Goal: Task Accomplishment & Management: Manage account settings

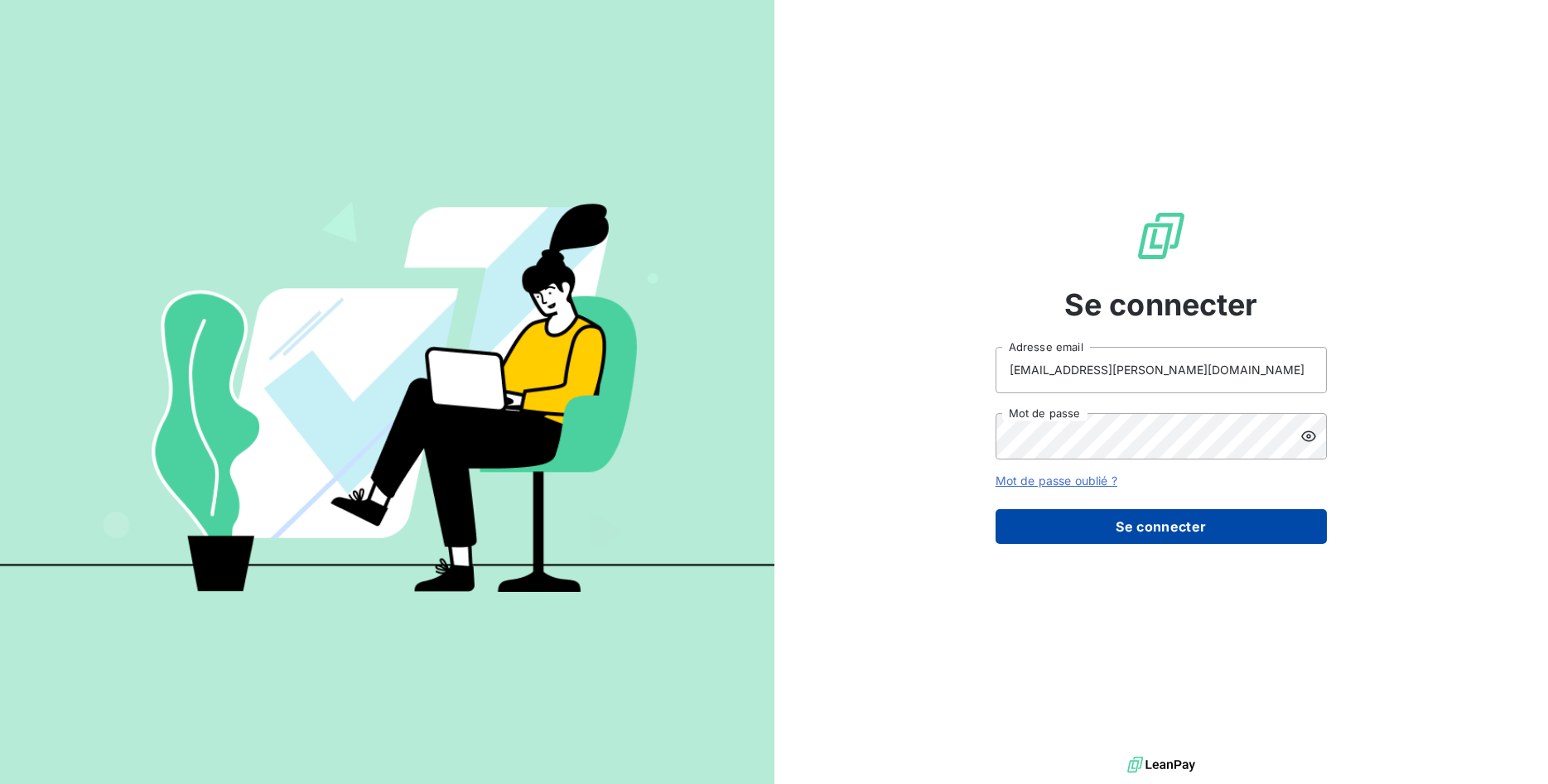
click at [1177, 520] on button "Se connecter" at bounding box center [1161, 526] width 331 height 35
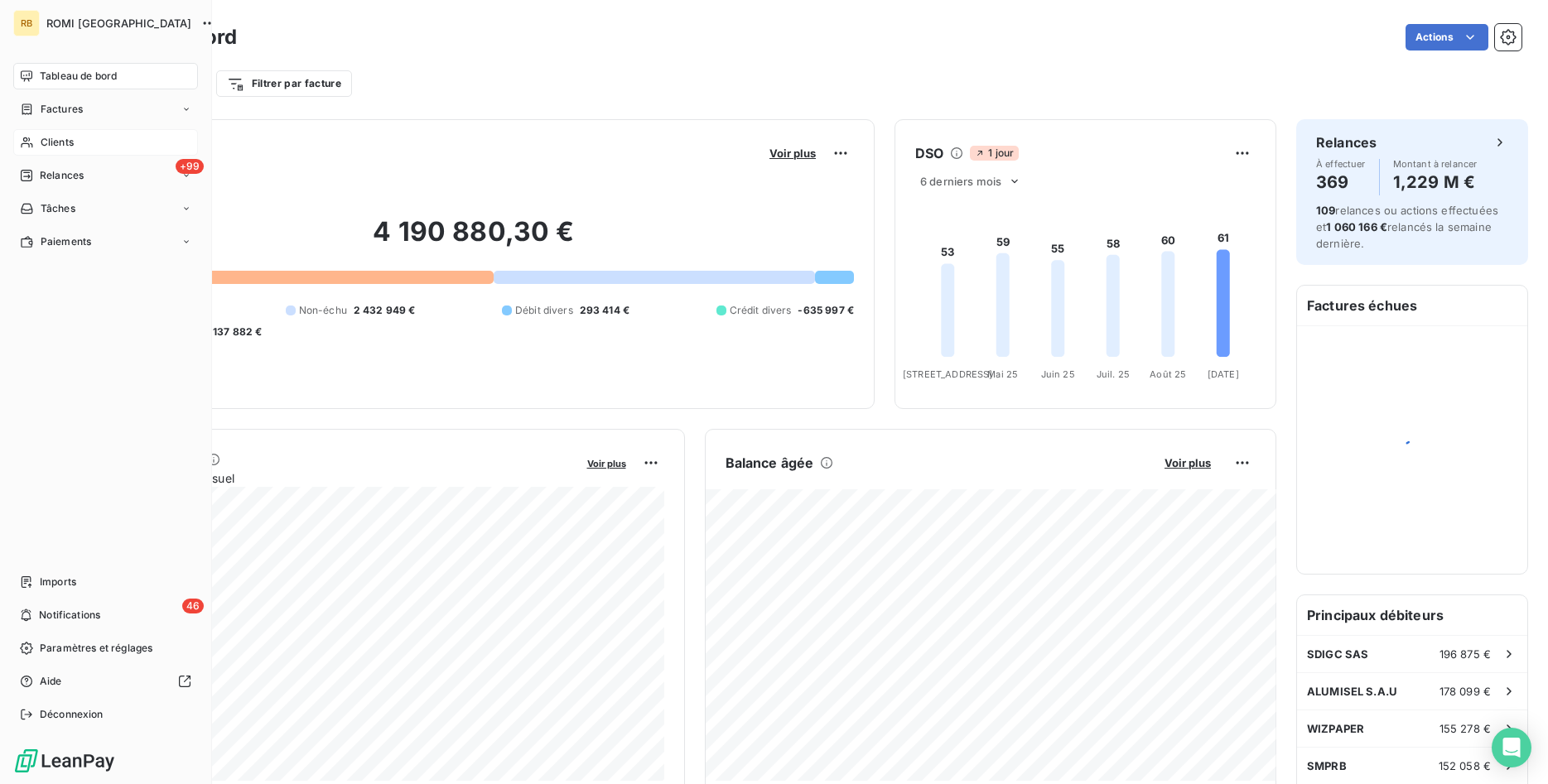
click at [42, 136] on span "Clients" at bounding box center [57, 142] width 33 height 15
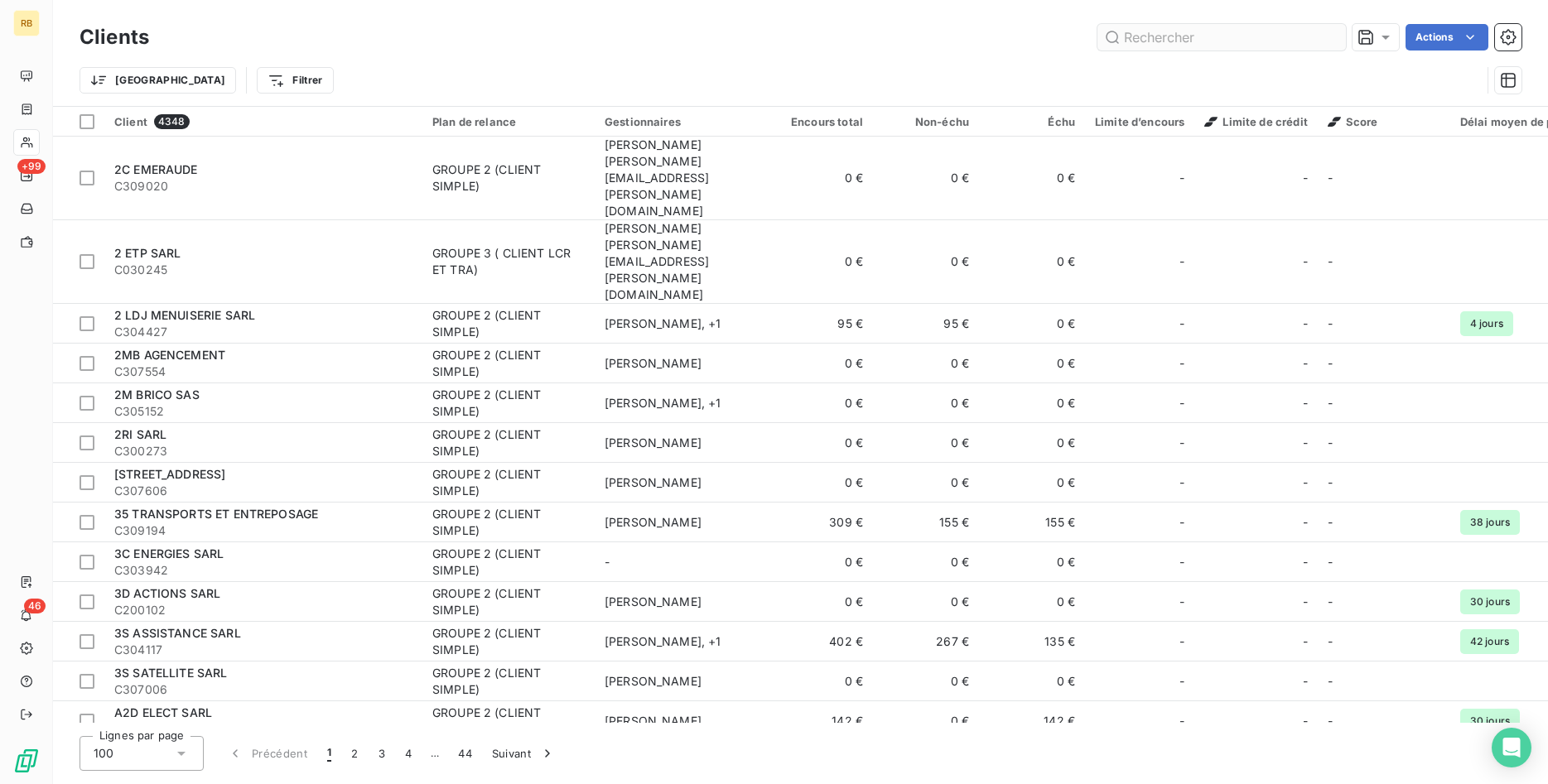
click at [1216, 39] on input "text" at bounding box center [1222, 37] width 248 height 27
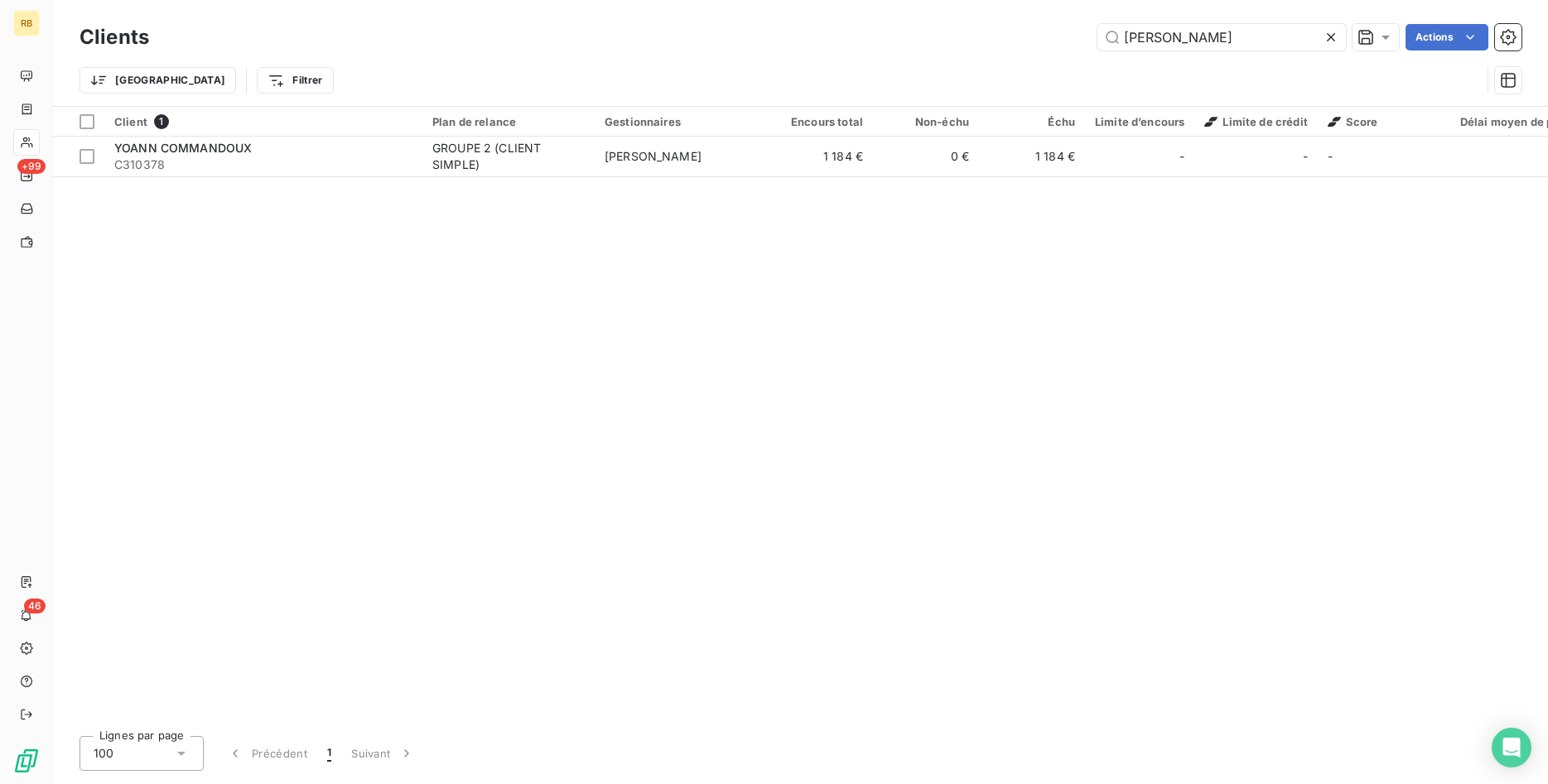
drag, startPoint x: 1069, startPoint y: 29, endPoint x: 887, endPoint y: 27, distance: 182.0
click at [1098, 26] on input "[PERSON_NAME]" at bounding box center [1222, 37] width 248 height 27
drag, startPoint x: 1162, startPoint y: 40, endPoint x: 833, endPoint y: 31, distance: 329.1
click at [1098, 31] on input "VERRE" at bounding box center [1222, 37] width 248 height 27
drag, startPoint x: 1225, startPoint y: 33, endPoint x: 922, endPoint y: 5, distance: 304.3
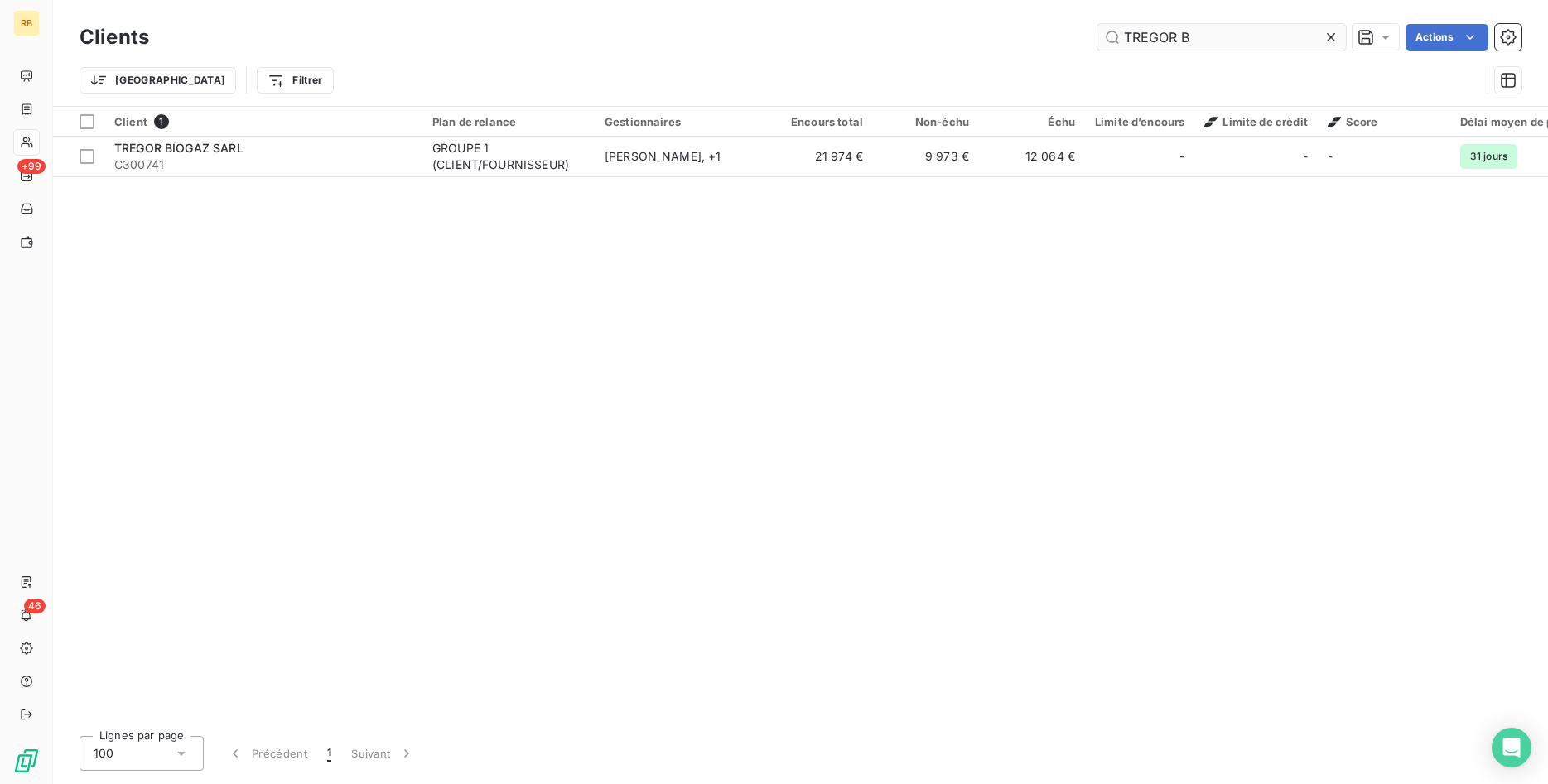
click at [1098, 24] on input "TREGOR B" at bounding box center [1222, 37] width 248 height 27
drag, startPoint x: 1240, startPoint y: 31, endPoint x: 892, endPoint y: 15, distance: 348.4
click at [1098, 24] on input "NORMANDIE B" at bounding box center [1222, 37] width 248 height 27
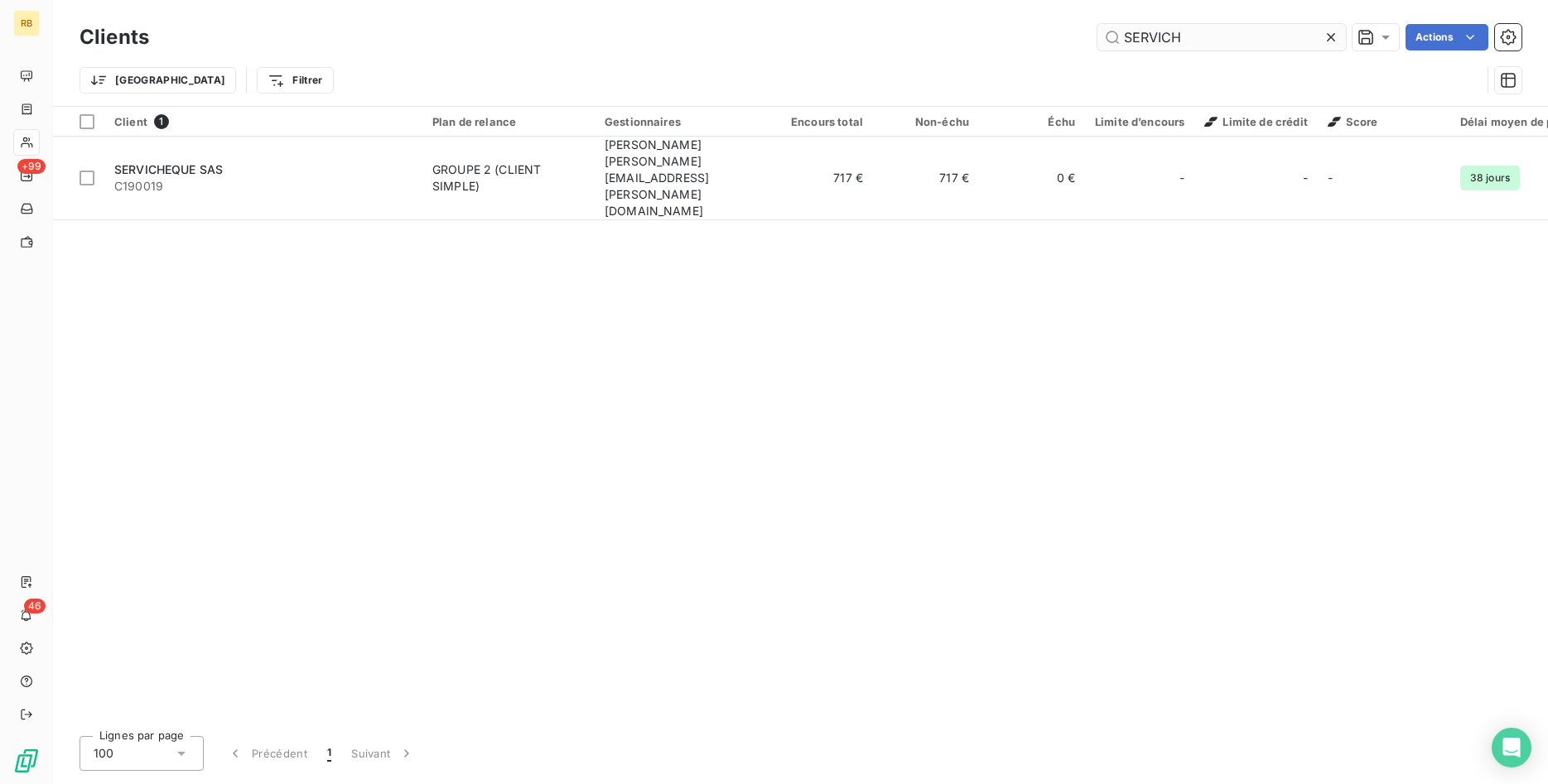
drag, startPoint x: 1190, startPoint y: 39, endPoint x: 1026, endPoint y: 27, distance: 164.4
click at [1098, 27] on input "SERVICH" at bounding box center [1222, 37] width 248 height 27
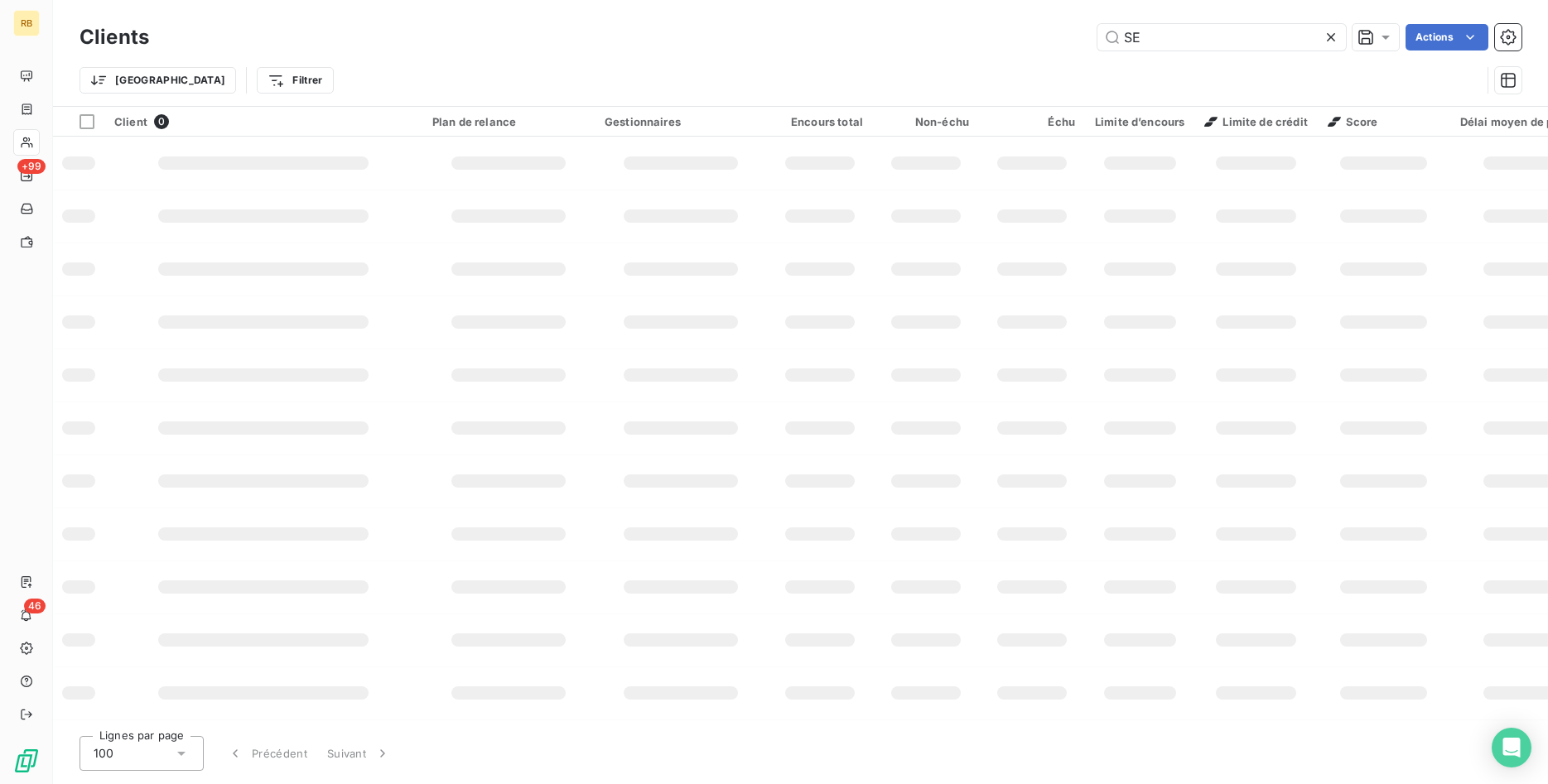
type input "S"
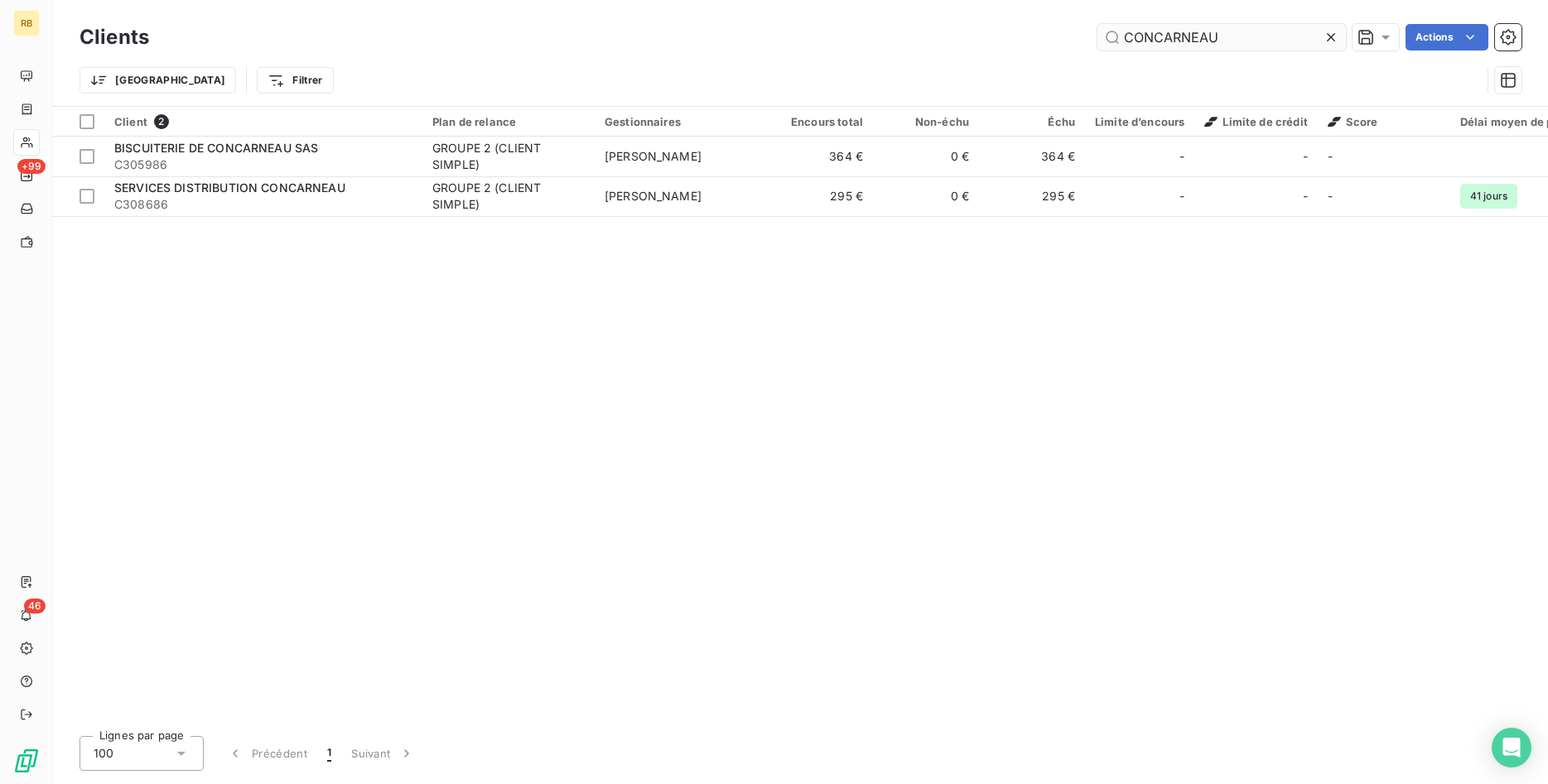
drag, startPoint x: 1116, startPoint y: 33, endPoint x: 1061, endPoint y: 33, distance: 55.0
click at [1098, 33] on input "CONCARNEAU" at bounding box center [1222, 37] width 248 height 27
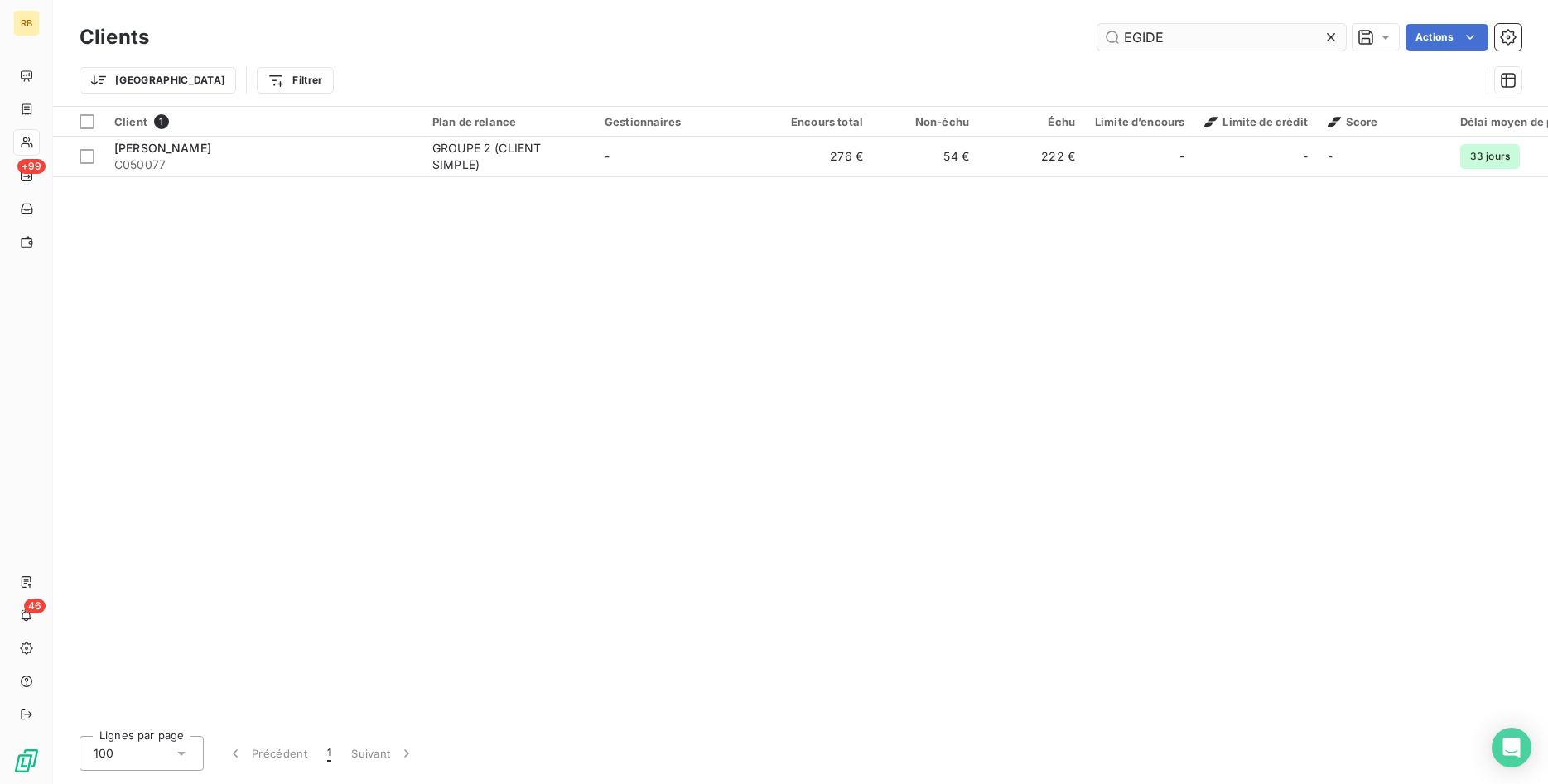
drag, startPoint x: 1208, startPoint y: 33, endPoint x: 952, endPoint y: 33, distance: 256.0
click at [1098, 33] on input "EGIDE" at bounding box center [1222, 37] width 248 height 27
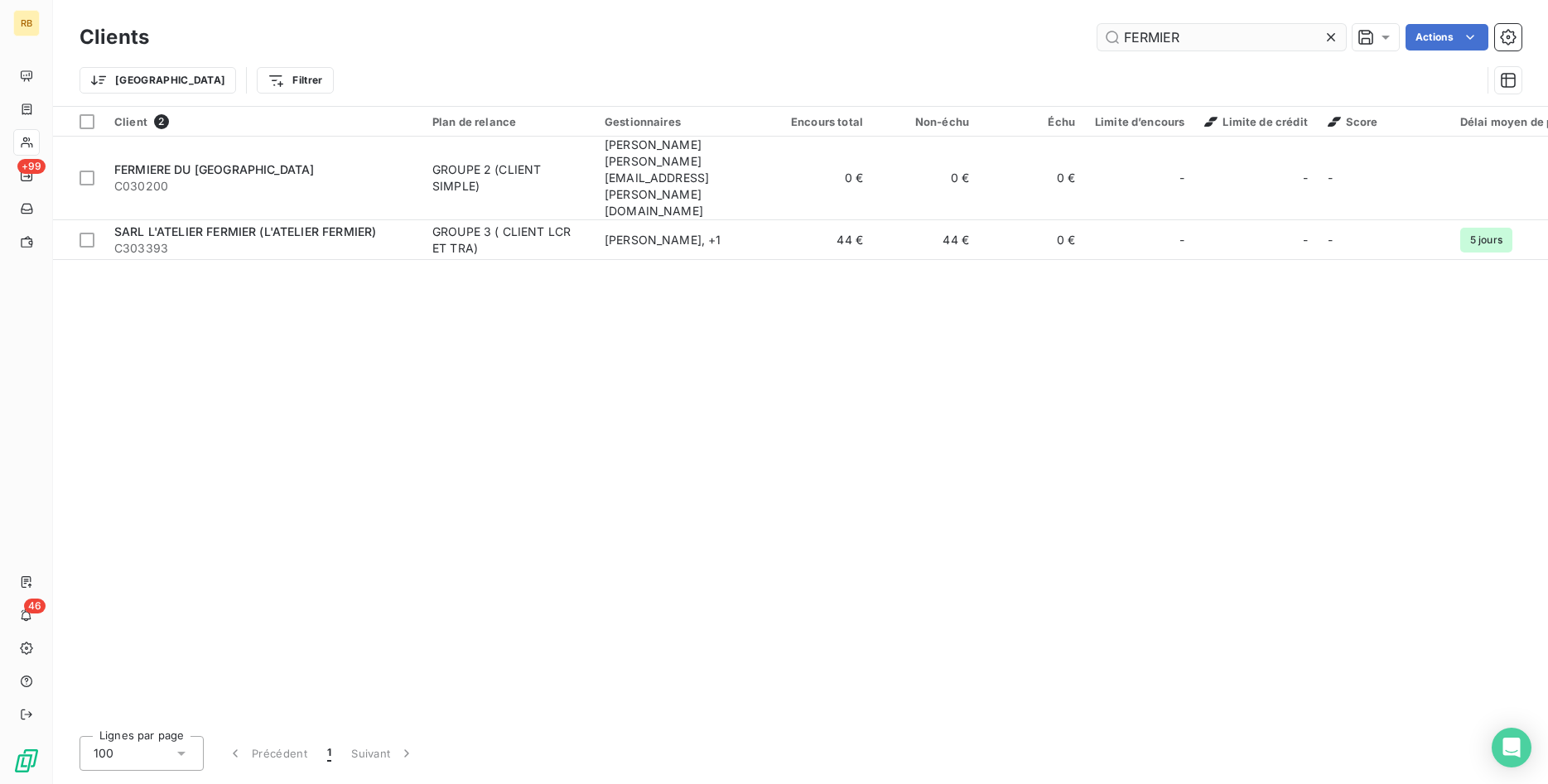
drag, startPoint x: 1187, startPoint y: 40, endPoint x: 950, endPoint y: 24, distance: 237.5
click at [1098, 24] on input "FERMIER" at bounding box center [1222, 37] width 248 height 27
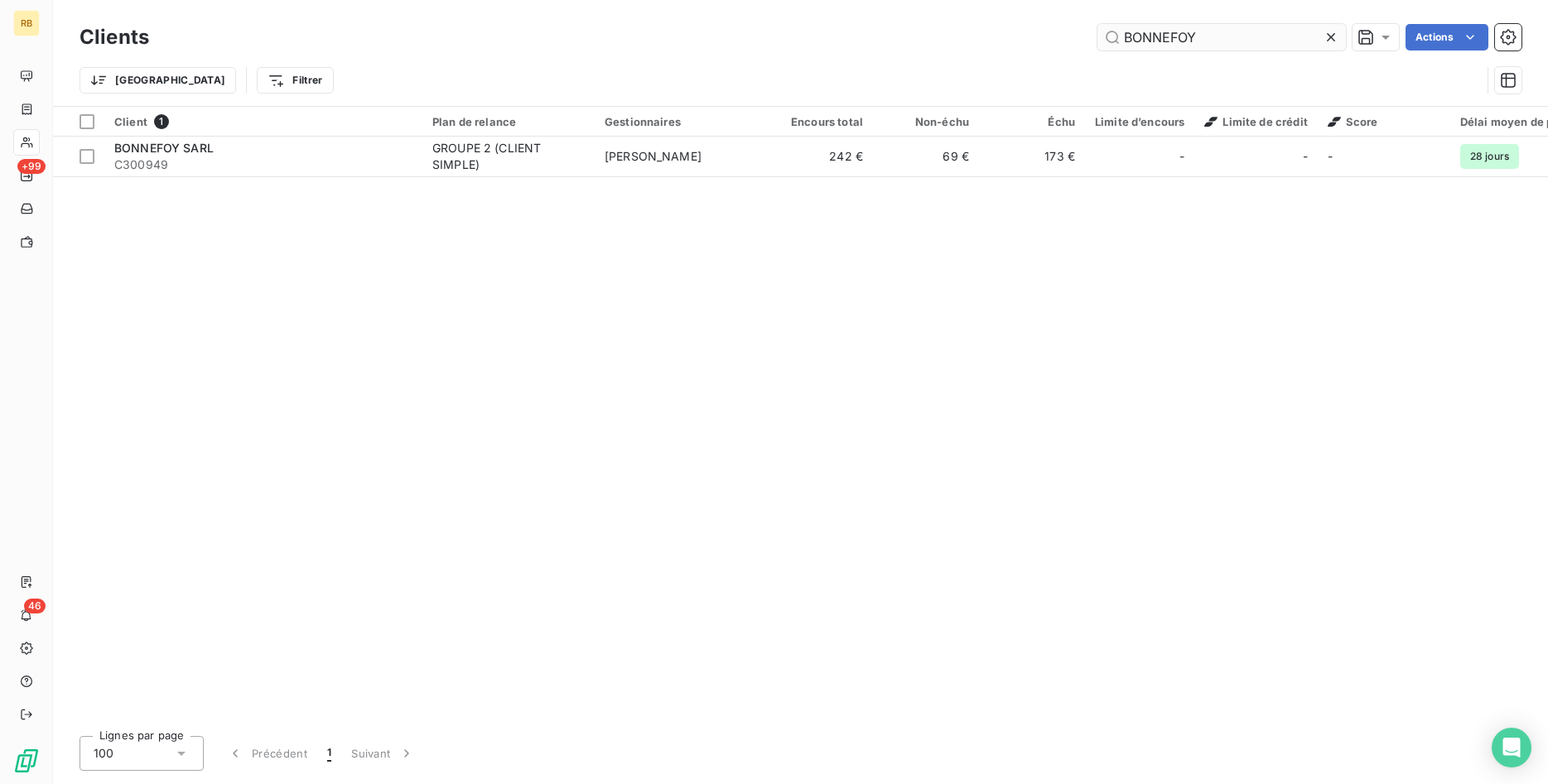
drag, startPoint x: 1198, startPoint y: 32, endPoint x: 999, endPoint y: 31, distance: 199.0
click at [1098, 31] on input "BONNEFOY" at bounding box center [1222, 37] width 248 height 27
drag, startPoint x: 1183, startPoint y: 46, endPoint x: 726, endPoint y: 45, distance: 457.0
click at [1098, 37] on input "ENFANTS" at bounding box center [1222, 37] width 248 height 27
drag, startPoint x: 1214, startPoint y: 42, endPoint x: 950, endPoint y: 16, distance: 265.3
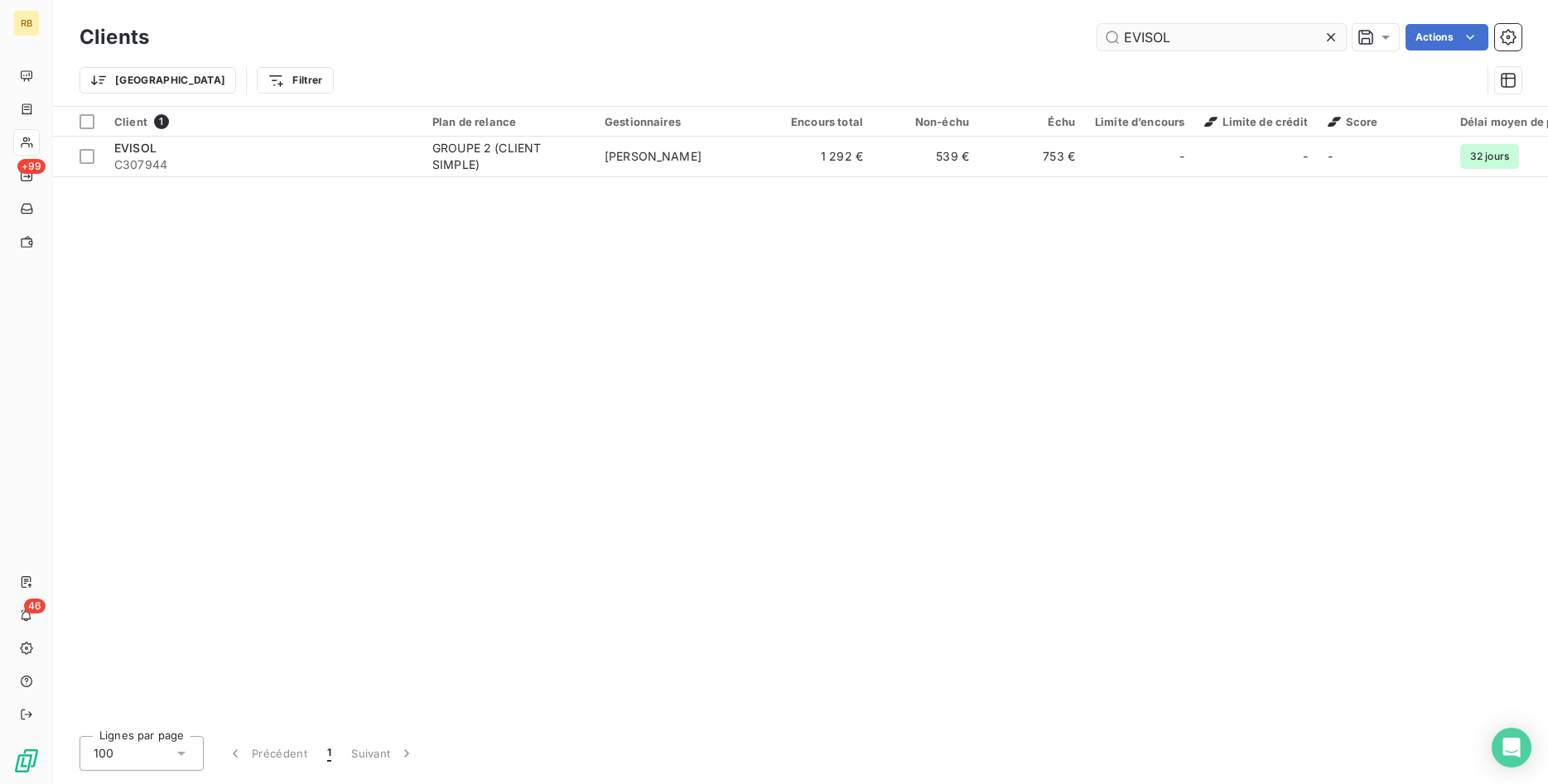
click at [1098, 24] on input "EVISOL" at bounding box center [1222, 37] width 248 height 27
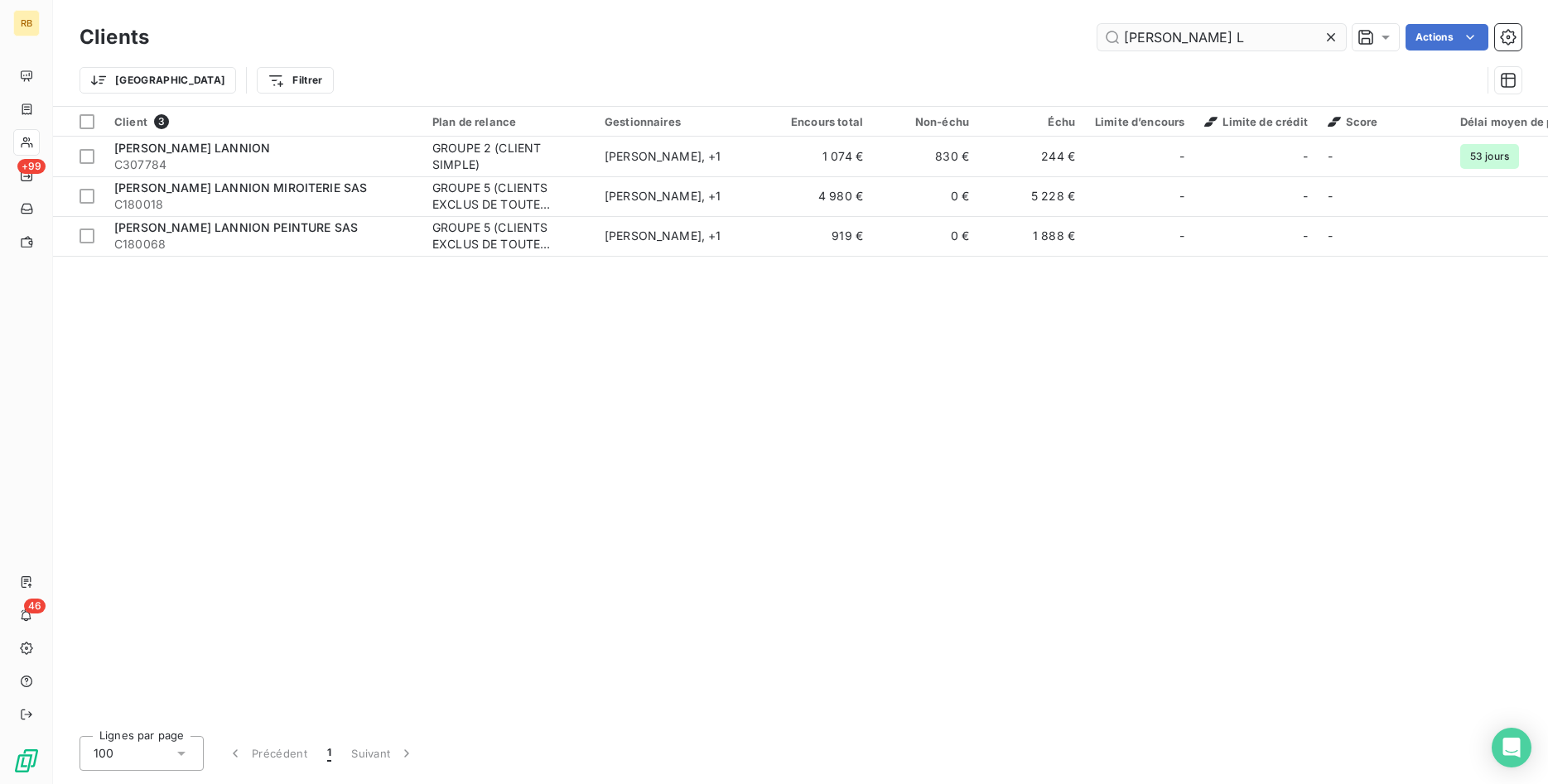
drag, startPoint x: 1233, startPoint y: 31, endPoint x: 1027, endPoint y: 8, distance: 207.3
click at [1098, 24] on input "[PERSON_NAME] L" at bounding box center [1222, 37] width 248 height 27
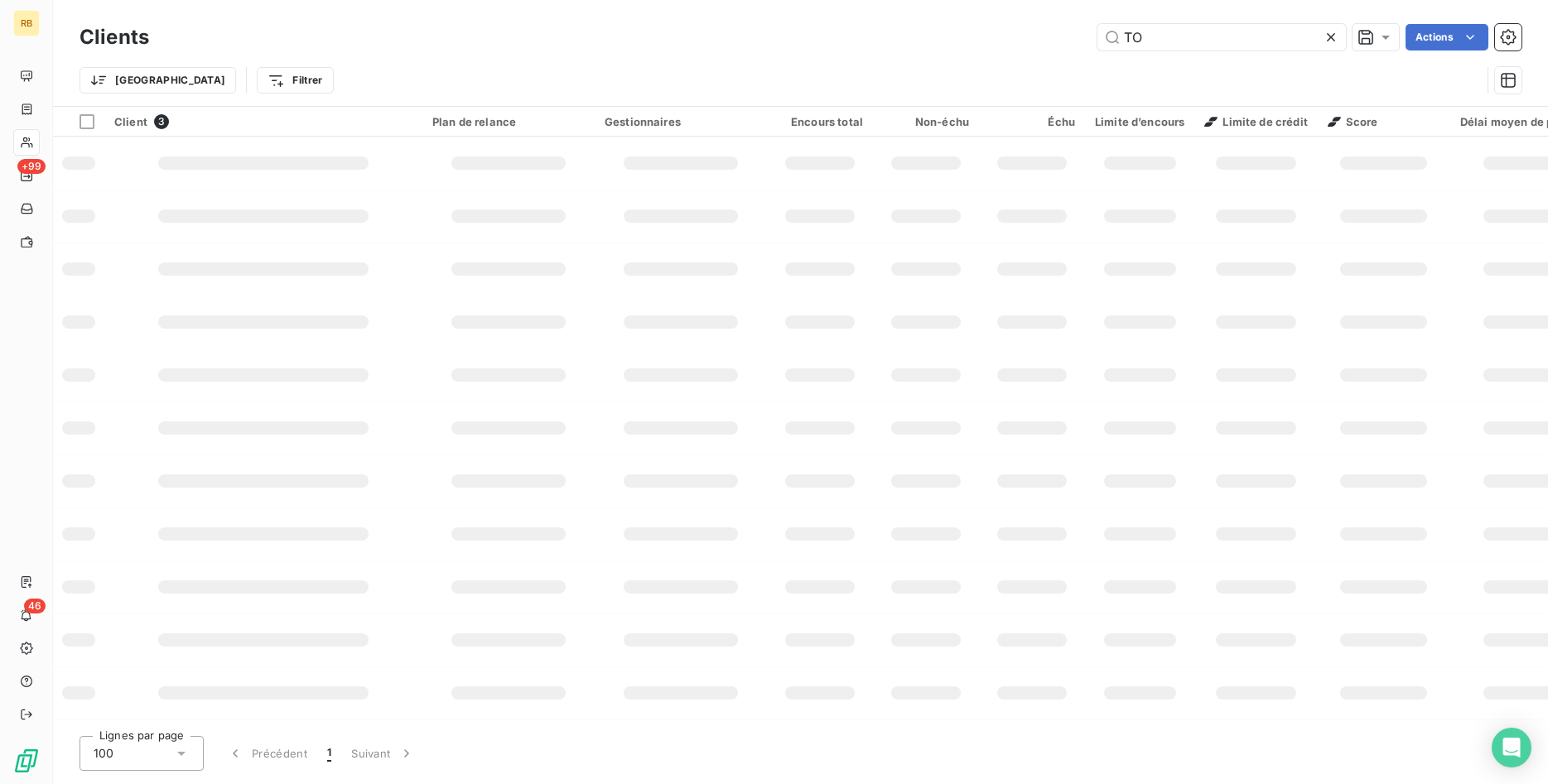
type input "T"
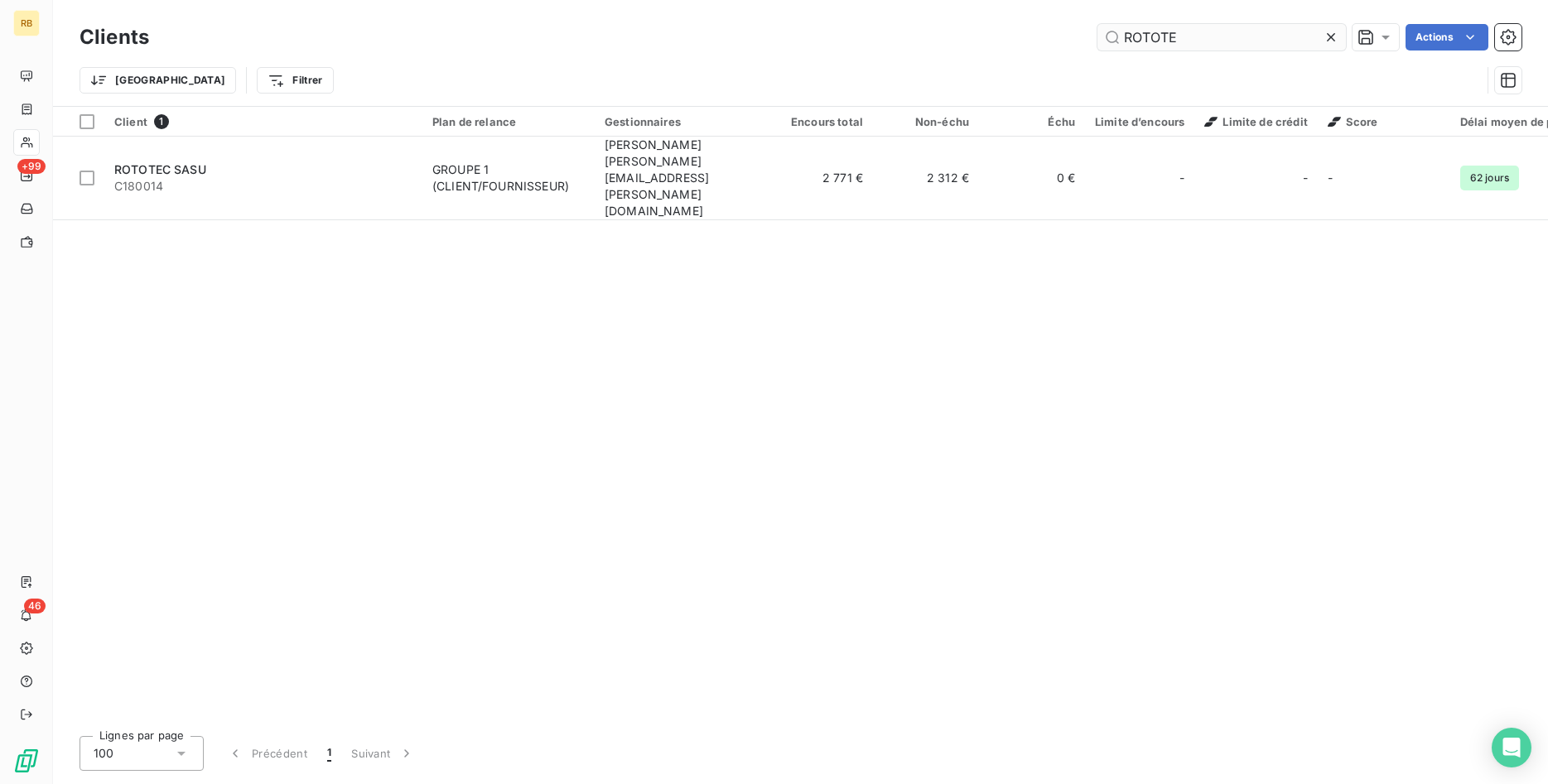
drag, startPoint x: 1197, startPoint y: 41, endPoint x: 1021, endPoint y: 27, distance: 176.6
click at [1098, 27] on input "ROTOTE" at bounding box center [1222, 37] width 248 height 27
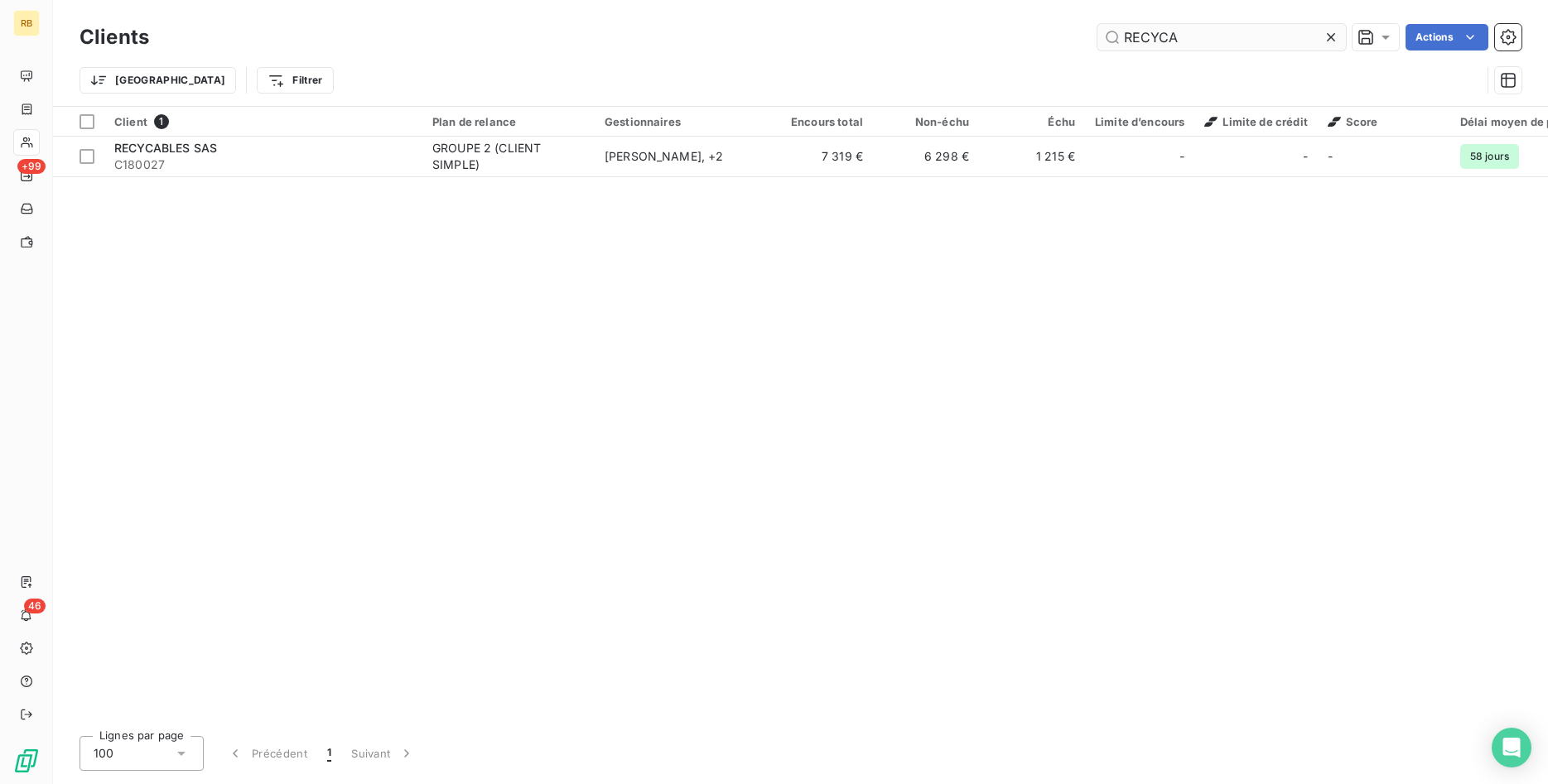
drag, startPoint x: 1122, startPoint y: 29, endPoint x: 950, endPoint y: 17, distance: 172.4
click at [1098, 24] on input "RECYCA" at bounding box center [1222, 37] width 248 height 27
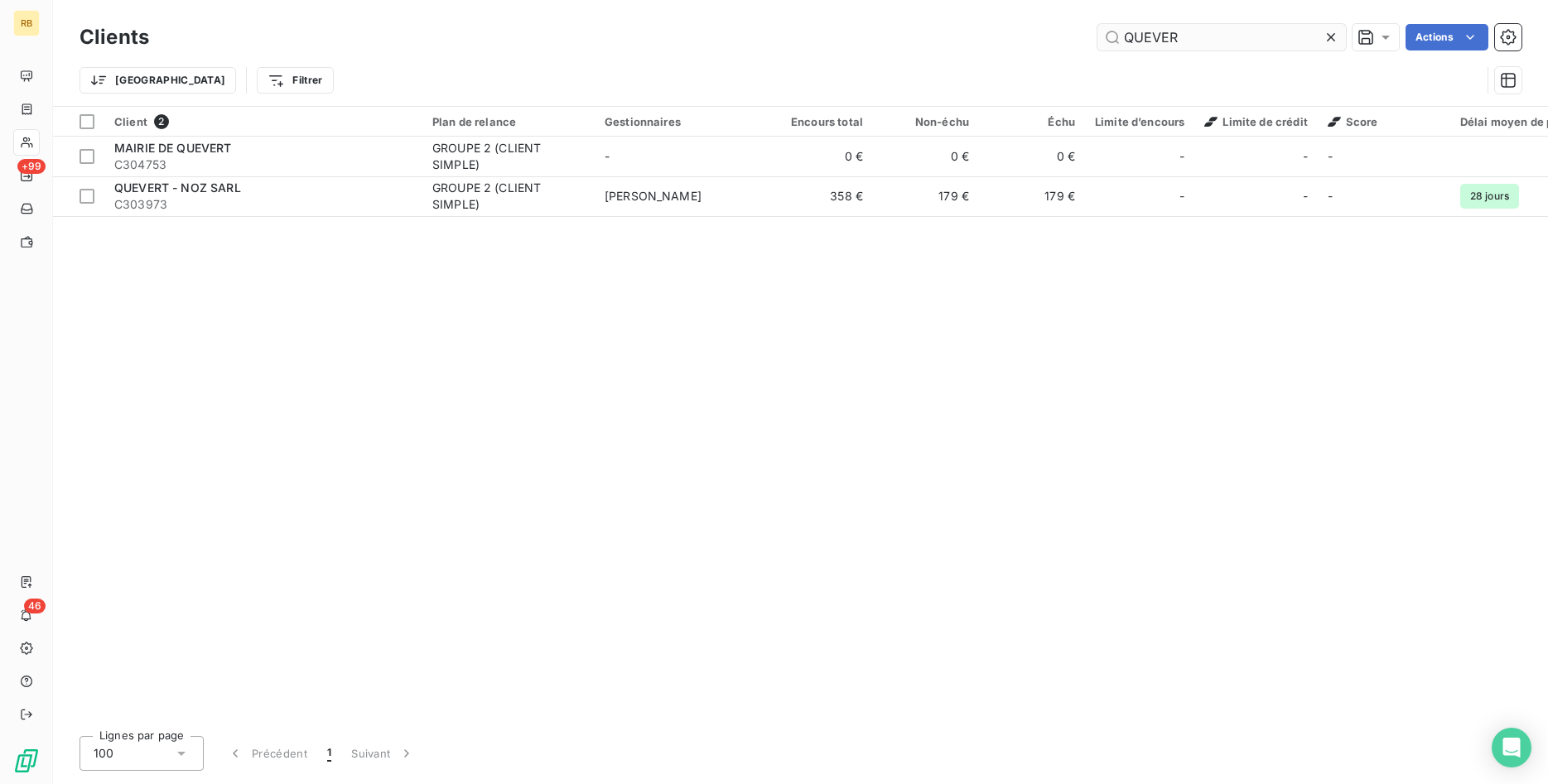
drag, startPoint x: 1209, startPoint y: 34, endPoint x: 998, endPoint y: 28, distance: 211.1
click at [1098, 28] on input "QUEVER" at bounding box center [1222, 37] width 248 height 27
drag, startPoint x: 1075, startPoint y: 22, endPoint x: 945, endPoint y: 22, distance: 130.0
click at [1098, 24] on input "PARTN" at bounding box center [1222, 37] width 248 height 27
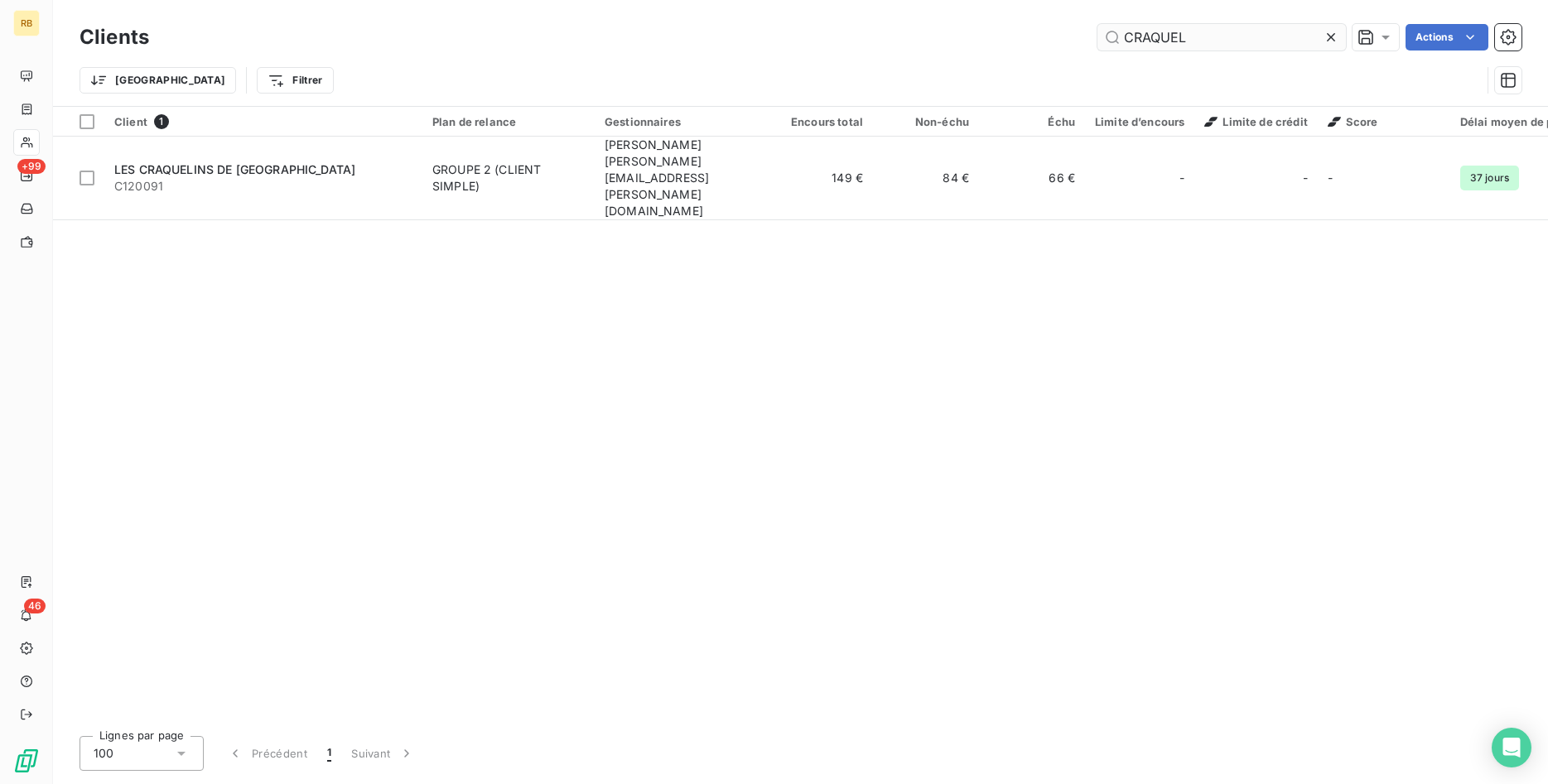
drag, startPoint x: 1201, startPoint y: 37, endPoint x: 907, endPoint y: 12, distance: 295.1
click at [1098, 24] on input "CRAQUEL" at bounding box center [1222, 37] width 248 height 27
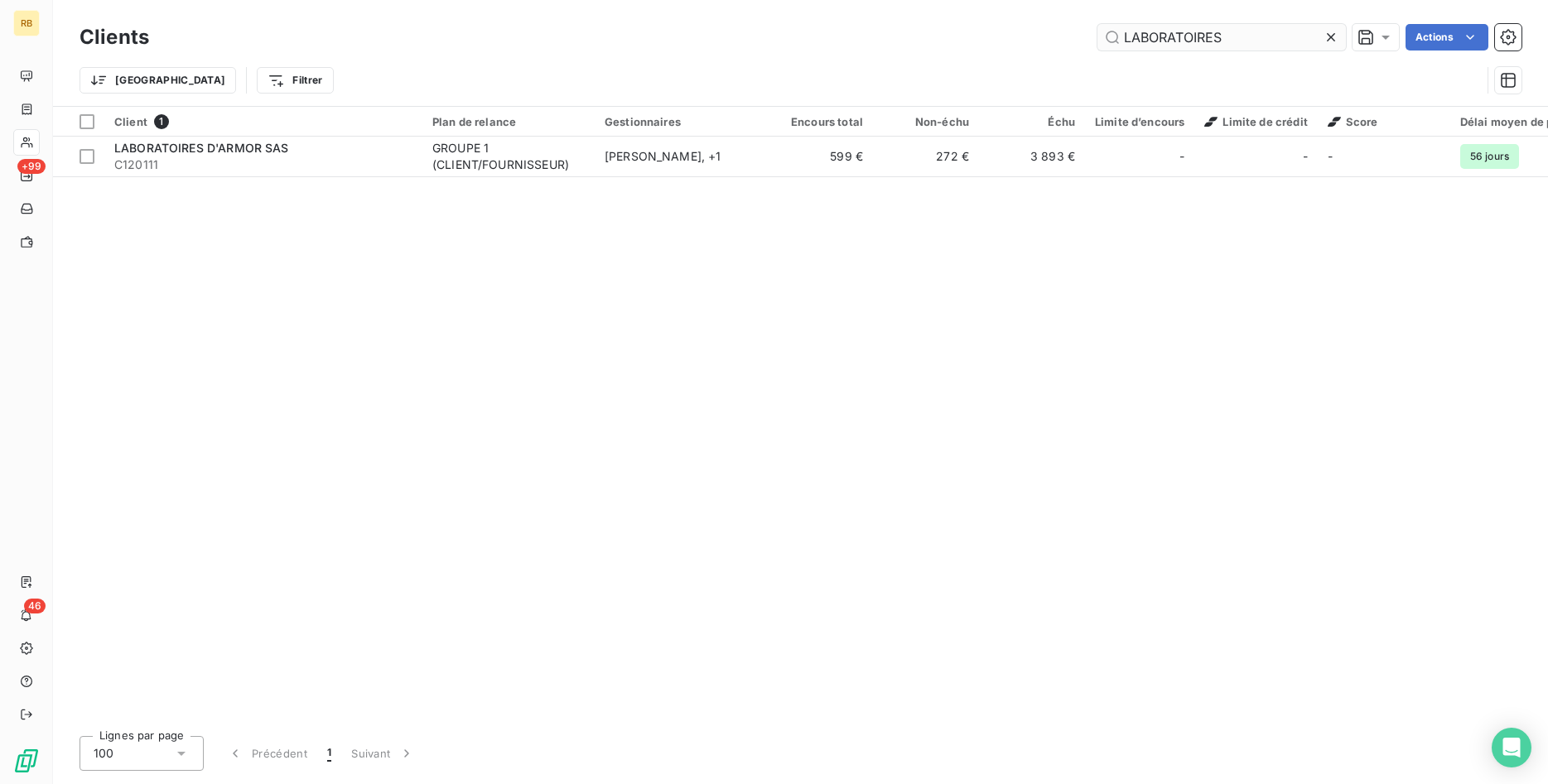
drag, startPoint x: 1248, startPoint y: 27, endPoint x: 975, endPoint y: 20, distance: 273.1
click at [1098, 24] on input "LABORATOIRES" at bounding box center [1222, 37] width 248 height 27
drag, startPoint x: 1170, startPoint y: 35, endPoint x: 1106, endPoint y: 21, distance: 65.5
click at [1106, 24] on input "GLOG" at bounding box center [1222, 37] width 248 height 27
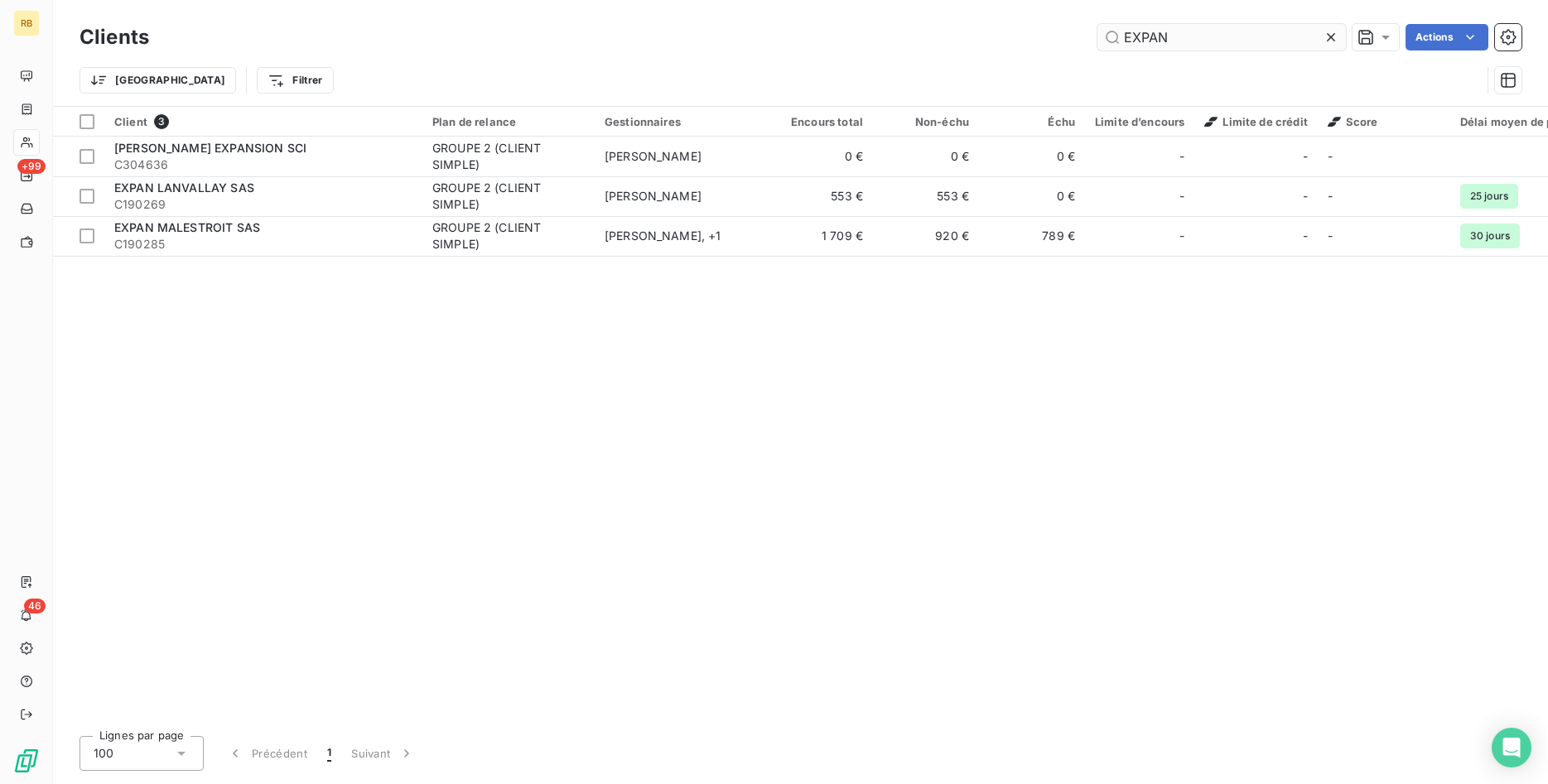
drag, startPoint x: 1191, startPoint y: 38, endPoint x: 908, endPoint y: 3, distance: 285.2
click at [1098, 24] on input "EXPAN" at bounding box center [1222, 37] width 248 height 27
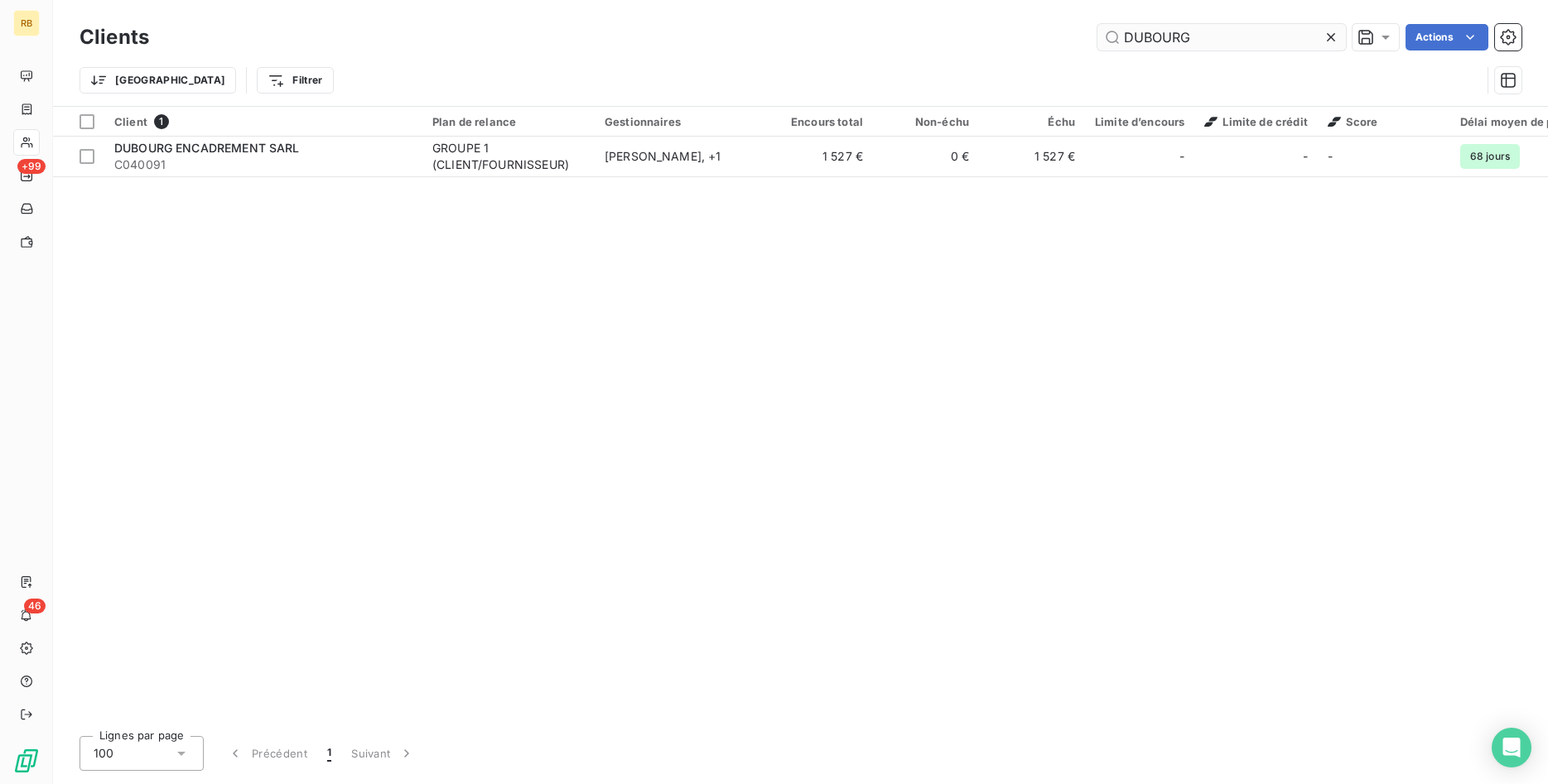
drag, startPoint x: 1209, startPoint y: 29, endPoint x: 1022, endPoint y: 31, distance: 187.0
click at [1098, 31] on input "DUBOURG" at bounding box center [1222, 37] width 248 height 27
drag, startPoint x: 1201, startPoint y: 43, endPoint x: 1016, endPoint y: 41, distance: 185.0
click at [1098, 45] on input "CRISTAL" at bounding box center [1222, 37] width 248 height 27
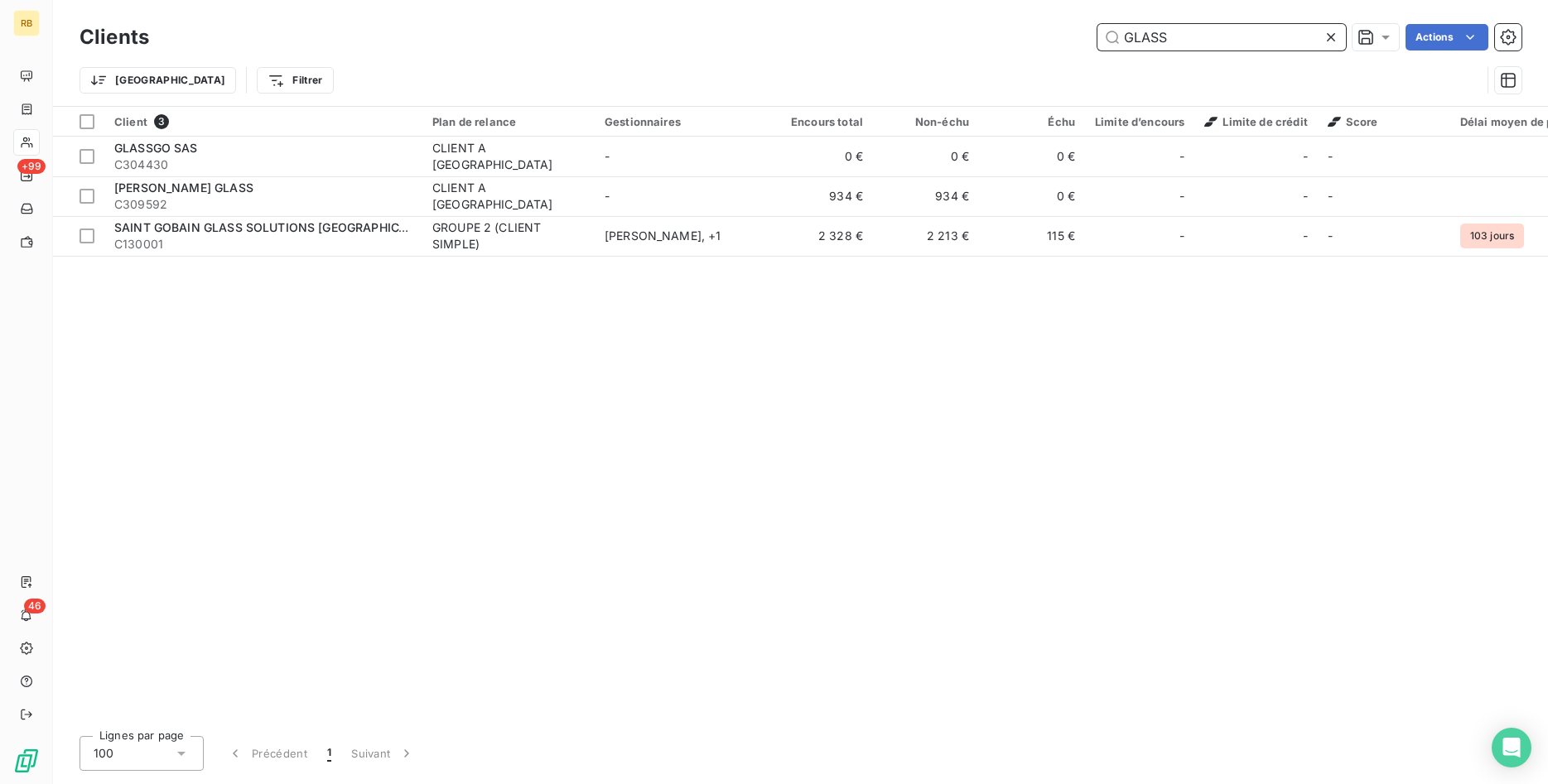
type input "GLASS"
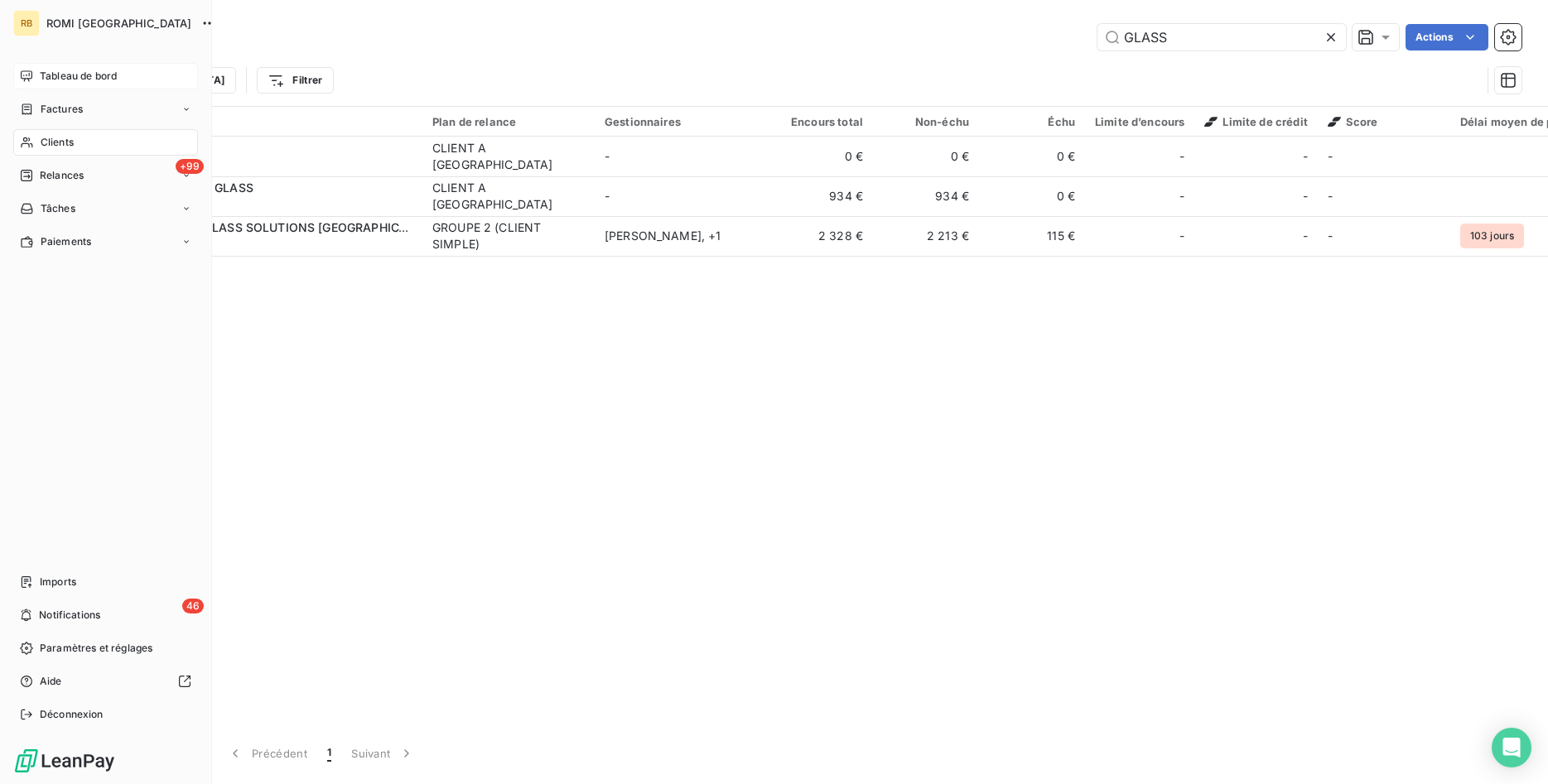
click at [68, 74] on span "Tableau de bord" at bounding box center [78, 75] width 77 height 15
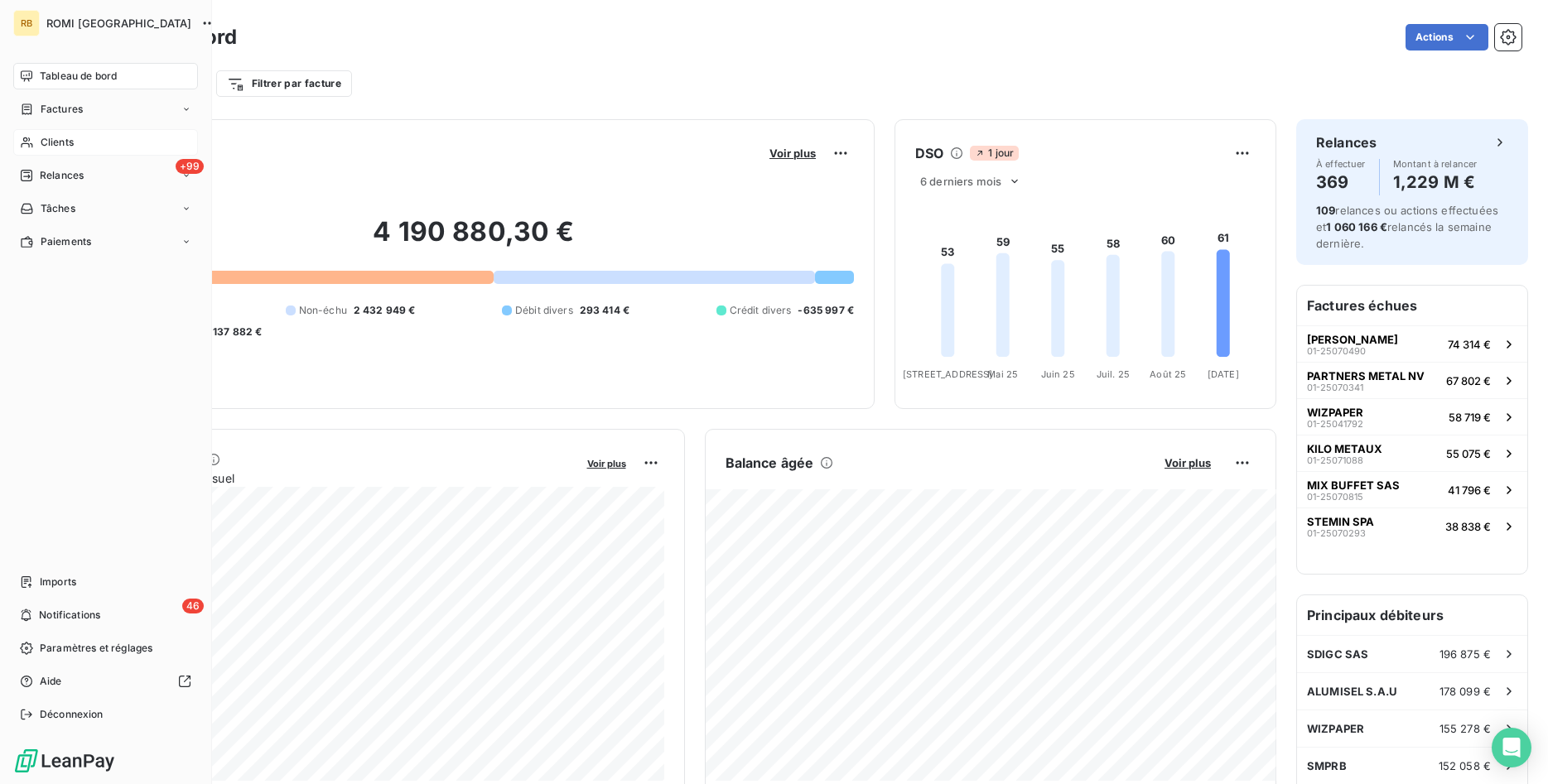
click at [68, 141] on span "Clients" at bounding box center [57, 142] width 33 height 15
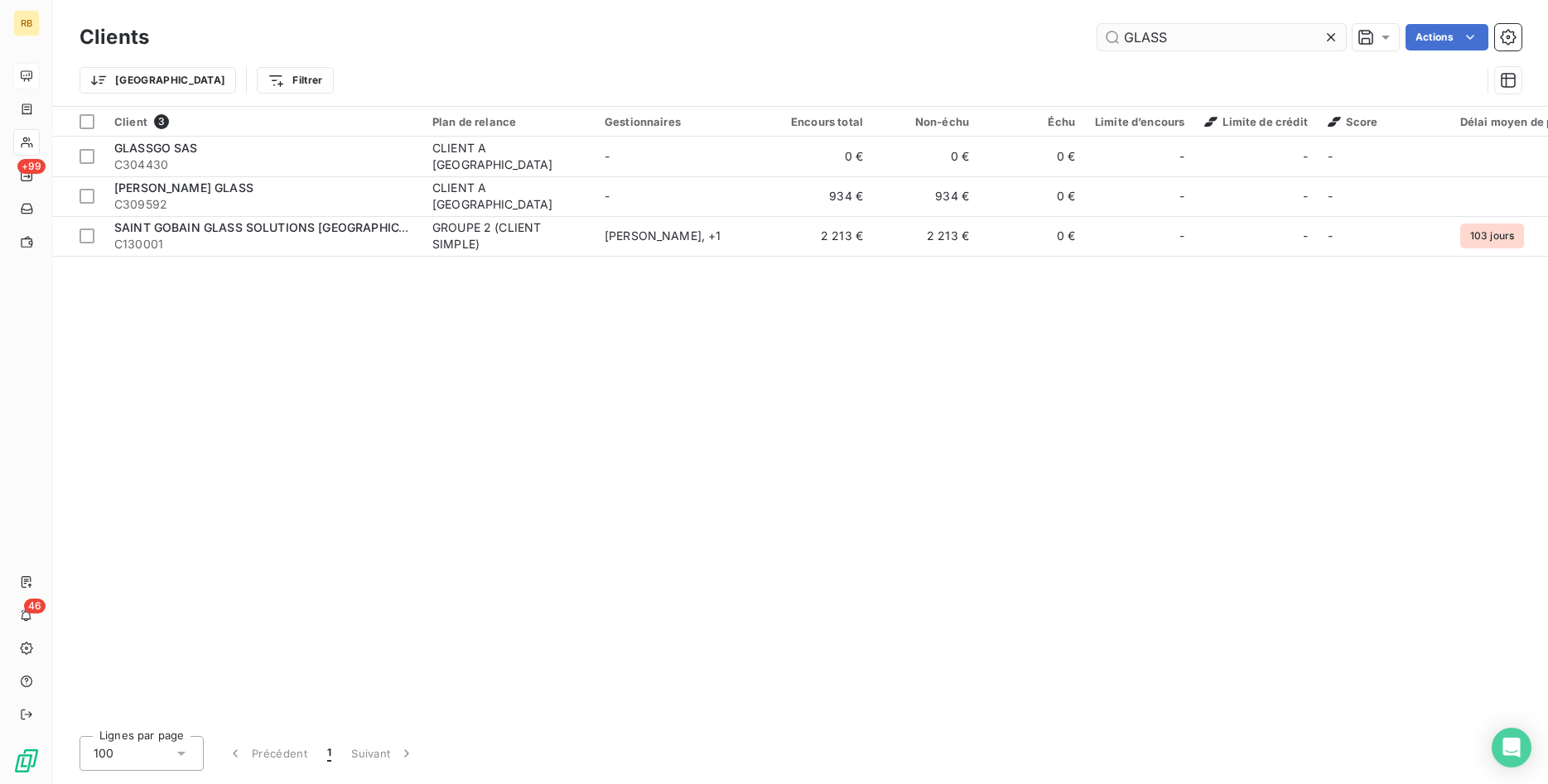
drag, startPoint x: 1220, startPoint y: 33, endPoint x: 904, endPoint y: 24, distance: 316.1
click at [1098, 24] on input "GLASS" at bounding box center [1222, 37] width 248 height 27
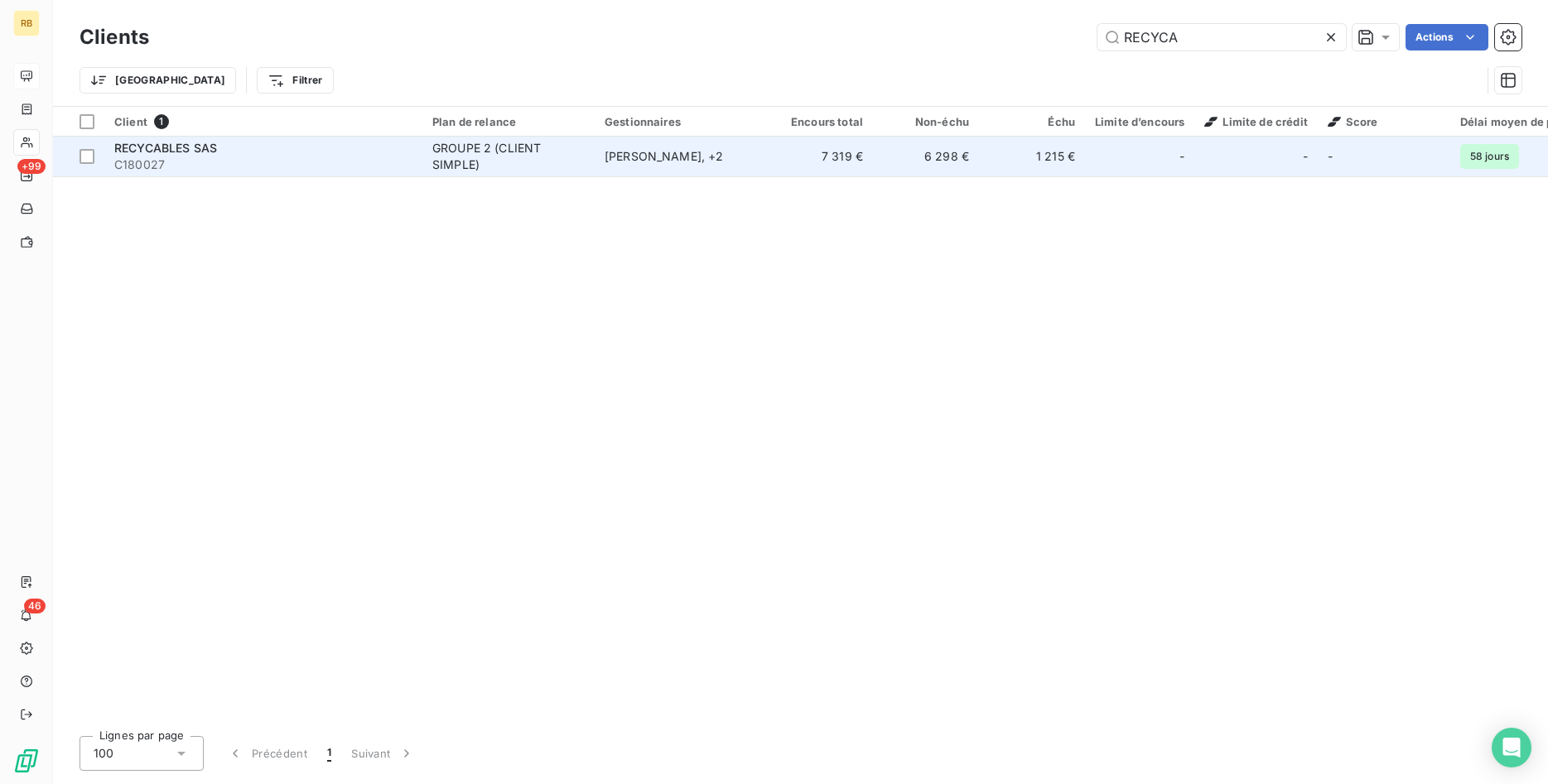
type input "RECYCA"
click at [824, 151] on td "7 319 €" at bounding box center [820, 157] width 106 height 39
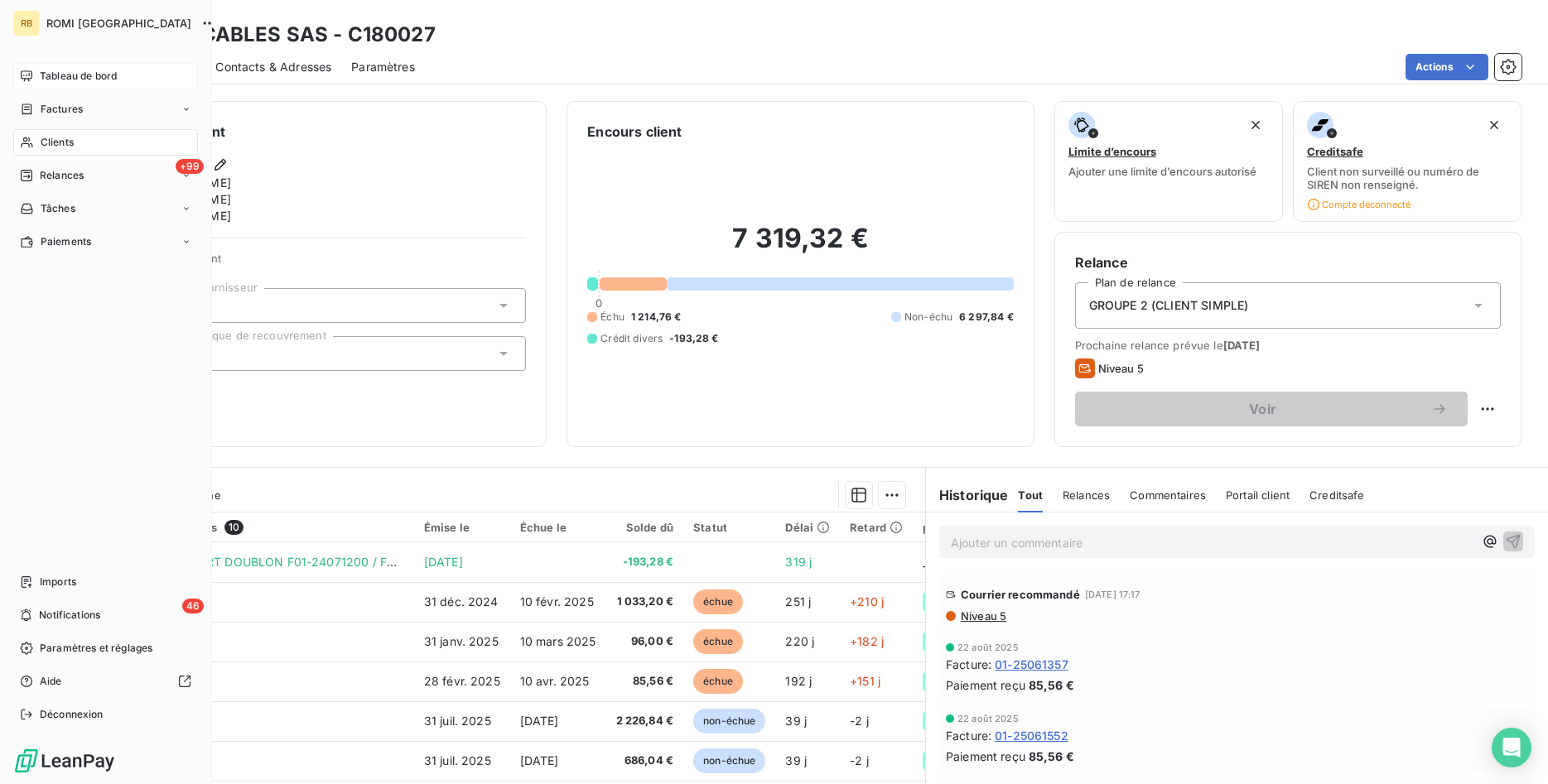
click at [58, 77] on span "Tableau de bord" at bounding box center [78, 75] width 77 height 15
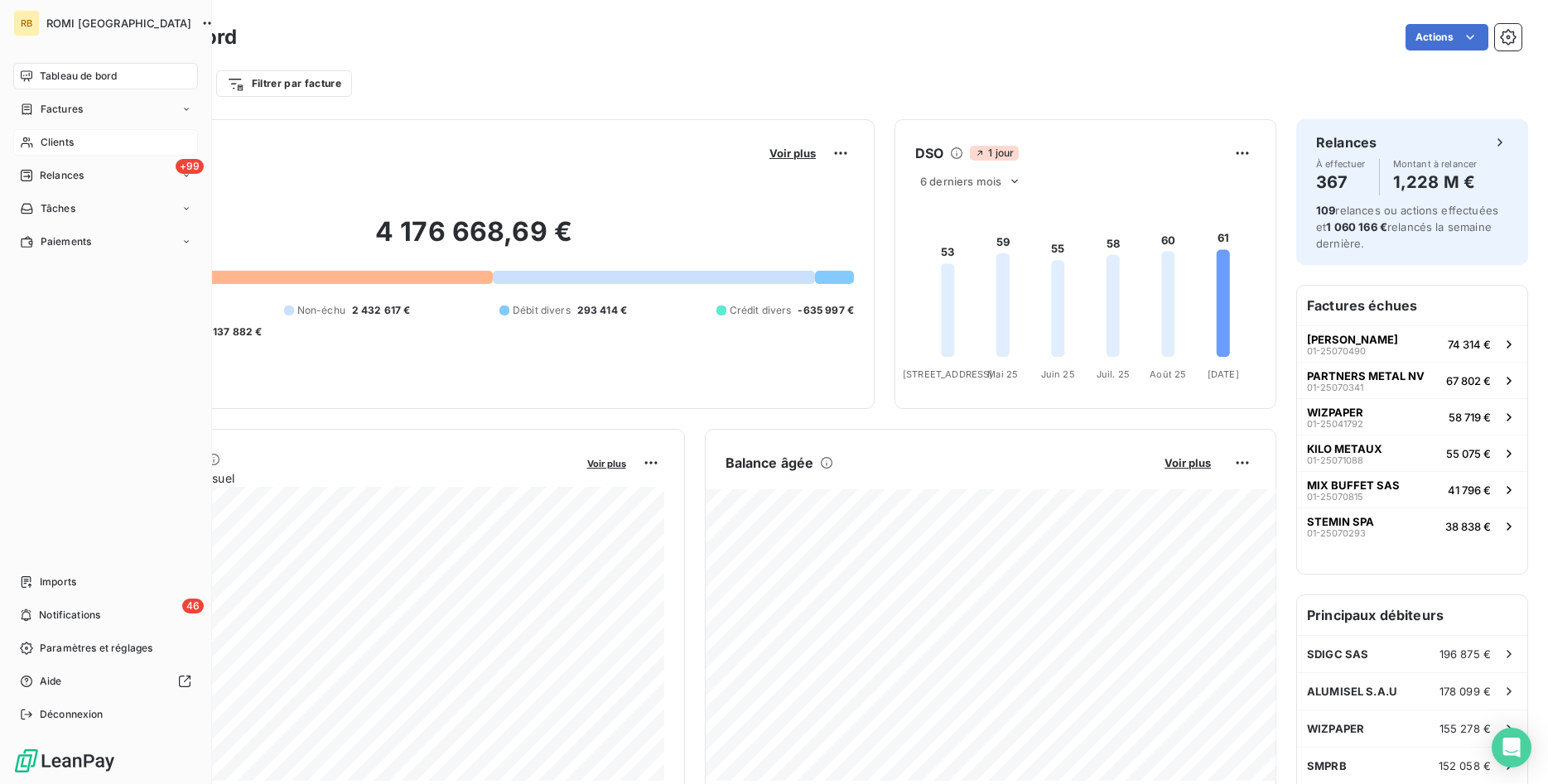
click at [57, 143] on span "Clients" at bounding box center [57, 142] width 33 height 15
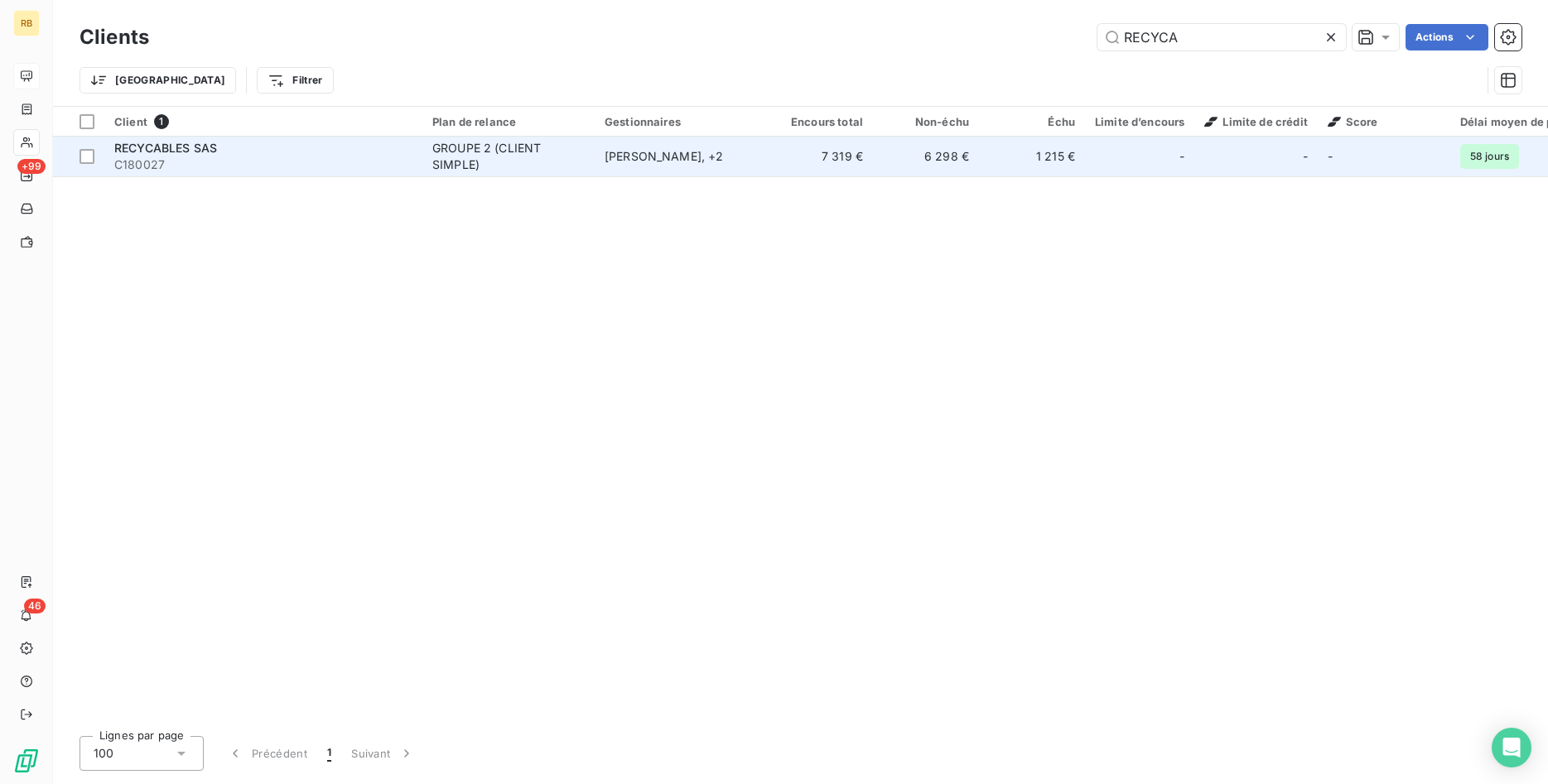
click at [884, 158] on td "6 298 €" at bounding box center [926, 157] width 106 height 39
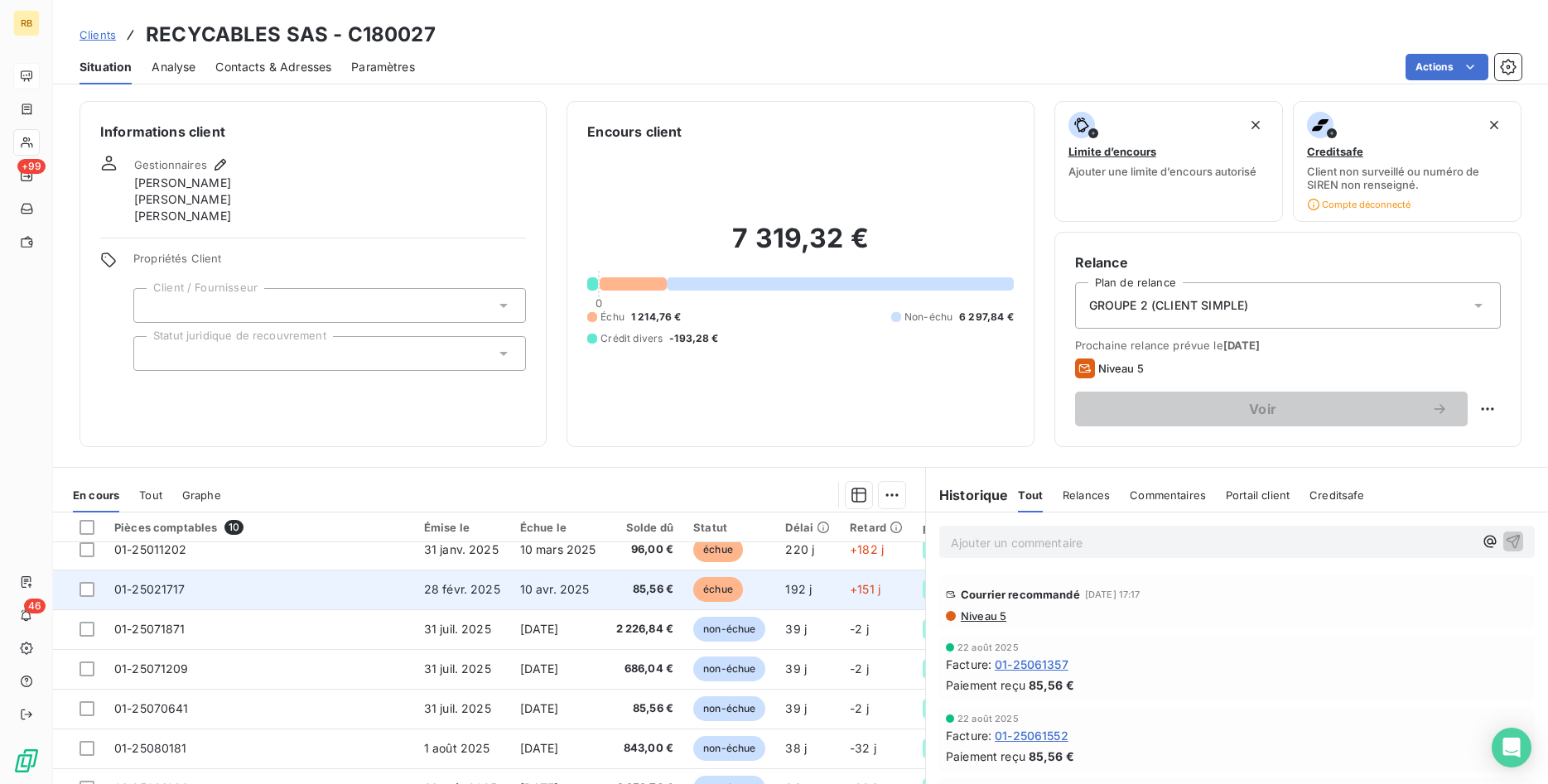
scroll to position [110, 0]
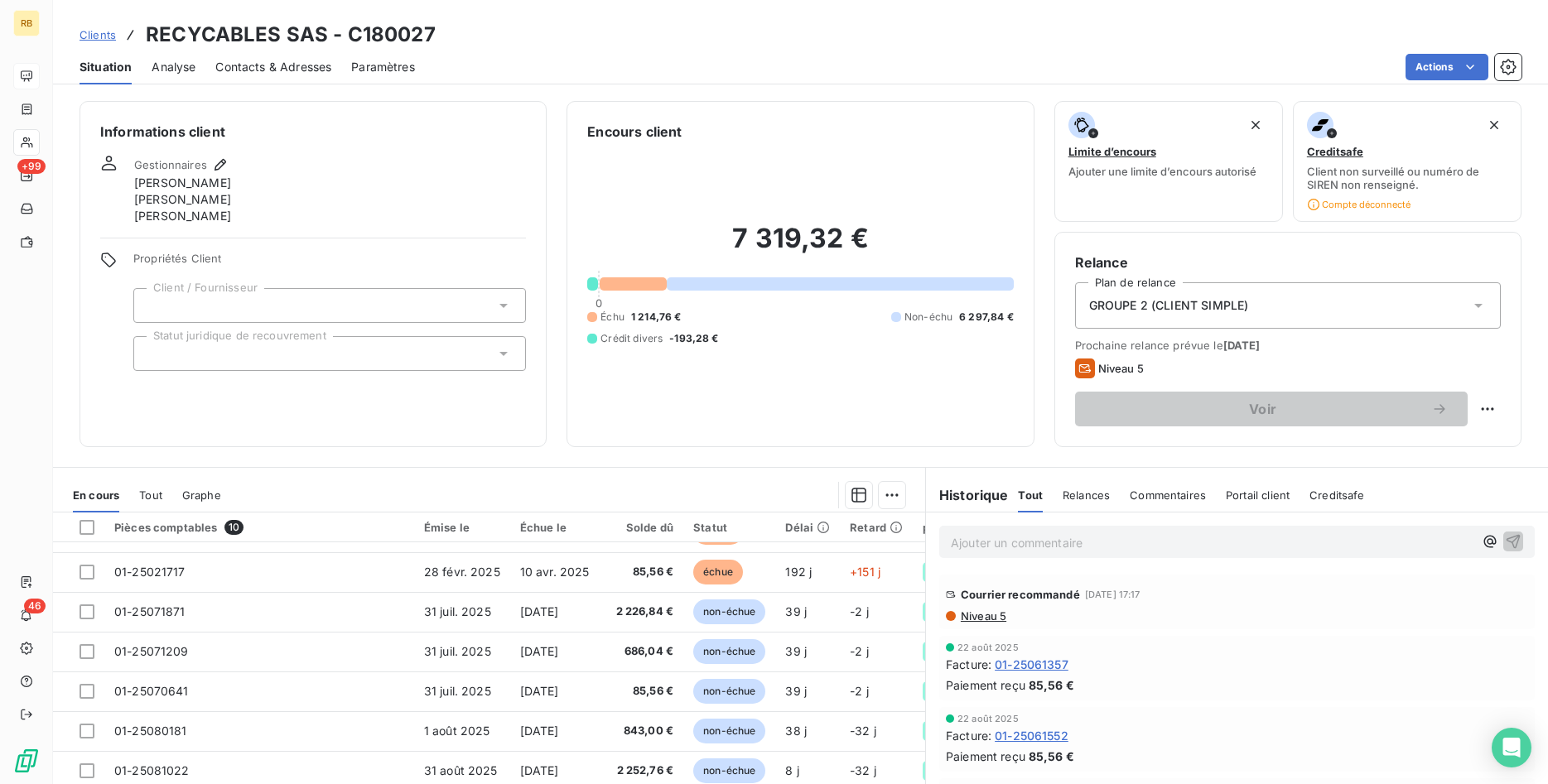
click at [990, 616] on span "Niveau 5" at bounding box center [982, 615] width 47 height 13
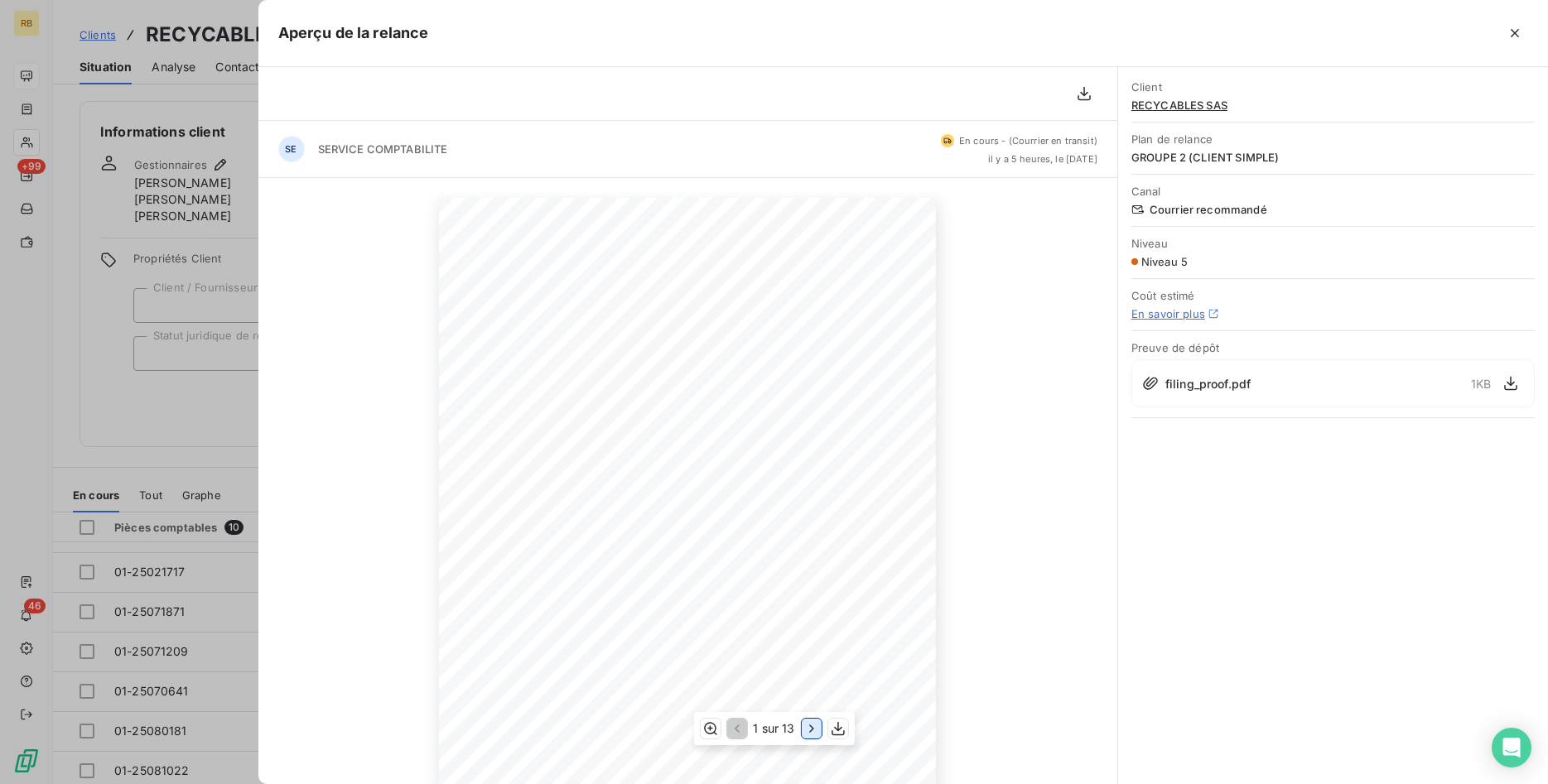
click at [808, 729] on icon "button" at bounding box center [811, 728] width 16 height 16
click at [1520, 34] on icon "button" at bounding box center [1514, 33] width 16 height 16
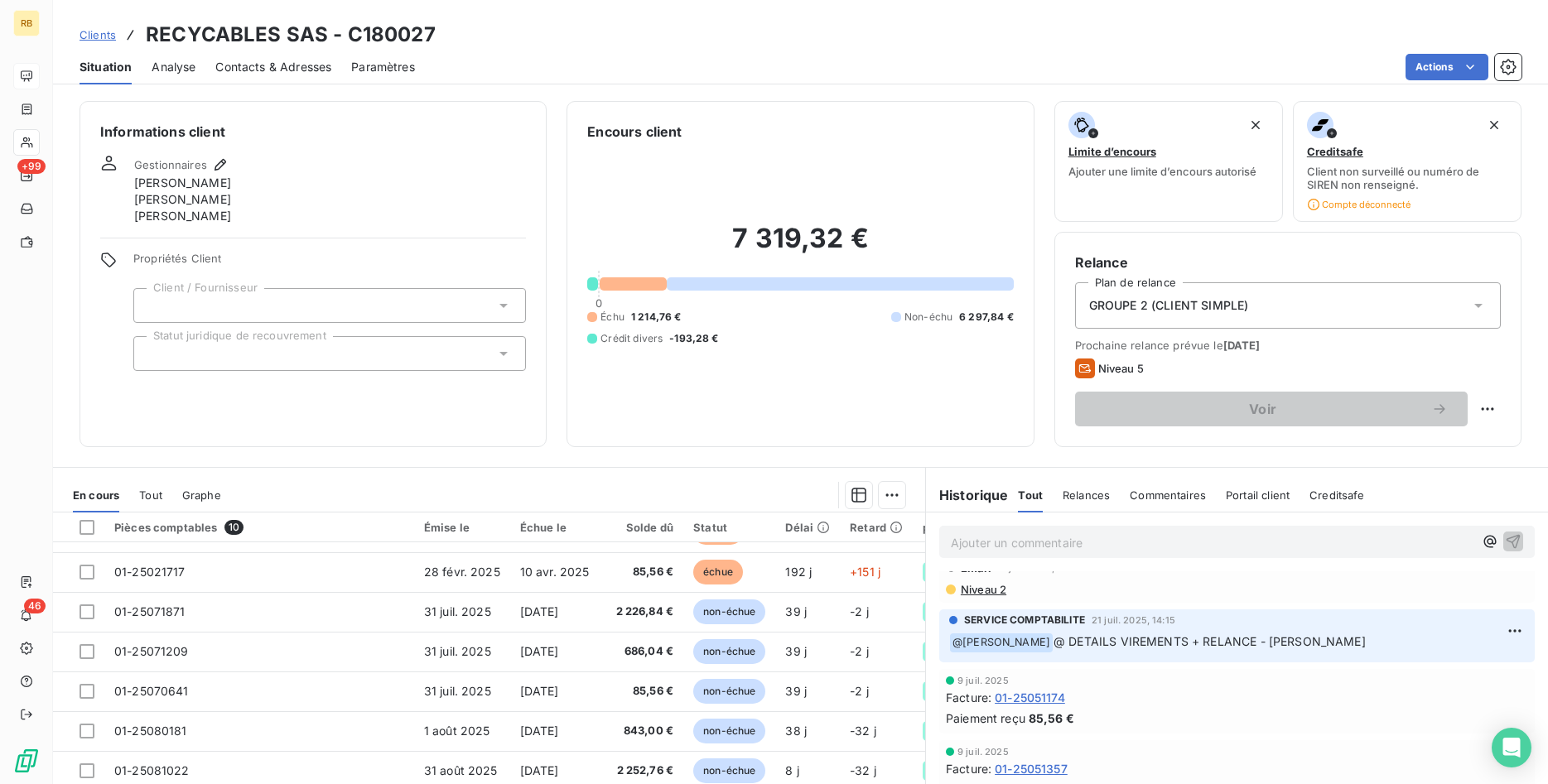
scroll to position [929, 0]
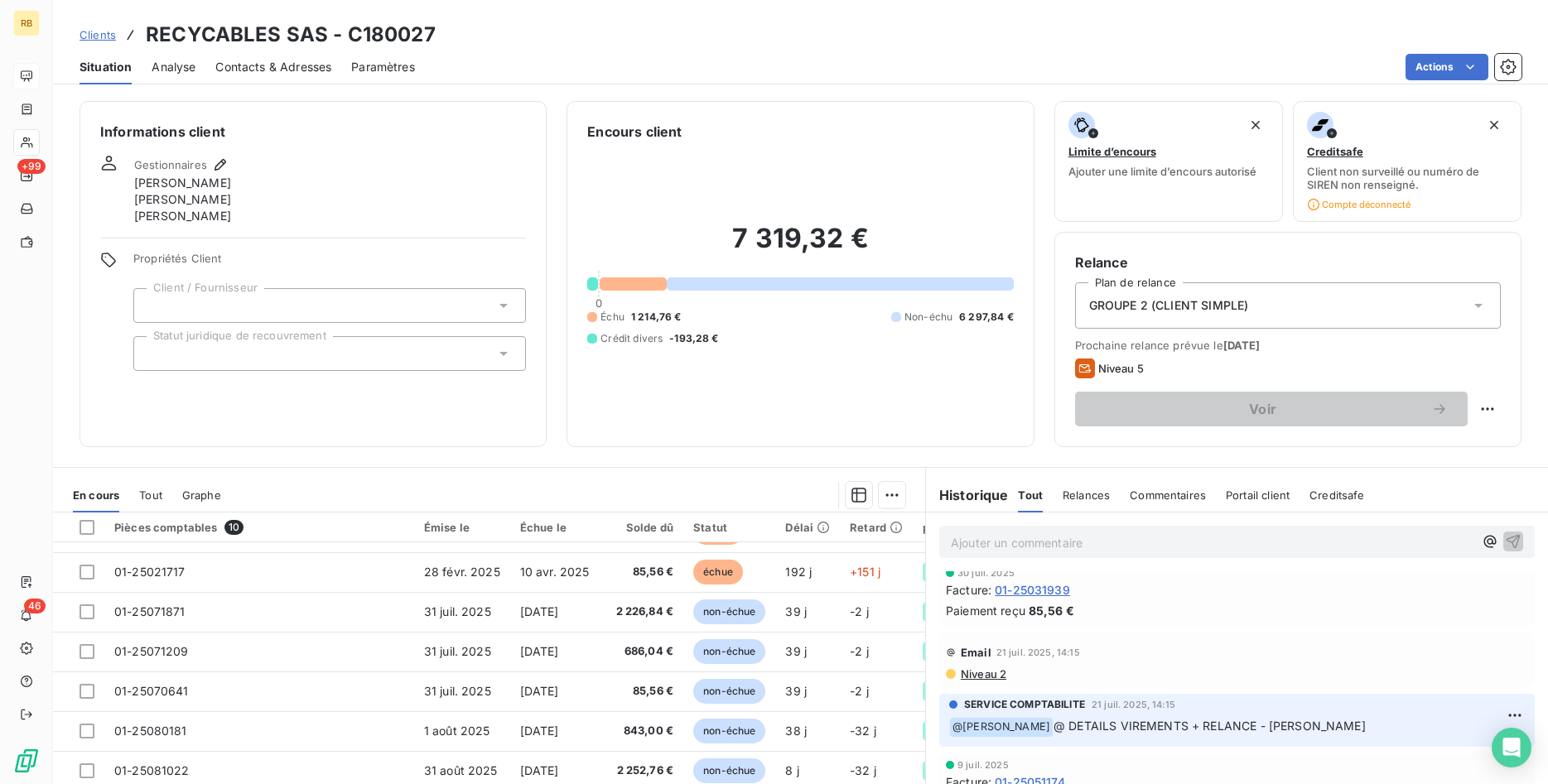
click at [980, 672] on span "Niveau 2" at bounding box center [982, 674] width 47 height 13
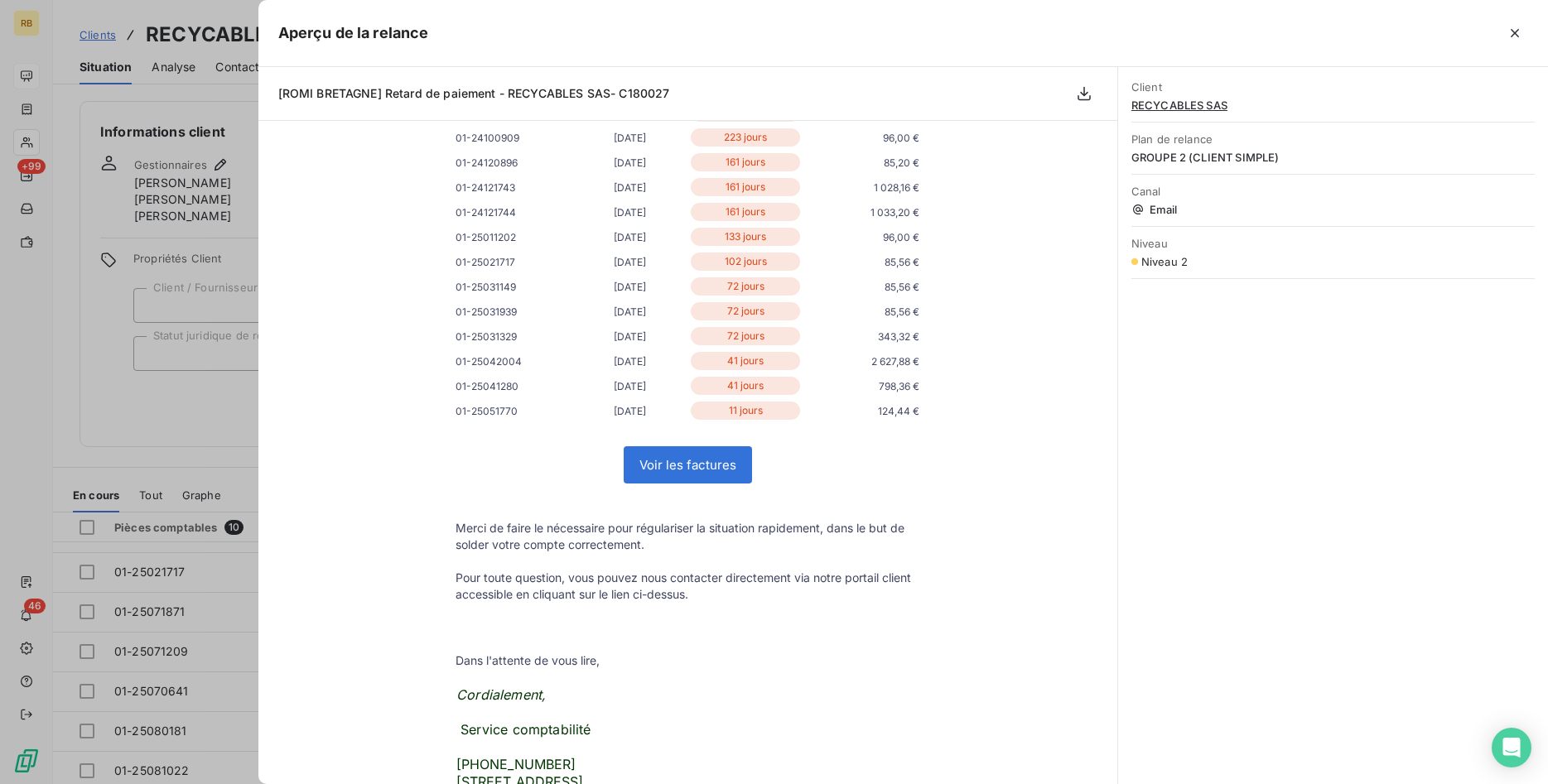
scroll to position [0, 0]
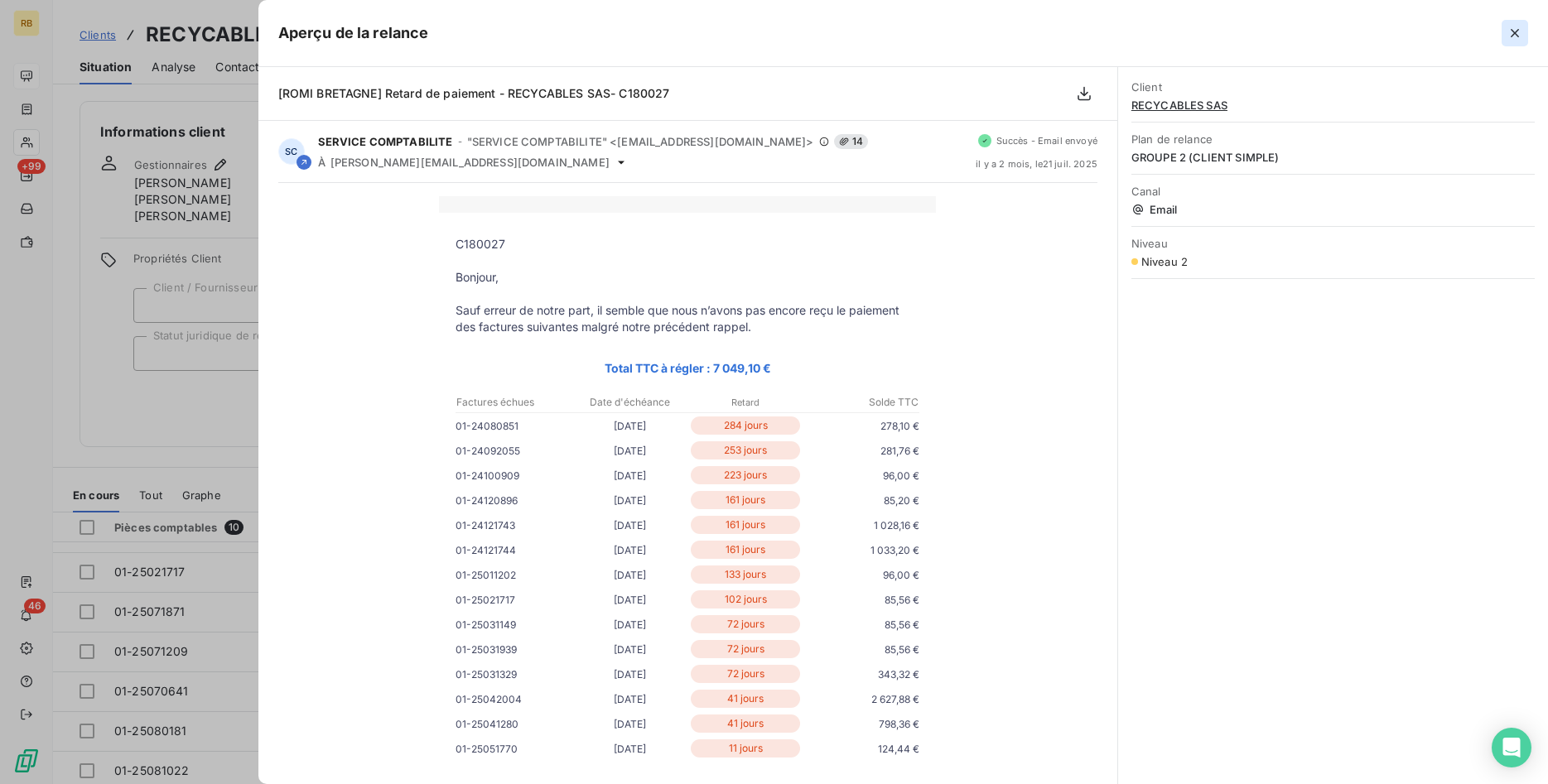
click at [1511, 34] on icon "button" at bounding box center [1514, 33] width 16 height 16
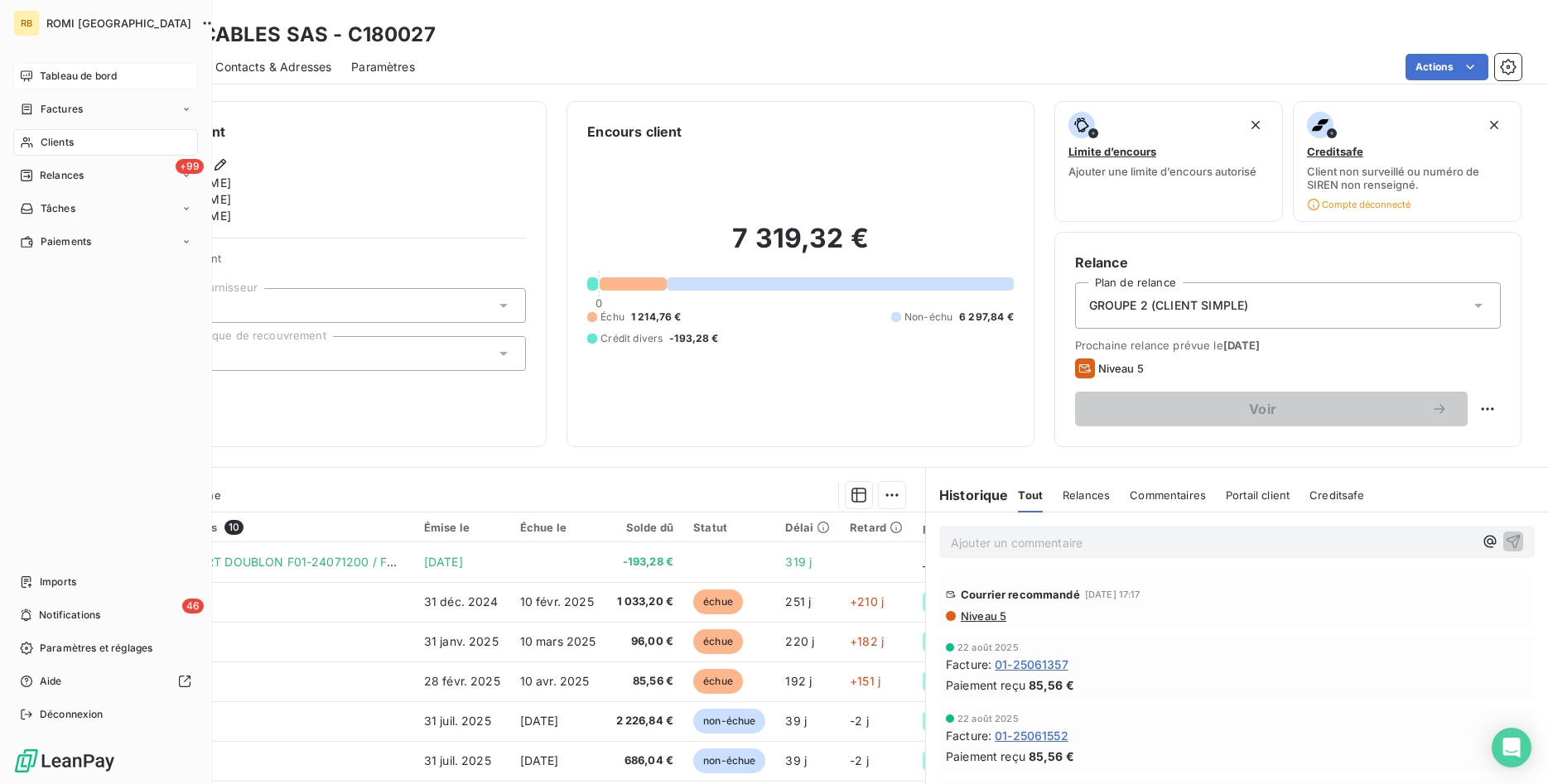
click at [63, 141] on span "Clients" at bounding box center [57, 142] width 33 height 15
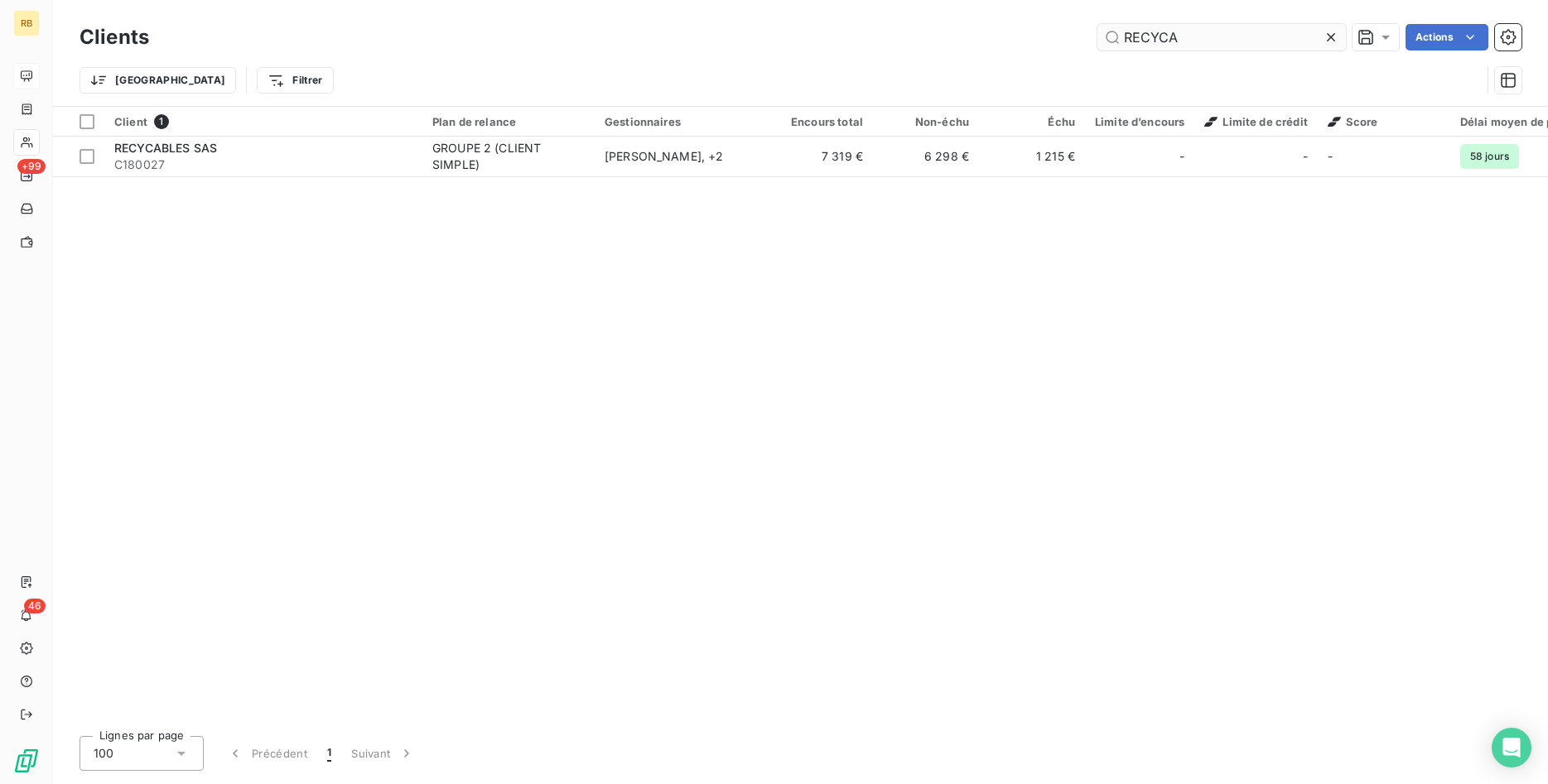
drag, startPoint x: 1228, startPoint y: 32, endPoint x: 613, endPoint y: 17, distance: 615.2
click at [1098, 24] on input "RECYCA" at bounding box center [1222, 37] width 248 height 27
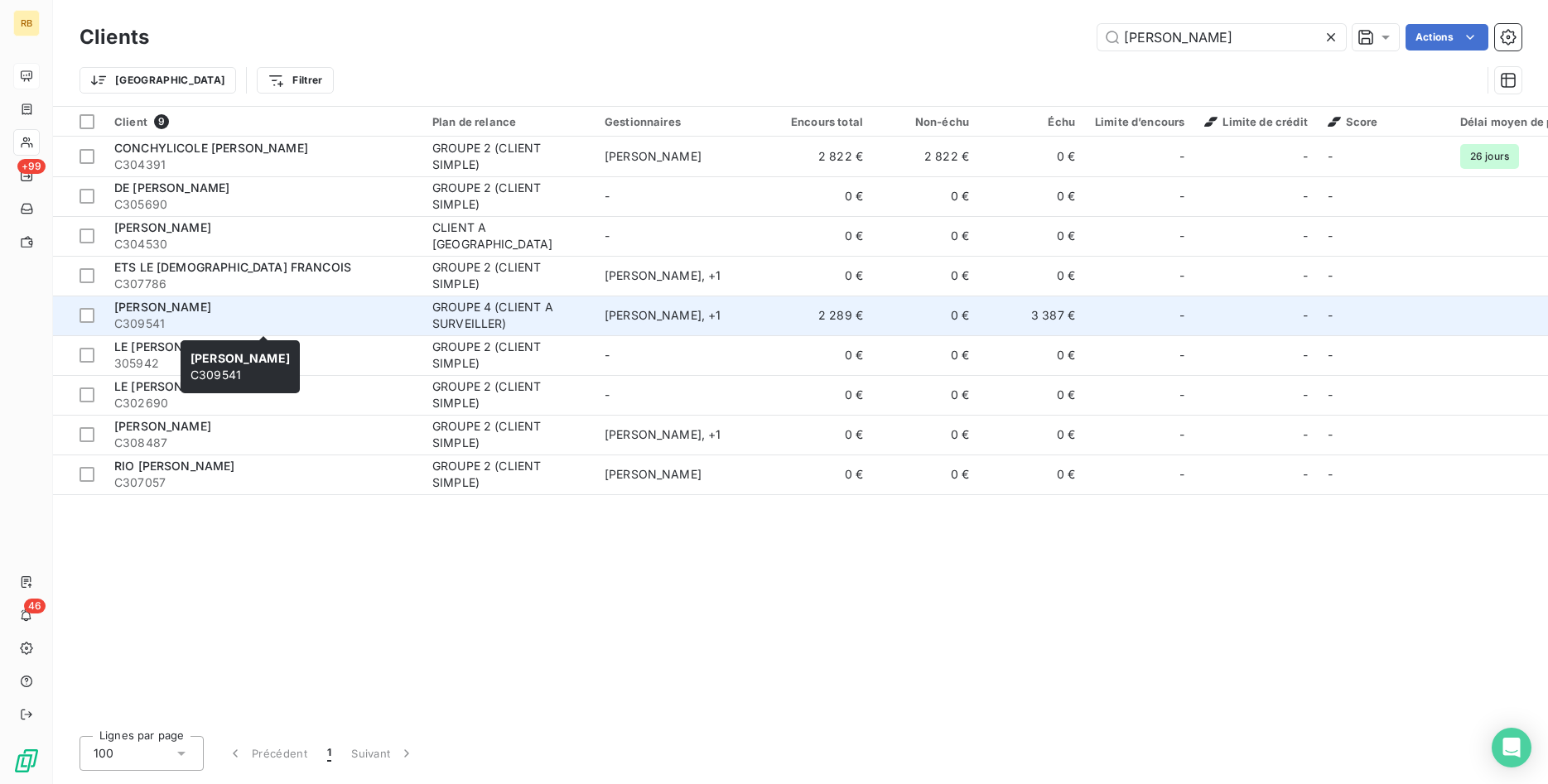
type input "[PERSON_NAME]"
click at [321, 319] on span "C309541" at bounding box center [263, 324] width 298 height 16
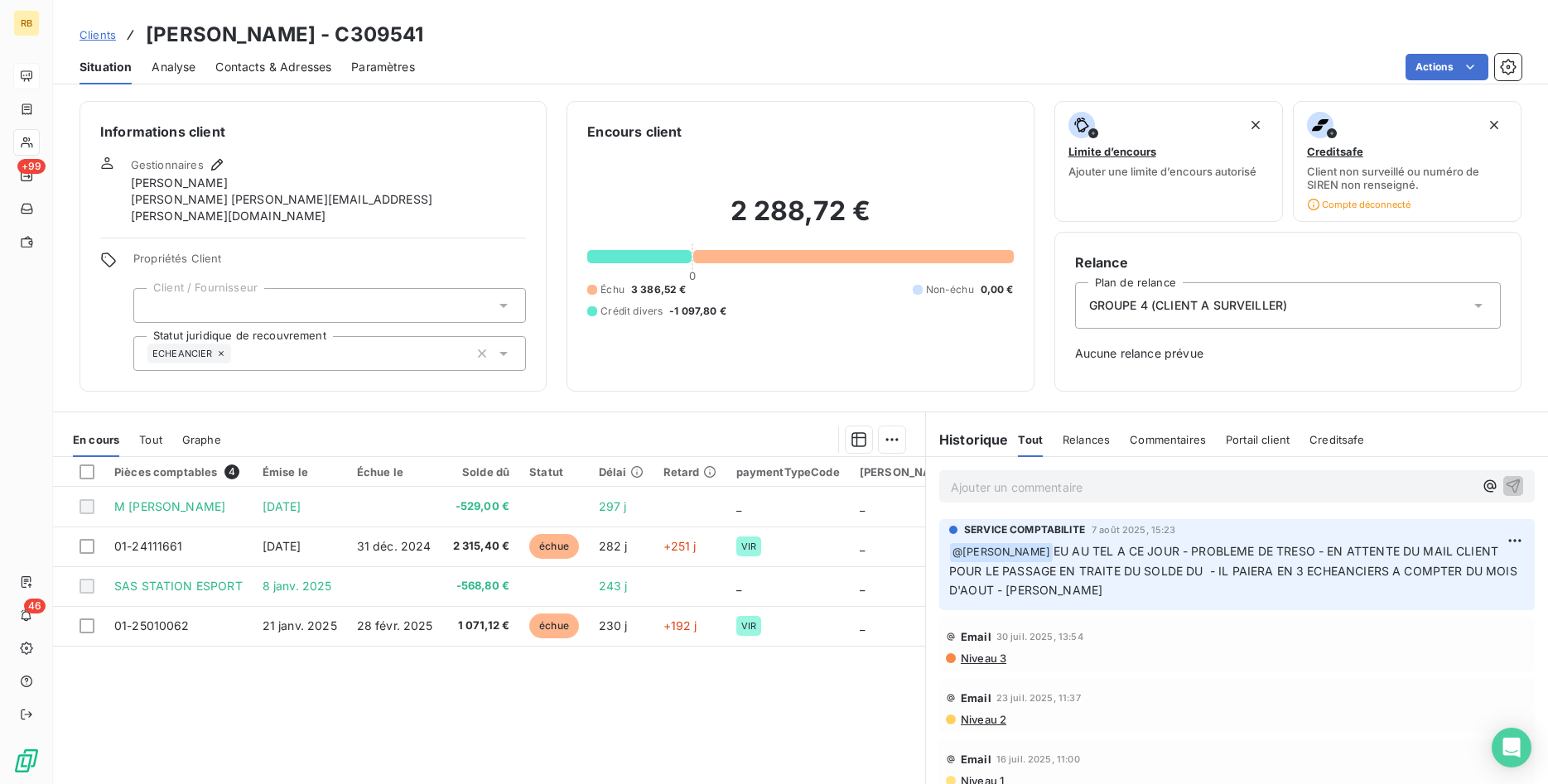
click at [1126, 495] on p "Ajouter un commentaire ﻿" at bounding box center [1212, 487] width 522 height 21
click at [1508, 478] on icon "button" at bounding box center [1513, 484] width 16 height 16
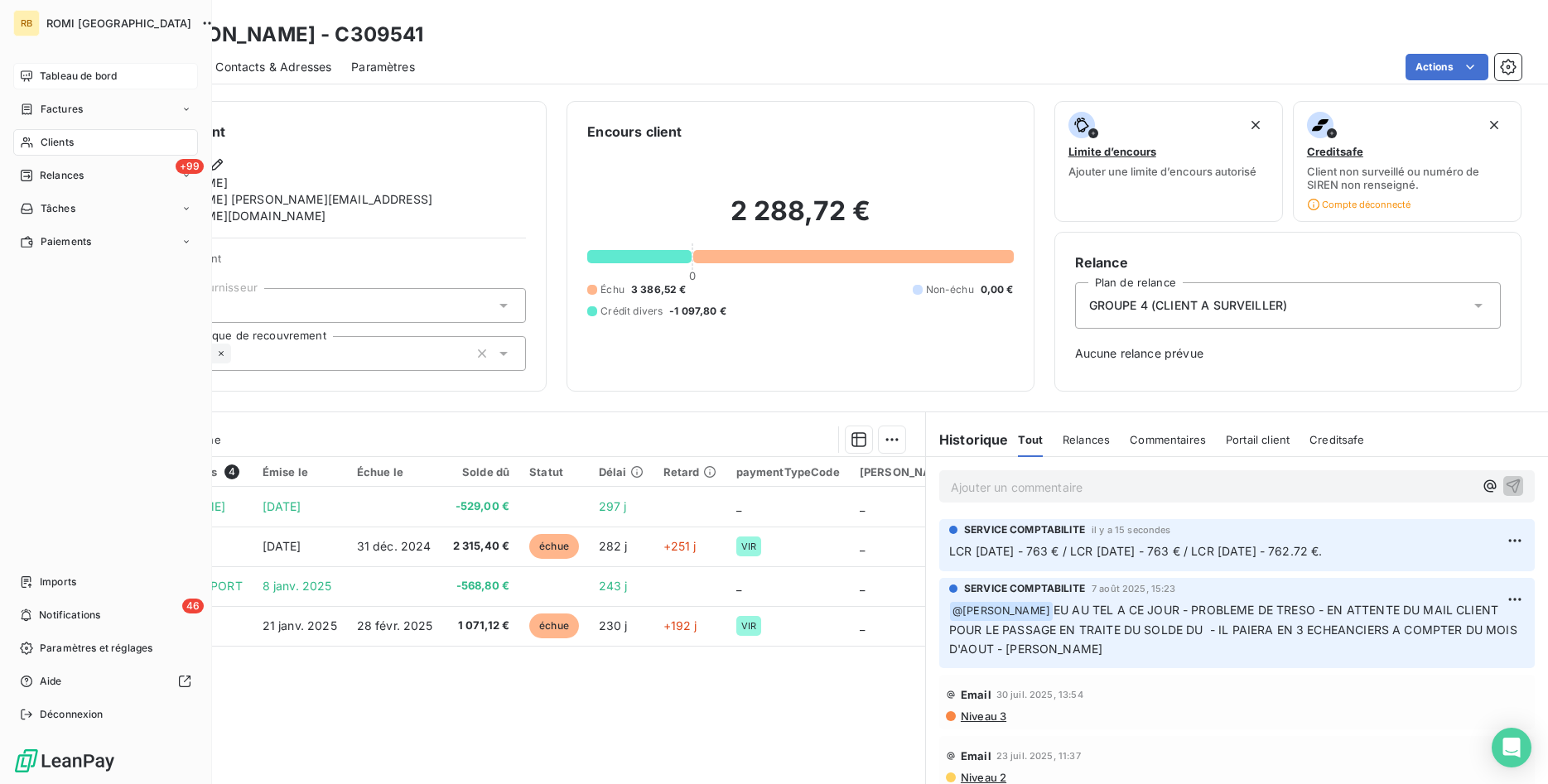
click at [80, 76] on span "Tableau de bord" at bounding box center [78, 75] width 77 height 15
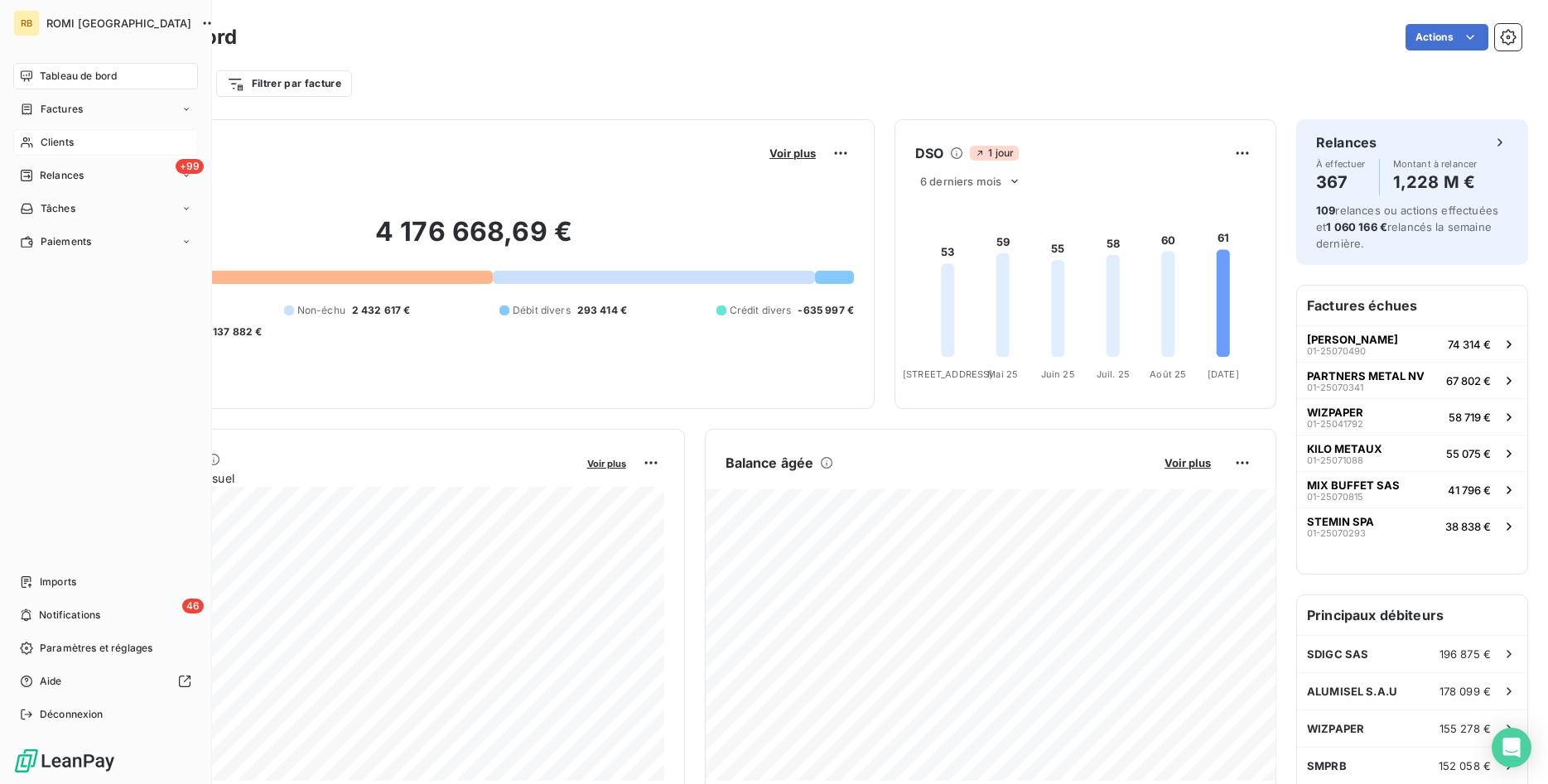
click at [88, 139] on div "Clients" at bounding box center [105, 142] width 185 height 27
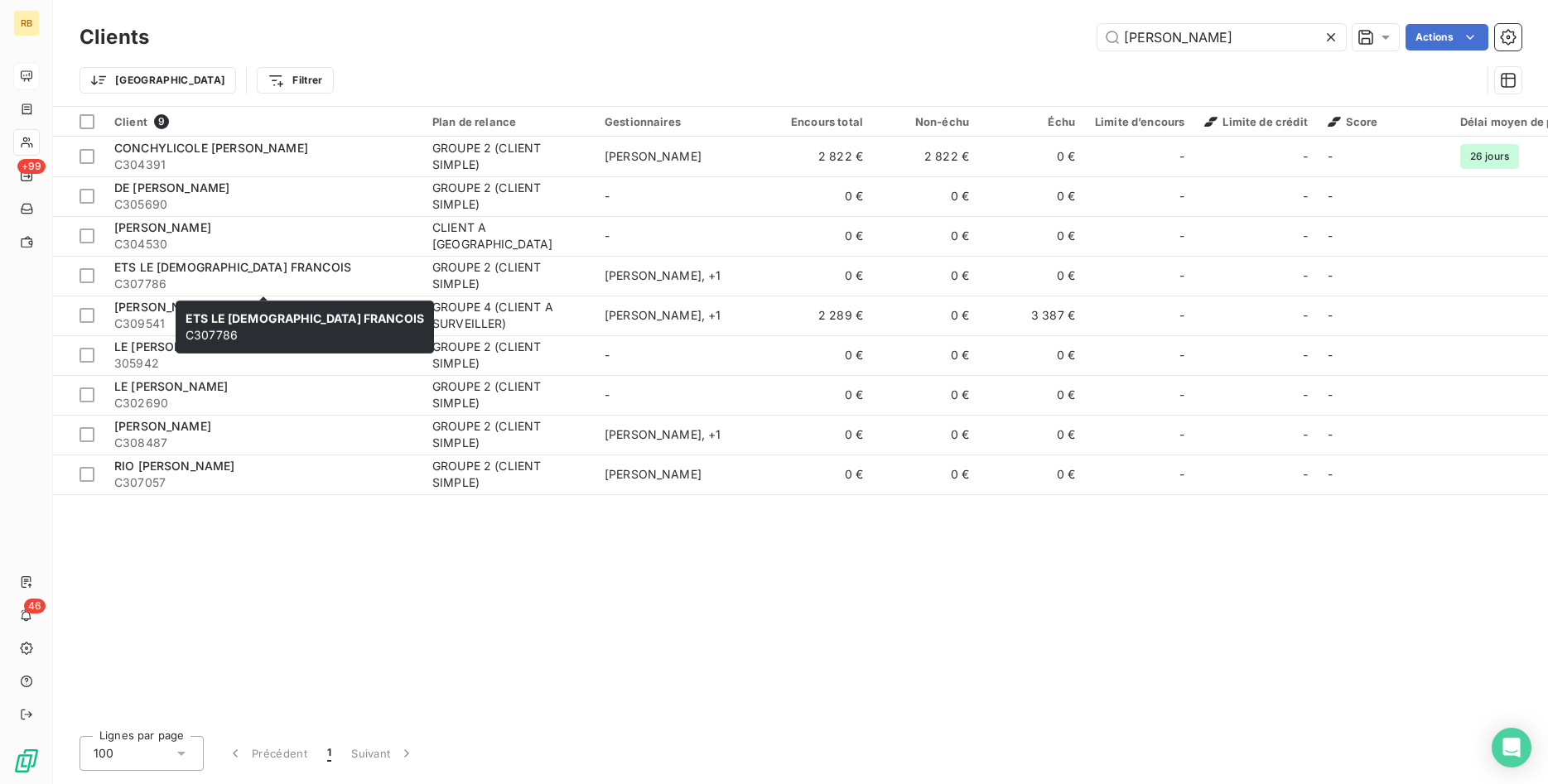
click at [294, 303] on div "ETS LE [DEMOGRAPHIC_DATA] FRANCOIS C307786 ETS LE JAOUEN FRANCOIS C307786" at bounding box center [305, 327] width 259 height 53
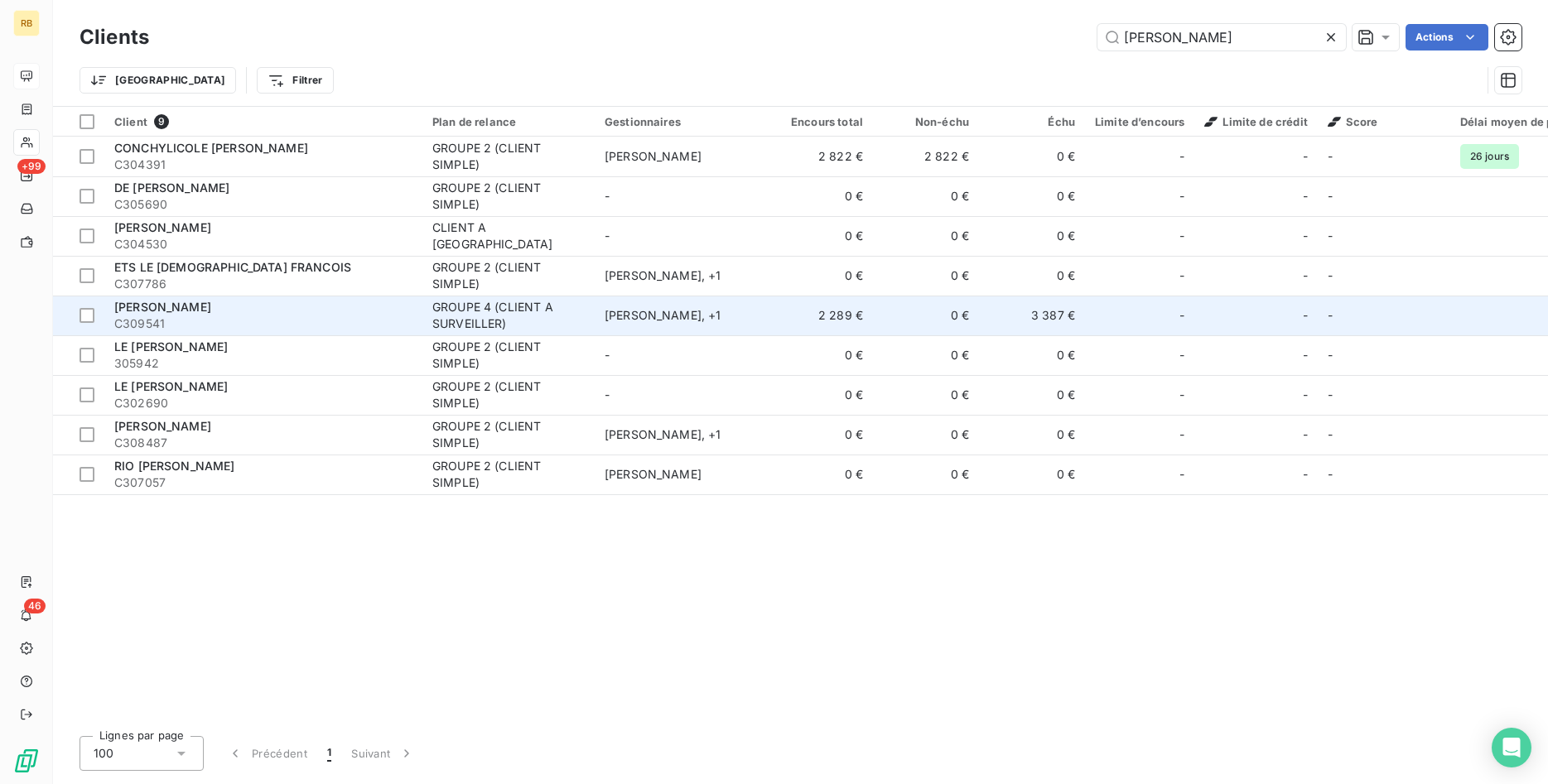
click at [211, 306] on span "[PERSON_NAME]" at bounding box center [162, 306] width 97 height 14
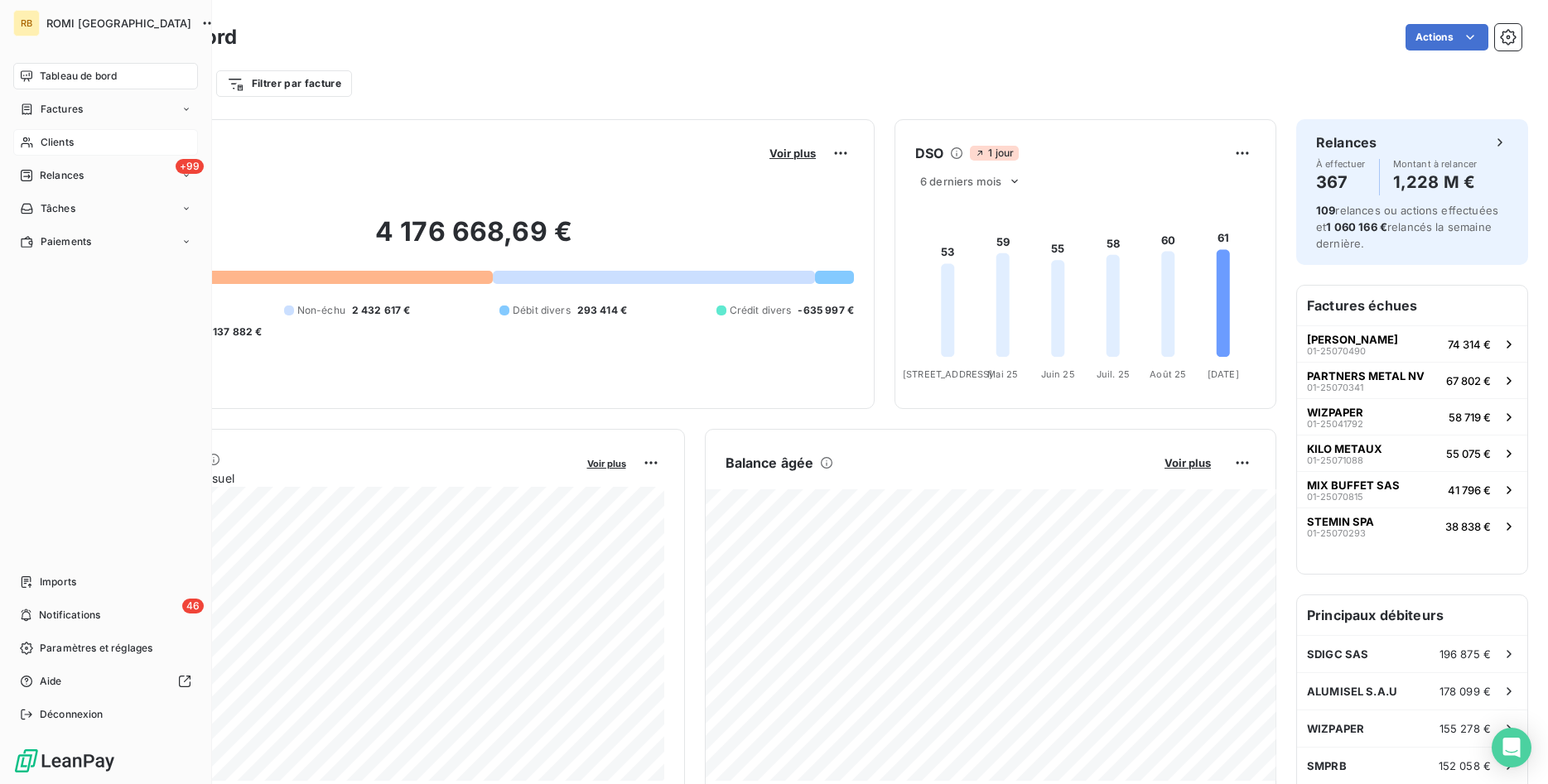
click at [75, 138] on div "Clients" at bounding box center [105, 142] width 185 height 27
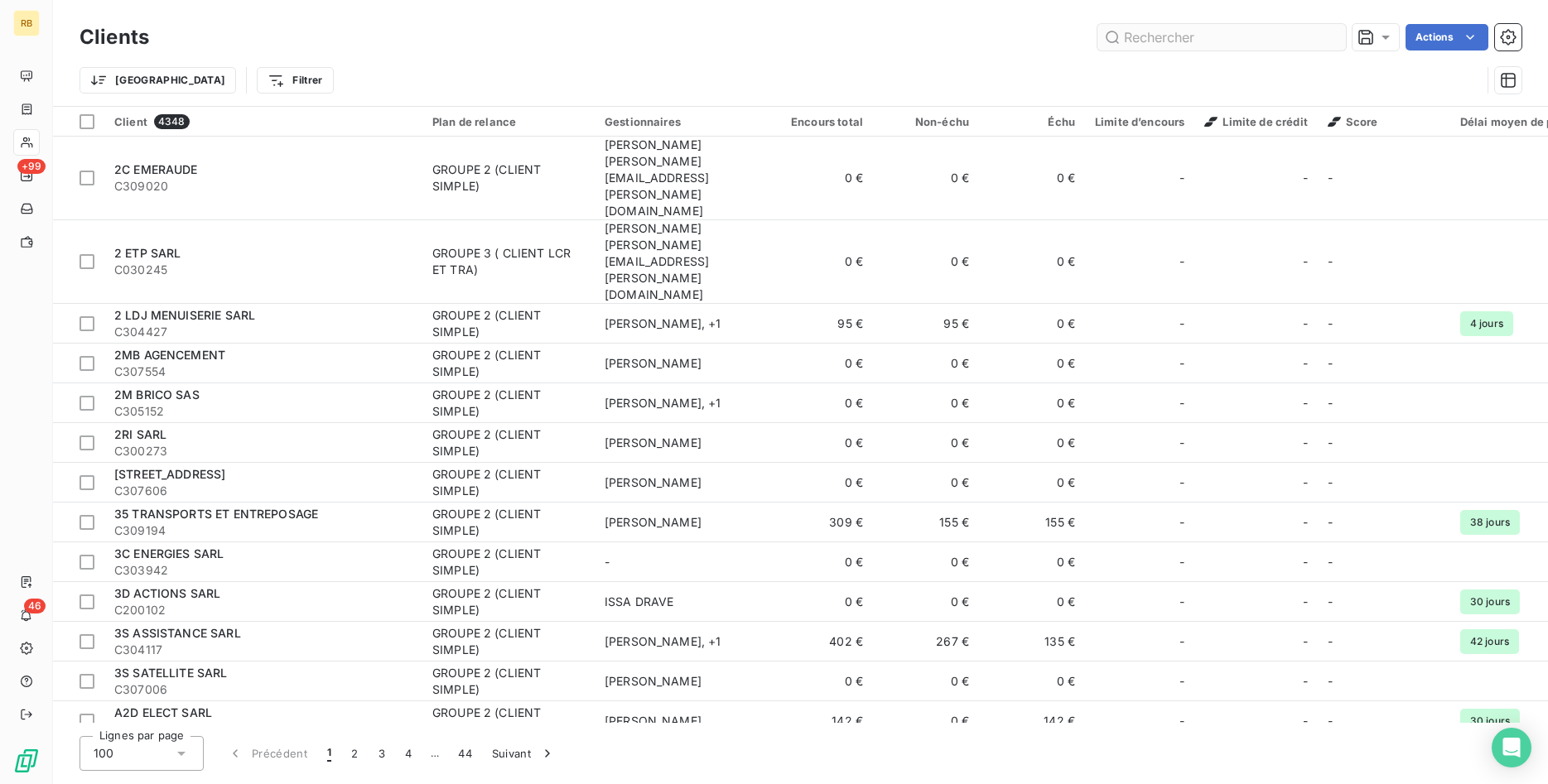
click at [1146, 38] on input "text" at bounding box center [1222, 37] width 248 height 27
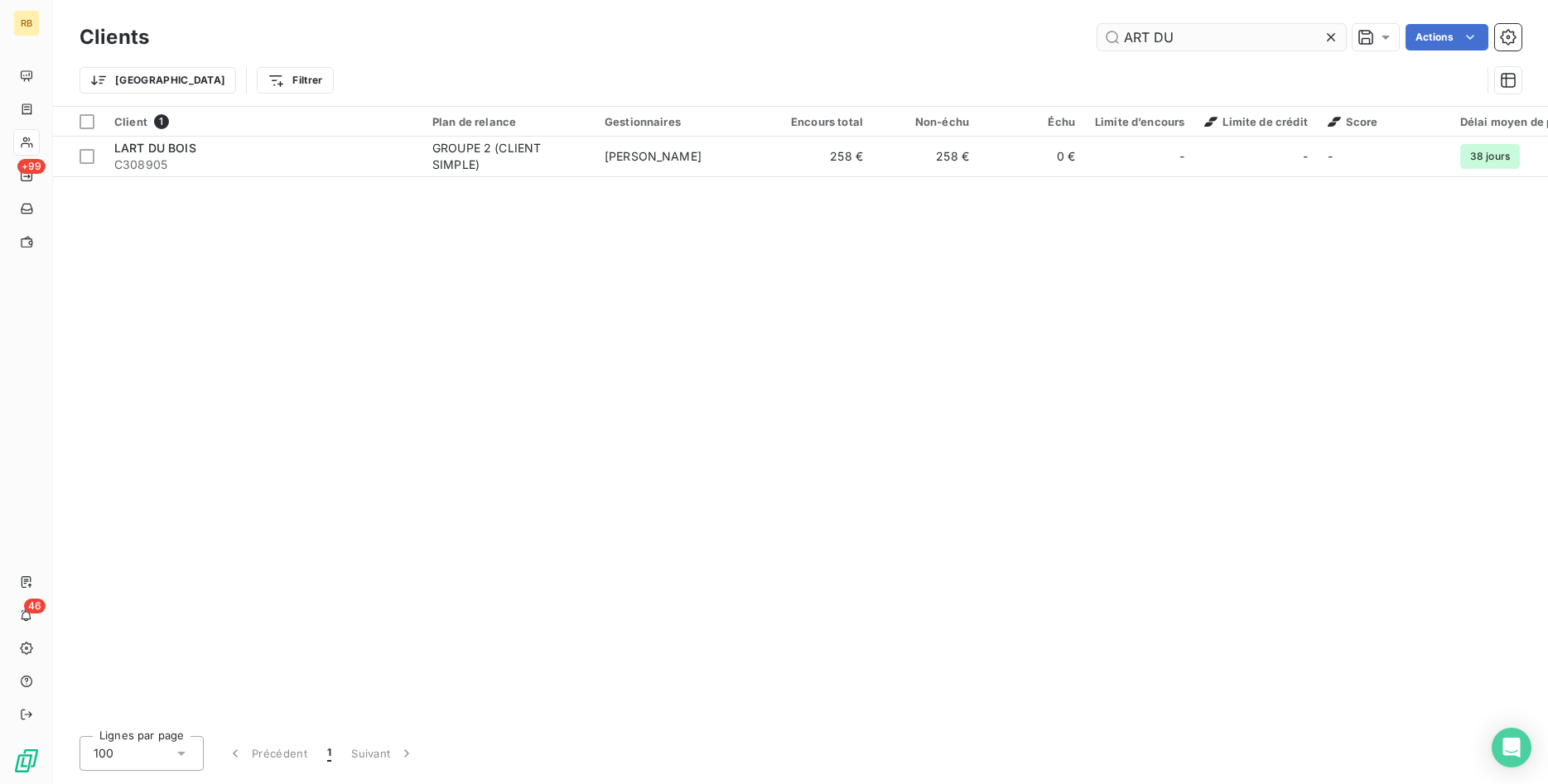
drag, startPoint x: 1188, startPoint y: 37, endPoint x: 1108, endPoint y: 27, distance: 80.6
click at [1108, 27] on input "ART DU" at bounding box center [1222, 37] width 248 height 27
click at [1187, 37] on input "ART DU" at bounding box center [1222, 37] width 248 height 27
drag, startPoint x: 1187, startPoint y: 37, endPoint x: 976, endPoint y: 35, distance: 211.0
click at [1098, 35] on input "ART DU" at bounding box center [1222, 37] width 248 height 27
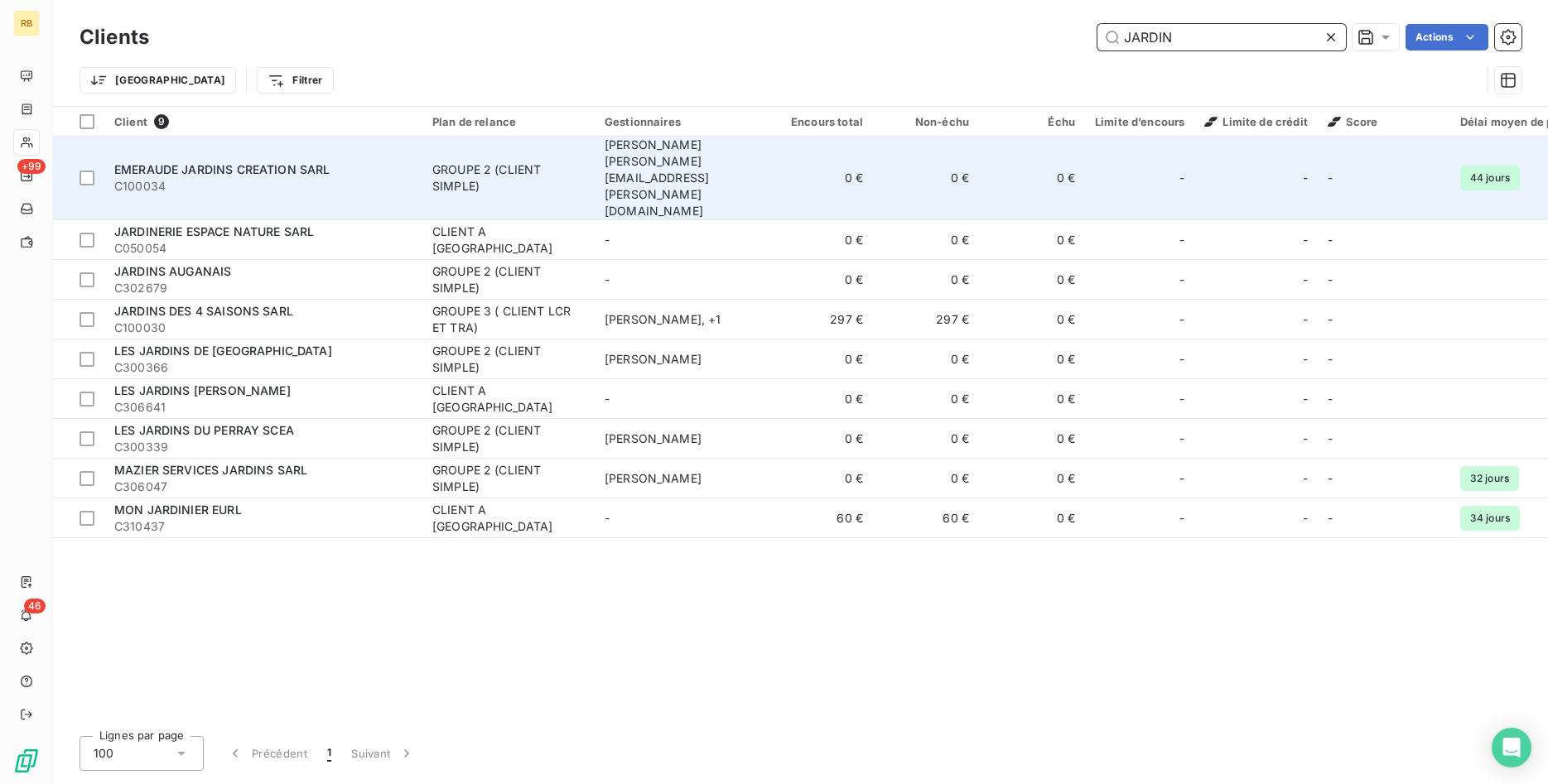
type input "JARDIN"
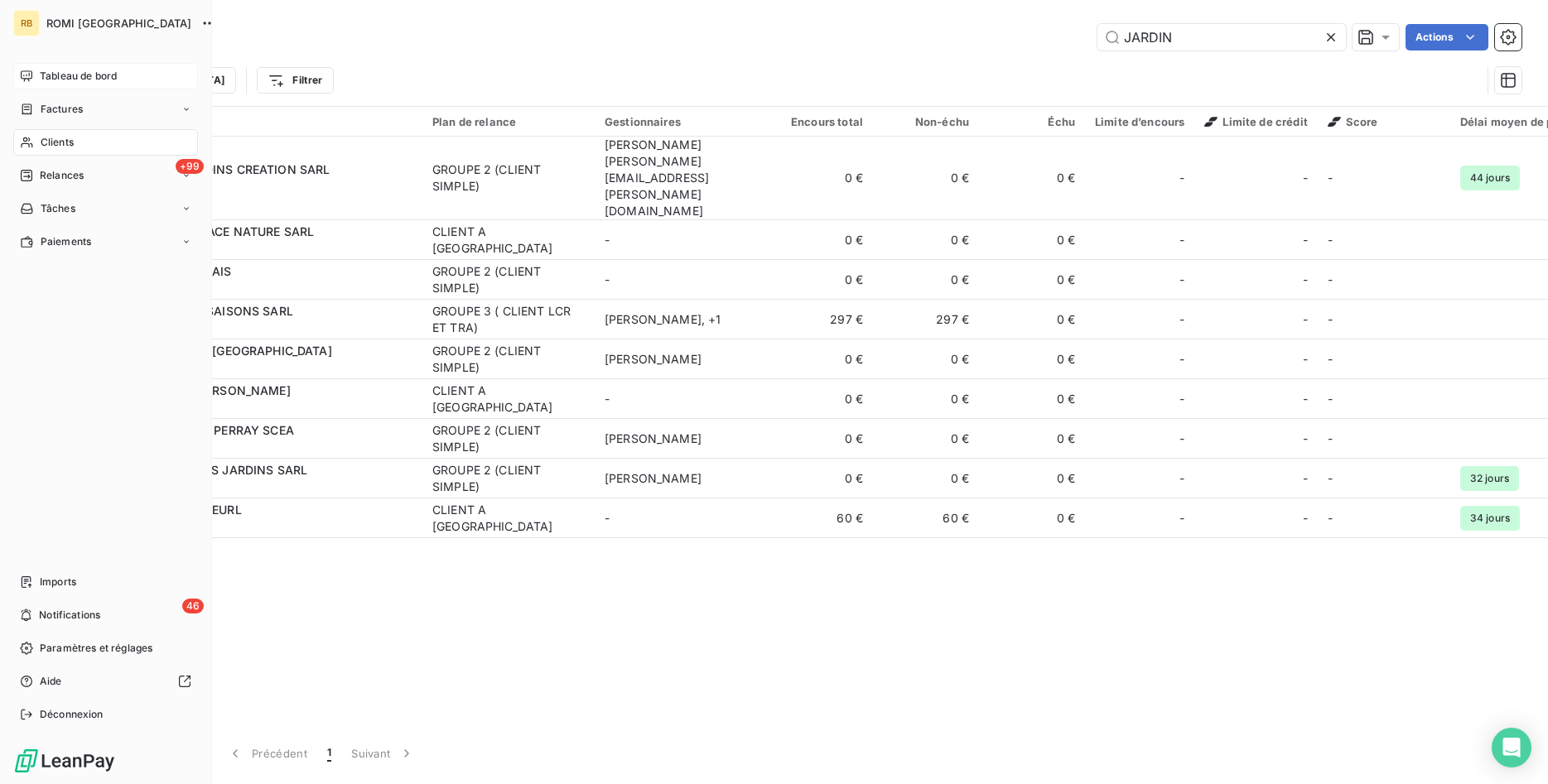
click at [44, 69] on span "Tableau de bord" at bounding box center [78, 75] width 77 height 15
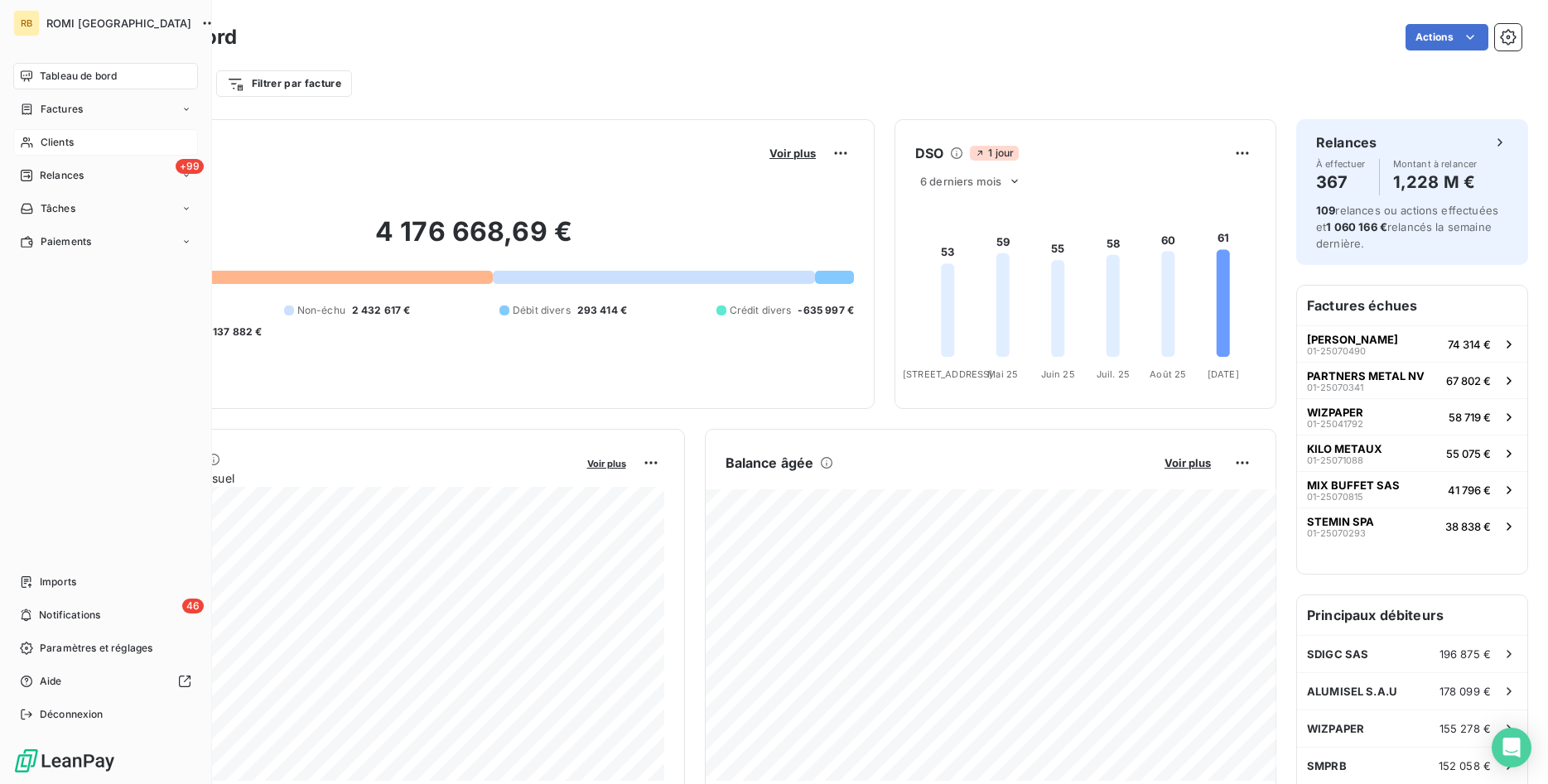
click at [53, 134] on div "Clients" at bounding box center [105, 142] width 185 height 27
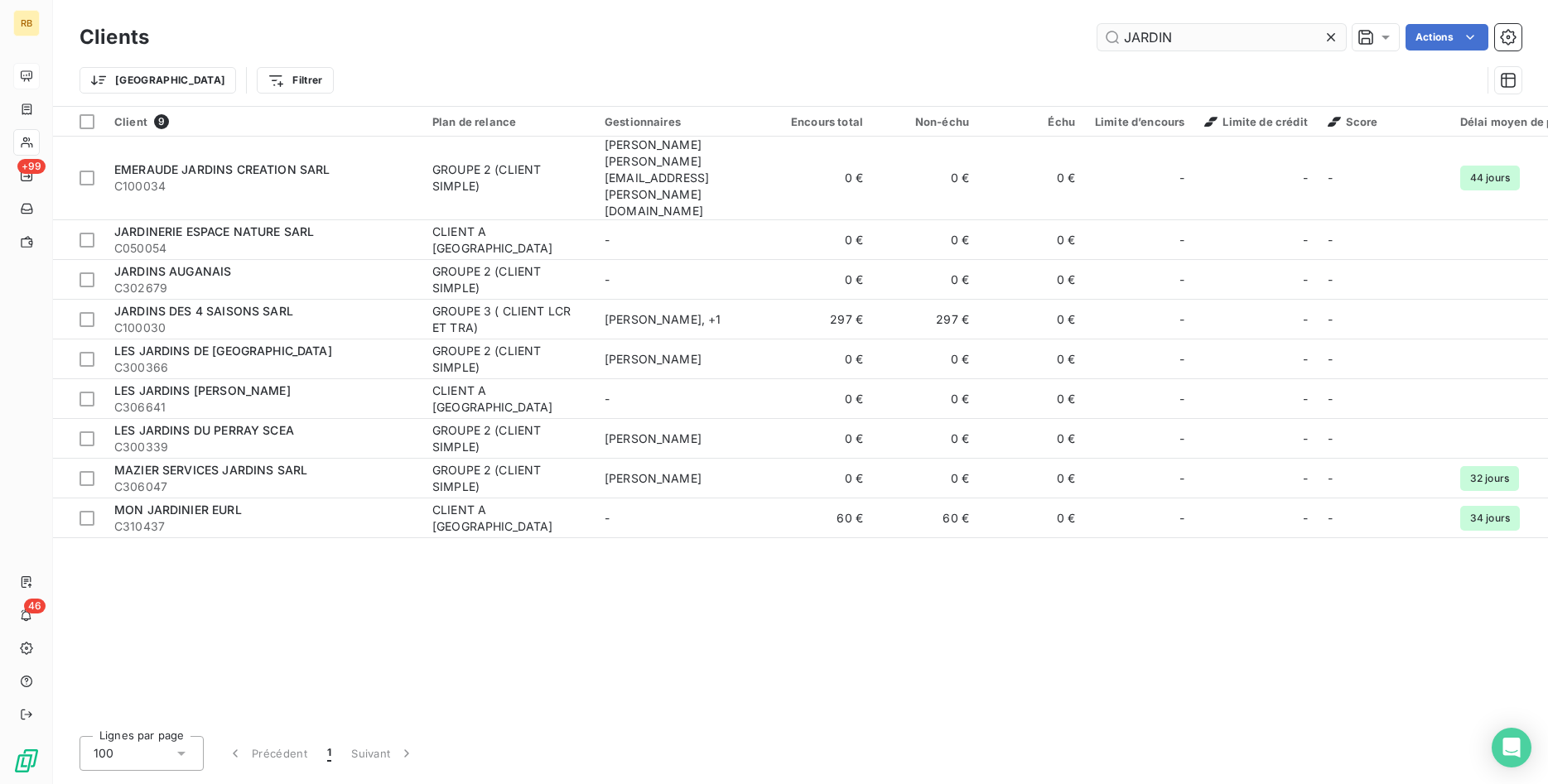
drag, startPoint x: 1244, startPoint y: 45, endPoint x: 807, endPoint y: 33, distance: 437.2
click at [1098, 33] on input "JARDIN" at bounding box center [1222, 37] width 248 height 27
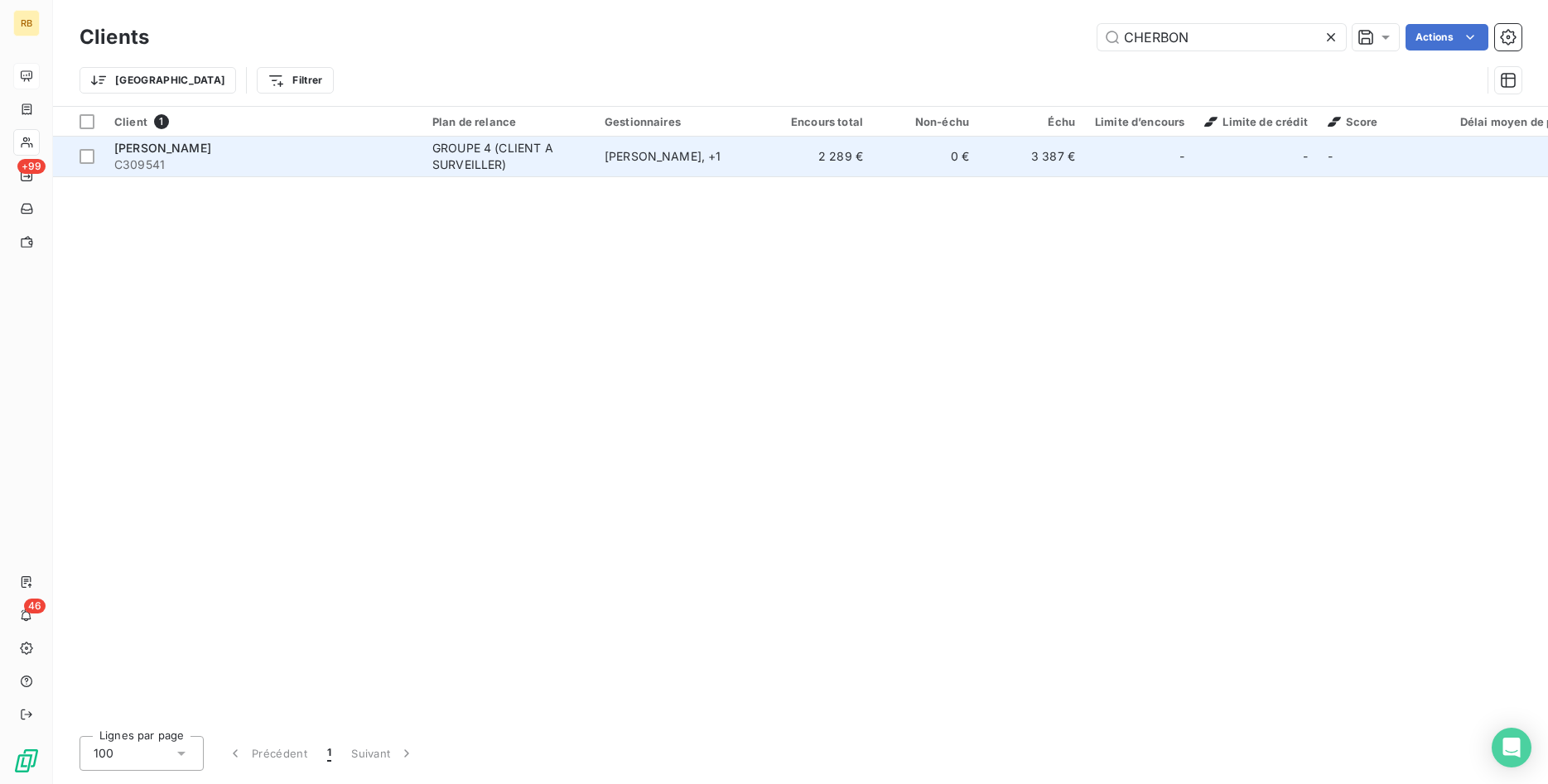
type input "CHERBON"
click at [729, 163] on div "ETIENNE CHAUMONT , + 1" at bounding box center [681, 156] width 152 height 16
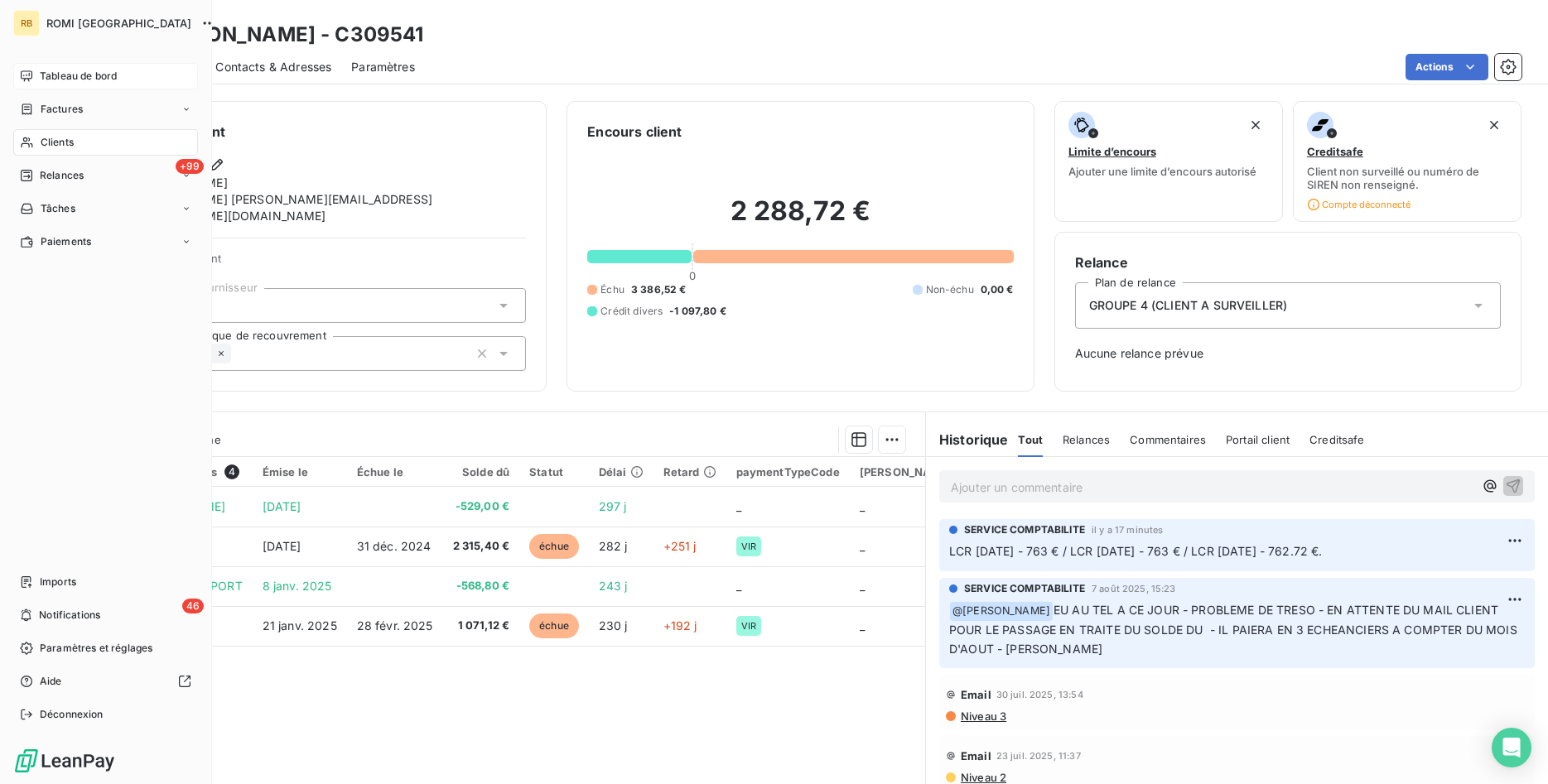
click at [80, 73] on span "Tableau de bord" at bounding box center [78, 75] width 77 height 15
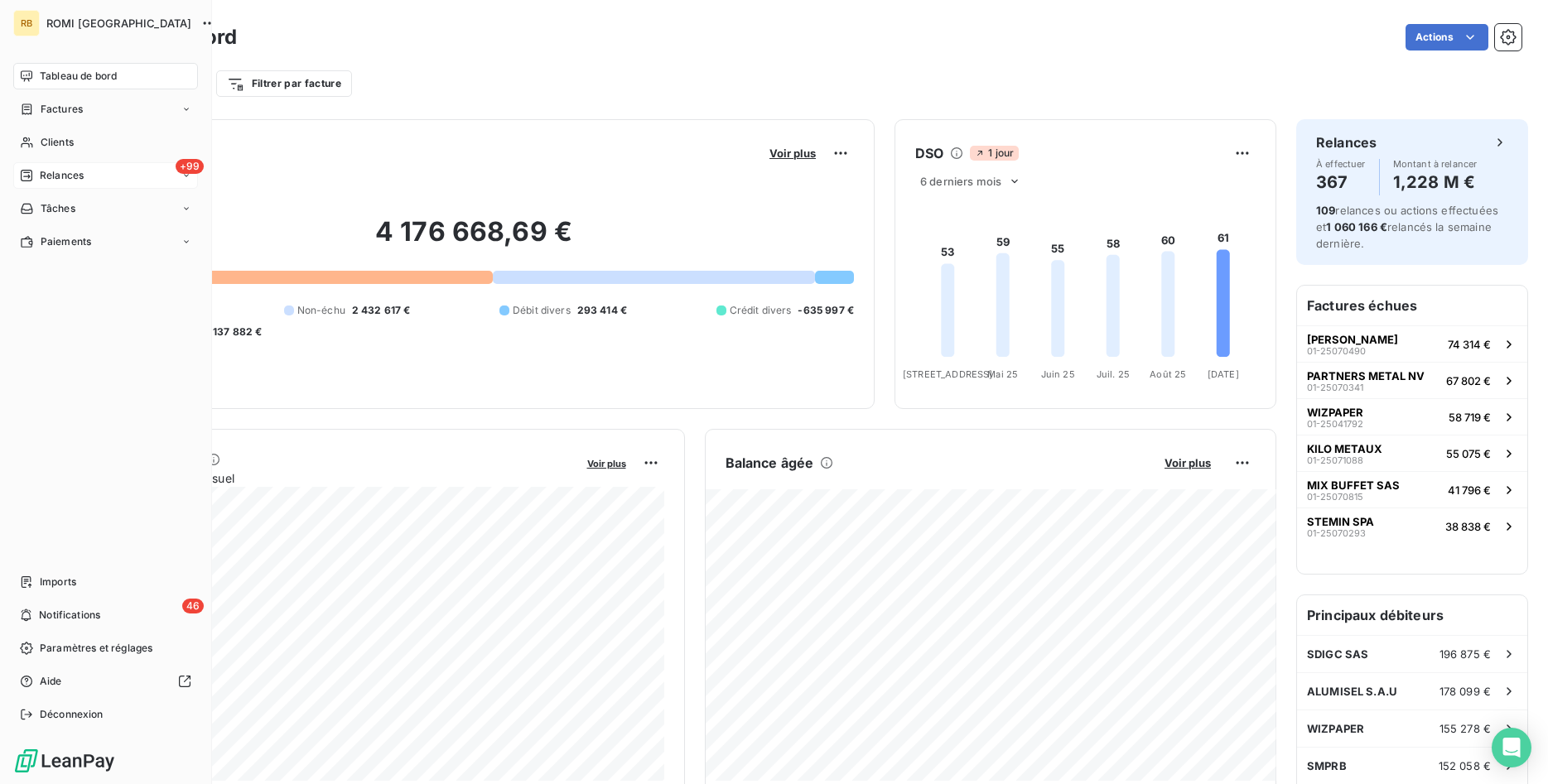
click at [74, 173] on span "Relances" at bounding box center [61, 175] width 44 height 15
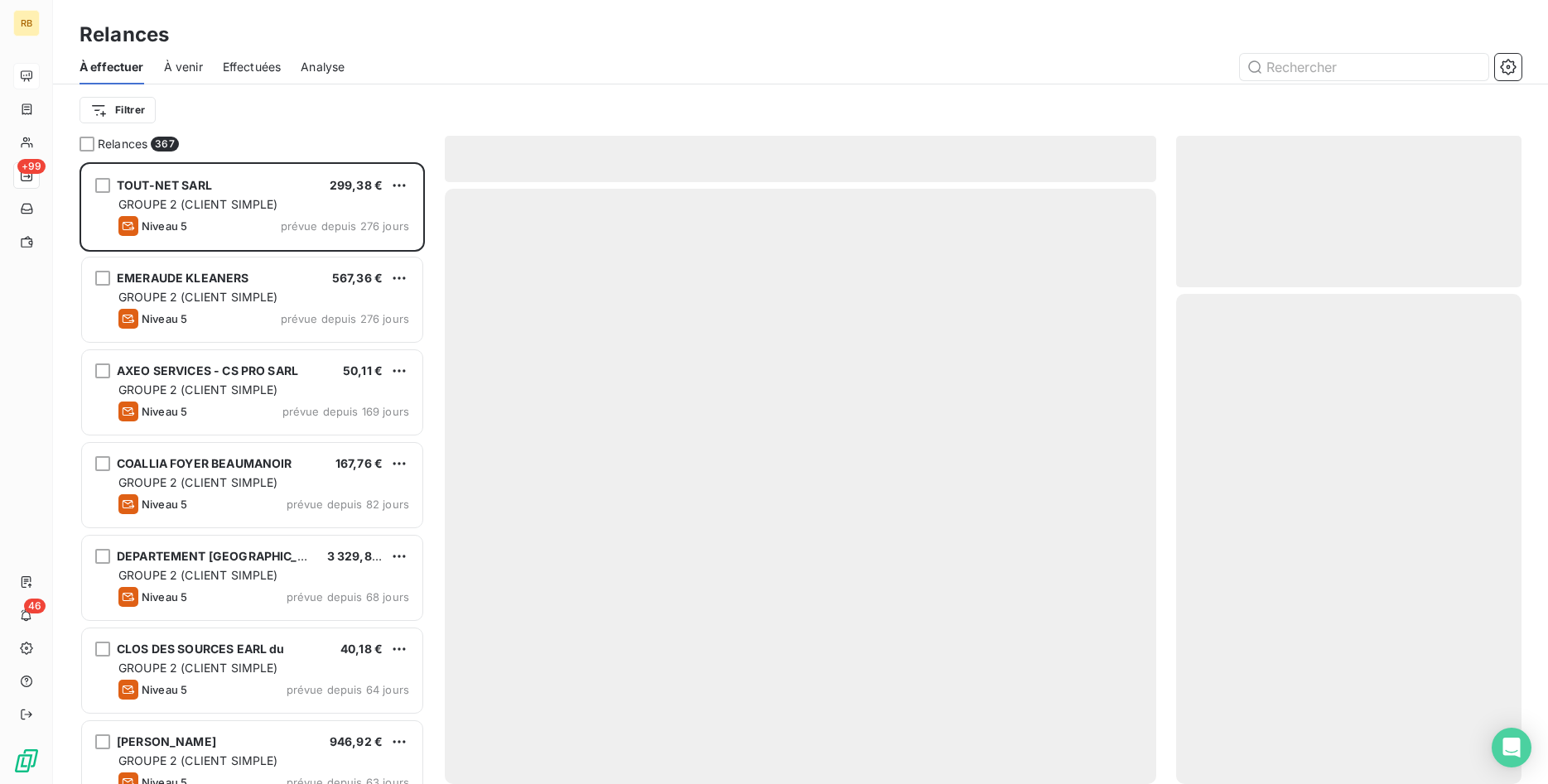
scroll to position [621, 346]
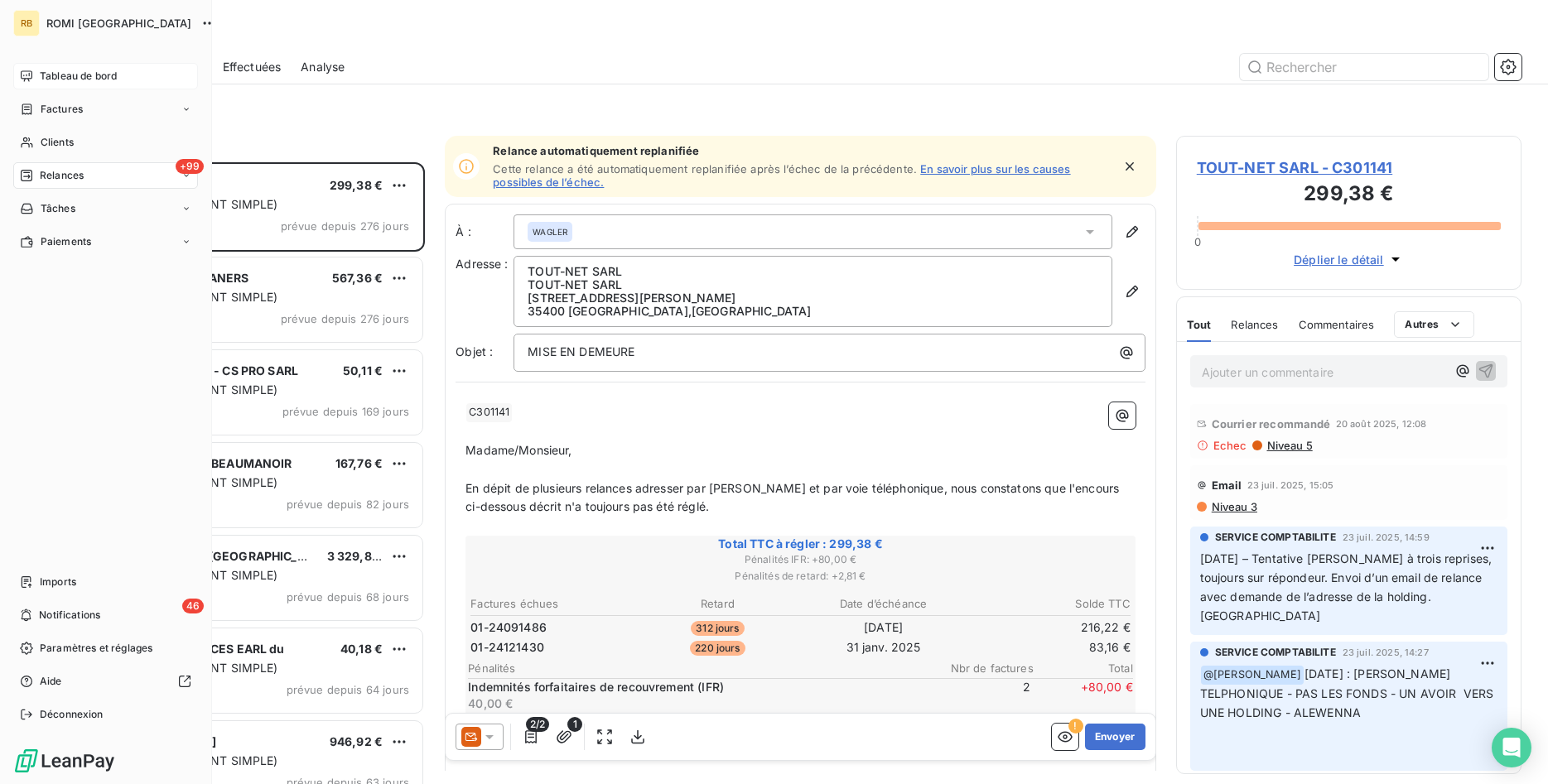
click at [71, 75] on span "Tableau de bord" at bounding box center [78, 75] width 77 height 15
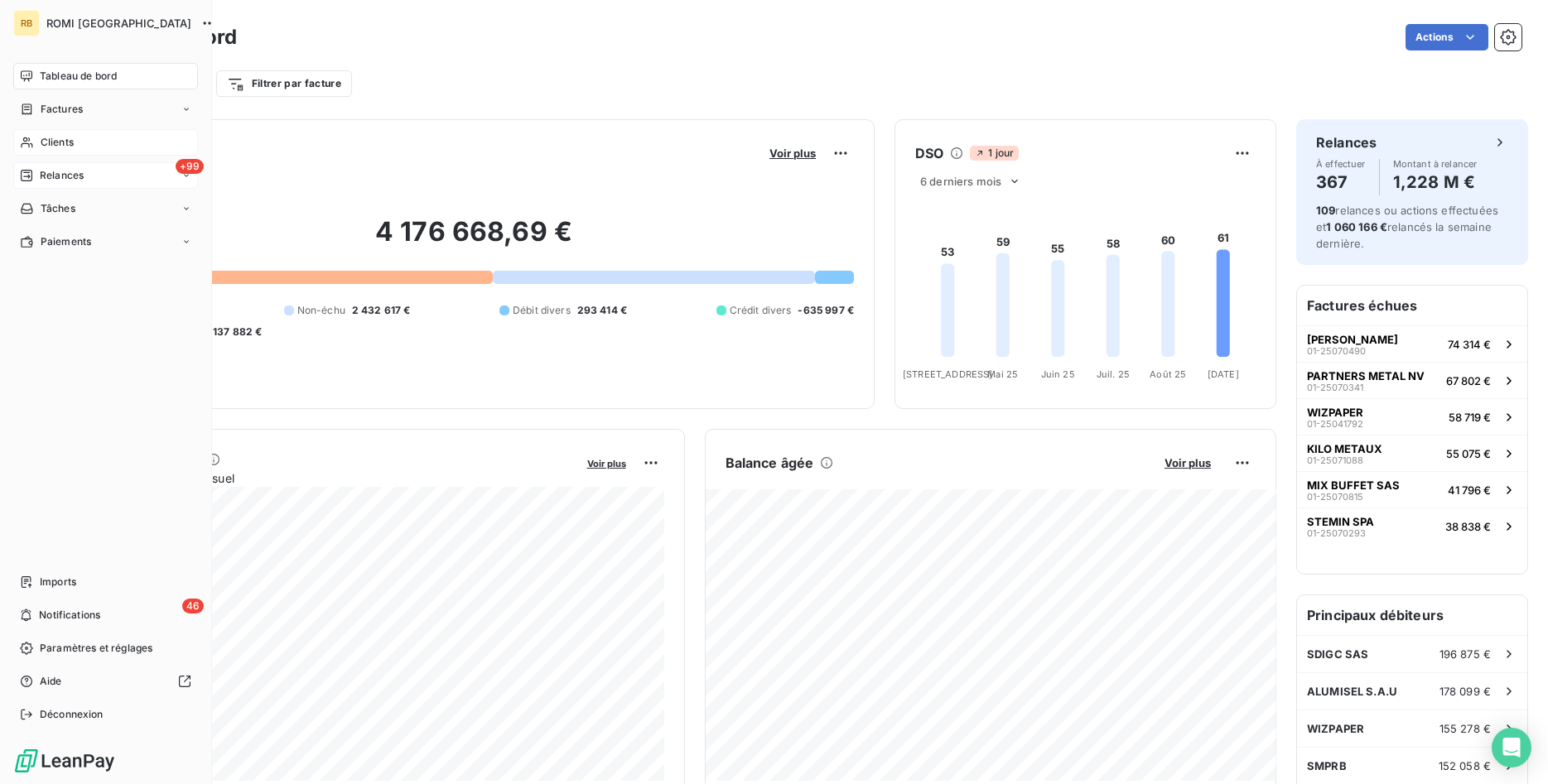
click at [63, 142] on span "Clients" at bounding box center [57, 142] width 33 height 15
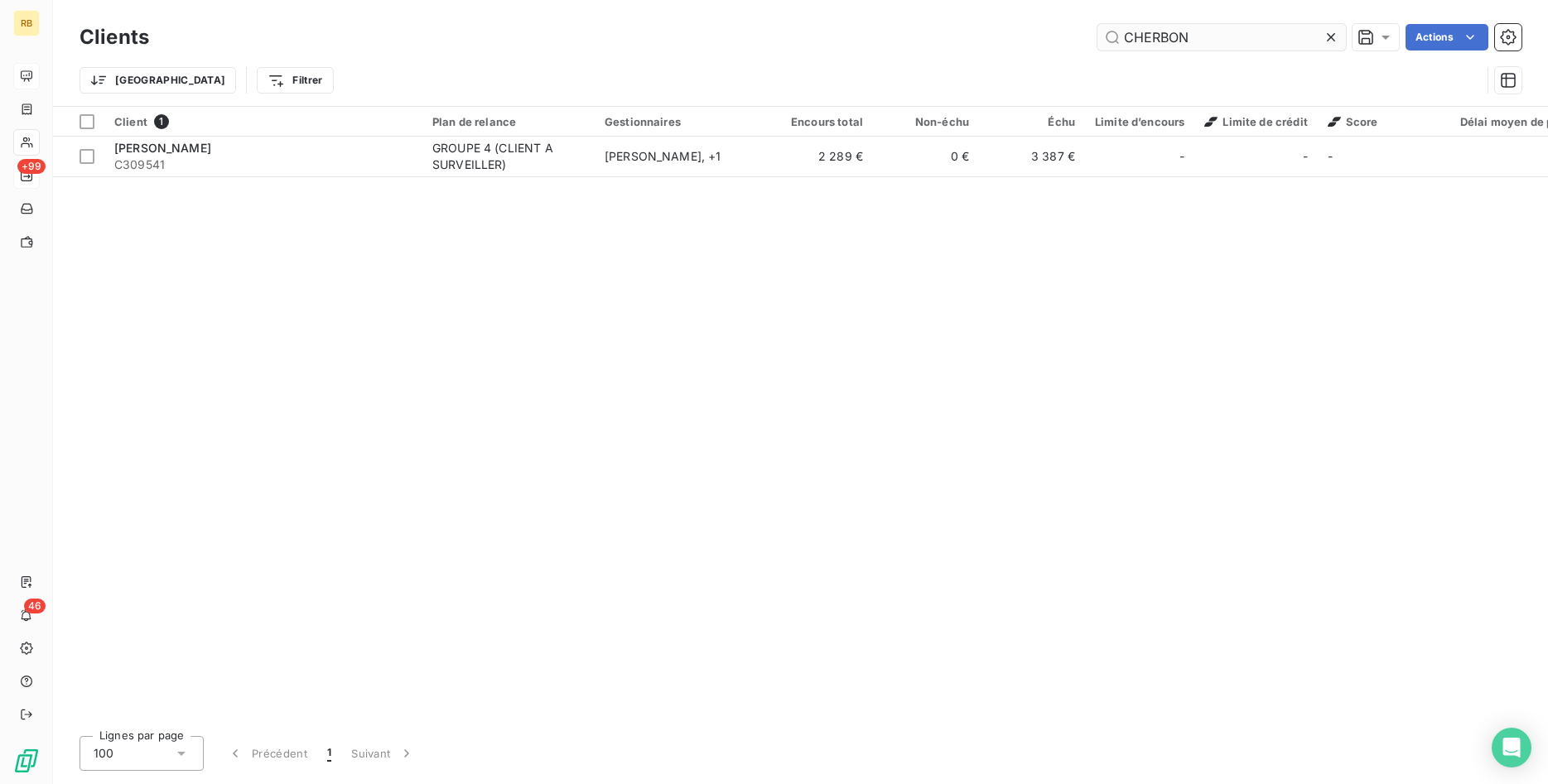
drag, startPoint x: 1225, startPoint y: 40, endPoint x: 813, endPoint y: 21, distance: 412.4
click at [1098, 24] on input "CHERBON" at bounding box center [1222, 37] width 248 height 27
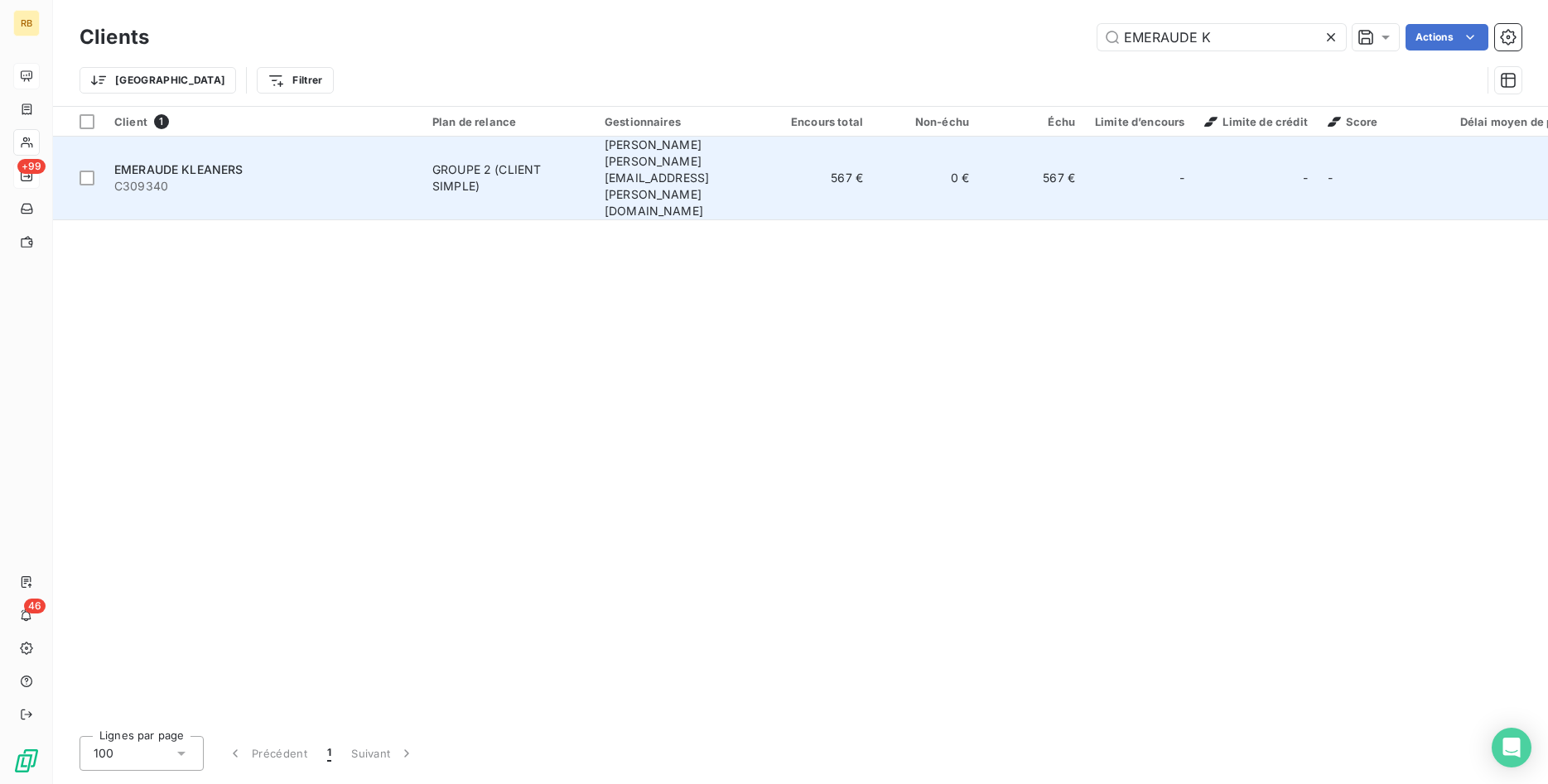
type input "EMERAUDE K"
click at [658, 164] on span "[PERSON_NAME] [PERSON_NAME][EMAIL_ADDRESS][PERSON_NAME][DOMAIN_NAME]" at bounding box center [657, 178] width 104 height 80
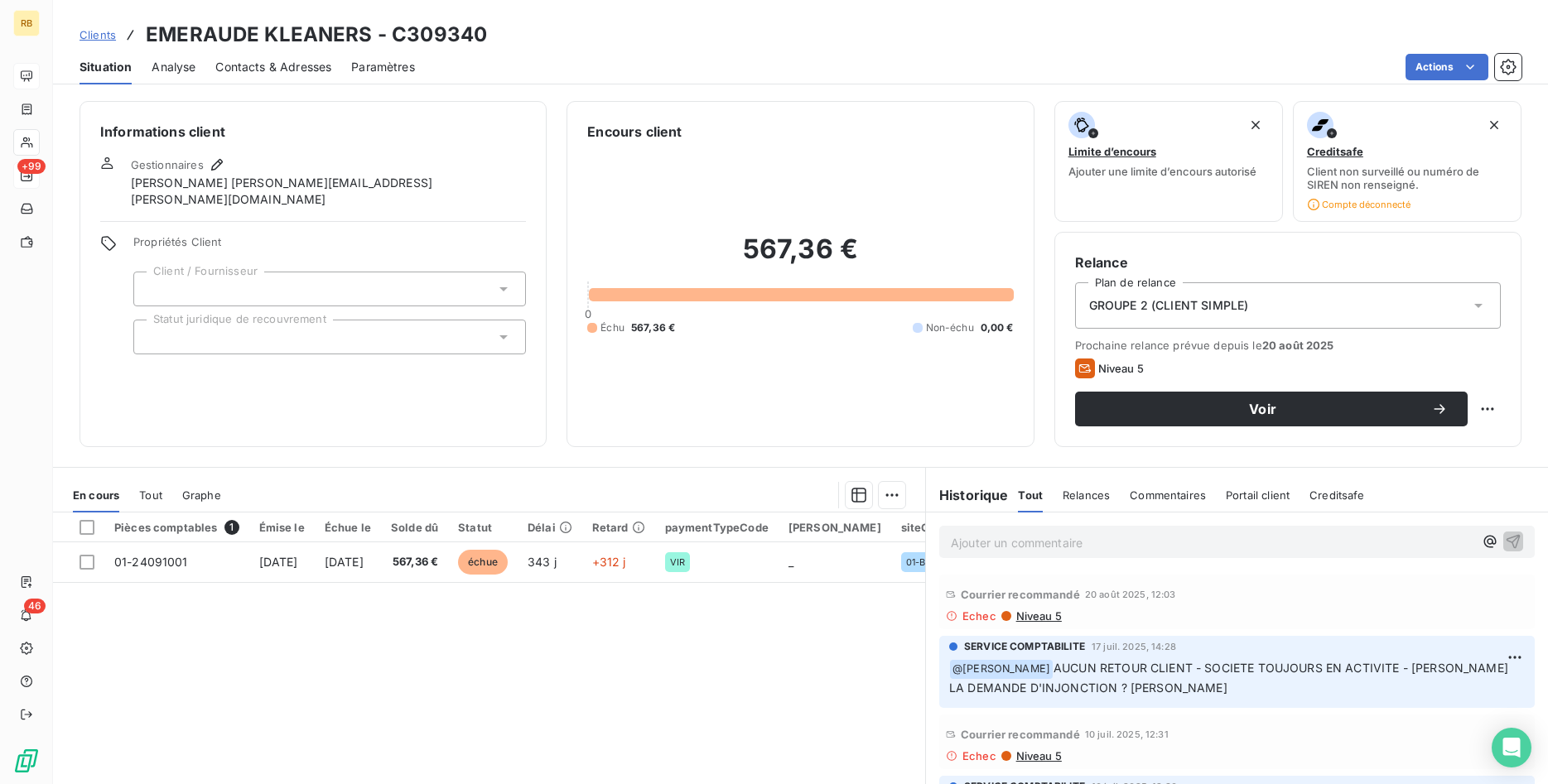
click at [265, 67] on span "Contacts & Adresses" at bounding box center [272, 67] width 116 height 16
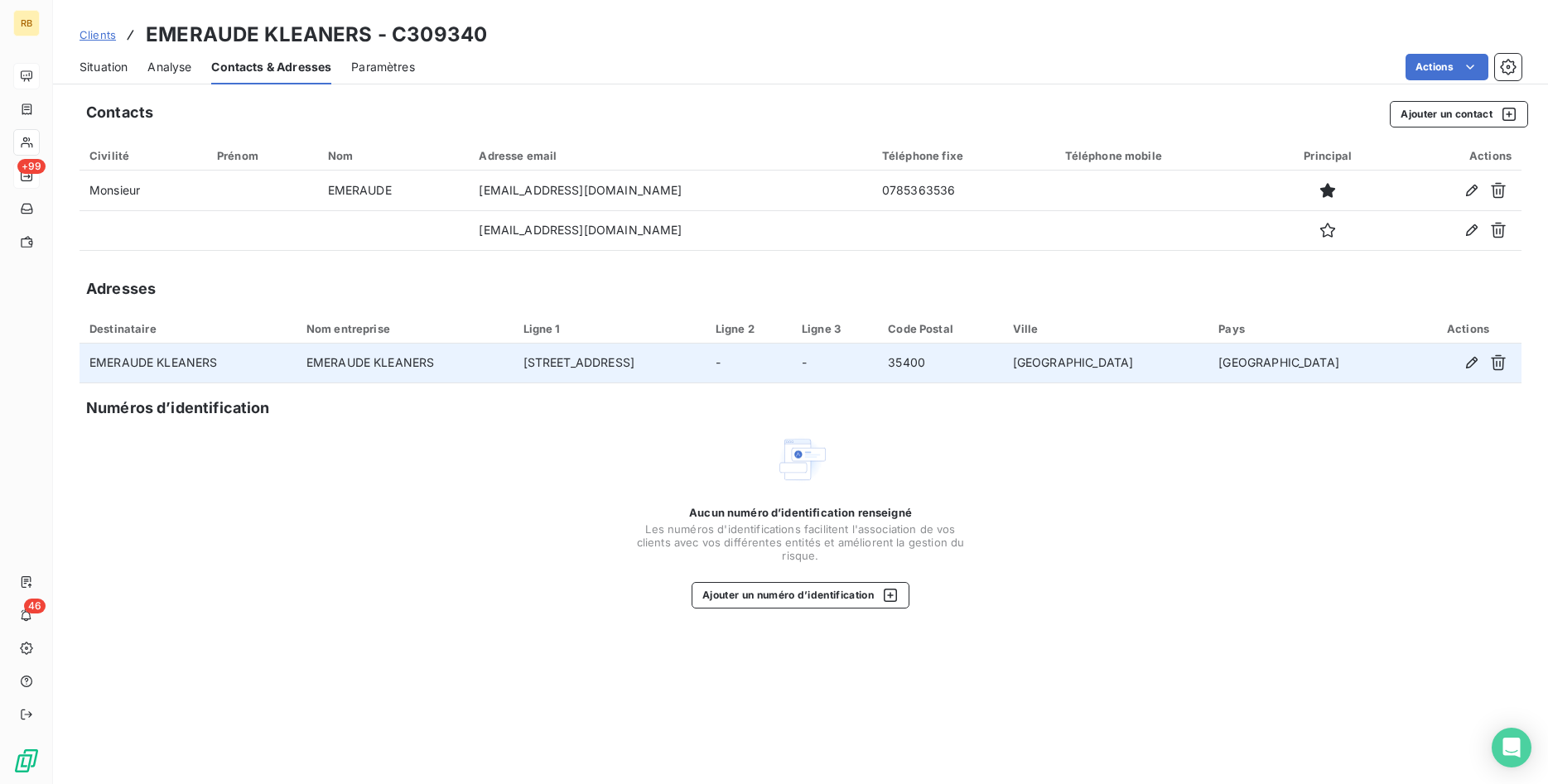
click at [671, 365] on td "4 RUE DU SAINT LAURENT" at bounding box center [610, 363] width 192 height 39
click at [1464, 362] on icon "button" at bounding box center [1471, 362] width 16 height 16
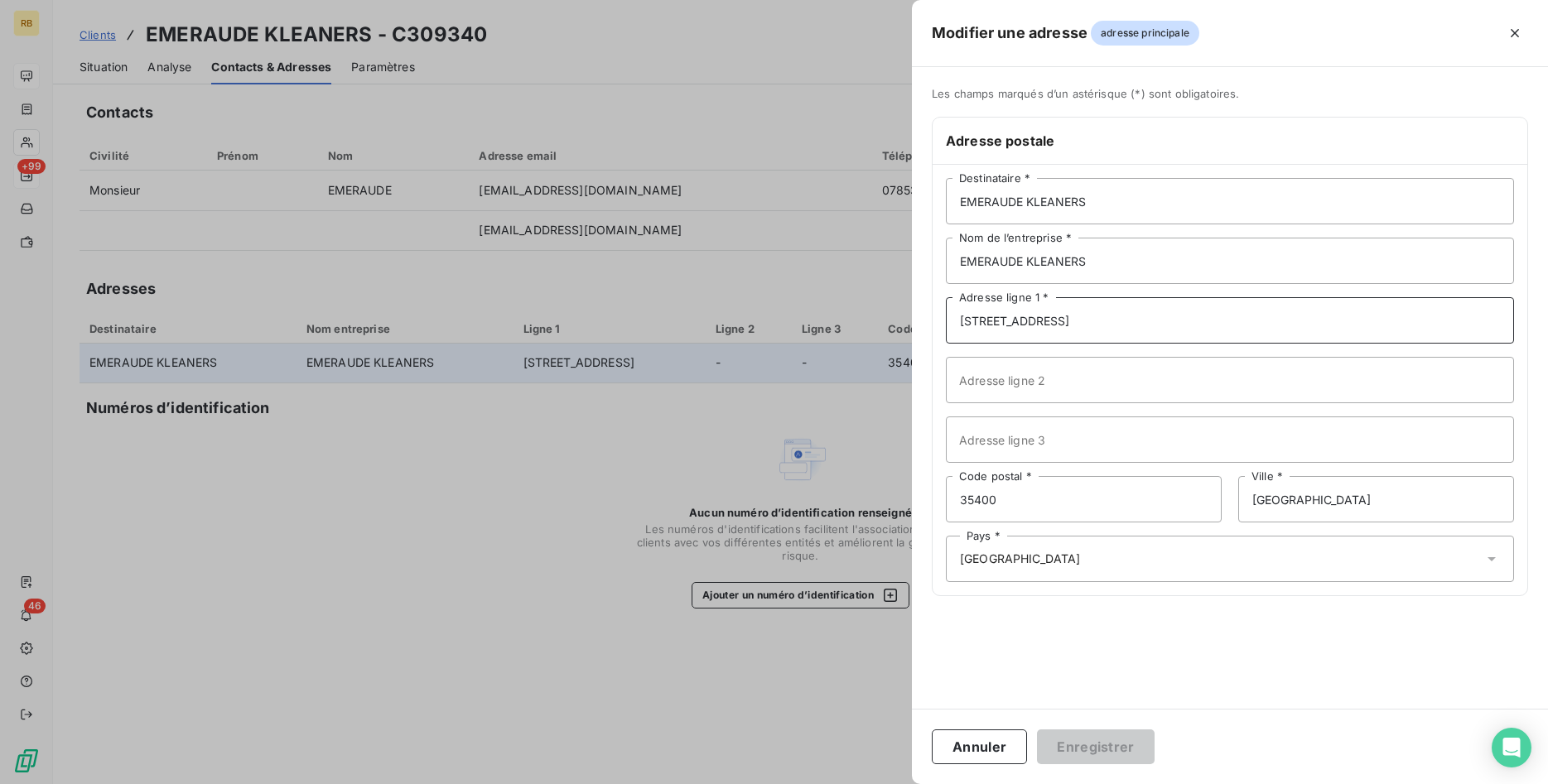
click at [1122, 320] on input "4 RUE DU SAINT LAURENT" at bounding box center [1230, 320] width 569 height 46
drag, startPoint x: 1122, startPoint y: 320, endPoint x: 926, endPoint y: 293, distance: 197.9
click at [946, 297] on input "4 RUE DU SAINT LAURENT" at bounding box center [1230, 320] width 569 height 46
type input "4 RUE DE LA JANAIE"
click at [1126, 751] on button "Enregistrer" at bounding box center [1095, 746] width 117 height 35
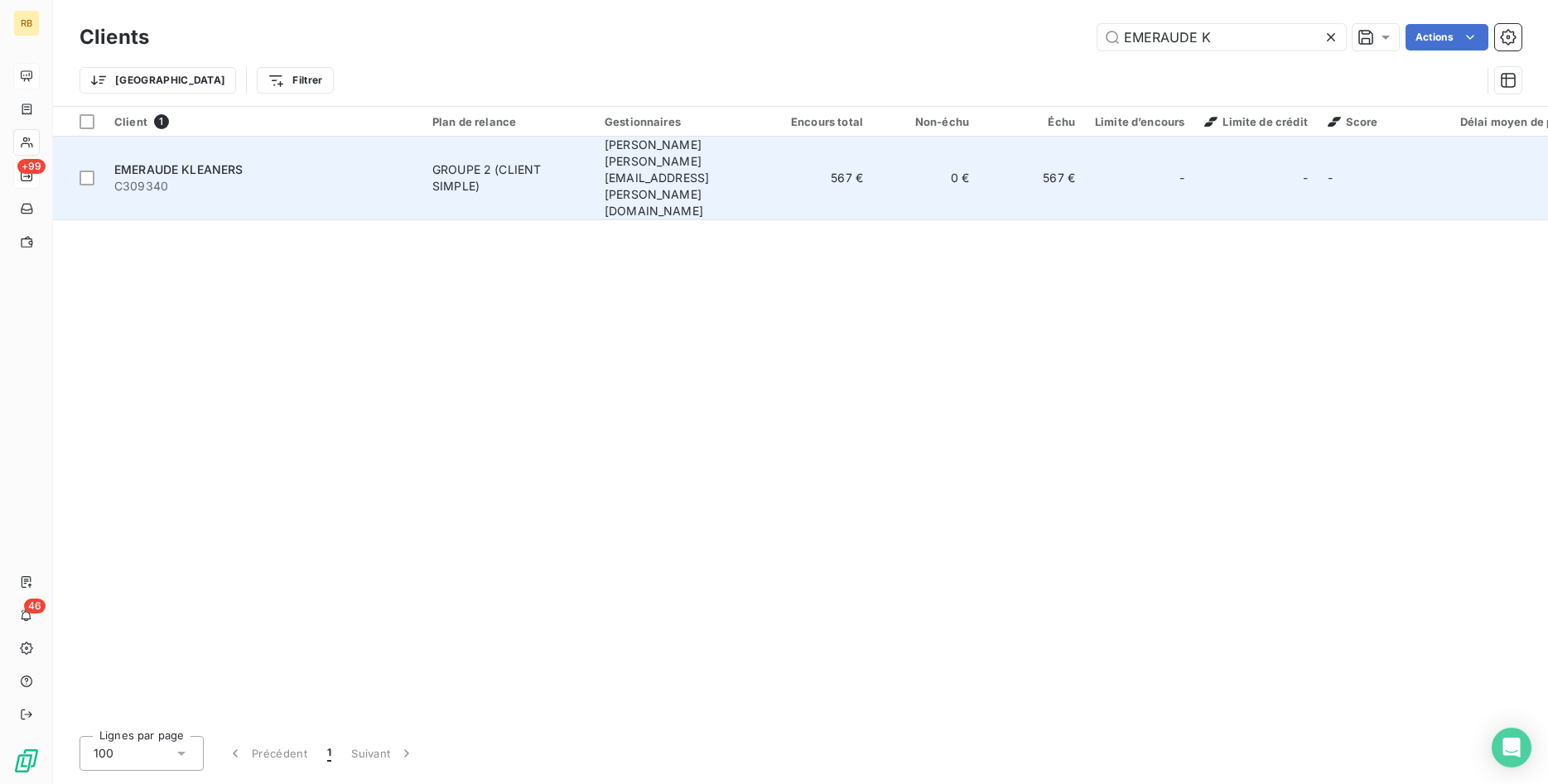
click at [681, 153] on span "[PERSON_NAME] [PERSON_NAME][EMAIL_ADDRESS][PERSON_NAME][DOMAIN_NAME]" at bounding box center [657, 178] width 104 height 80
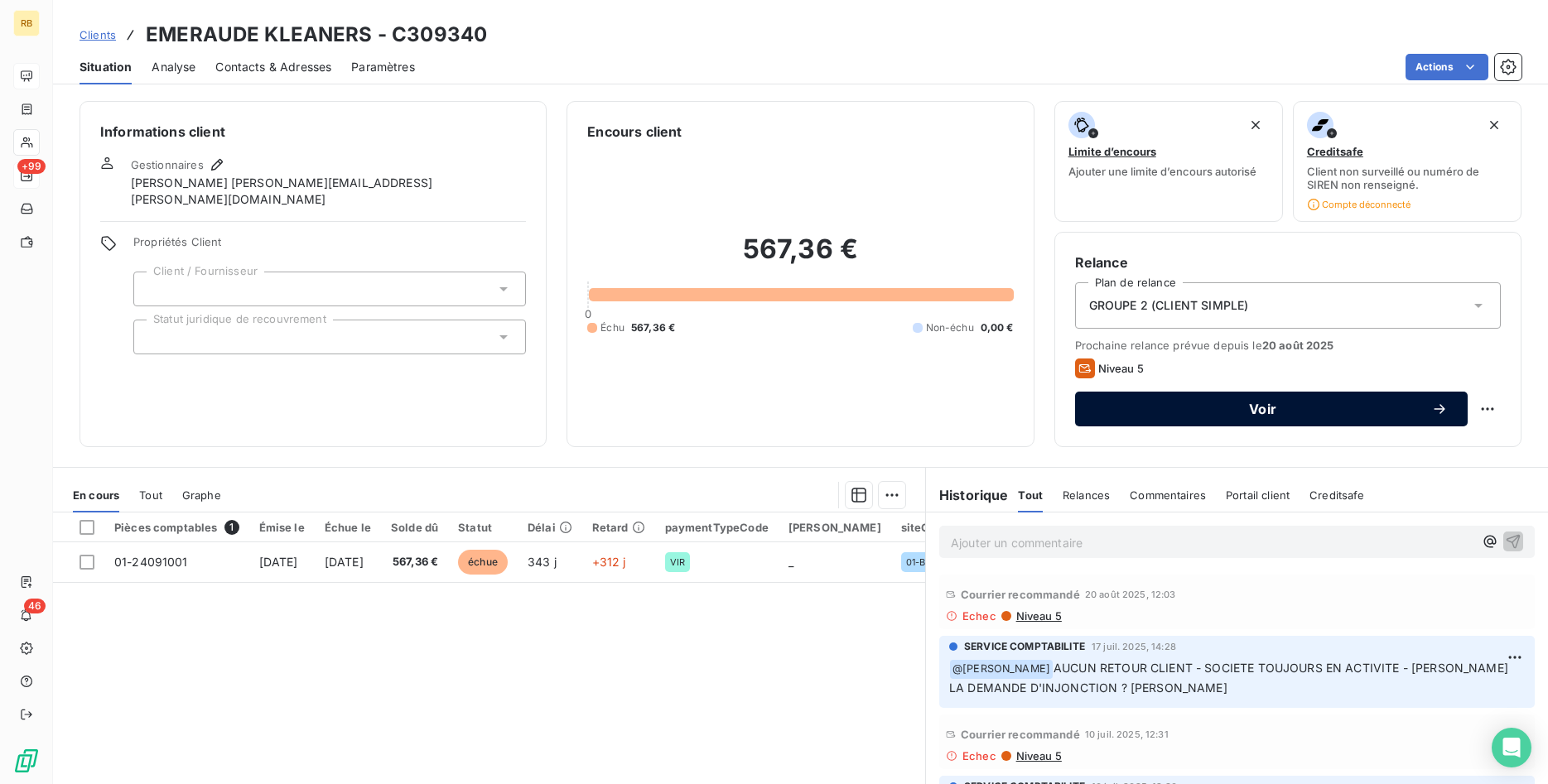
click at [1270, 416] on span "Voir" at bounding box center [1263, 408] width 336 height 13
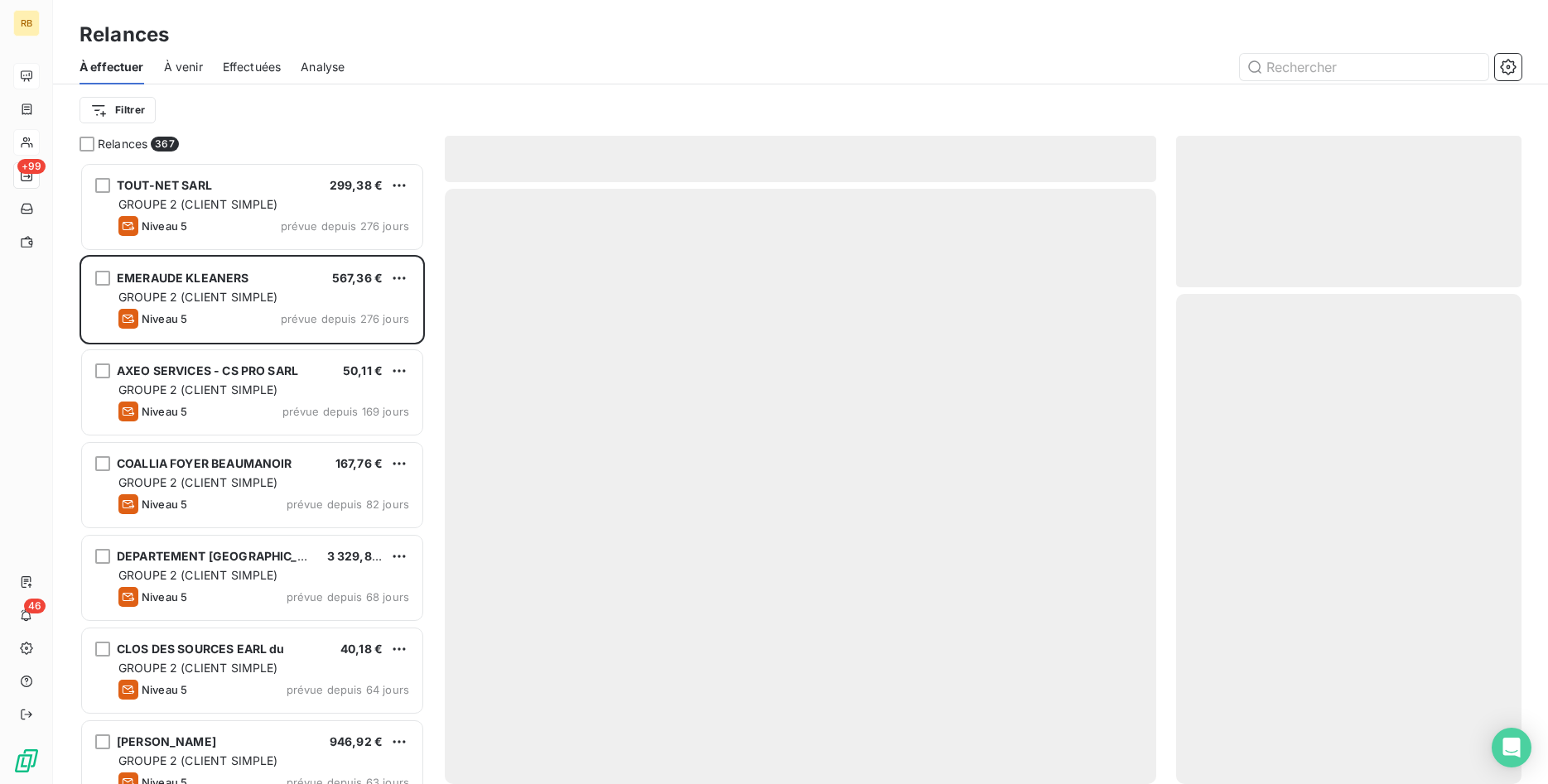
scroll to position [621, 346]
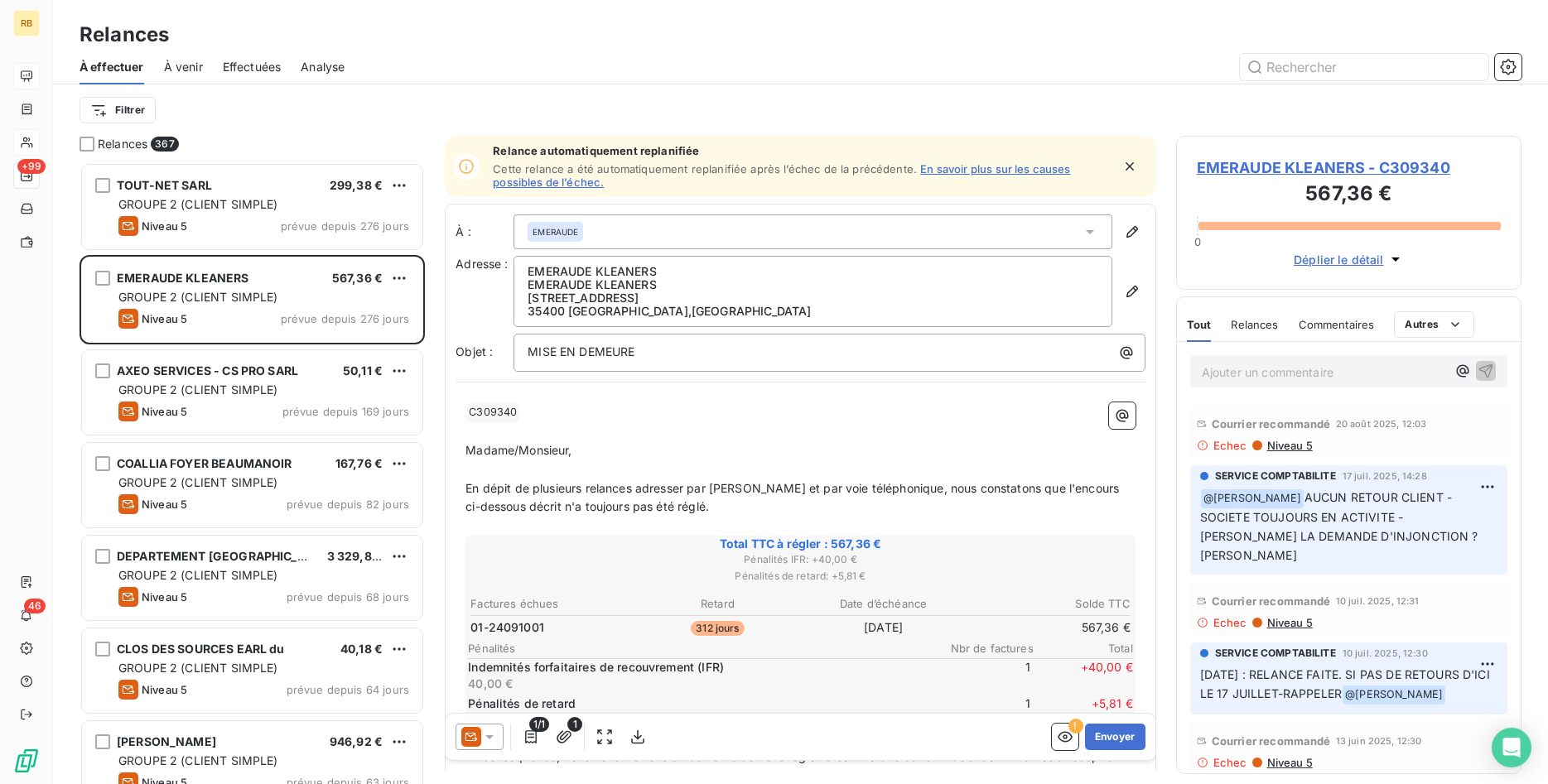
click at [1284, 374] on p "Ajouter un commentaire ﻿" at bounding box center [1323, 372] width 244 height 21
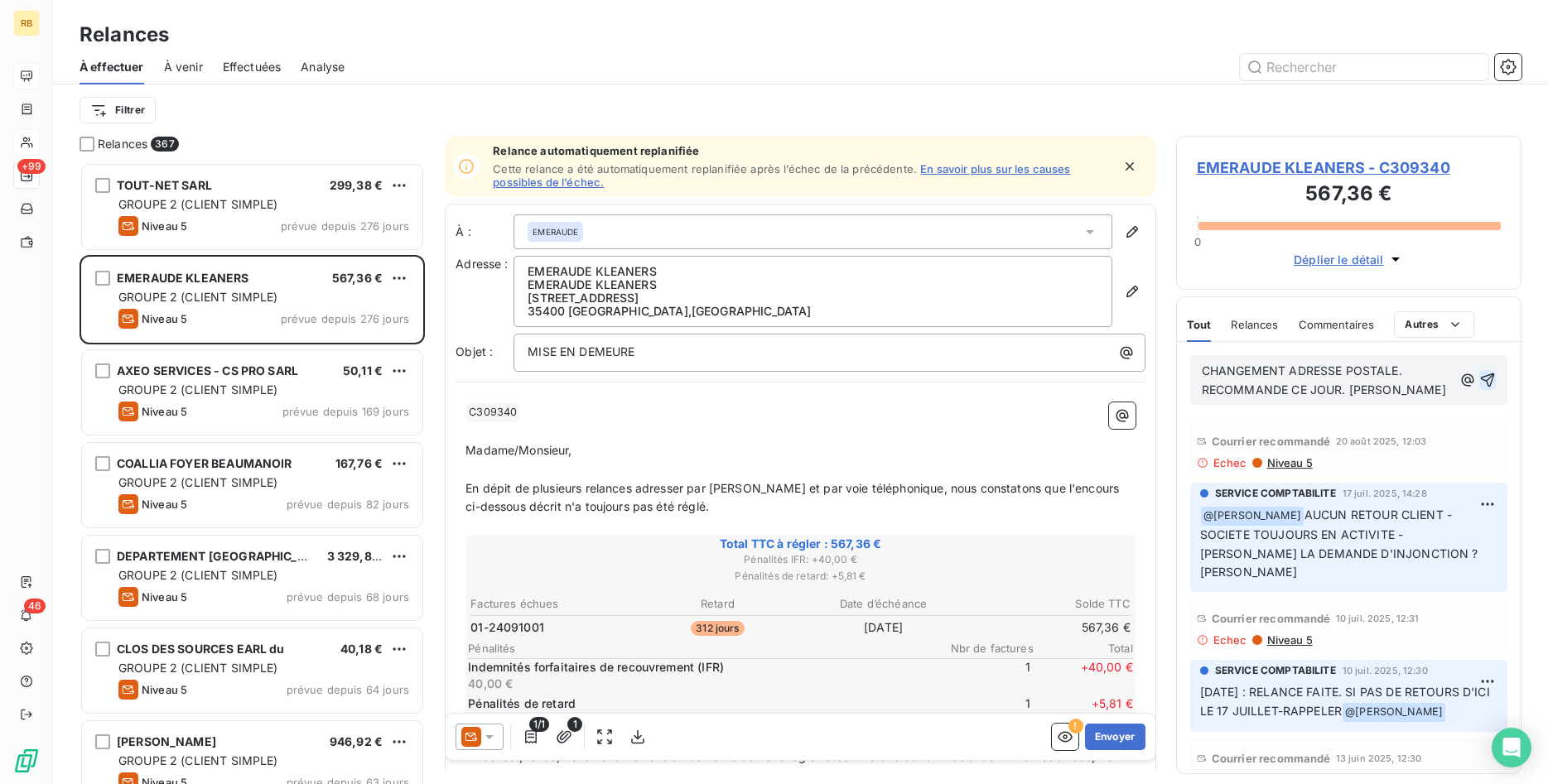
click at [1488, 379] on icon "button" at bounding box center [1487, 380] width 14 height 14
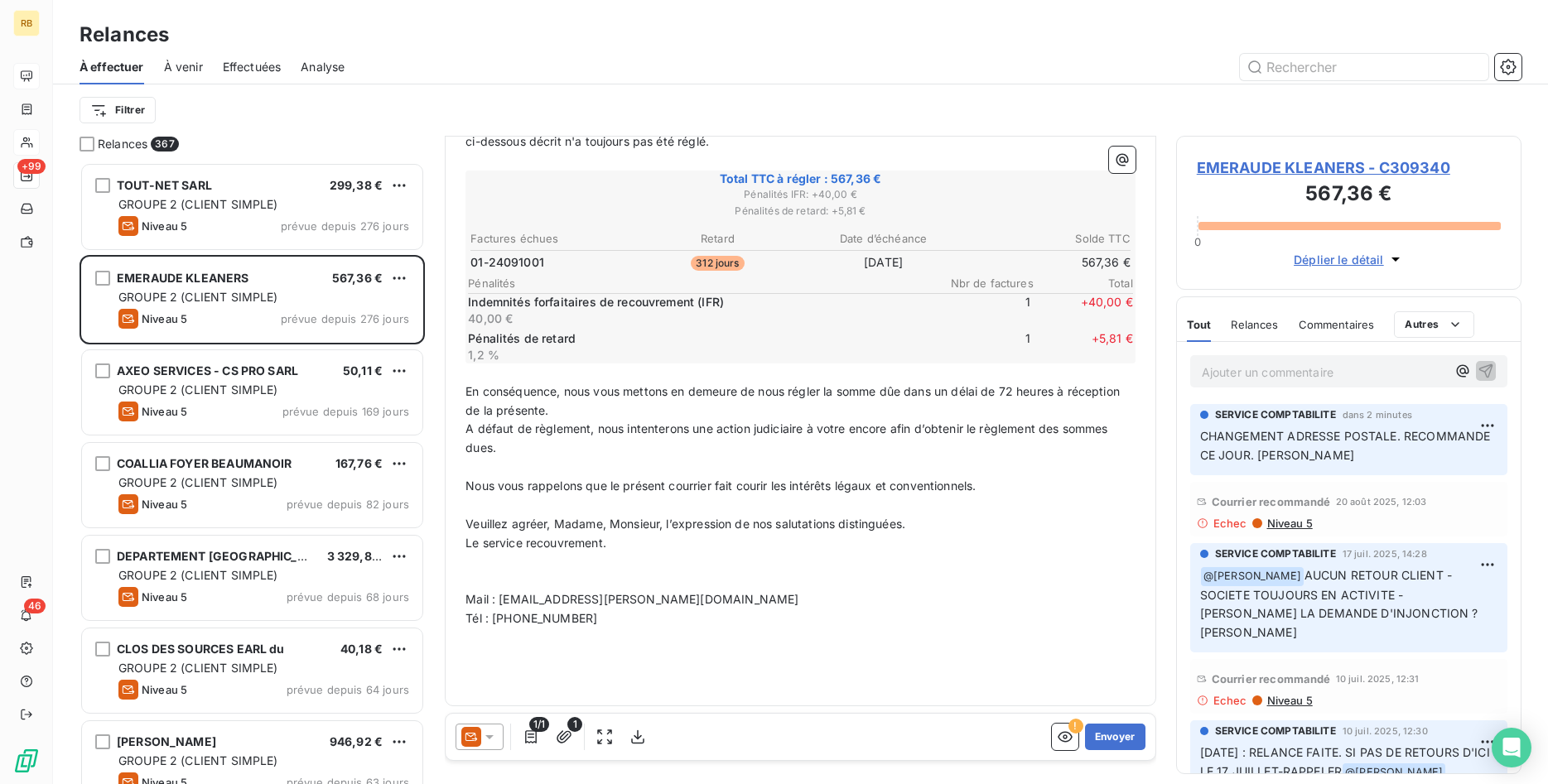
scroll to position [0, 0]
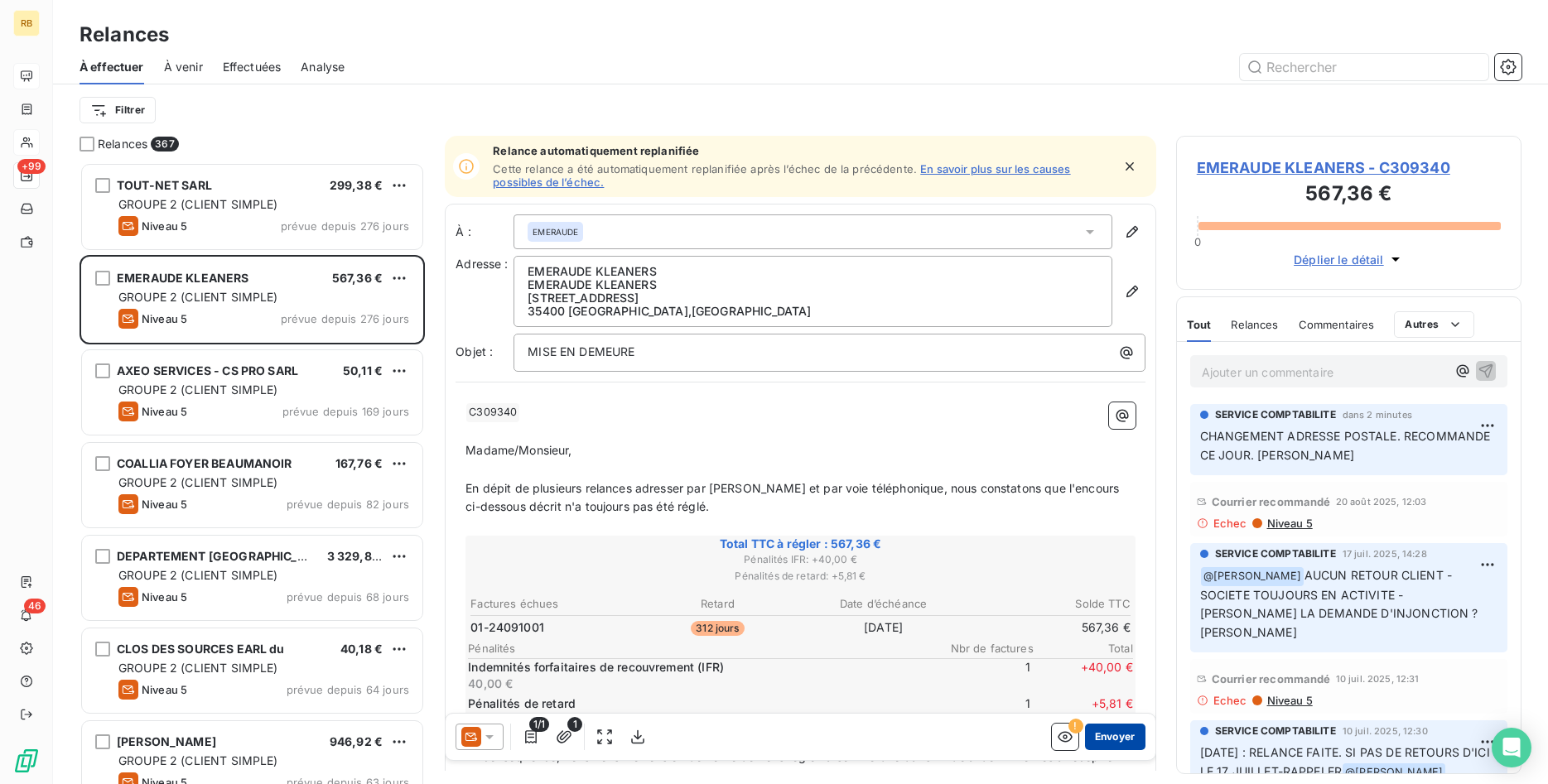
click at [1116, 734] on button "Envoyer" at bounding box center [1115, 736] width 61 height 27
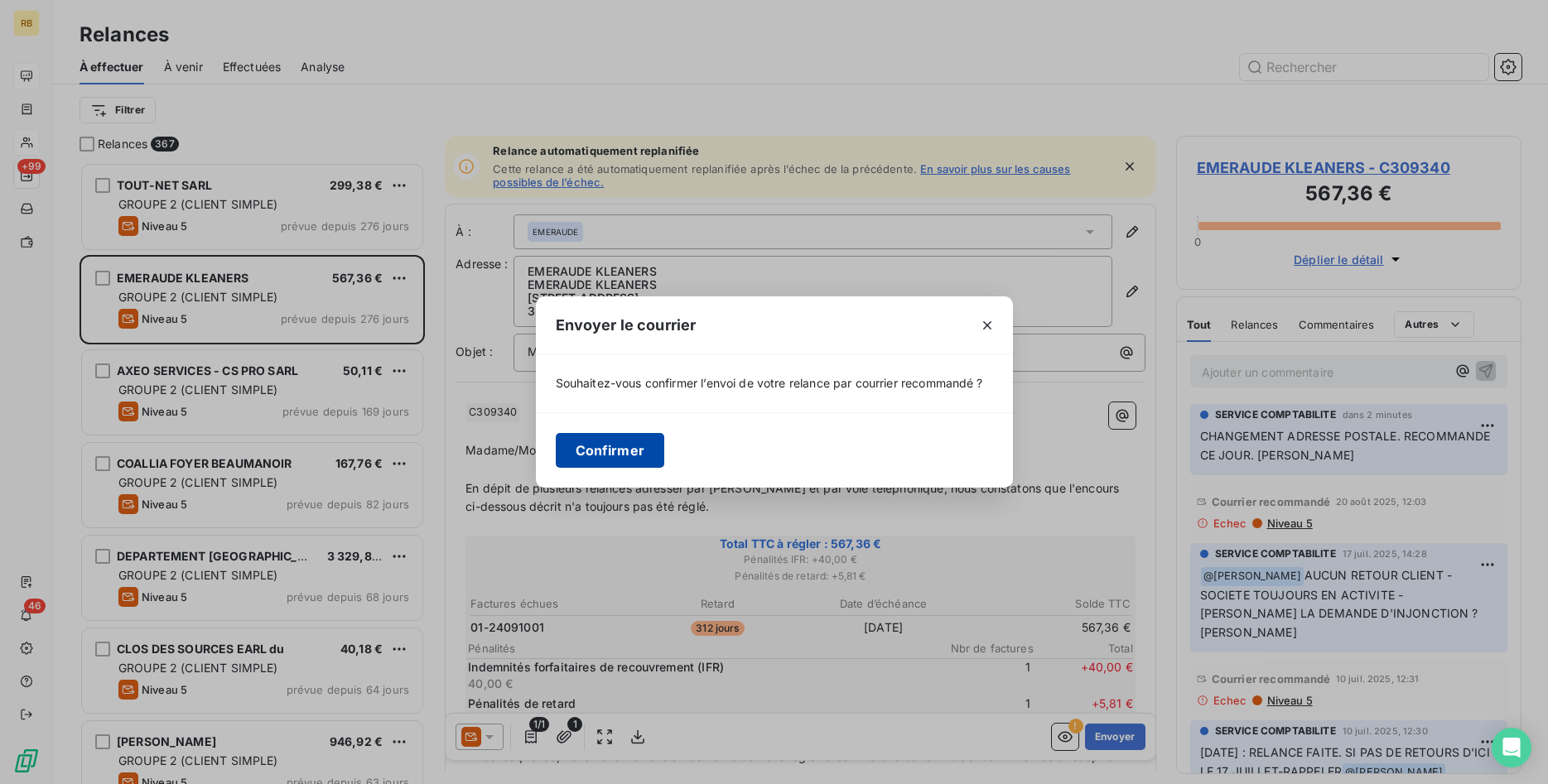
click at [613, 453] on button "Confirmer" at bounding box center [610, 450] width 110 height 35
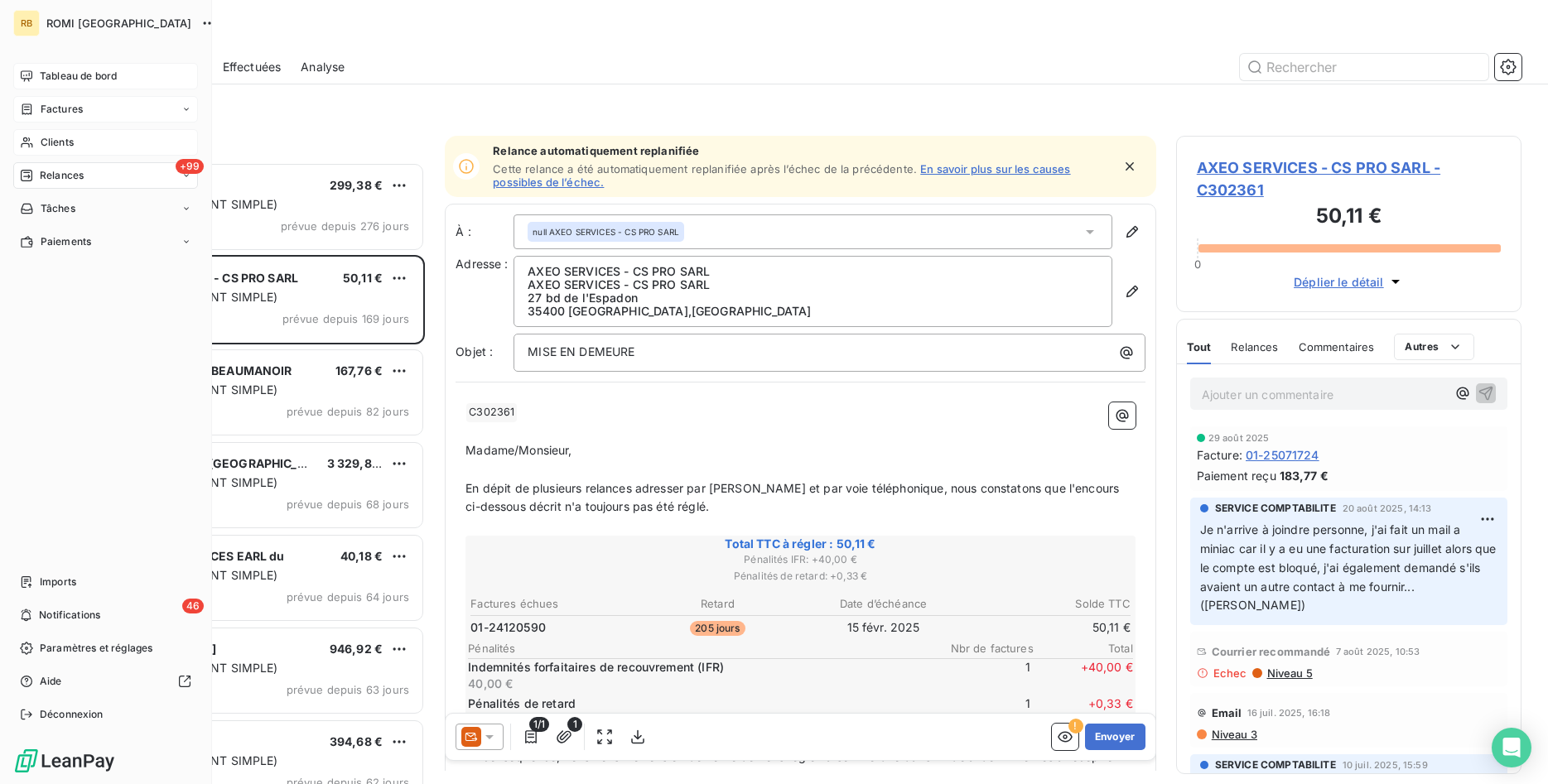
click at [74, 108] on span "Factures" at bounding box center [61, 109] width 42 height 15
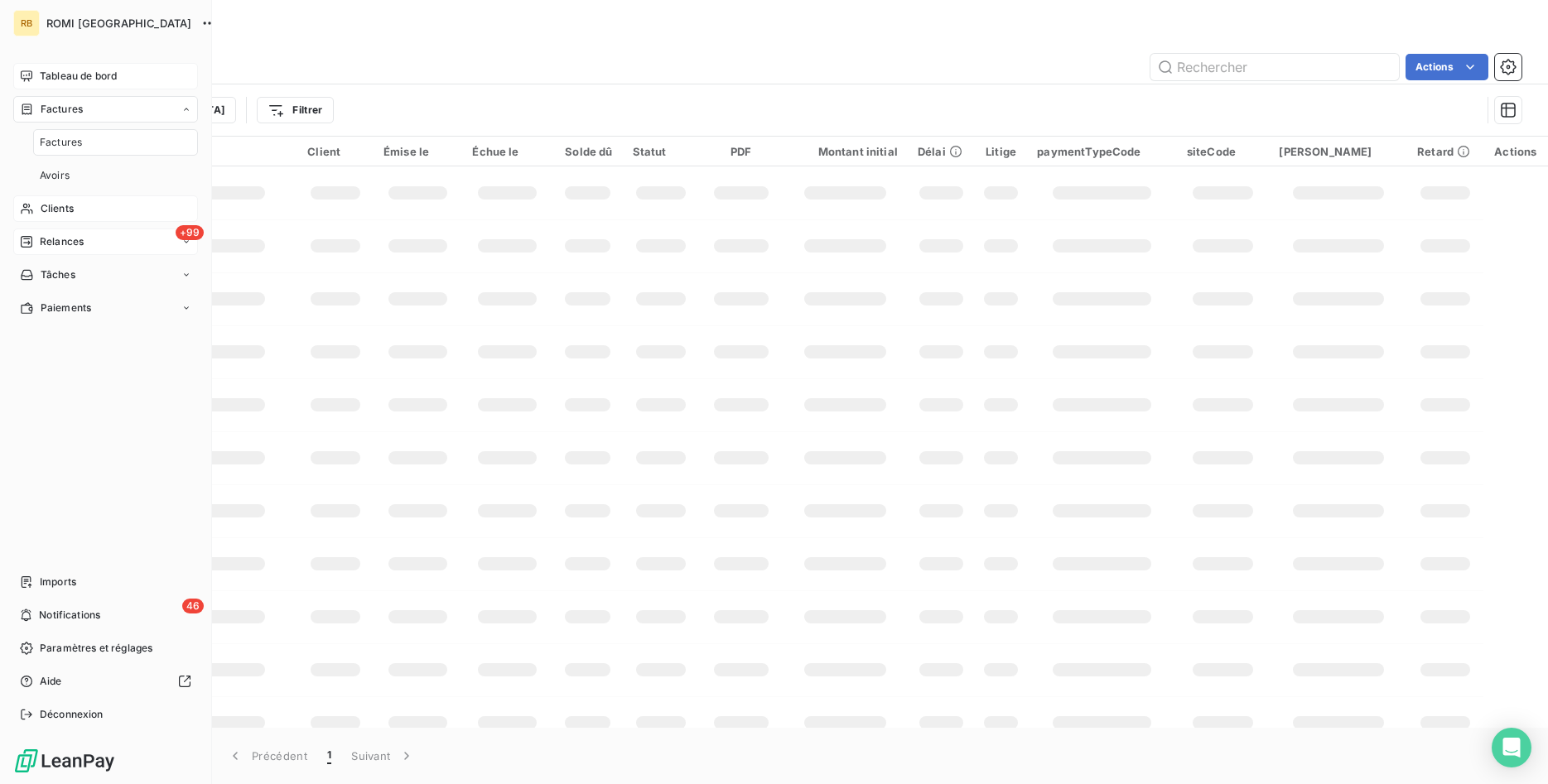
click at [74, 107] on span "Factures" at bounding box center [61, 109] width 42 height 15
click at [64, 146] on span "Clients" at bounding box center [57, 142] width 33 height 15
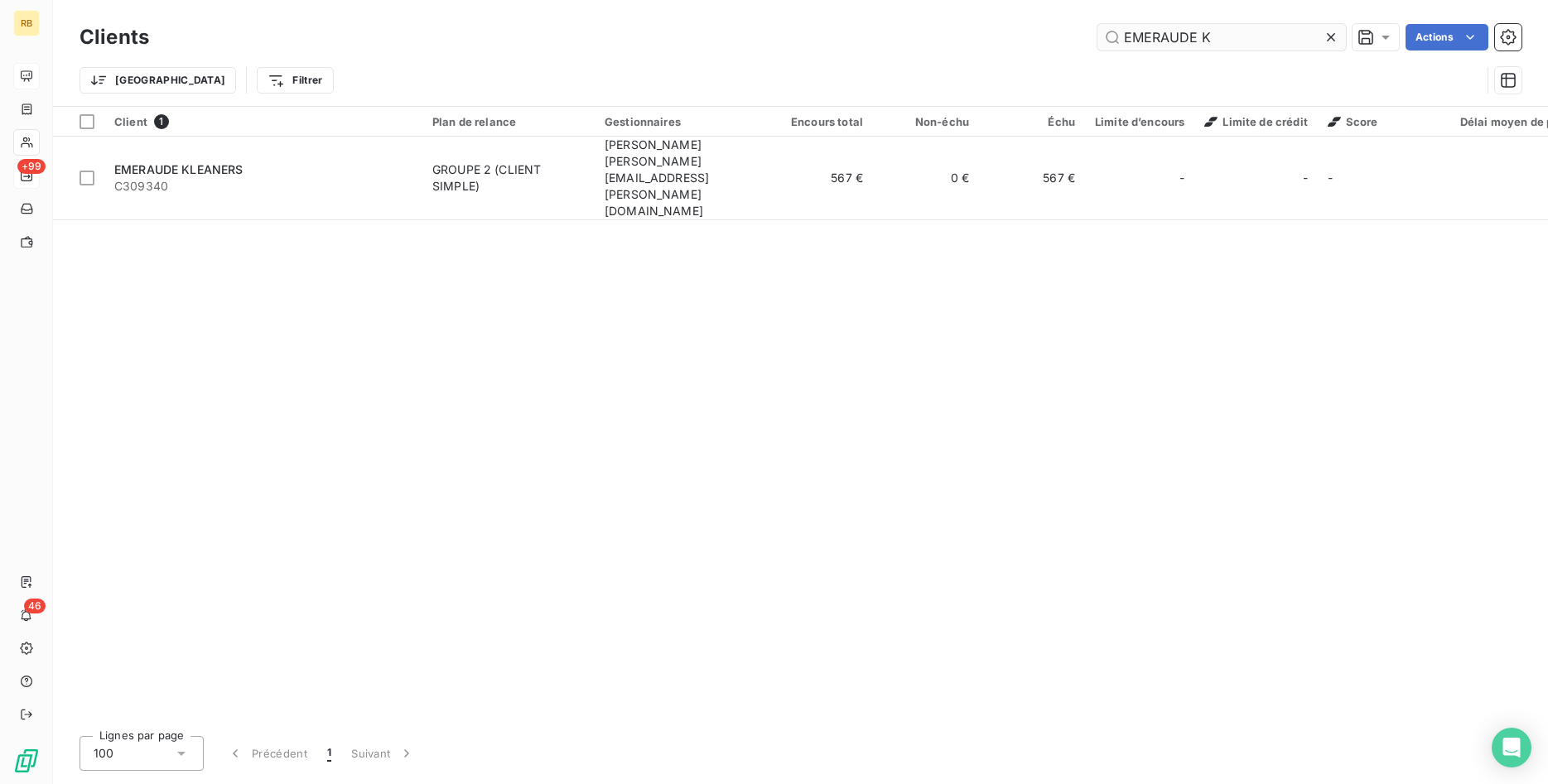
drag, startPoint x: 1218, startPoint y: 41, endPoint x: 1062, endPoint y: 39, distance: 156.0
click at [1098, 39] on input "EMERAUDE K" at bounding box center [1222, 37] width 248 height 27
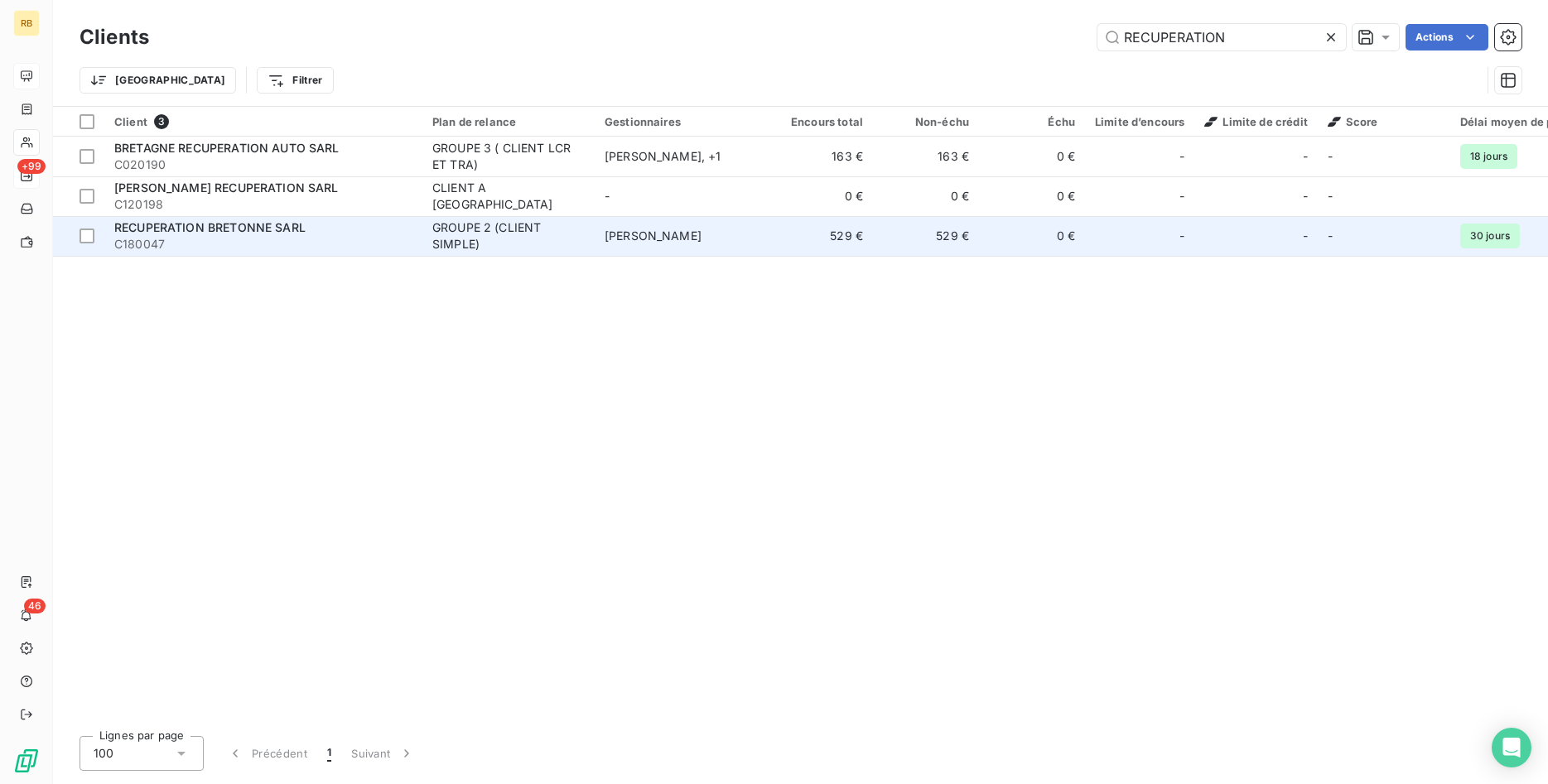
type input "RECUPERATION"
click at [497, 252] on div "GROUPE 2 (CLIENT SIMPLE)" at bounding box center [509, 235] width 152 height 33
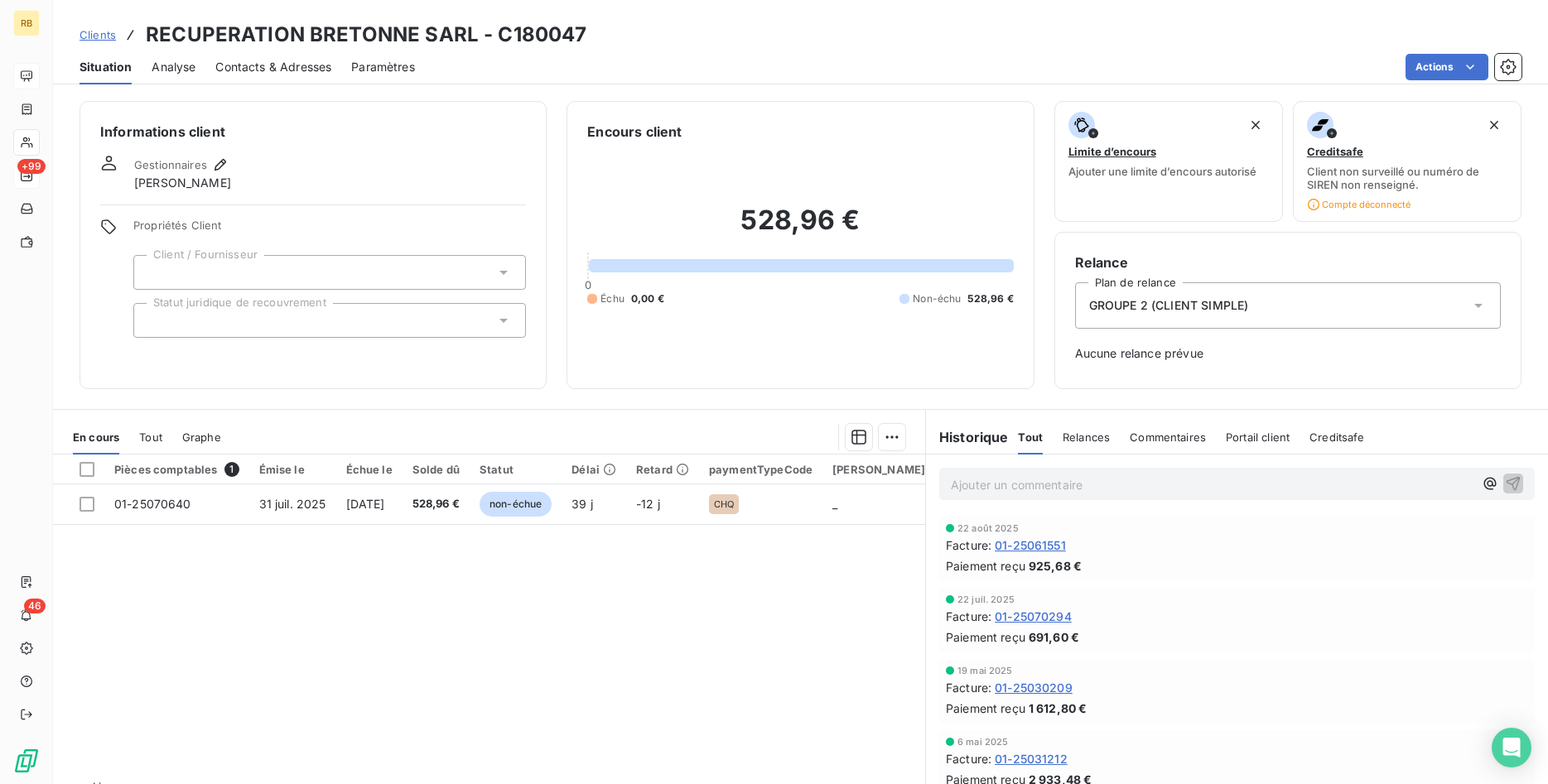
click at [1331, 305] on div "GROUPE 2 (CLIENT SIMPLE)" at bounding box center [1287, 306] width 426 height 46
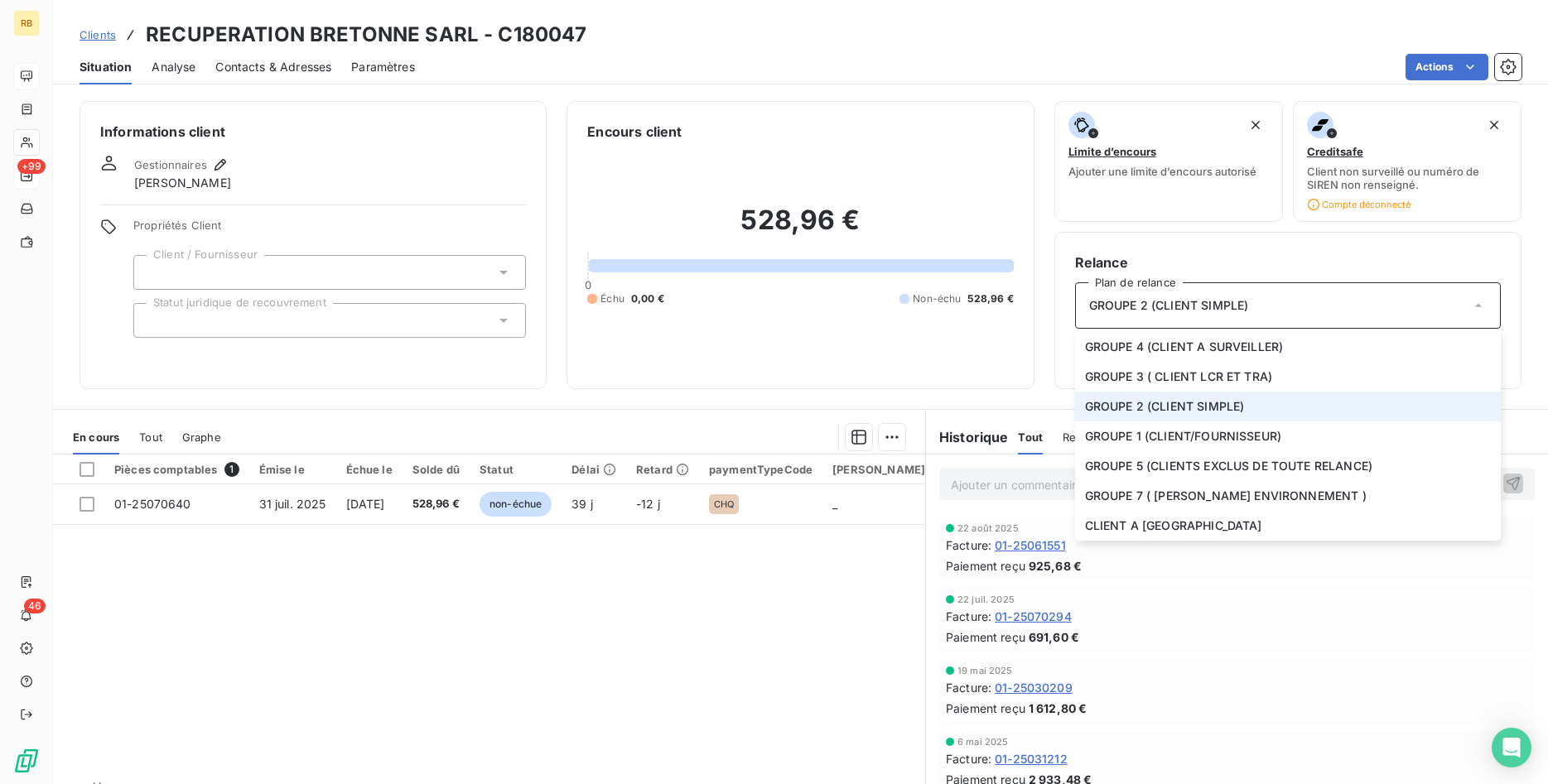
click at [1236, 406] on span "GROUPE 2 (CLIENT SIMPLE)" at bounding box center [1164, 406] width 160 height 16
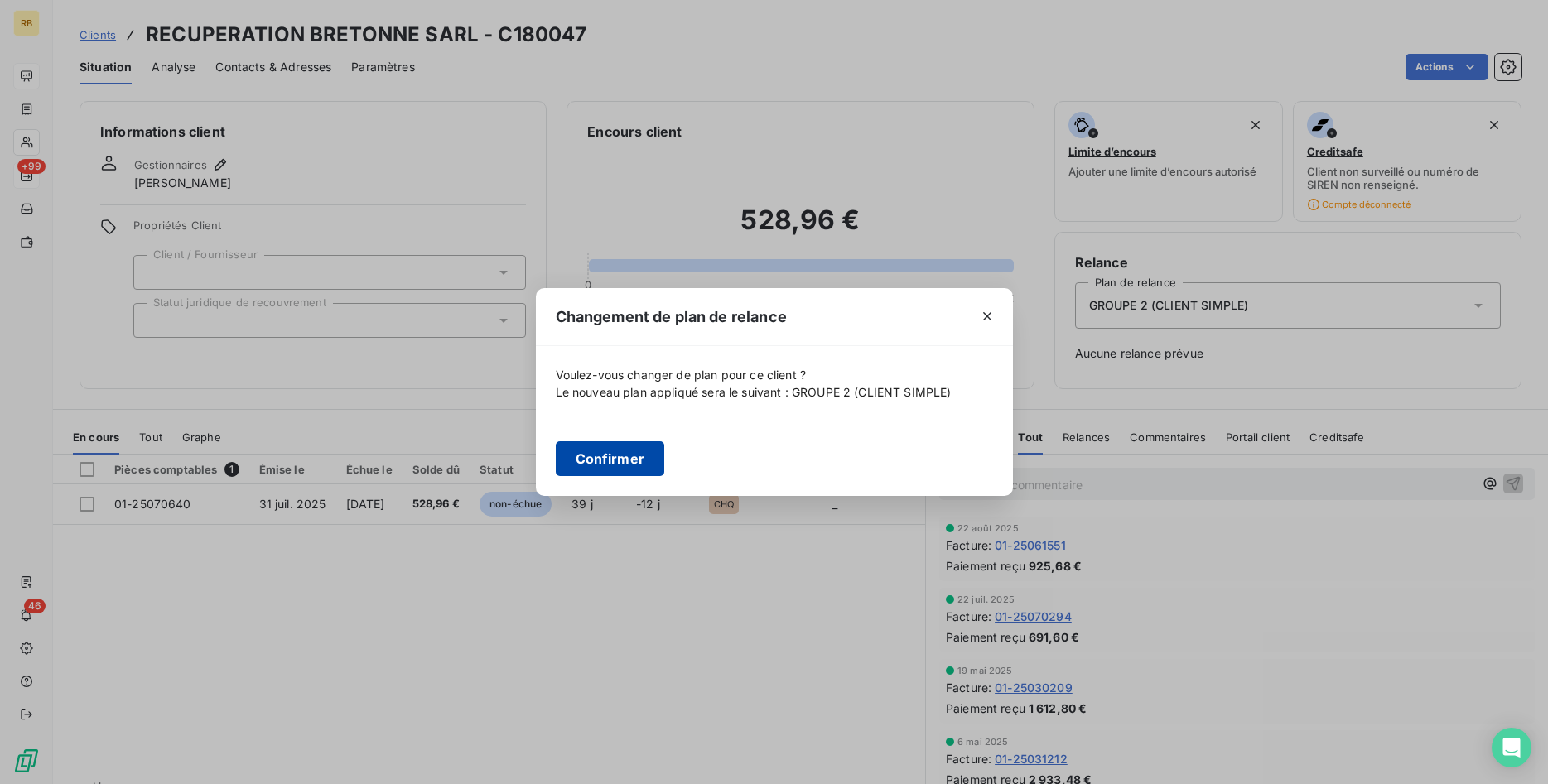
click at [647, 454] on button "Confirmer" at bounding box center [610, 459] width 110 height 35
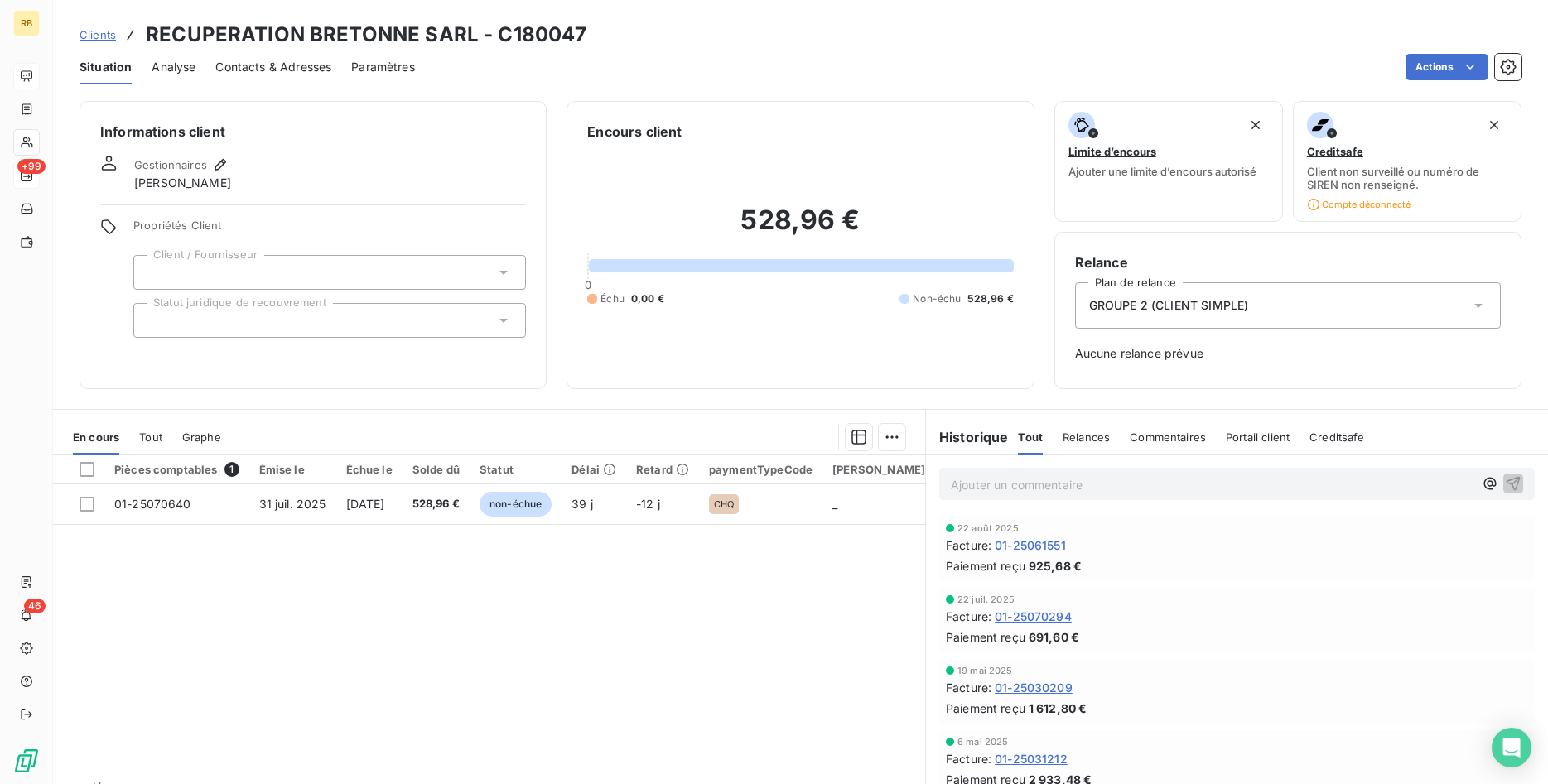
click at [258, 63] on span "Contacts & Adresses" at bounding box center [272, 67] width 116 height 16
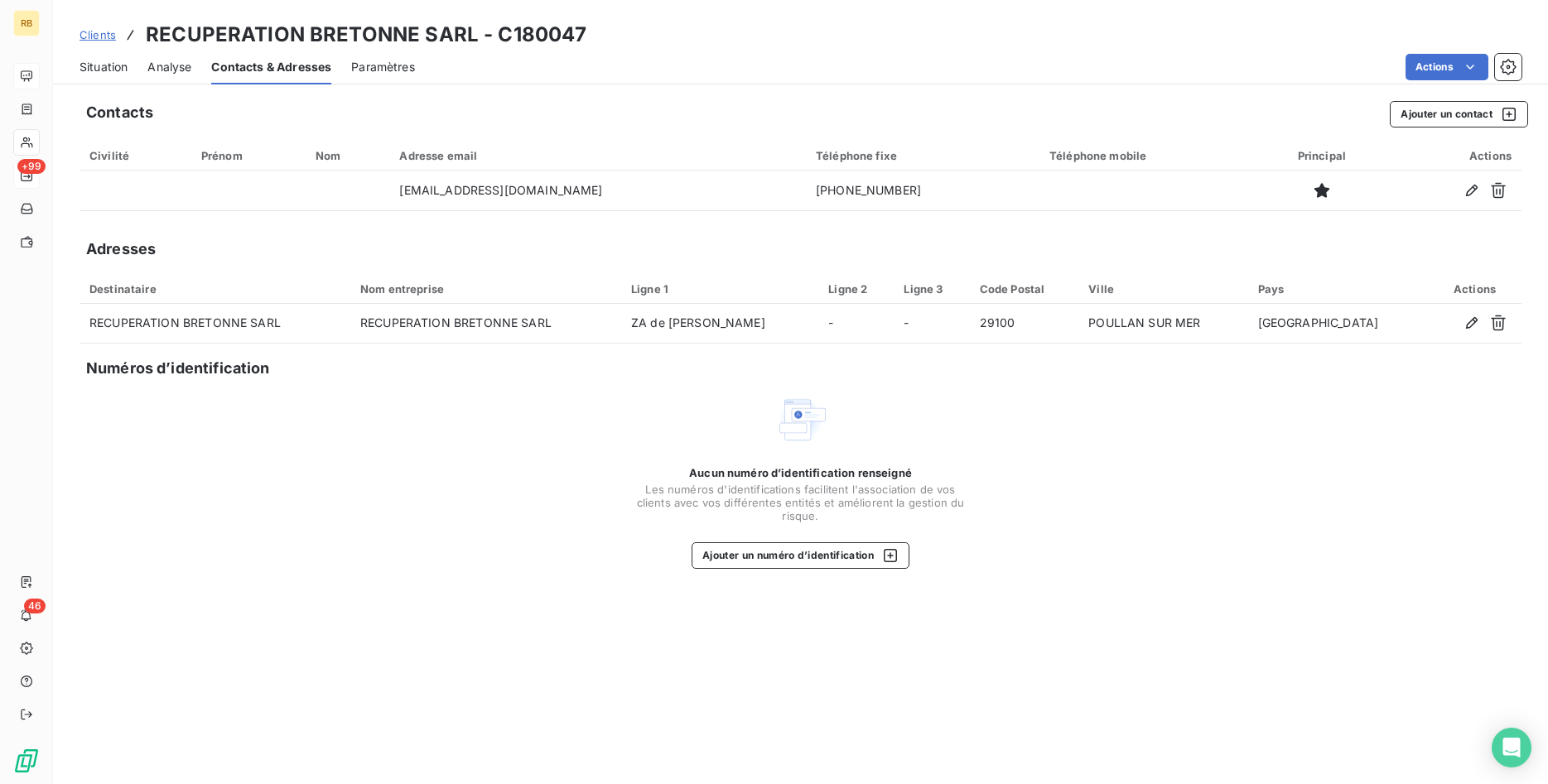
click at [94, 62] on span "Situation" at bounding box center [104, 67] width 48 height 16
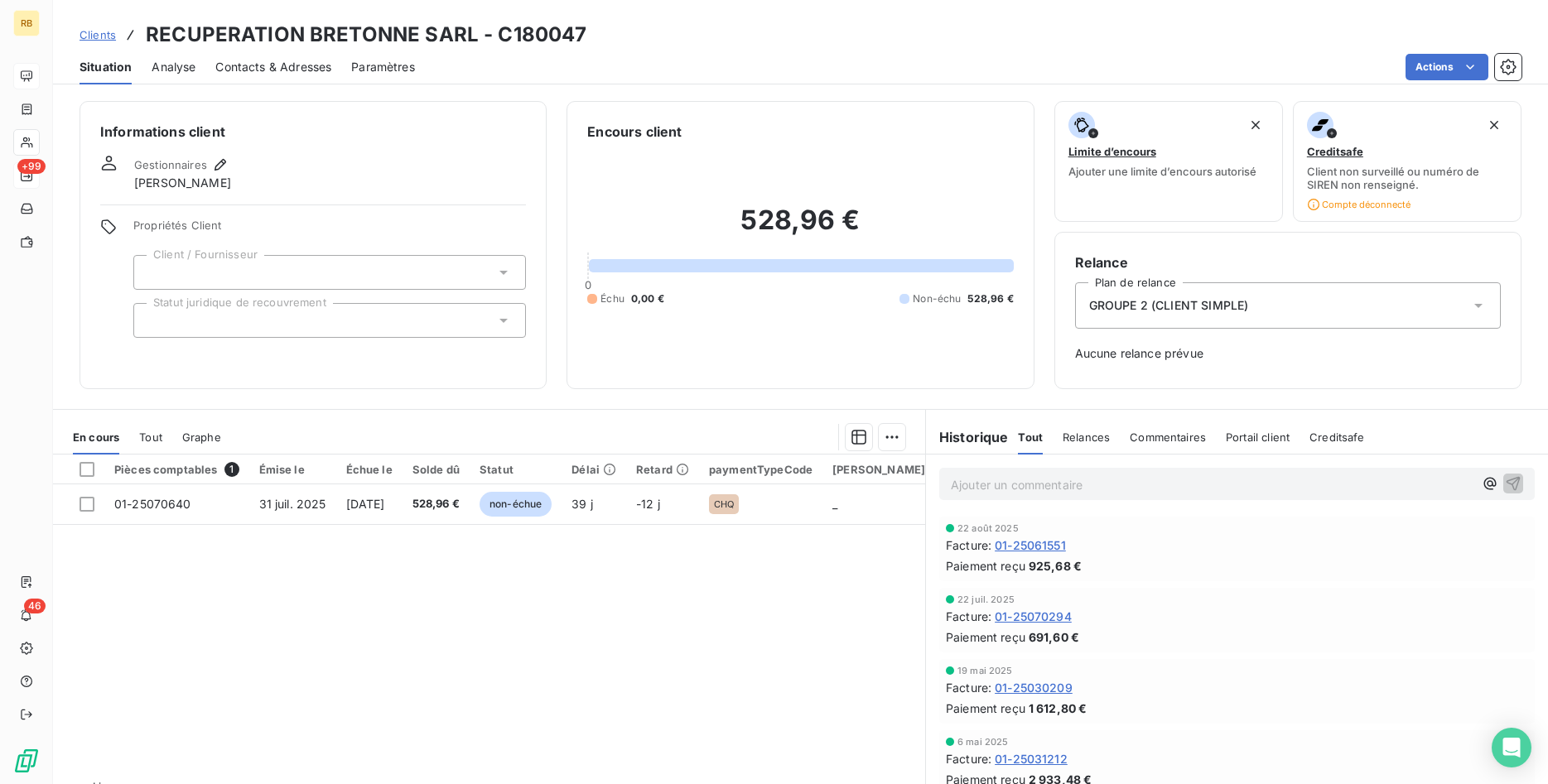
click at [1092, 437] on span "Relances" at bounding box center [1086, 437] width 47 height 13
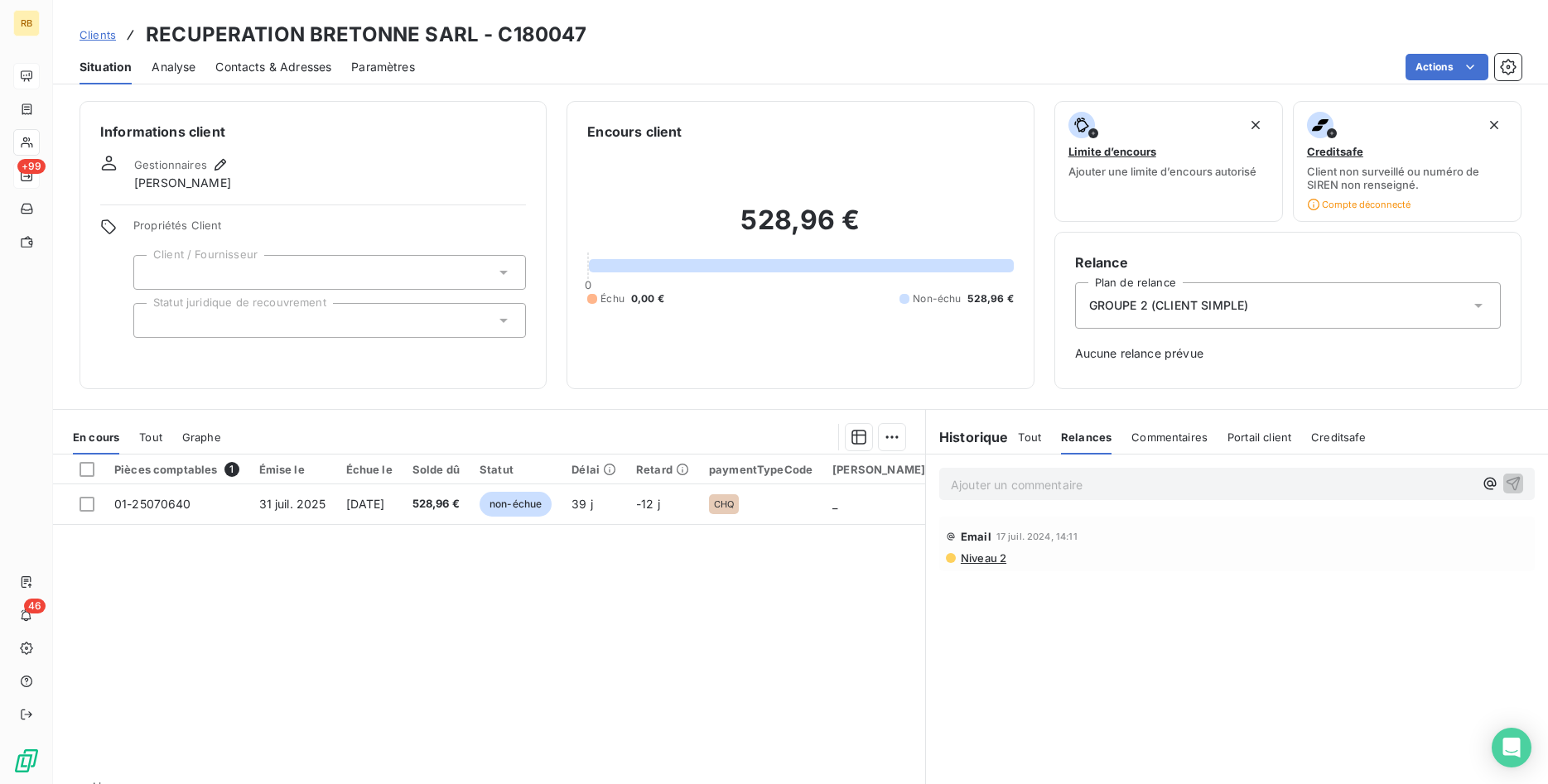
click at [1032, 436] on span "Tout" at bounding box center [1029, 437] width 23 height 13
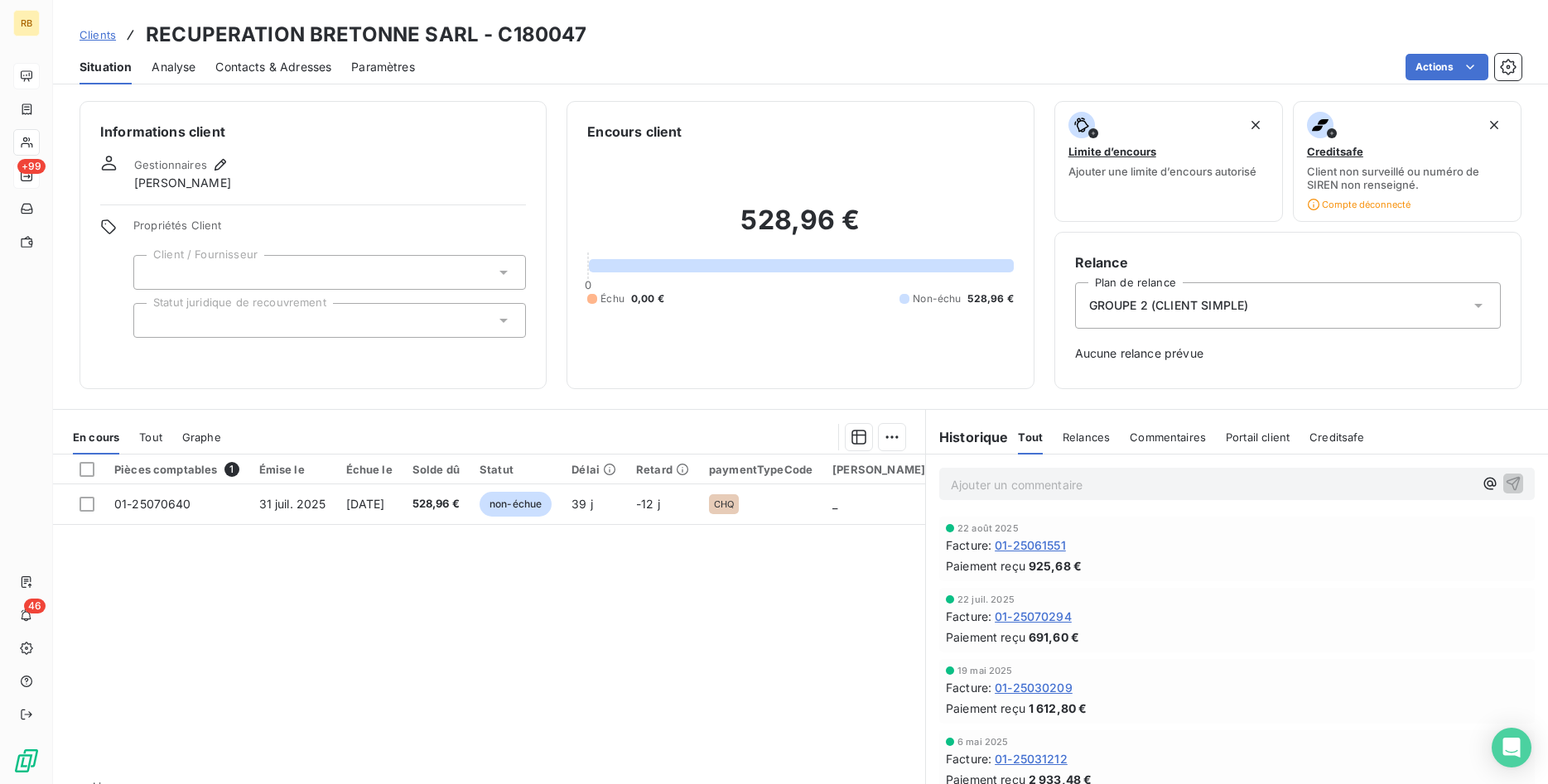
click at [504, 266] on icon at bounding box center [503, 272] width 16 height 16
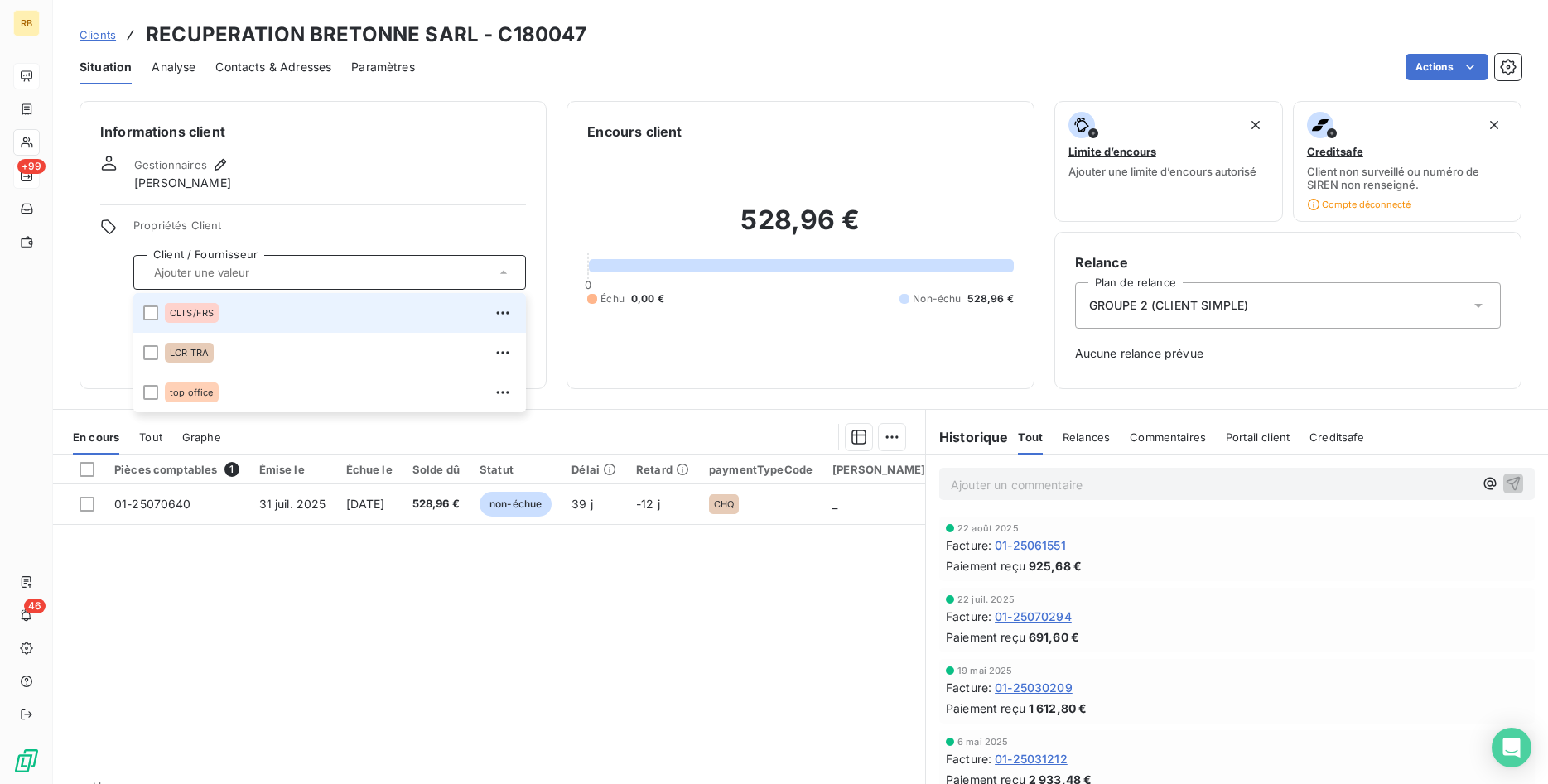
click at [504, 266] on icon at bounding box center [503, 272] width 16 height 16
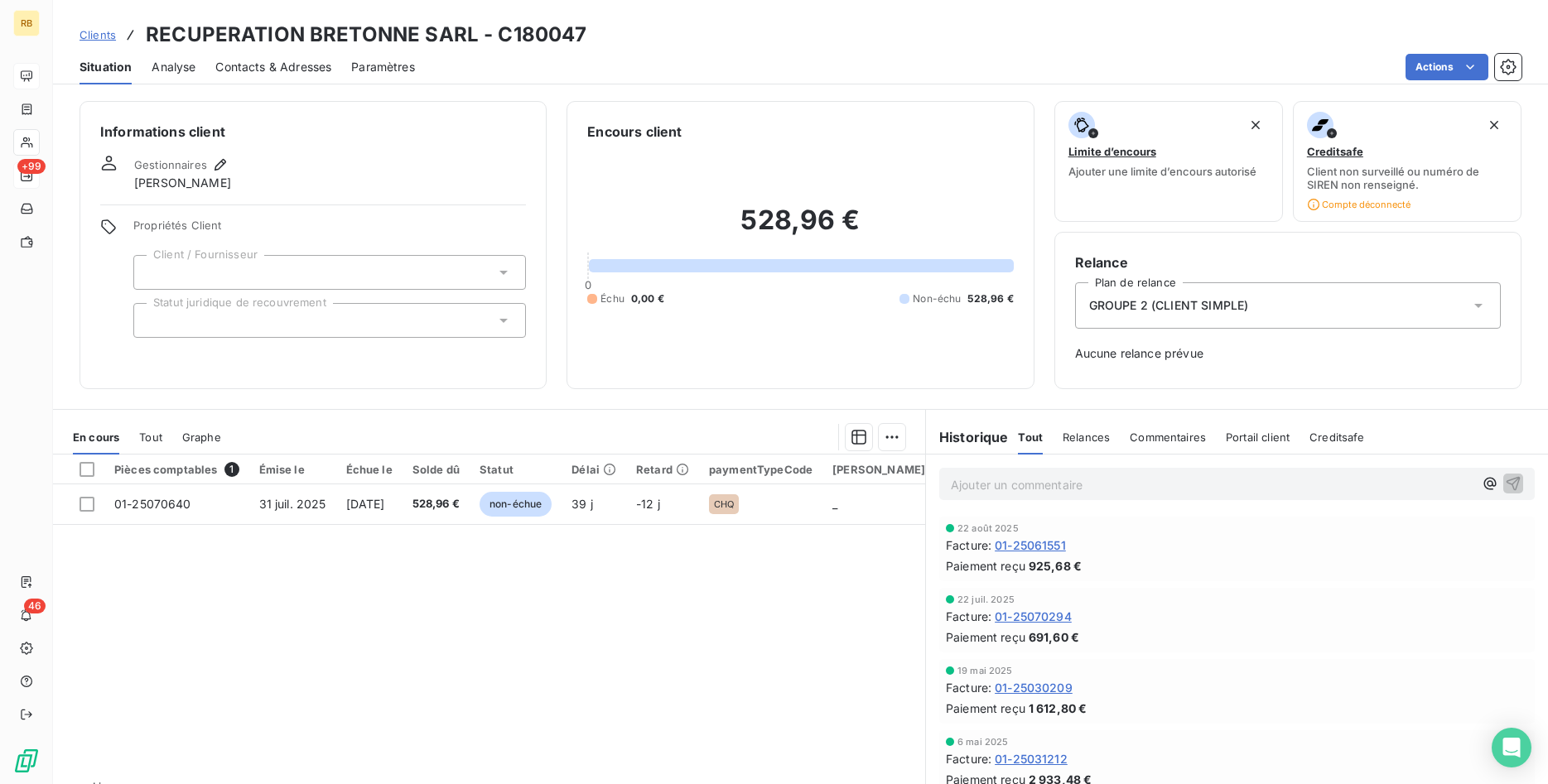
click at [508, 213] on div "Informations client Gestionnaires Frederic MARAY Propriétés Client Client / Fou…" at bounding box center [313, 245] width 467 height 288
click at [282, 63] on span "Contacts & Adresses" at bounding box center [272, 67] width 116 height 16
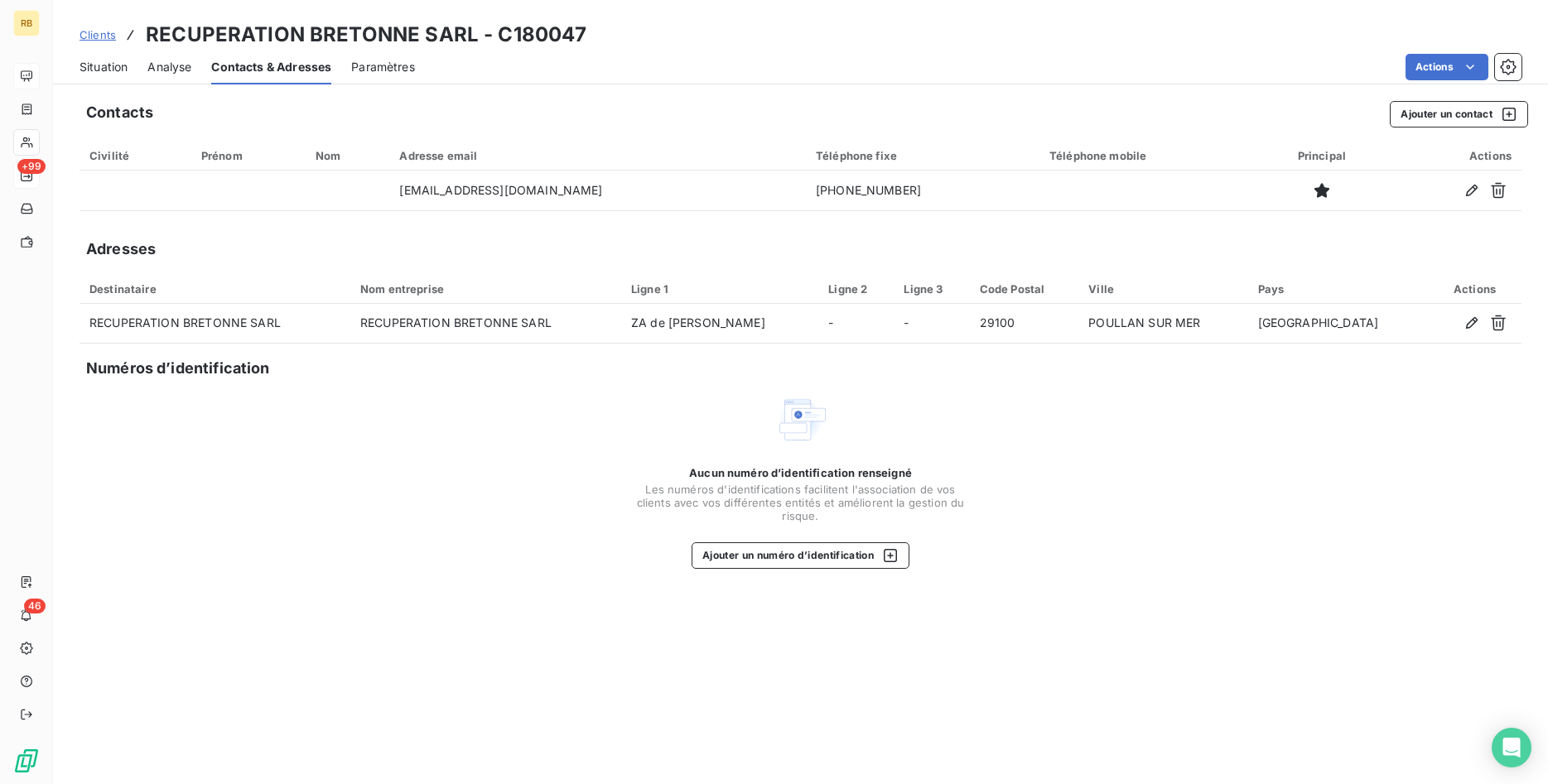
click at [172, 67] on span "Analyse" at bounding box center [169, 67] width 44 height 16
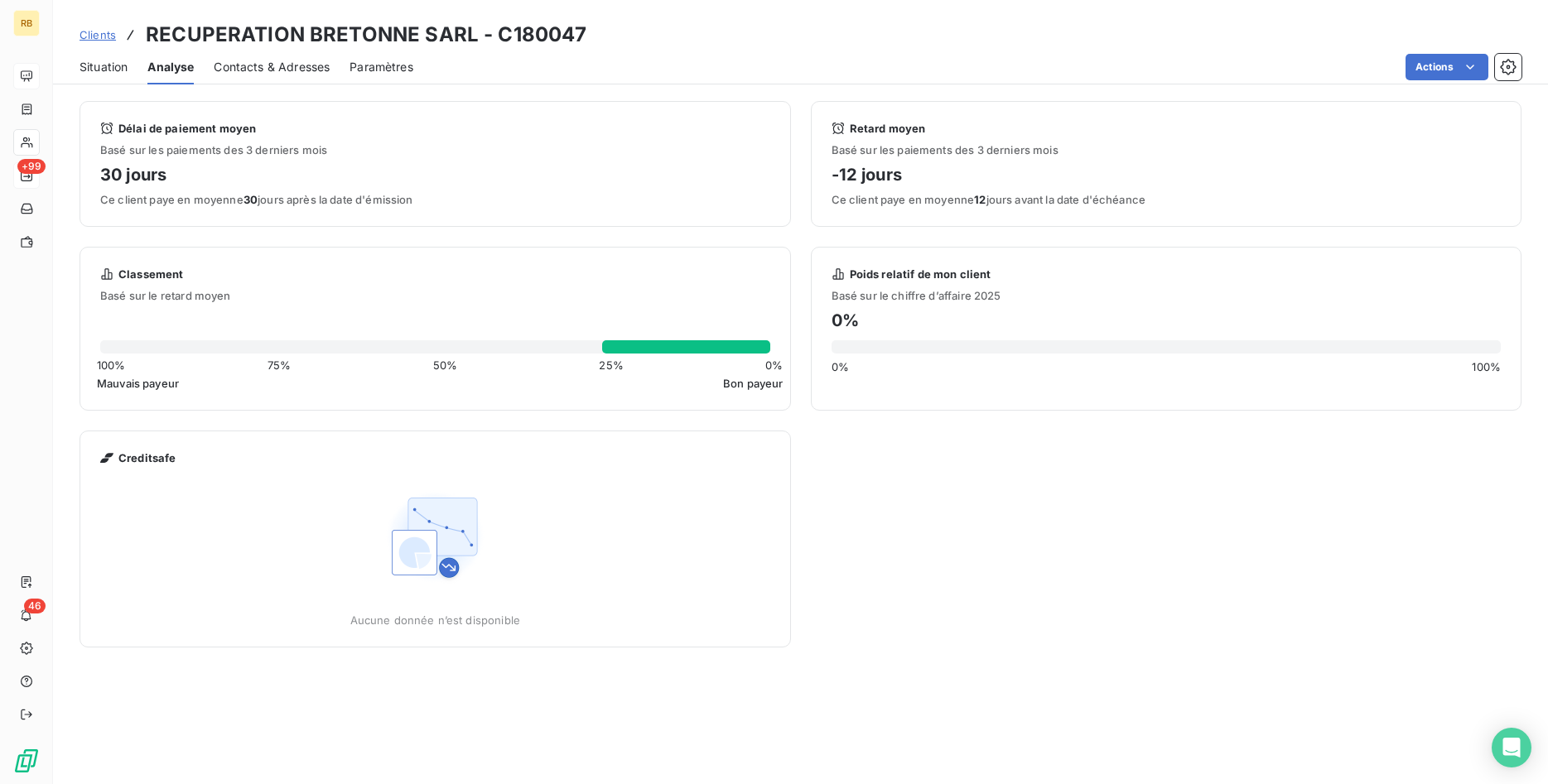
click at [92, 67] on span "Situation" at bounding box center [104, 67] width 48 height 16
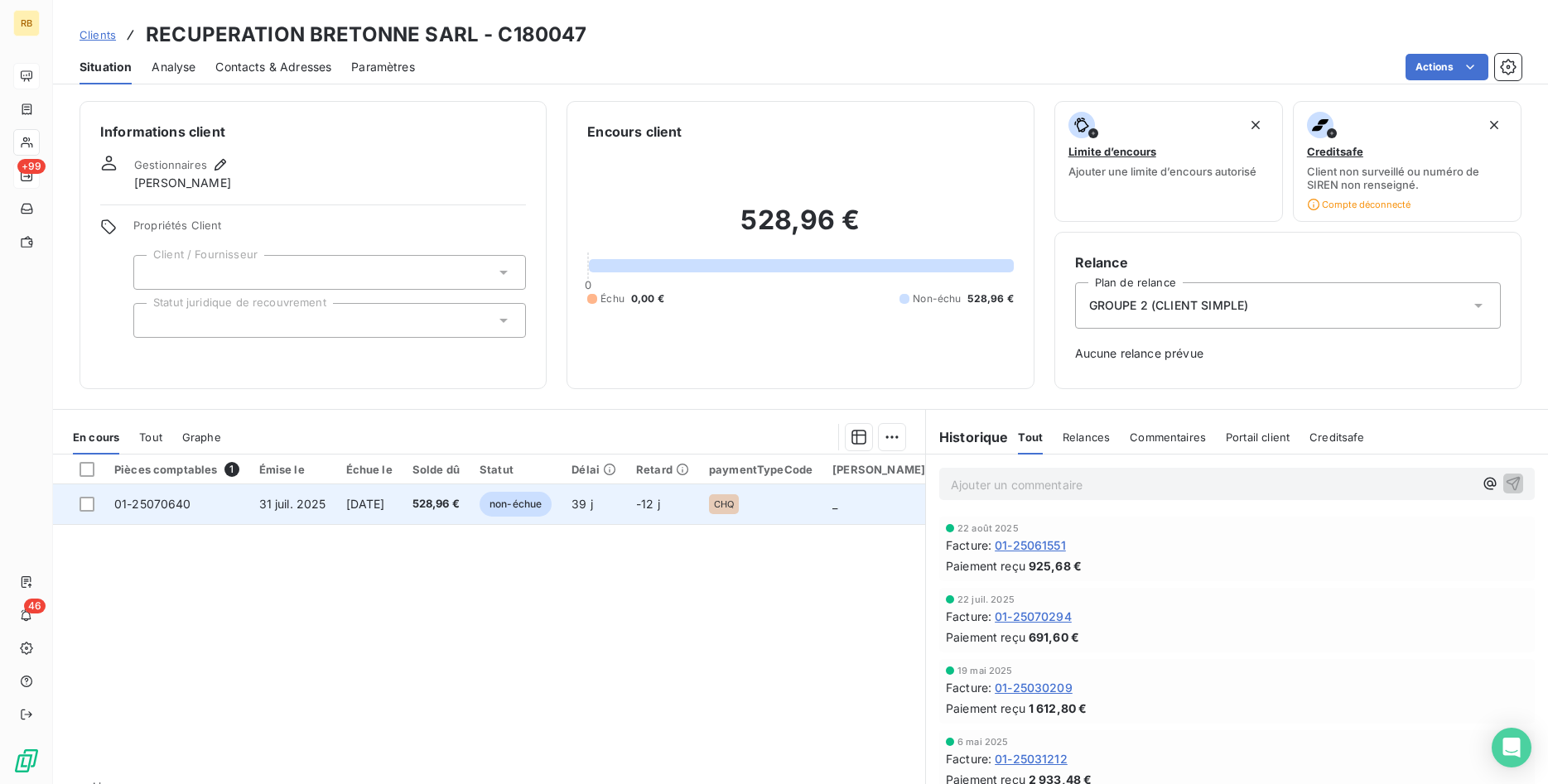
click at [454, 507] on span "528,96 €" at bounding box center [436, 503] width 47 height 16
click at [460, 497] on span "528,96 €" at bounding box center [436, 503] width 47 height 16
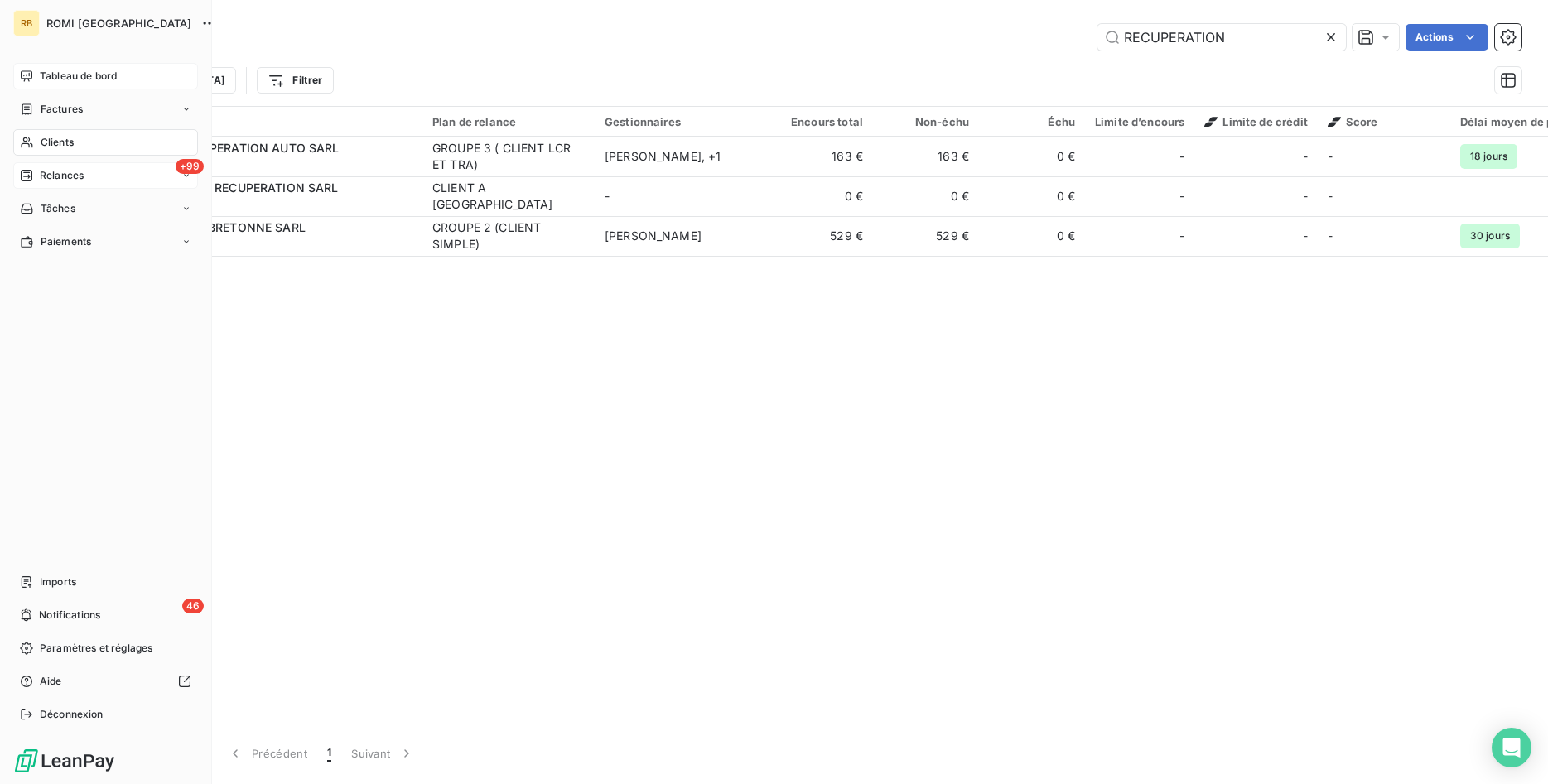
click at [98, 79] on span "Tableau de bord" at bounding box center [78, 75] width 77 height 15
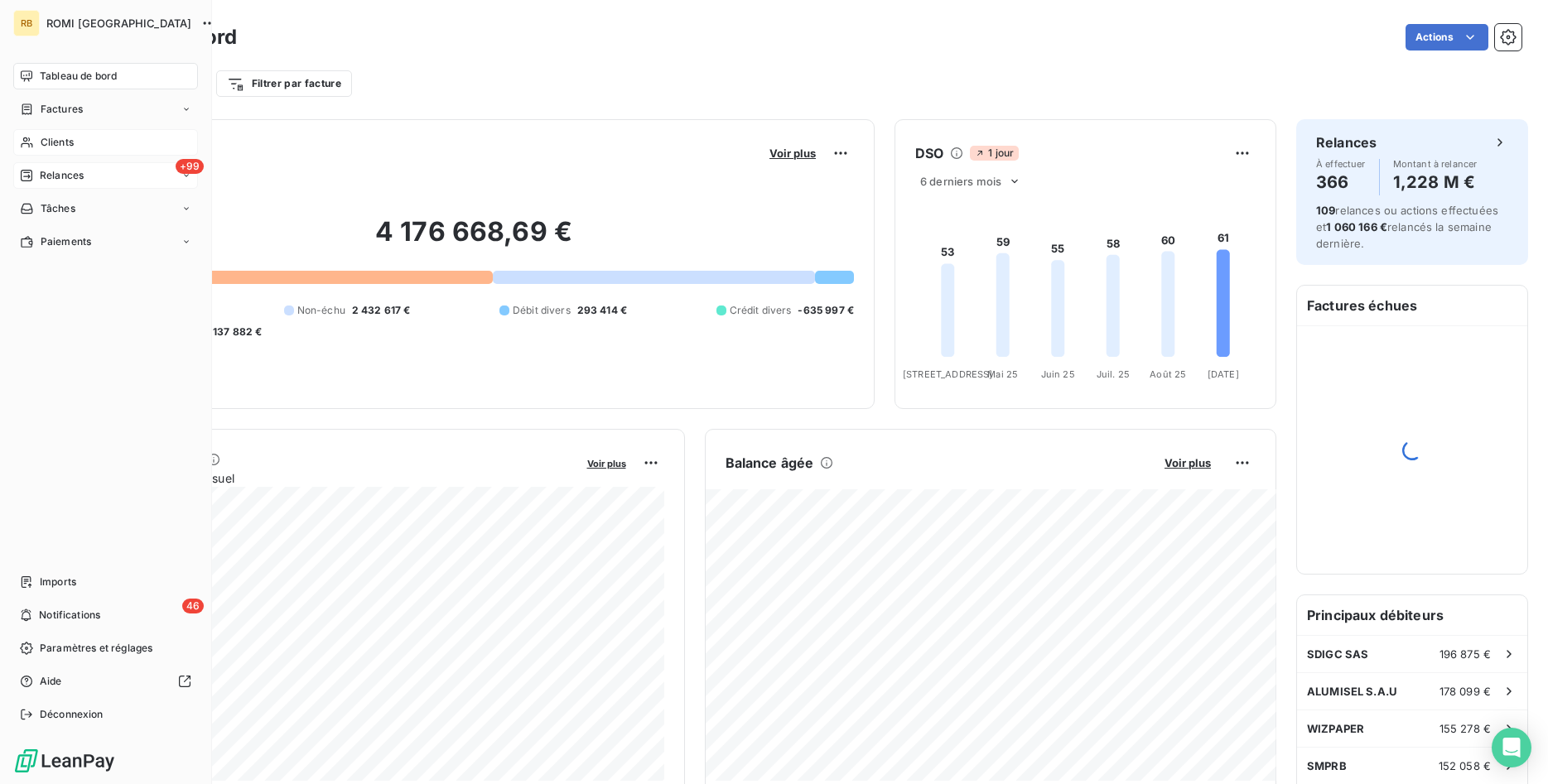
click at [58, 144] on span "Clients" at bounding box center [57, 142] width 33 height 15
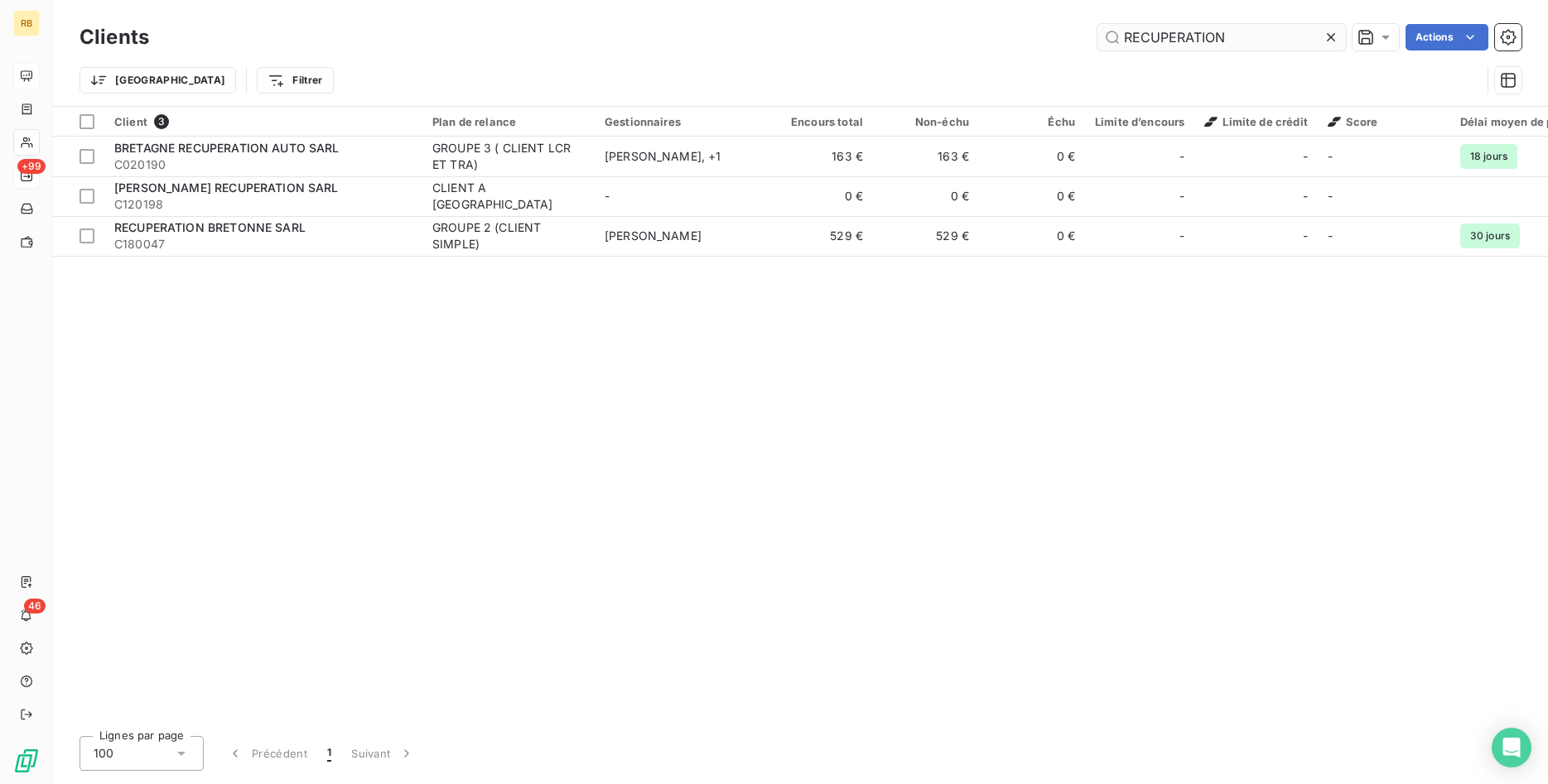
drag, startPoint x: 1231, startPoint y: 38, endPoint x: 1015, endPoint y: 29, distance: 216.2
click at [1098, 29] on input "RECUPERATION" at bounding box center [1222, 37] width 248 height 27
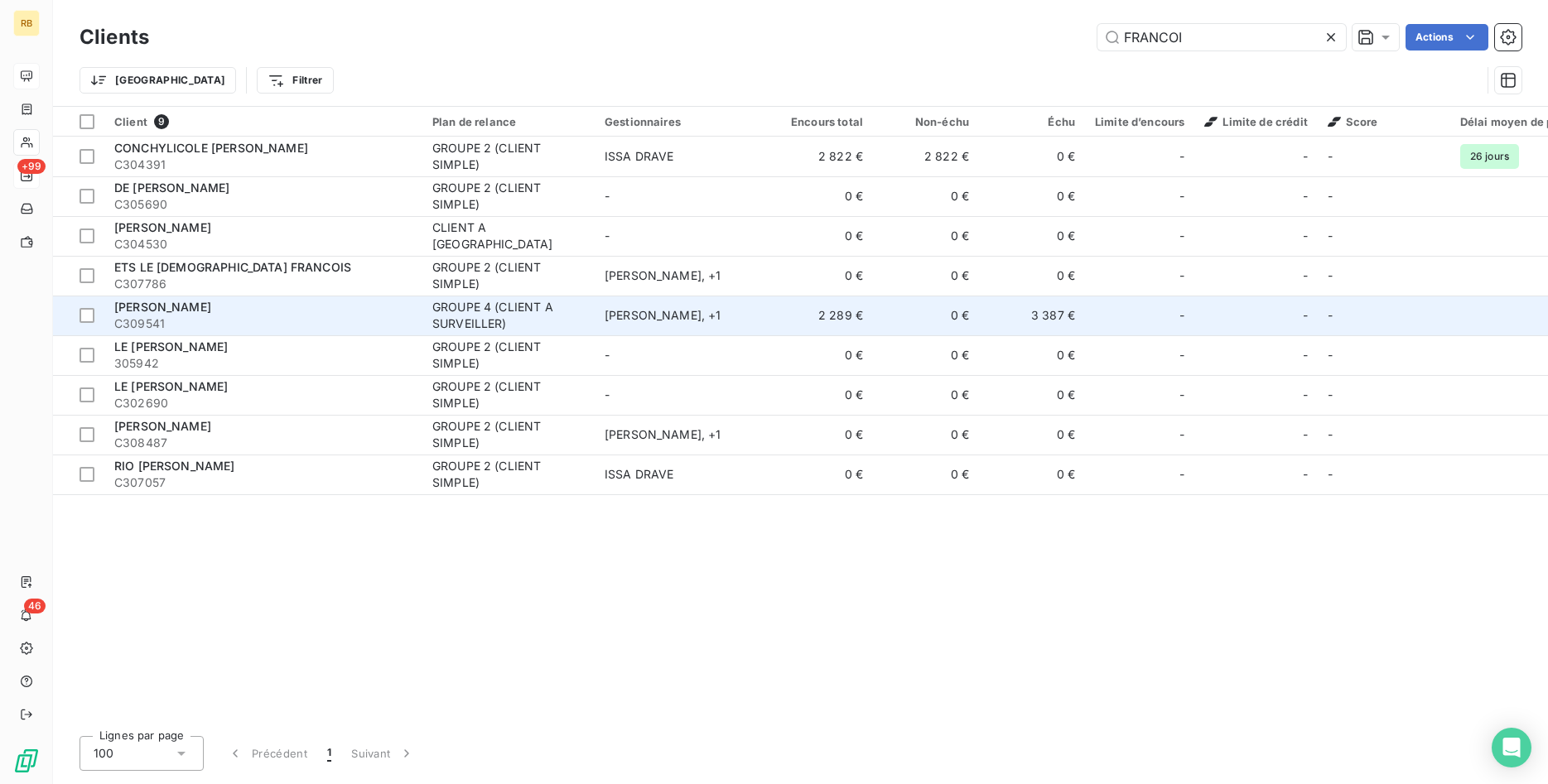
type input "FRANCOI"
click at [842, 322] on td "2 289 €" at bounding box center [820, 315] width 106 height 39
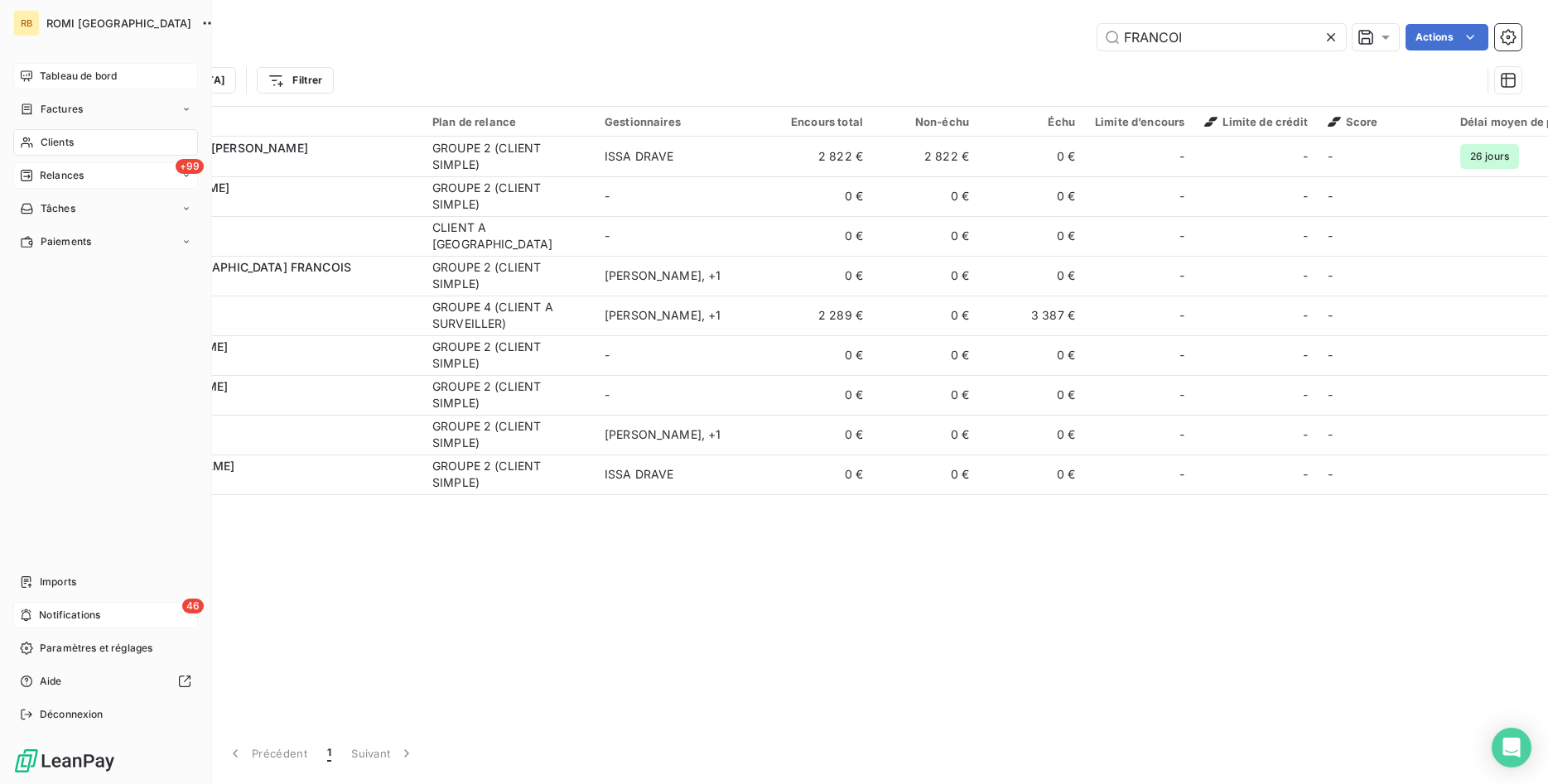
click at [100, 609] on span "Notifications" at bounding box center [69, 615] width 62 height 15
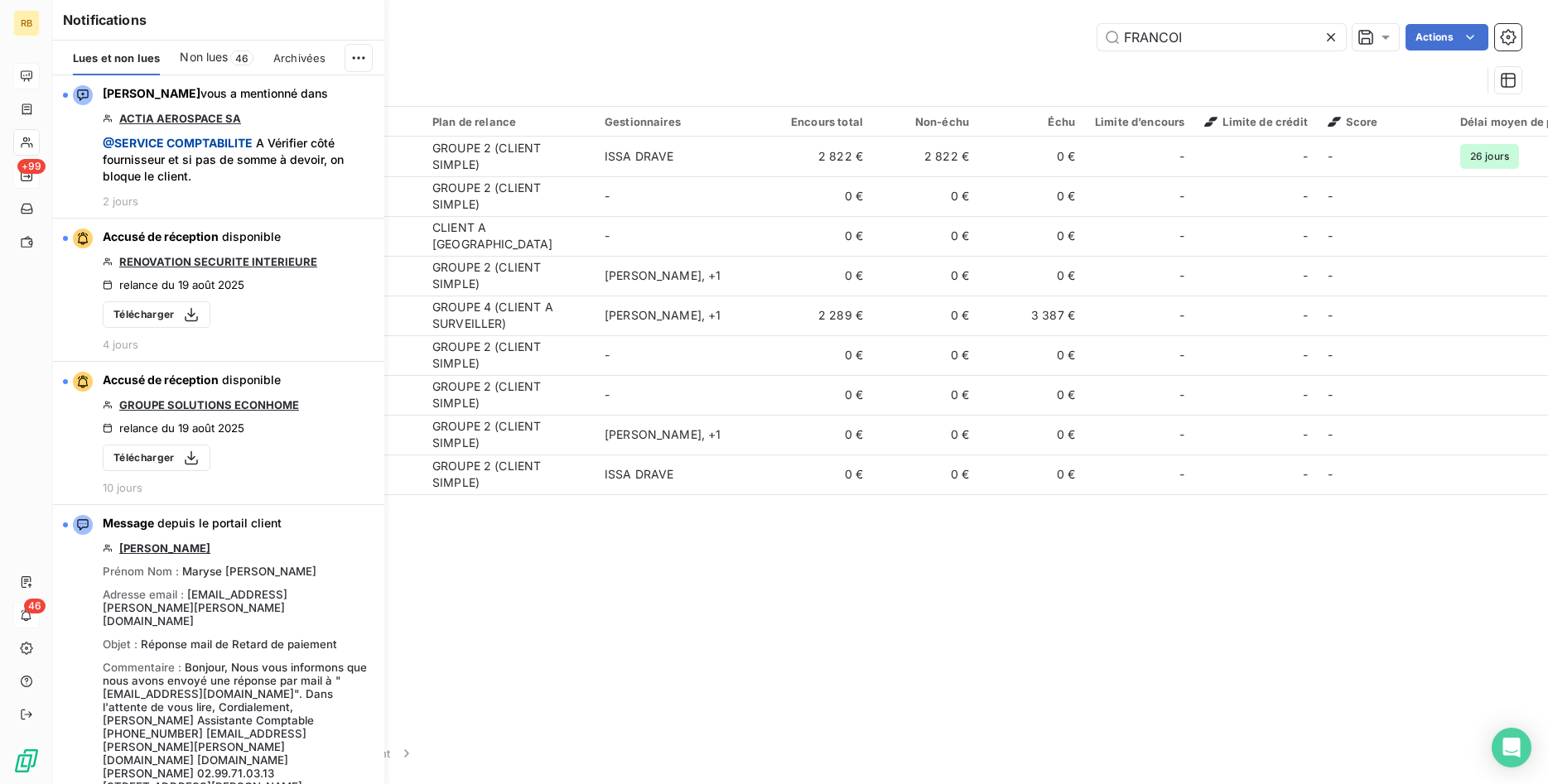
click at [506, 41] on div "FRANCOI Actions" at bounding box center [845, 37] width 1353 height 27
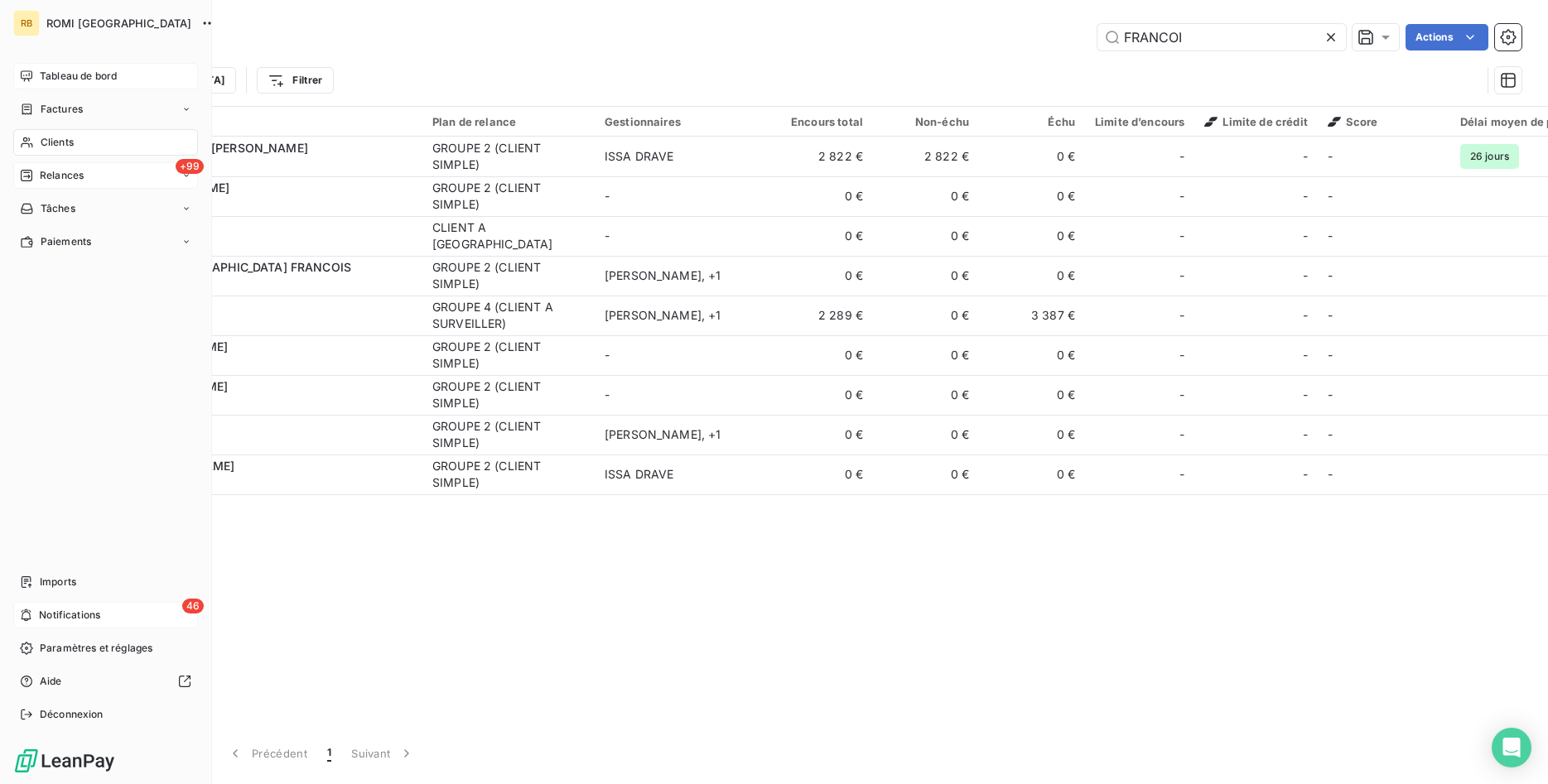
click at [94, 79] on span "Tableau de bord" at bounding box center [78, 75] width 77 height 15
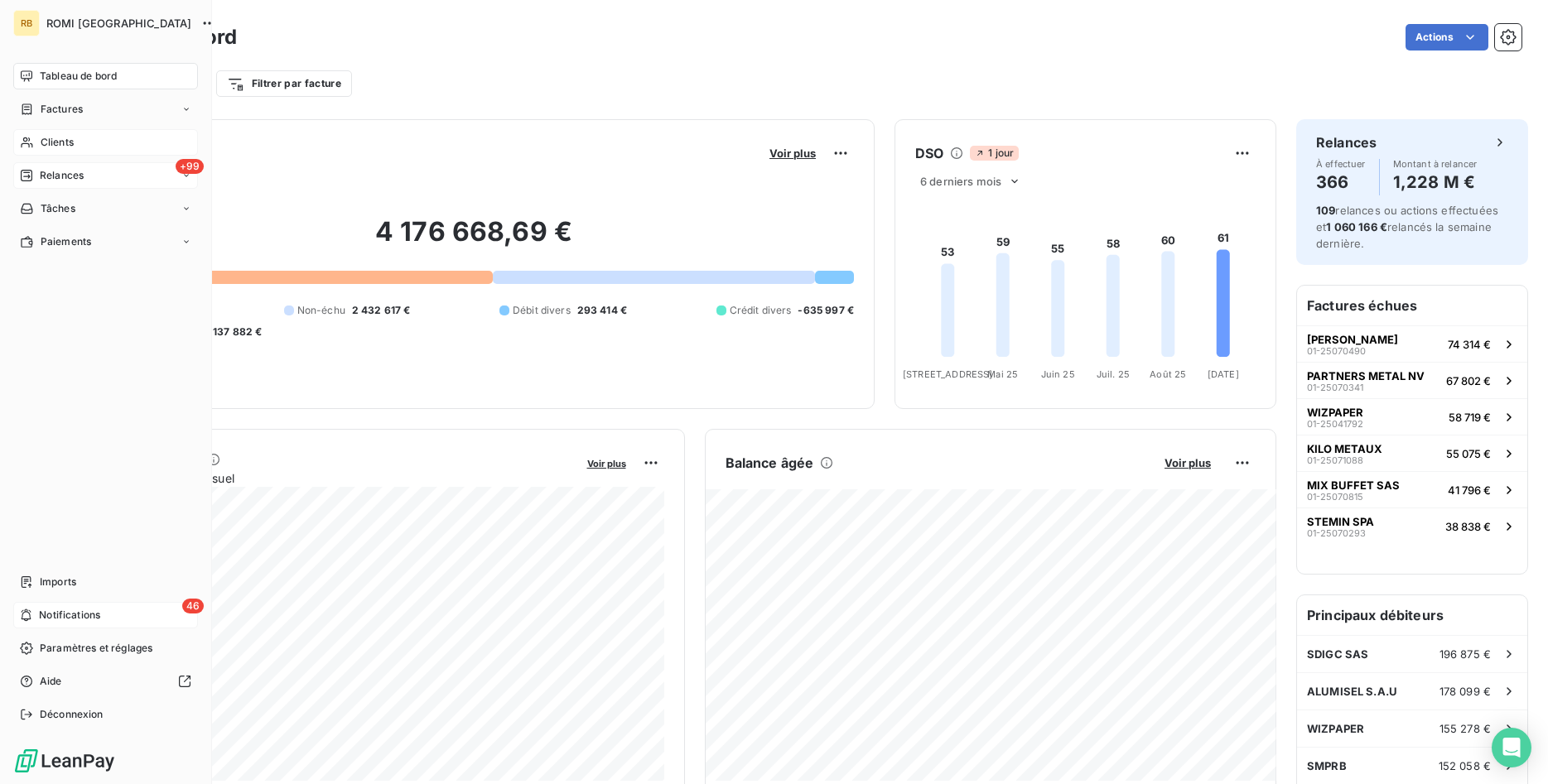
click at [82, 137] on div "Clients" at bounding box center [105, 142] width 185 height 27
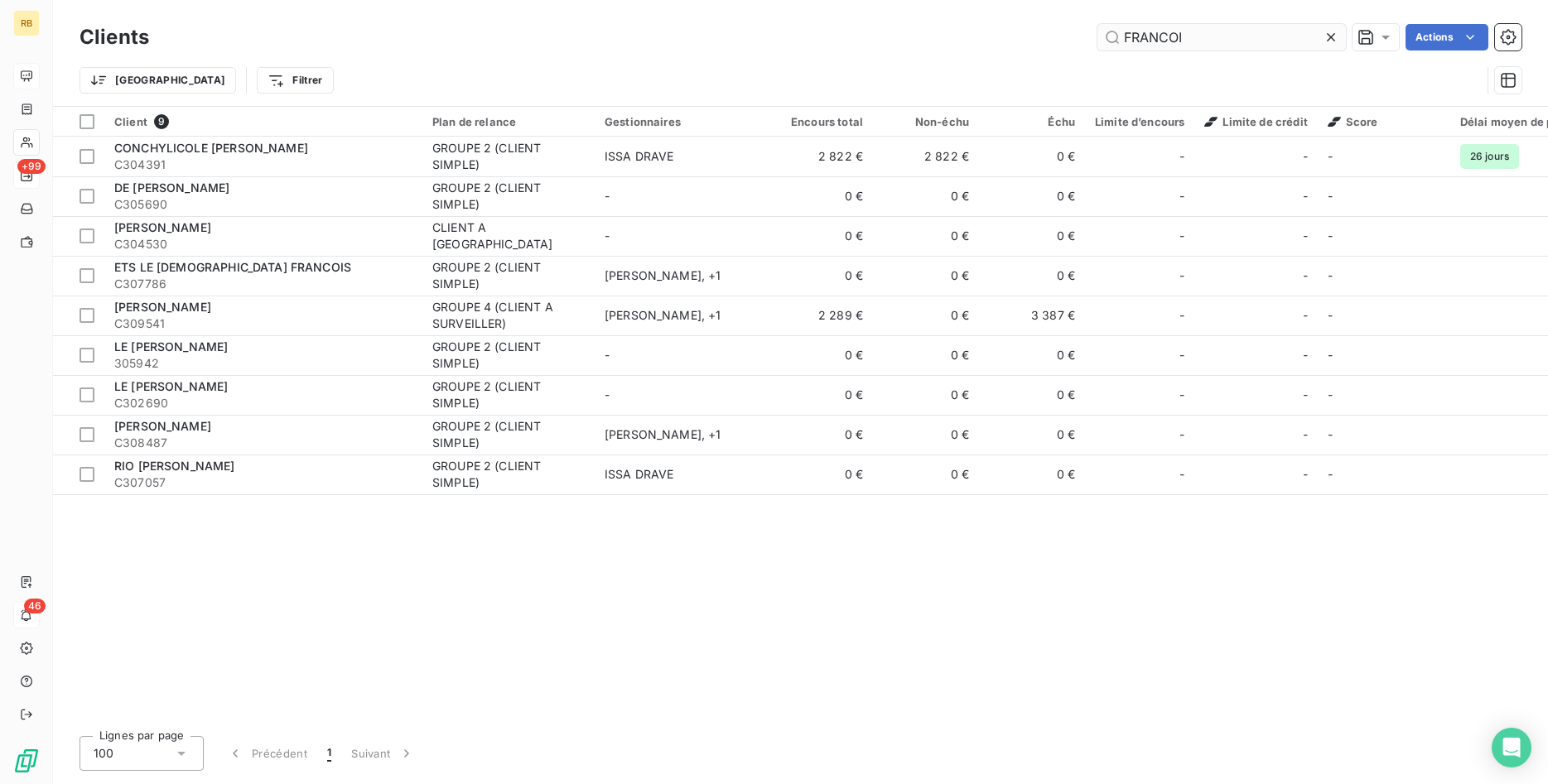
drag, startPoint x: 1252, startPoint y: 42, endPoint x: 819, endPoint y: 12, distance: 434.0
click at [1098, 24] on input "FRANCOI" at bounding box center [1222, 37] width 248 height 27
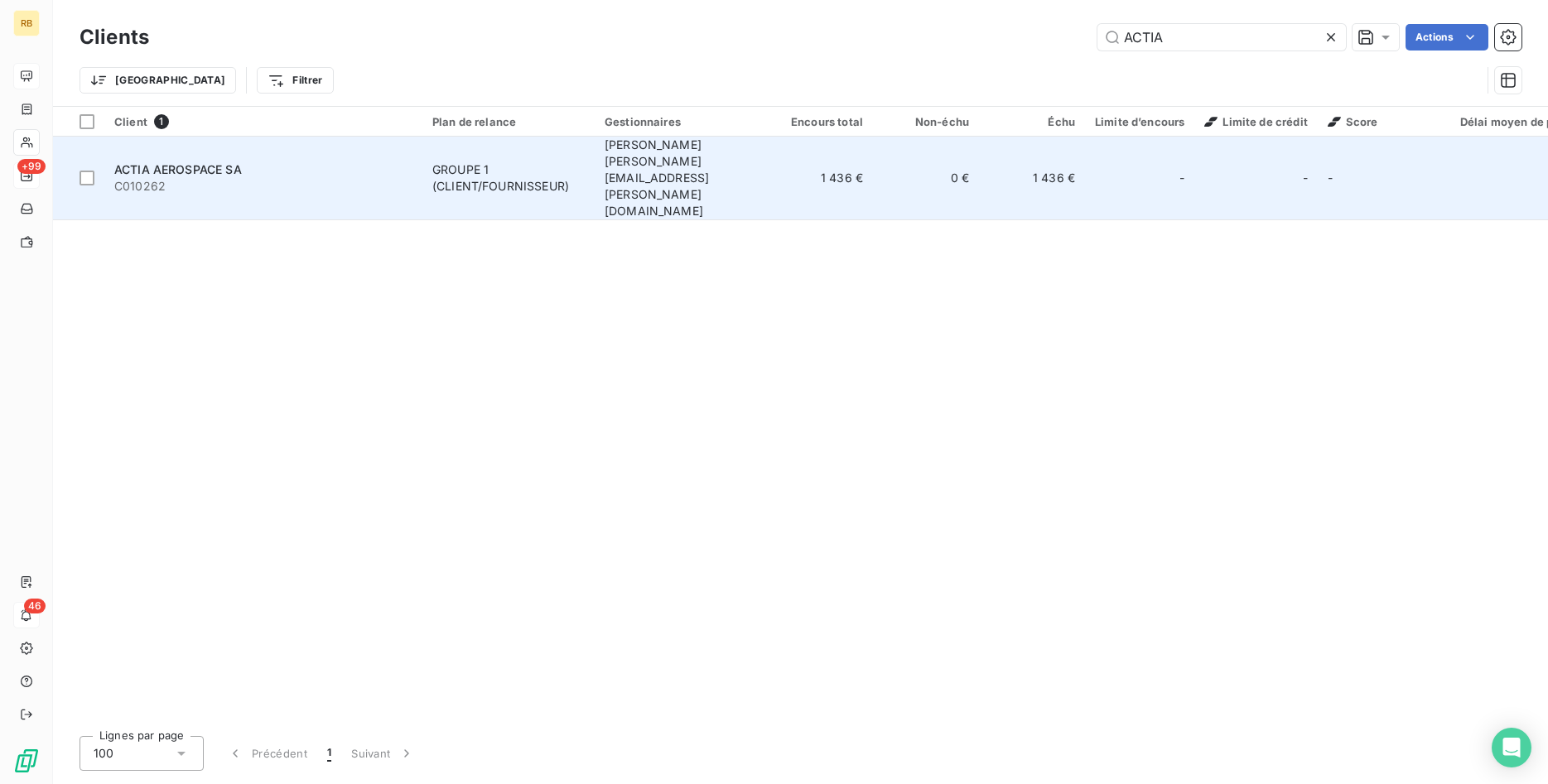
type input "ACTIA"
click at [673, 151] on span "[PERSON_NAME] [PERSON_NAME][EMAIL_ADDRESS][PERSON_NAME][DOMAIN_NAME]" at bounding box center [657, 178] width 104 height 80
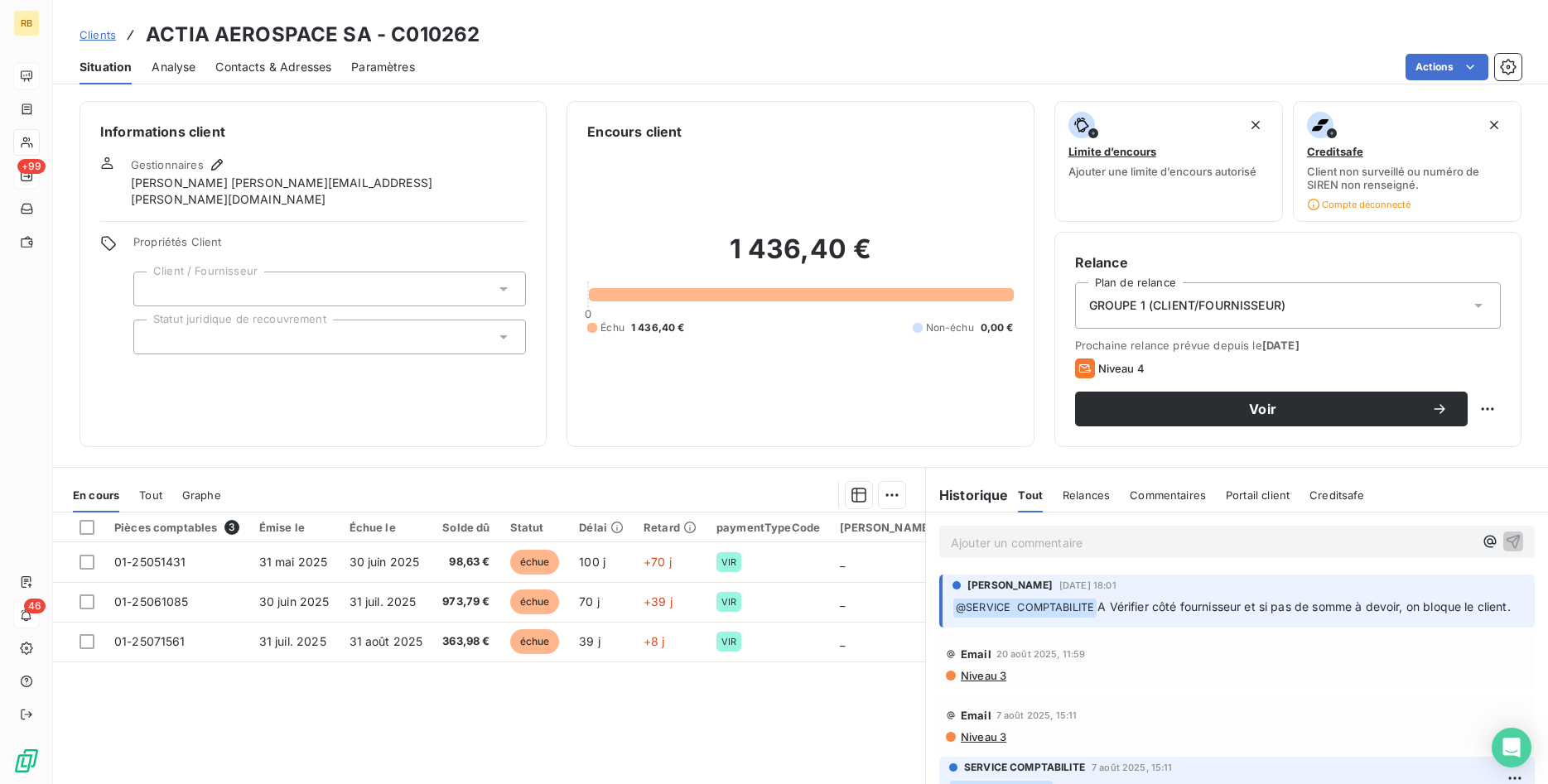
click at [1137, 540] on p "Ajouter un commentaire ﻿" at bounding box center [1212, 543] width 522 height 21
drag, startPoint x: 1030, startPoint y: 543, endPoint x: 1048, endPoint y: 543, distance: 18.0
click at [1033, 543] on span "COMPENSAT° FAITE LE 080925 - VANESSA" at bounding box center [1095, 541] width 289 height 14
click at [1260, 537] on p "COMPENSAT°CLT/FRS FAITE LE 080925 - VANESSA" at bounding box center [1212, 542] width 522 height 19
click at [1515, 542] on icon "button" at bounding box center [1513, 540] width 16 height 16
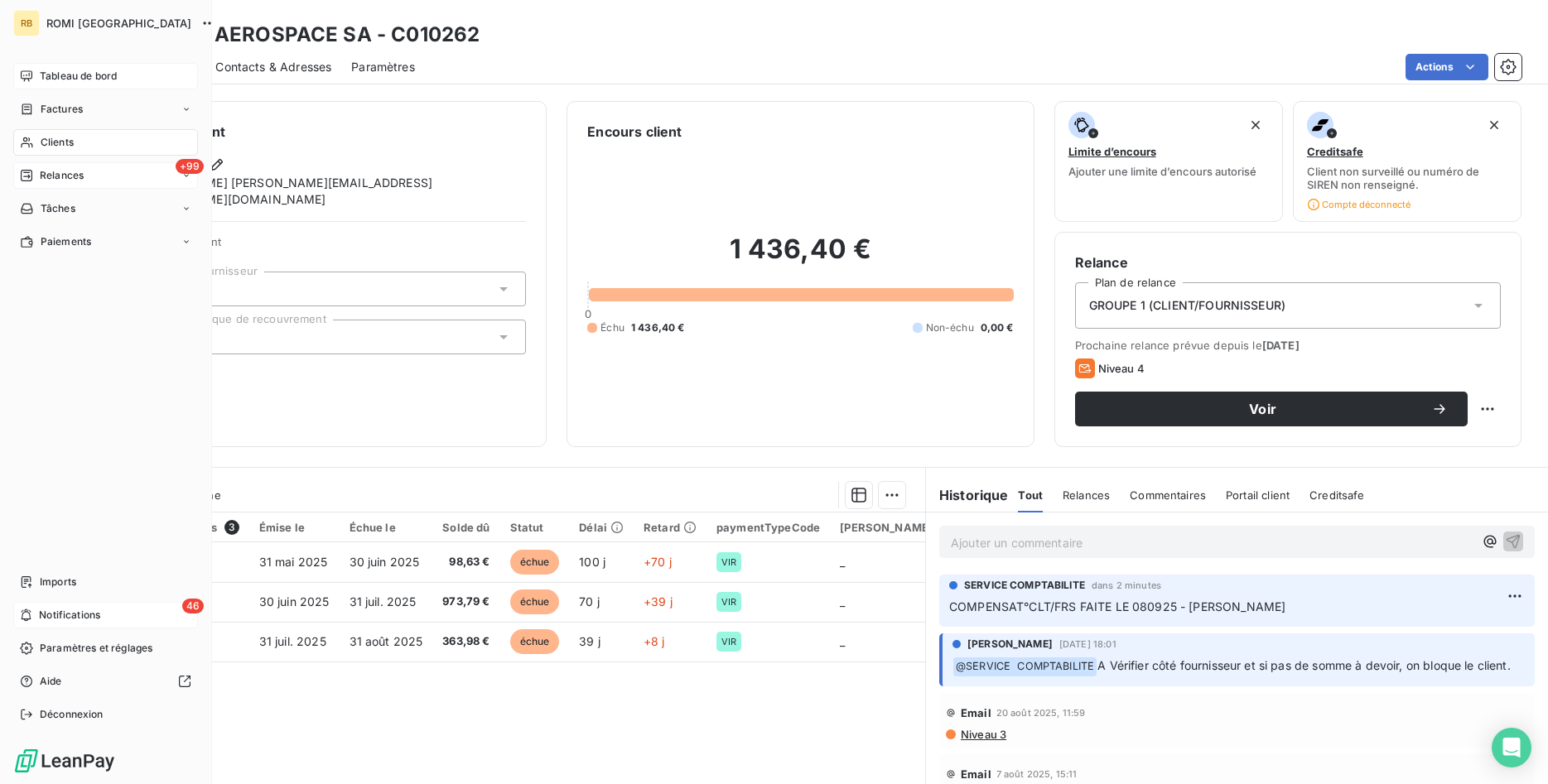
click at [86, 80] on span "Tableau de bord" at bounding box center [78, 75] width 77 height 15
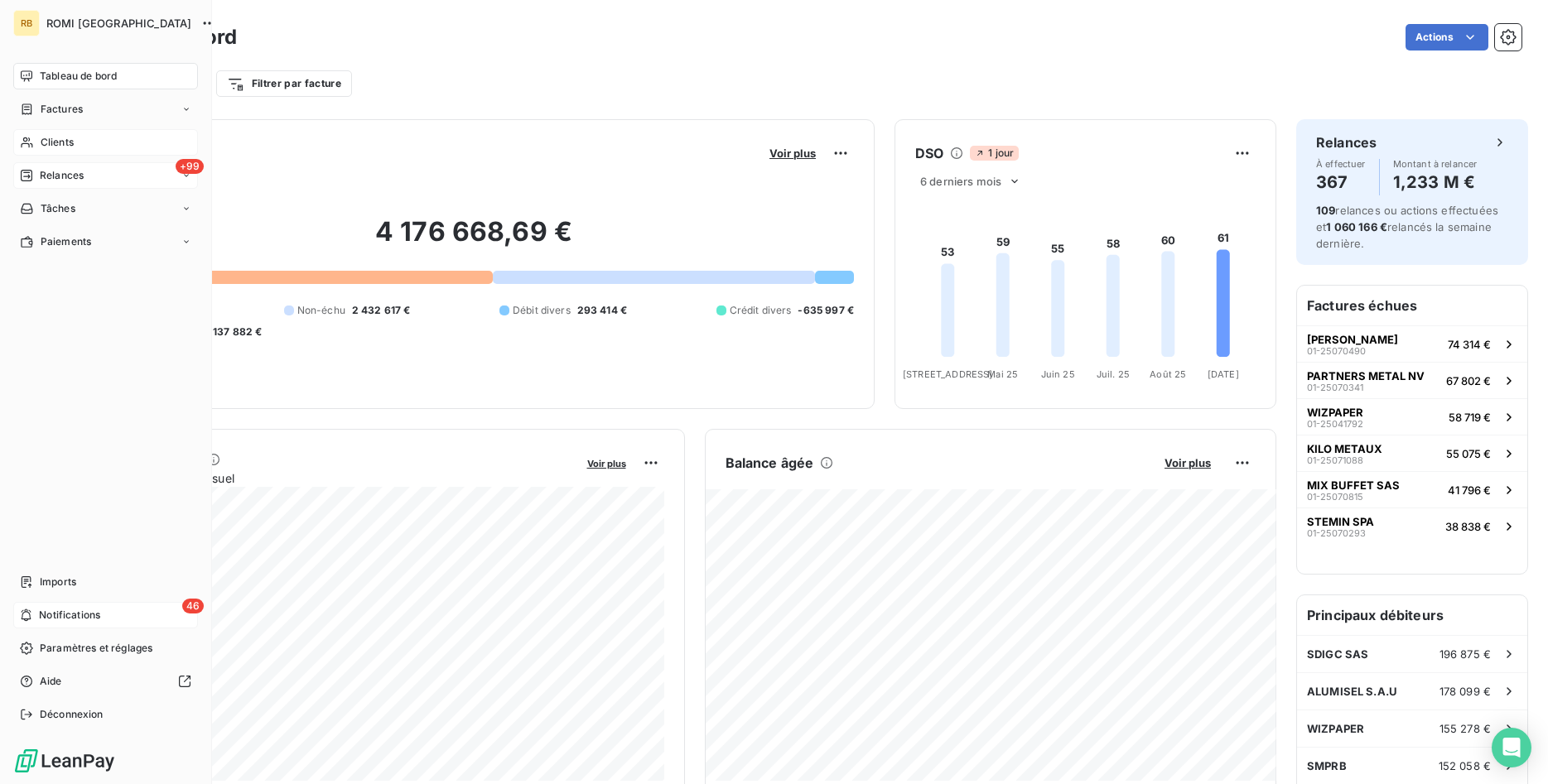
click at [98, 141] on div "Clients" at bounding box center [105, 142] width 185 height 27
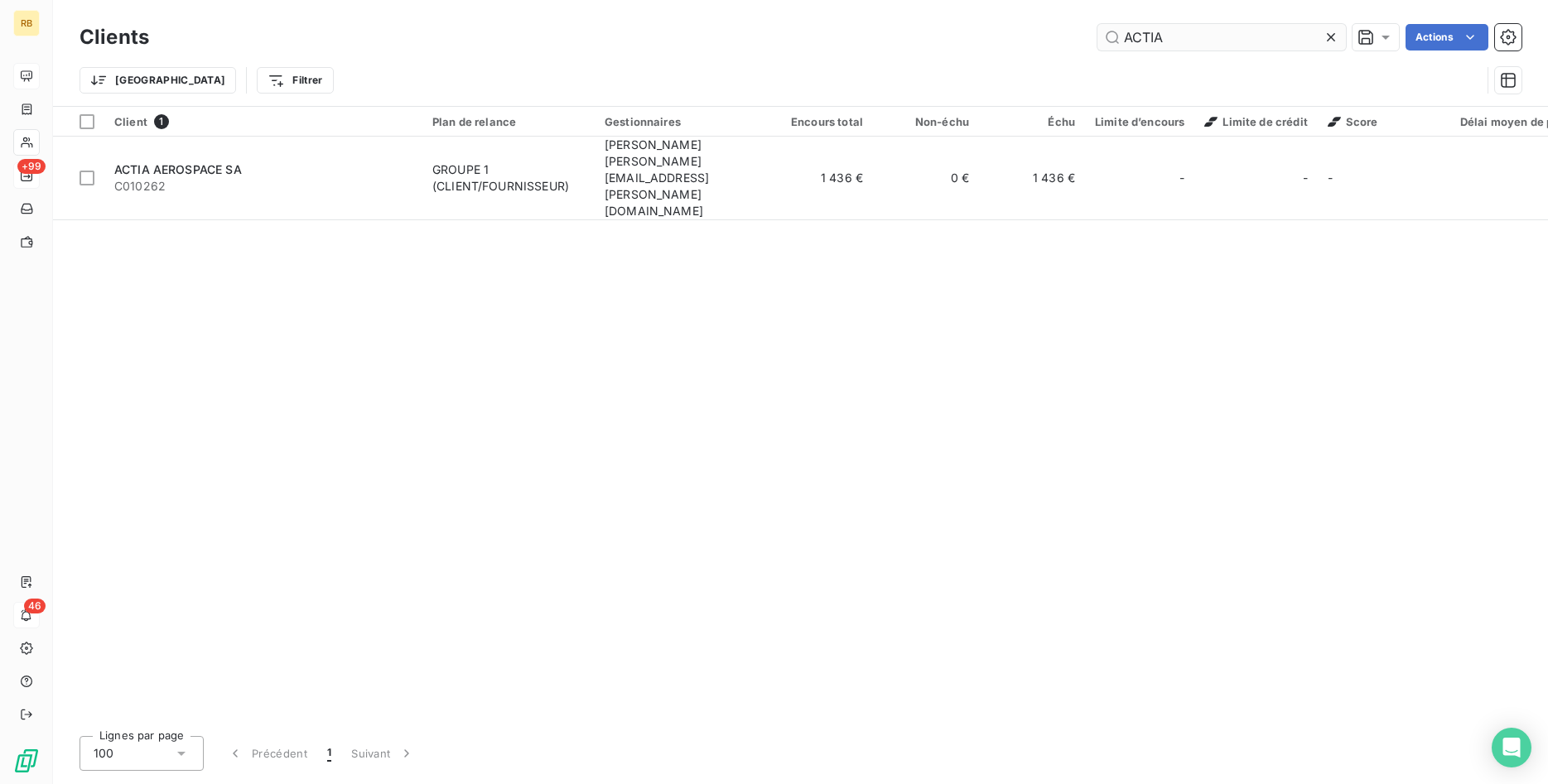
drag, startPoint x: 1222, startPoint y: 44, endPoint x: 1027, endPoint y: 42, distance: 195.0
click at [1098, 42] on input "ACTIA" at bounding box center [1222, 37] width 248 height 27
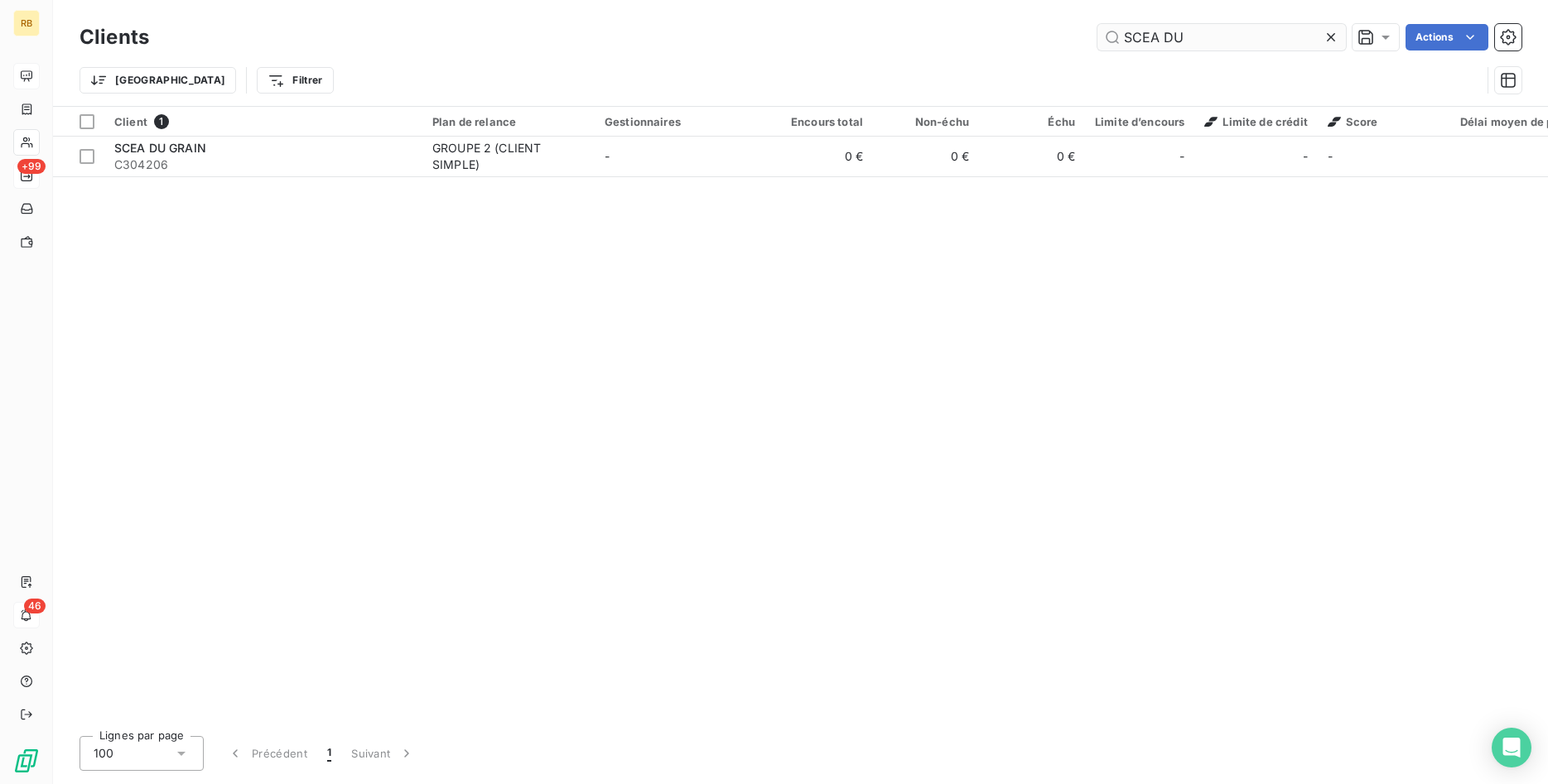
drag, startPoint x: 1226, startPoint y: 35, endPoint x: 944, endPoint y: -5, distance: 284.8
click at [1098, 24] on input "SCEA DU" at bounding box center [1222, 37] width 248 height 27
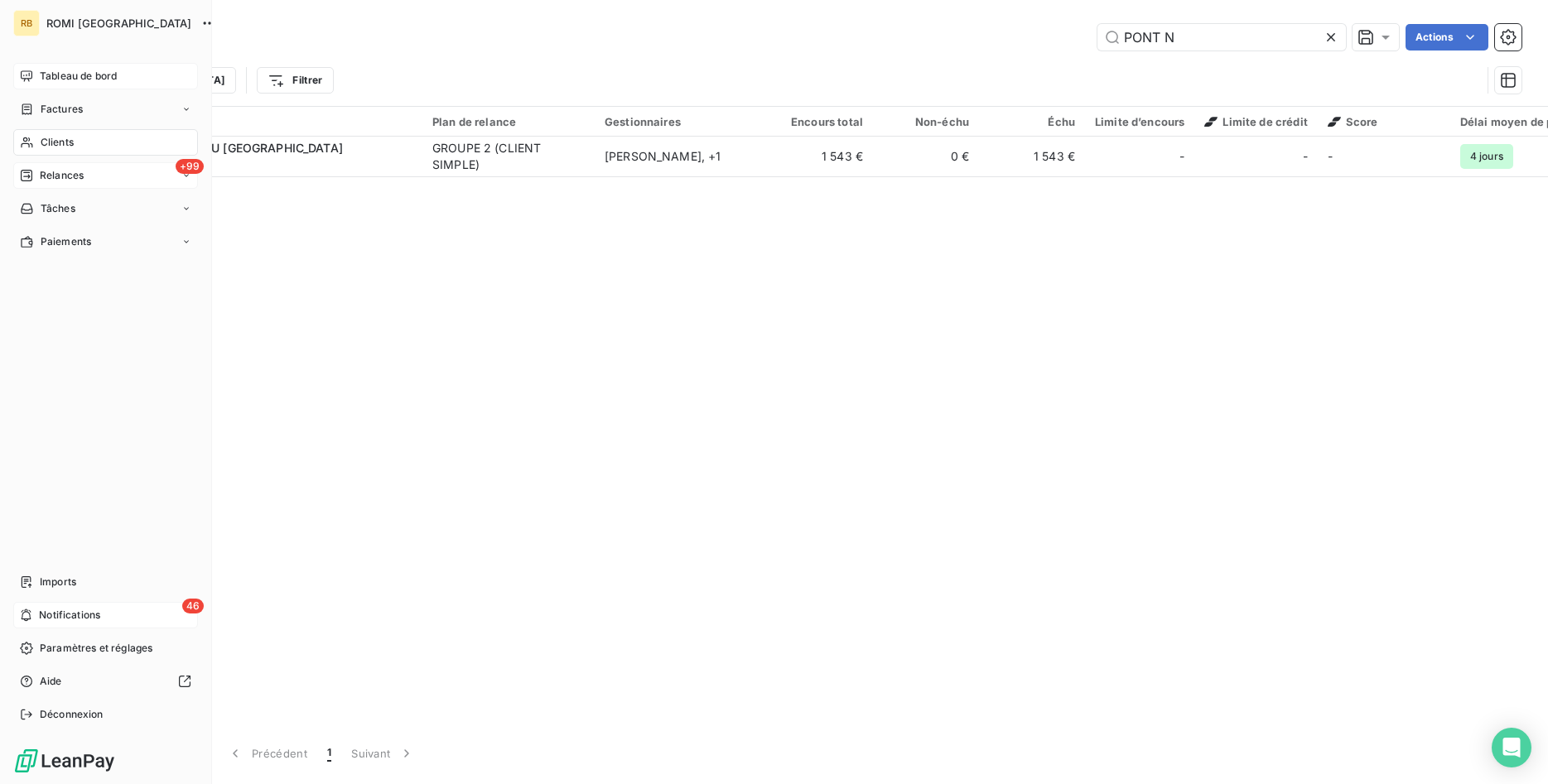
click at [79, 148] on div "Clients" at bounding box center [105, 142] width 185 height 27
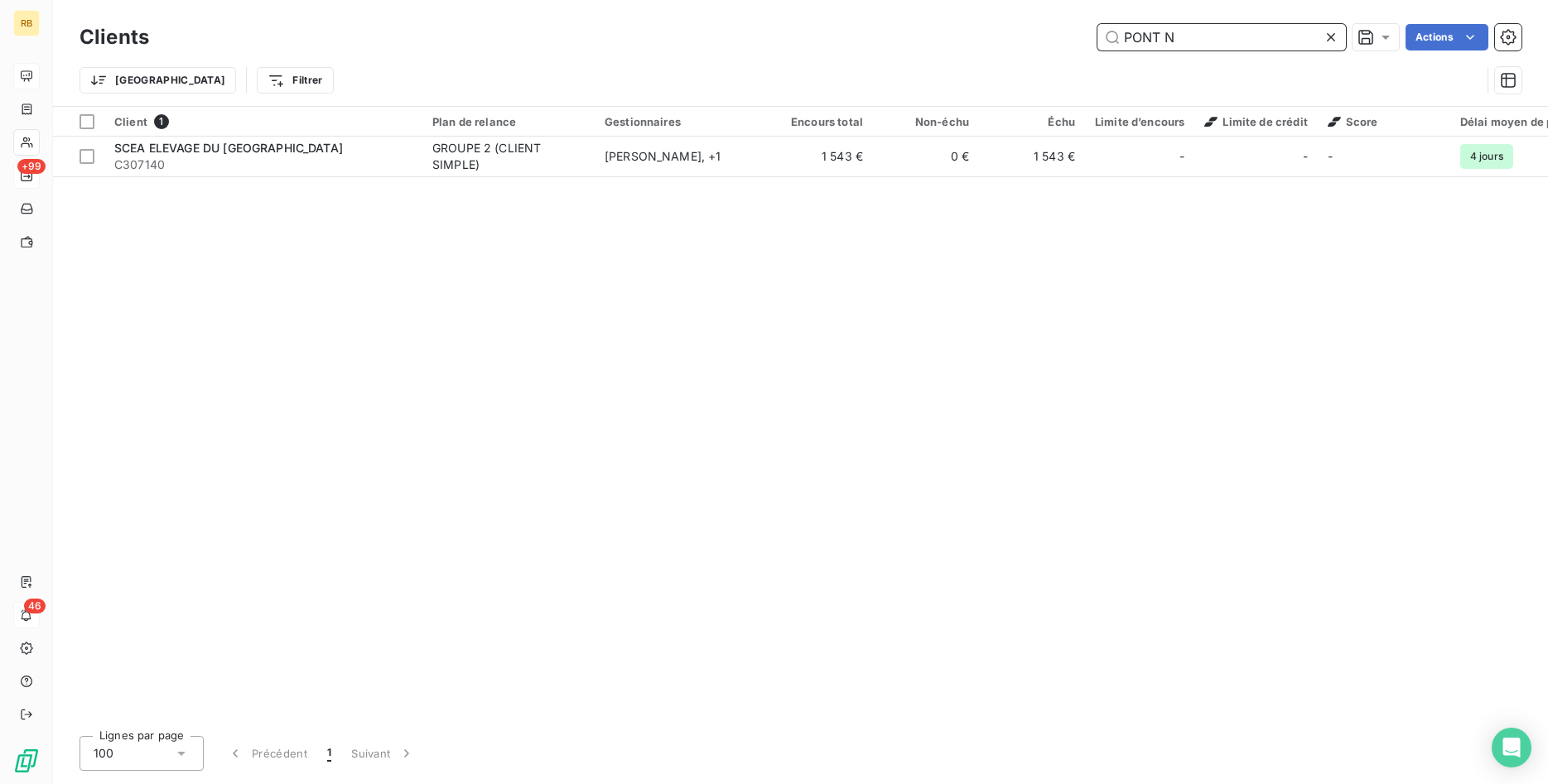
drag, startPoint x: 1220, startPoint y: 38, endPoint x: 813, endPoint y: 33, distance: 407.0
click at [1098, 33] on input "PONT N" at bounding box center [1222, 37] width 248 height 27
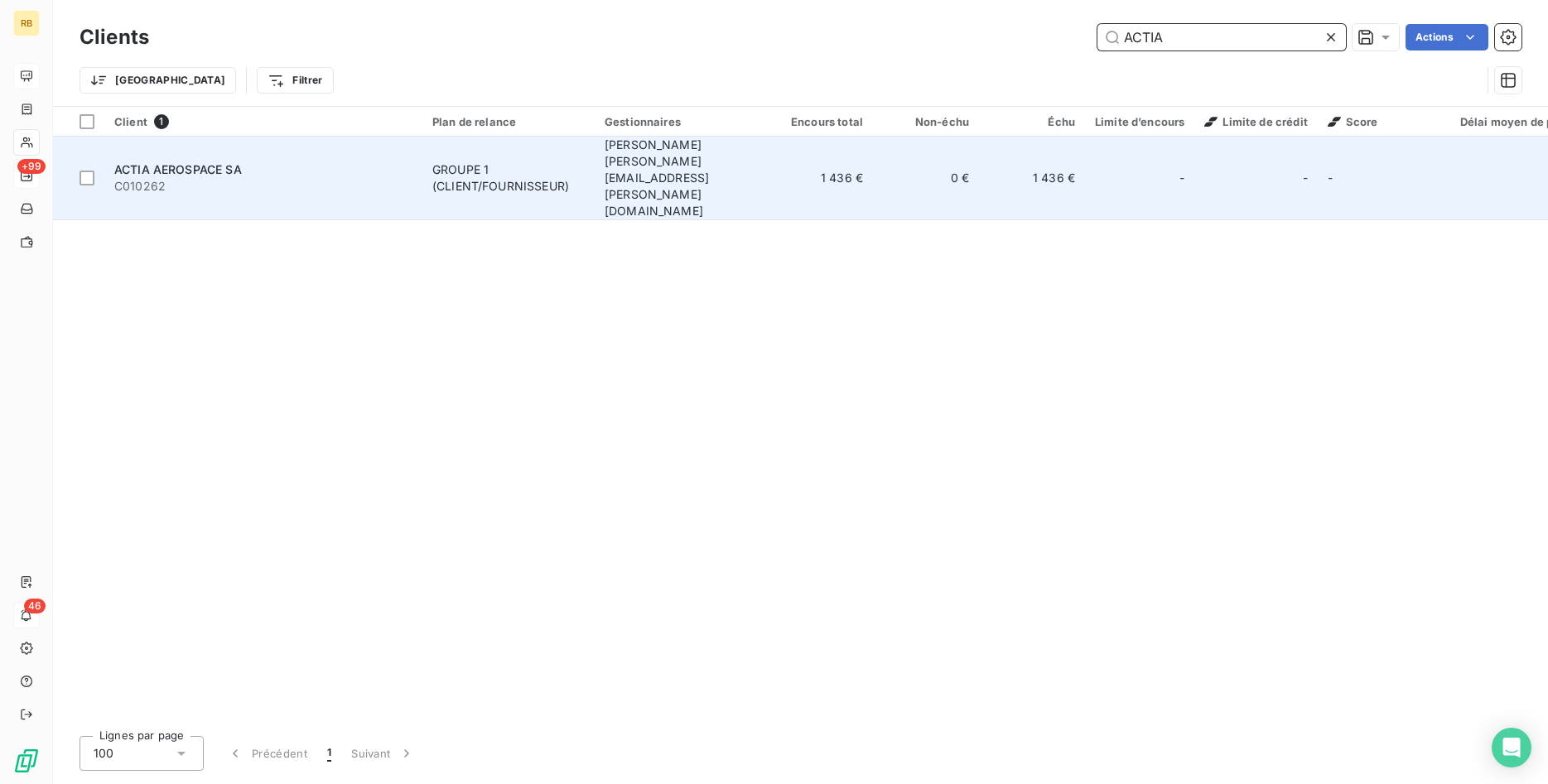
type input "ACTIA"
click at [707, 160] on span "[PERSON_NAME] [PERSON_NAME][EMAIL_ADDRESS][PERSON_NAME][DOMAIN_NAME]" at bounding box center [657, 178] width 104 height 80
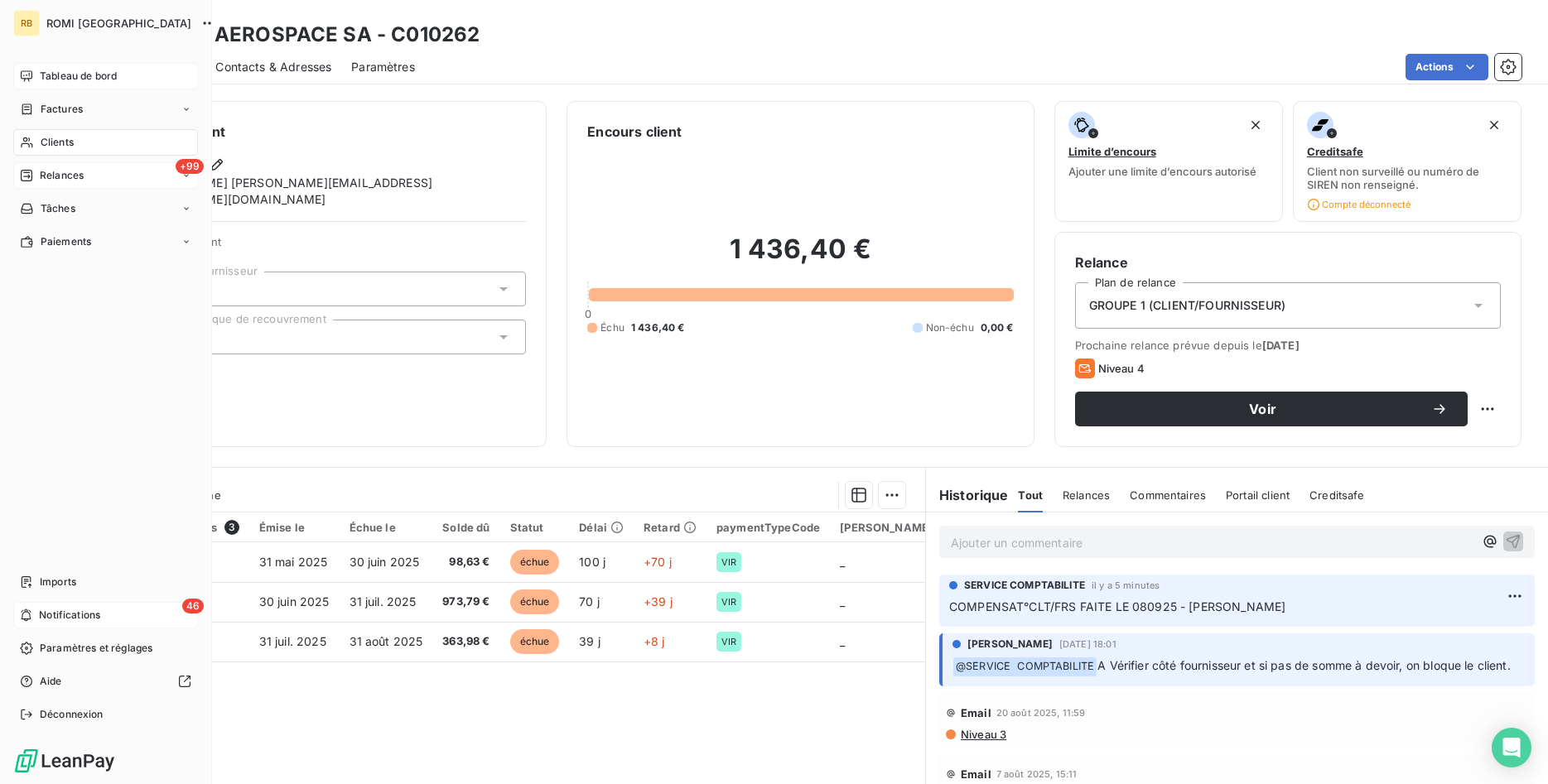
click at [92, 78] on span "Tableau de bord" at bounding box center [78, 75] width 77 height 15
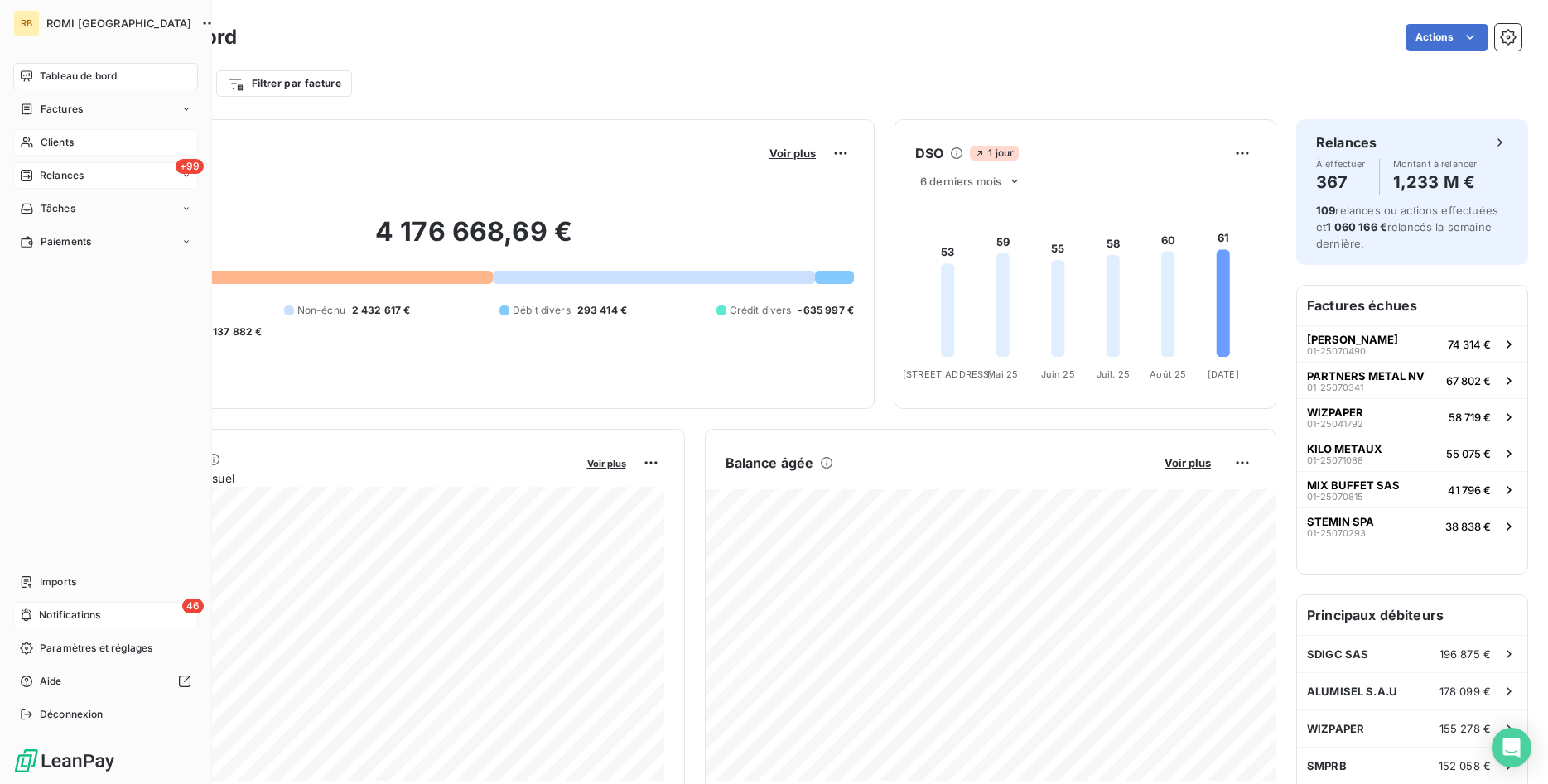
click at [51, 138] on span "Clients" at bounding box center [57, 142] width 33 height 15
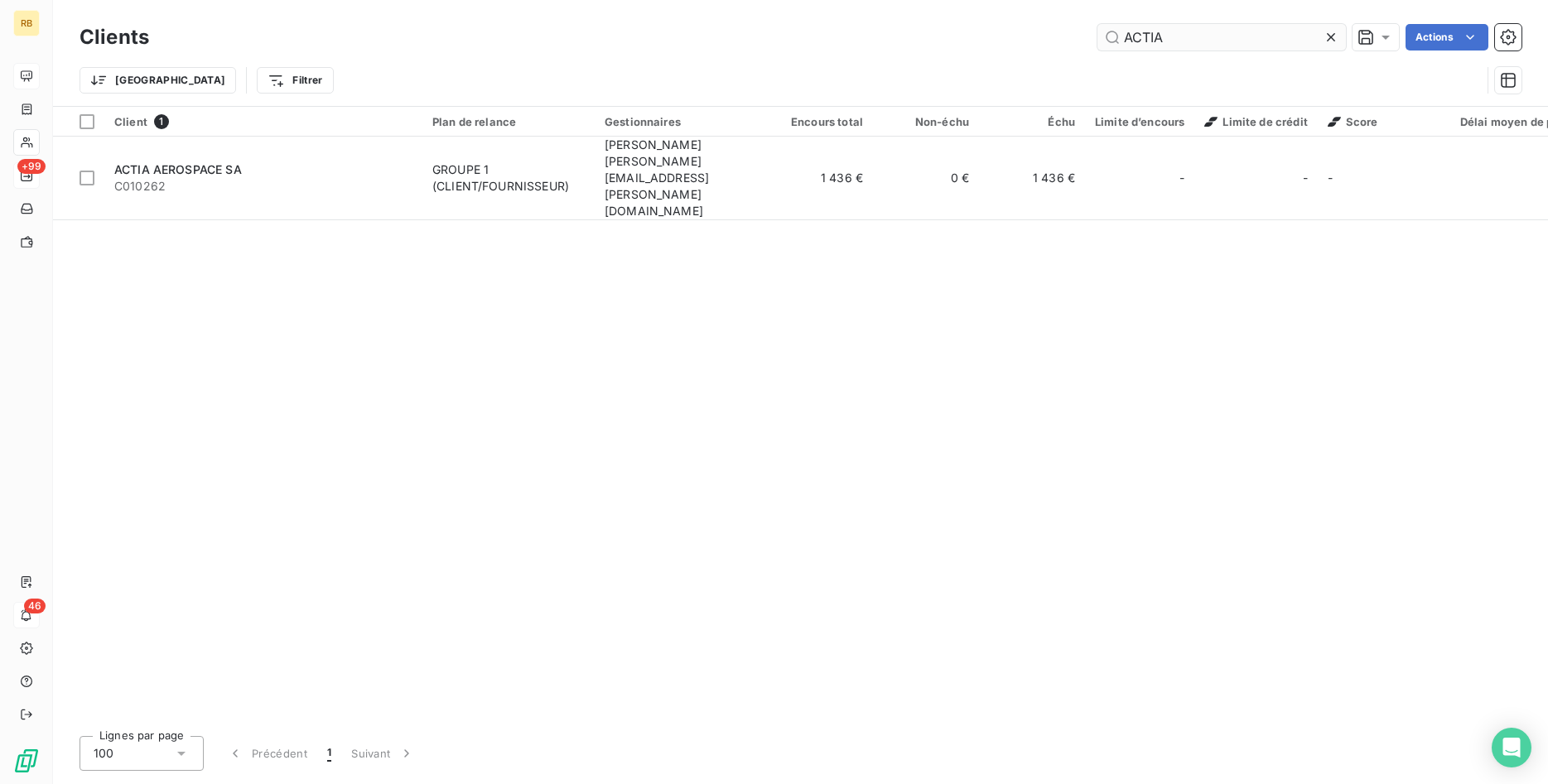
drag, startPoint x: 1176, startPoint y: 35, endPoint x: 1057, endPoint y: 32, distance: 119.0
click at [1098, 32] on input "ACTIA" at bounding box center [1222, 37] width 248 height 27
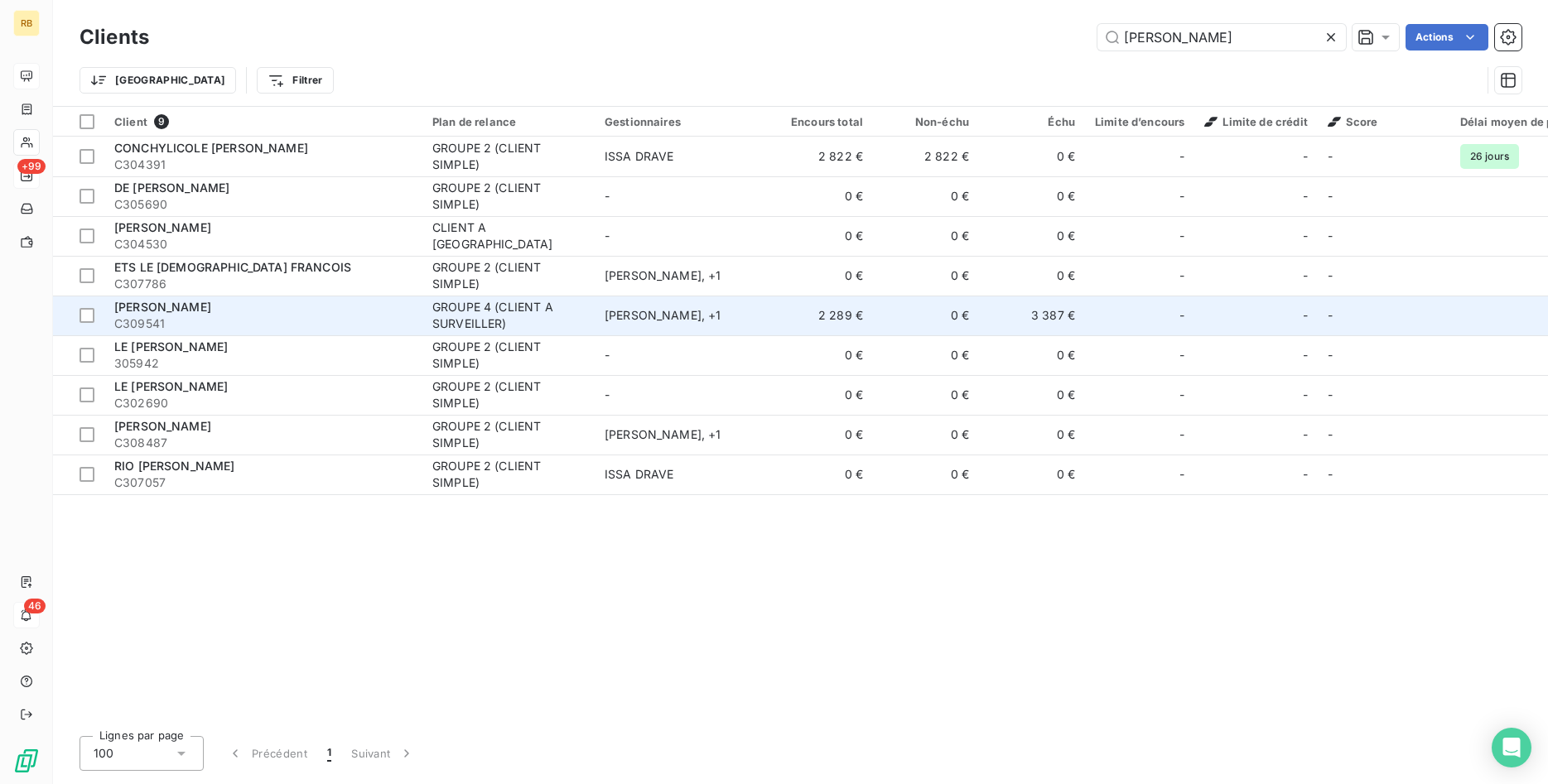
type input "[PERSON_NAME]"
click at [759, 309] on td "ETIENNE CHAUMONT , + 1" at bounding box center [680, 315] width 172 height 39
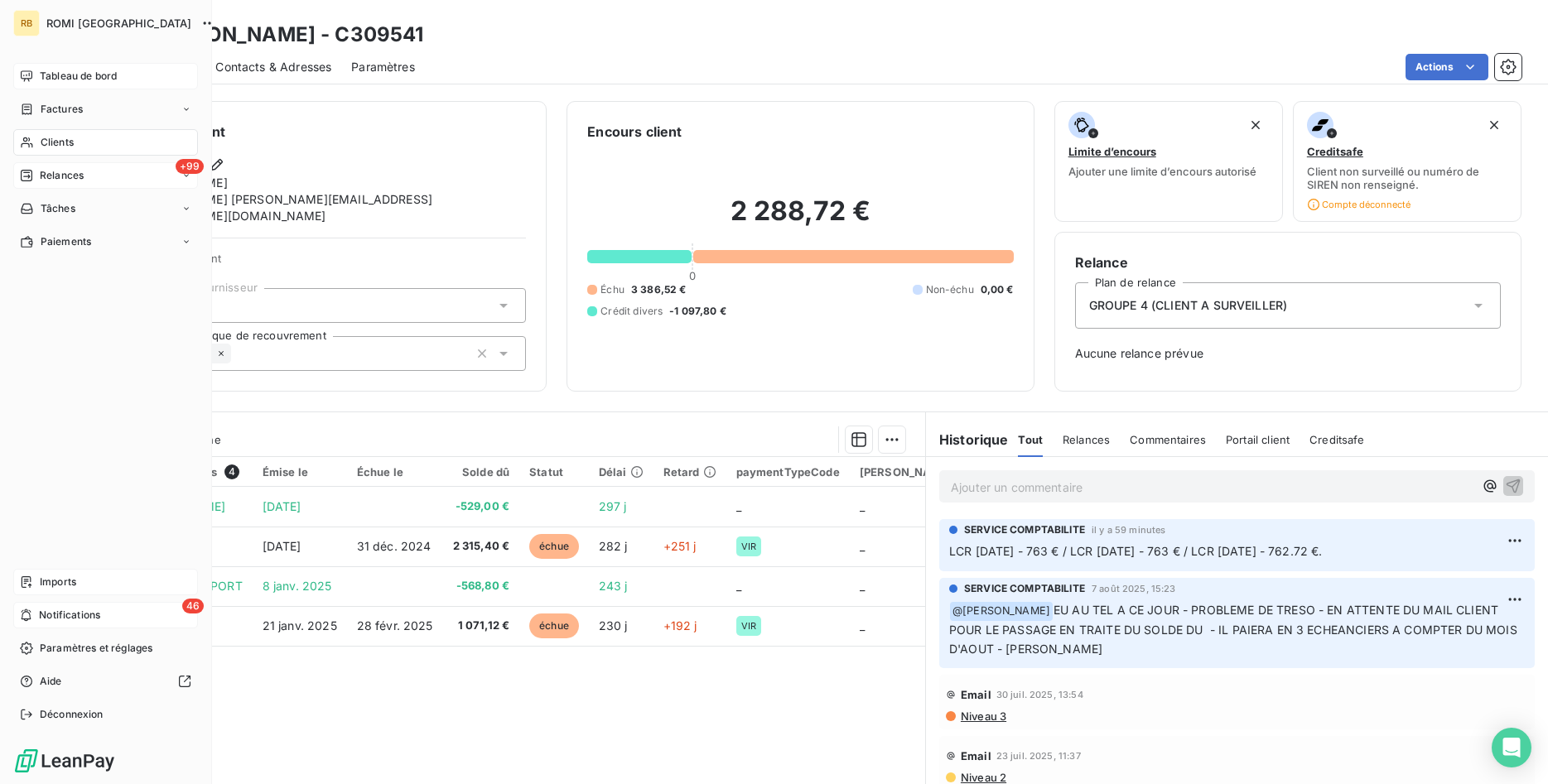
click at [132, 579] on div "Imports" at bounding box center [105, 582] width 185 height 27
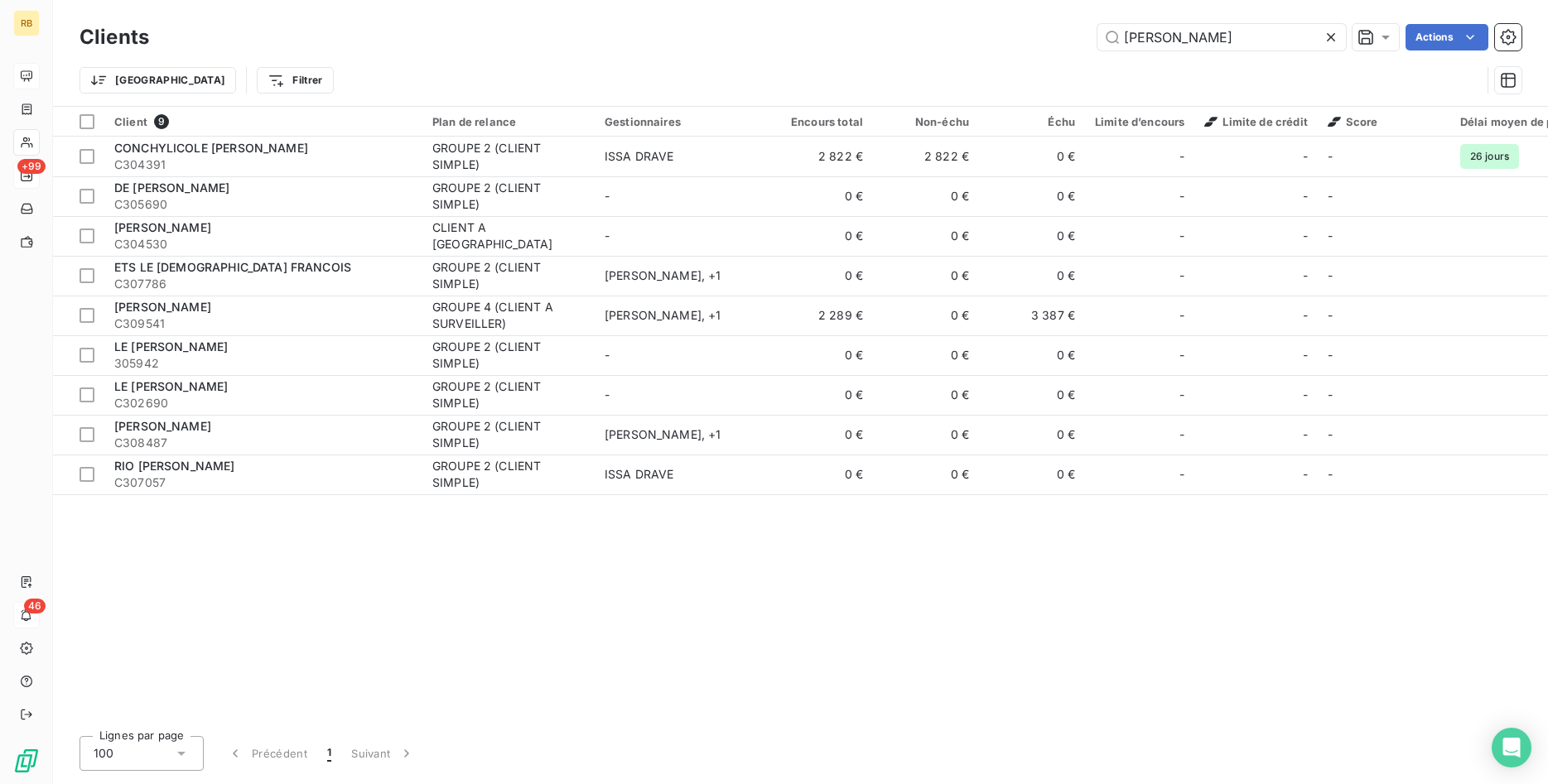
click at [557, 33] on div "FRANCOIS Actions" at bounding box center [845, 37] width 1353 height 27
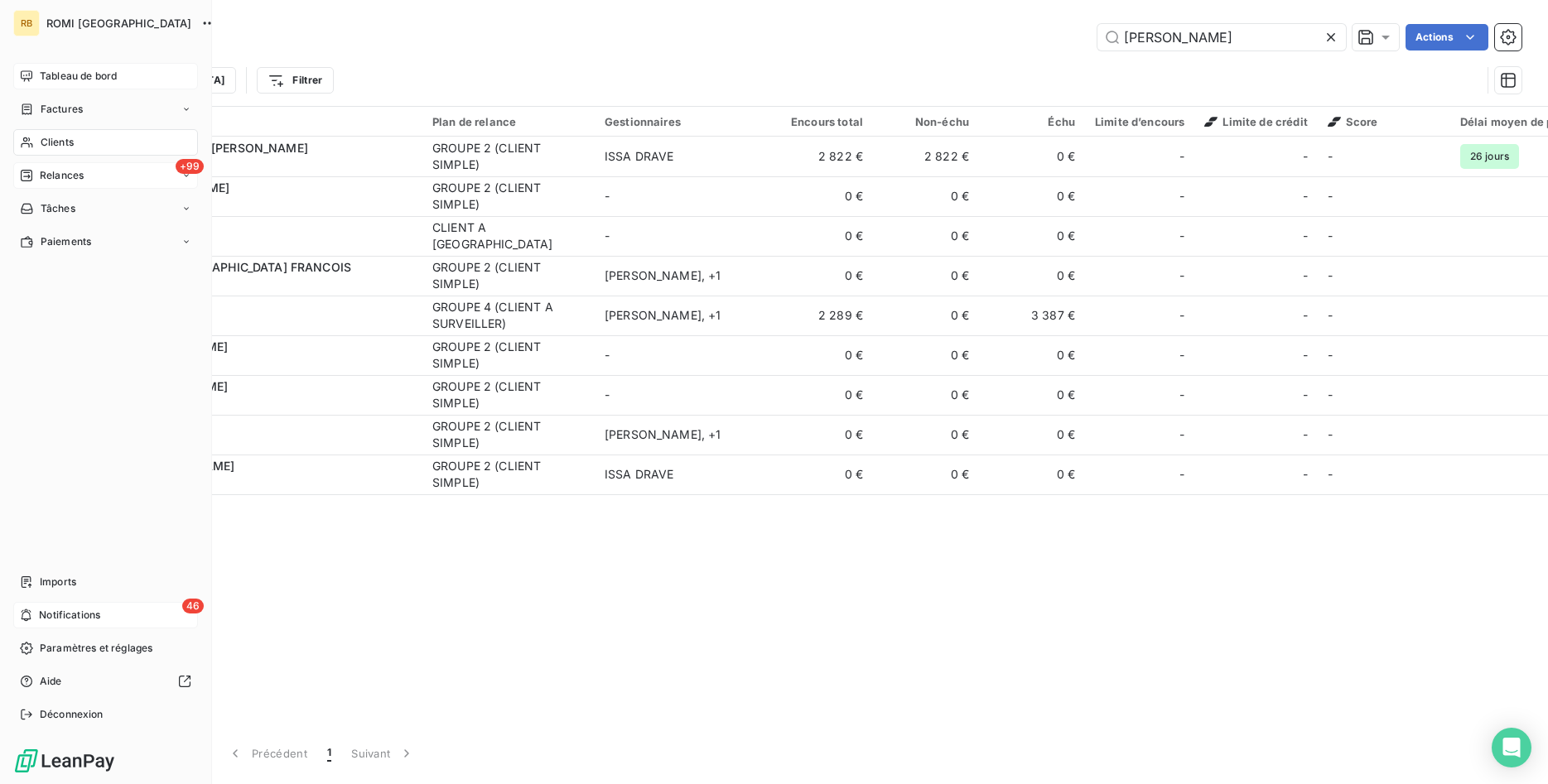
click at [43, 76] on span "Tableau de bord" at bounding box center [78, 75] width 77 height 15
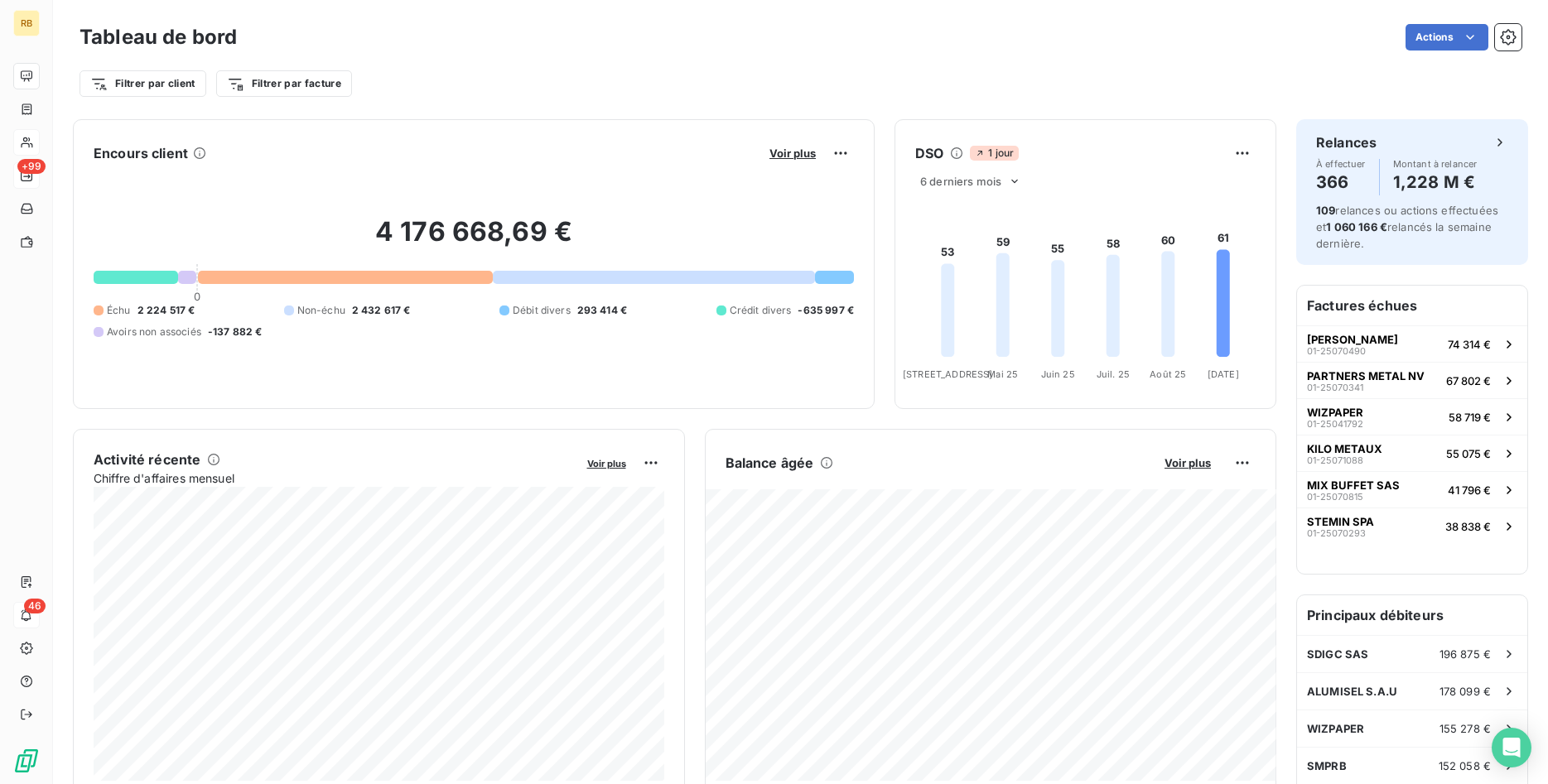
click at [610, 38] on div "Actions" at bounding box center [889, 37] width 1265 height 27
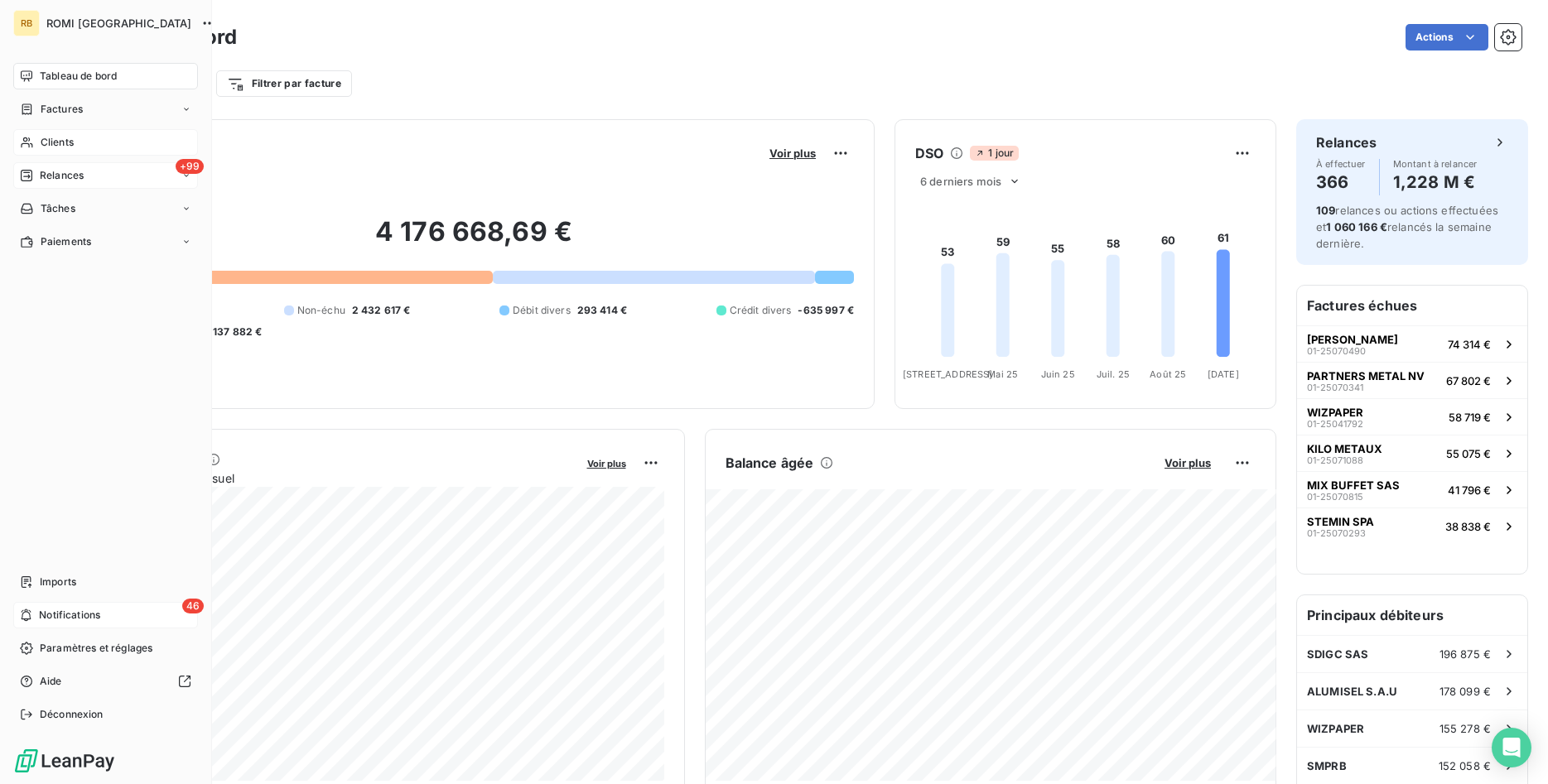
click at [58, 136] on span "Clients" at bounding box center [57, 142] width 33 height 15
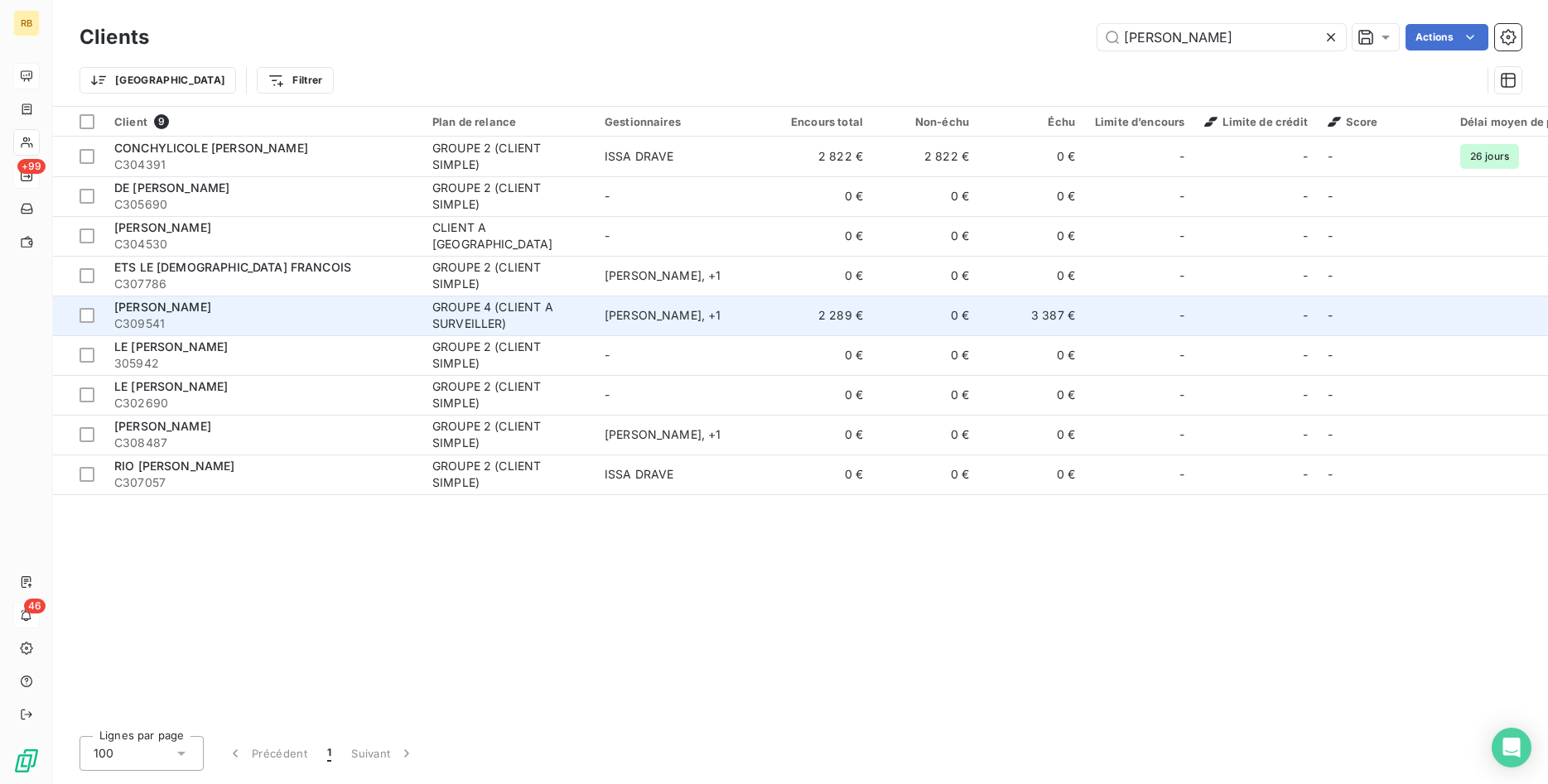
click at [956, 323] on td "0 €" at bounding box center [926, 315] width 106 height 39
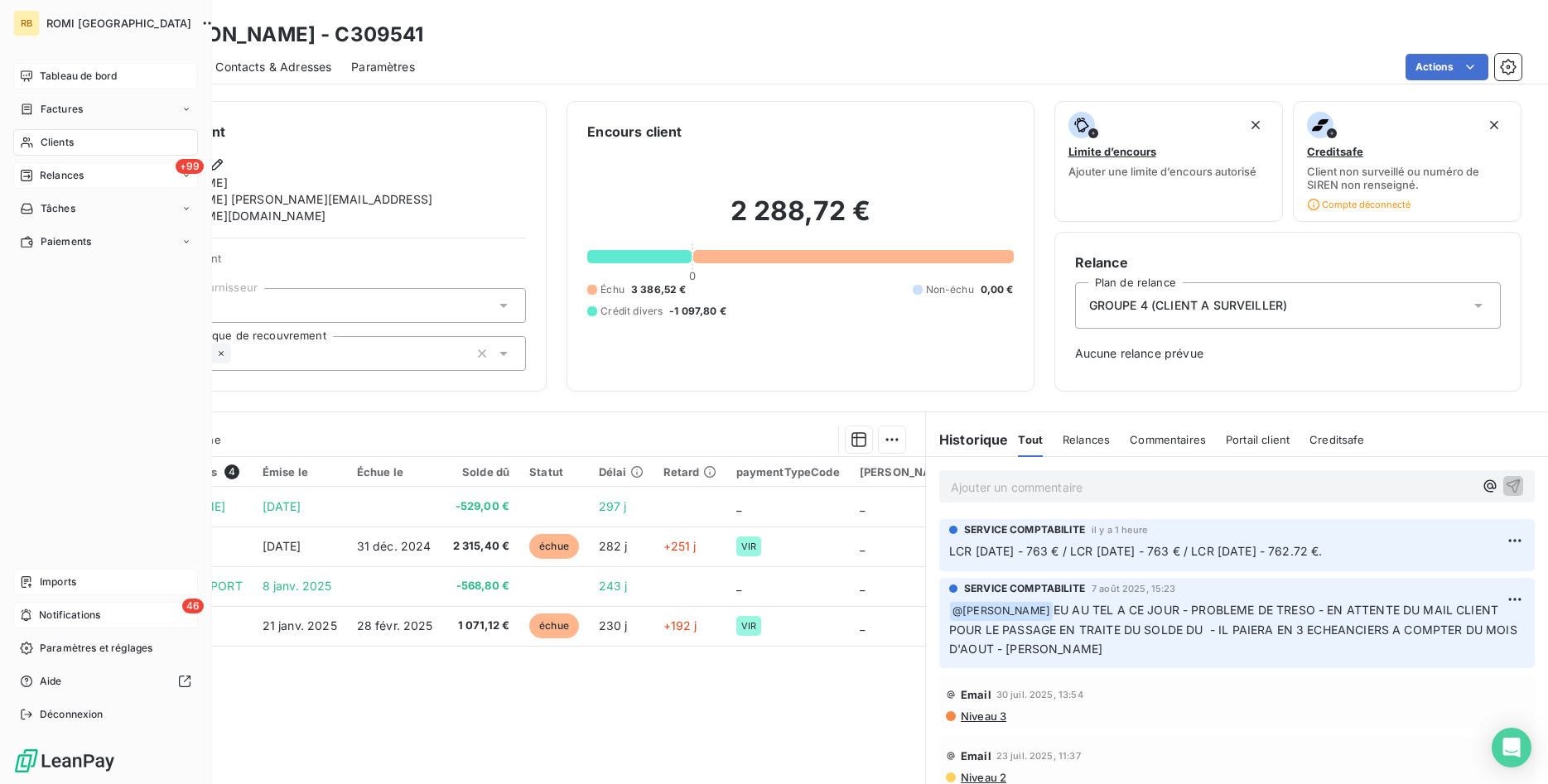
click at [79, 586] on div "Imports" at bounding box center [105, 582] width 185 height 27
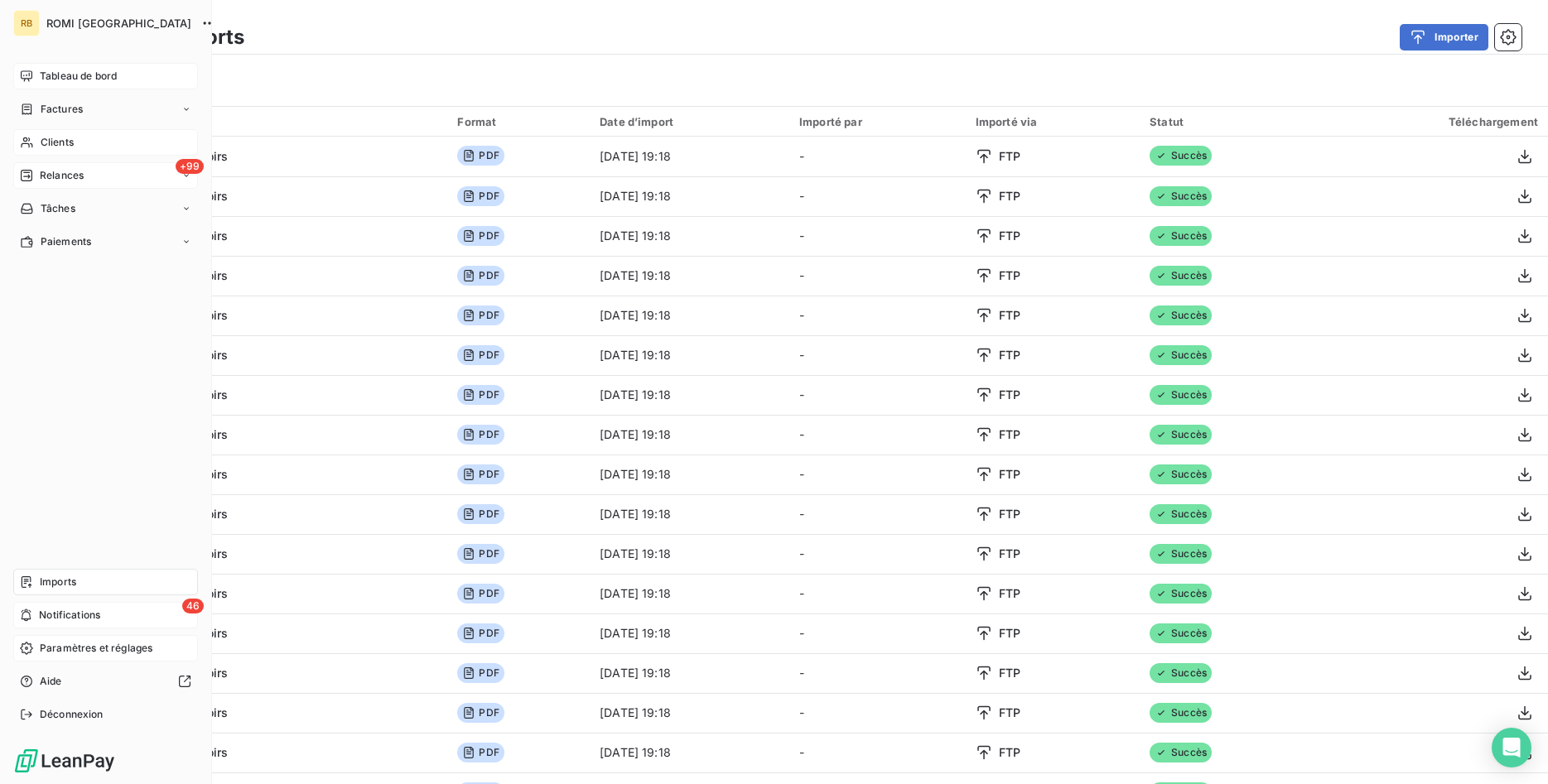
click at [104, 650] on span "Paramètres et réglages" at bounding box center [96, 648] width 113 height 15
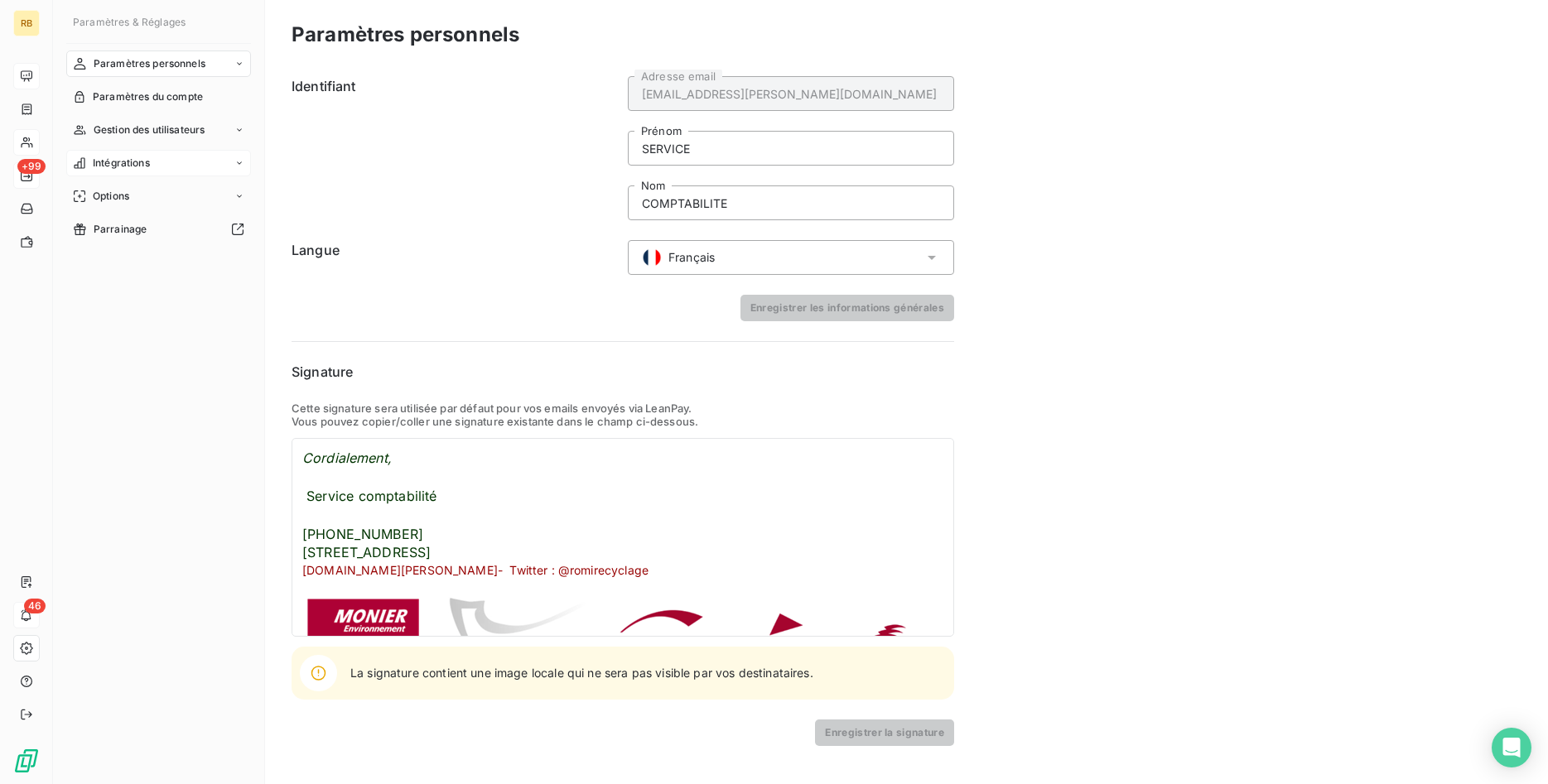
click at [174, 164] on div "Intégrations" at bounding box center [158, 163] width 185 height 27
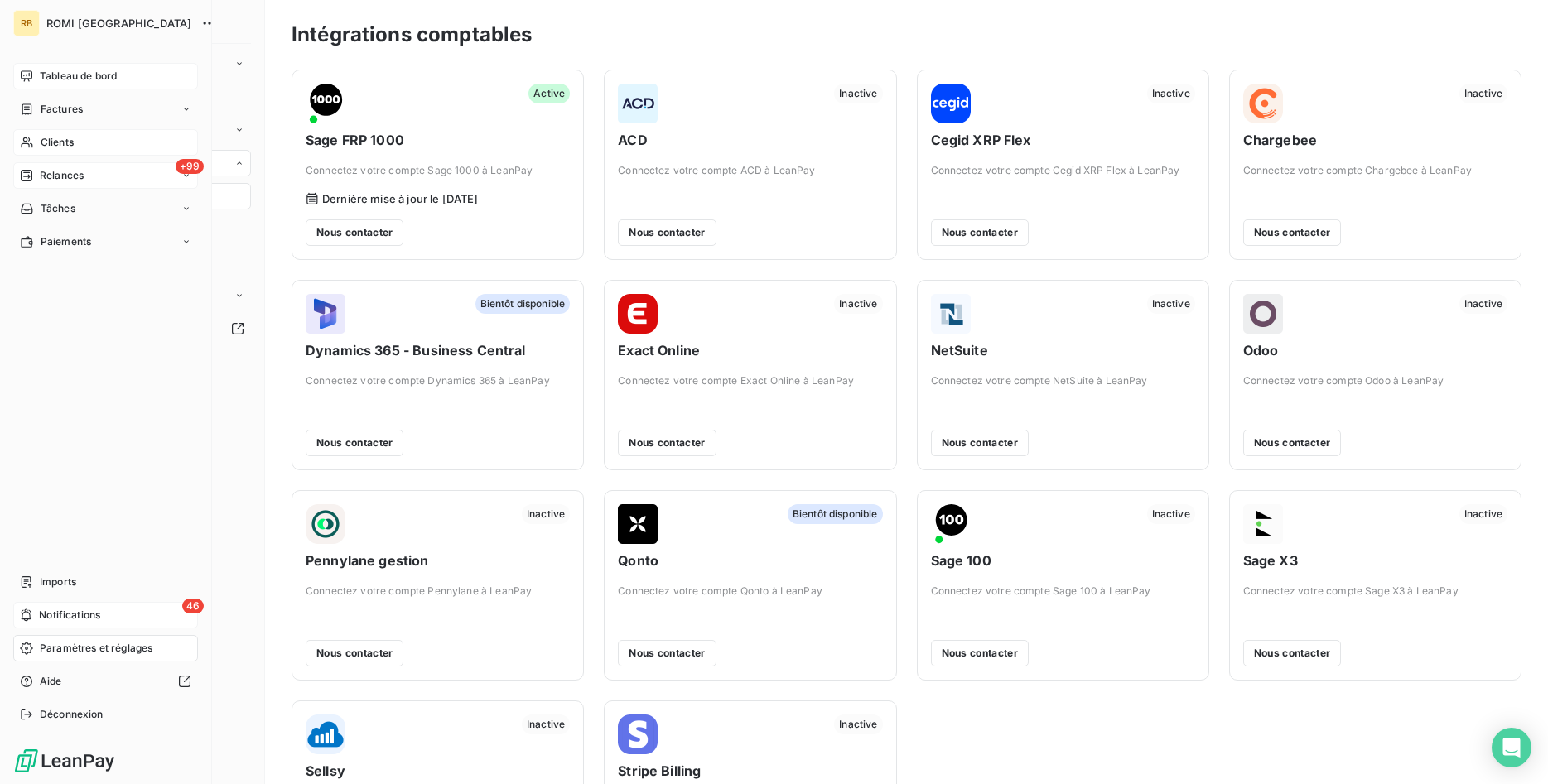
click at [63, 71] on span "Tableau de bord" at bounding box center [78, 75] width 77 height 15
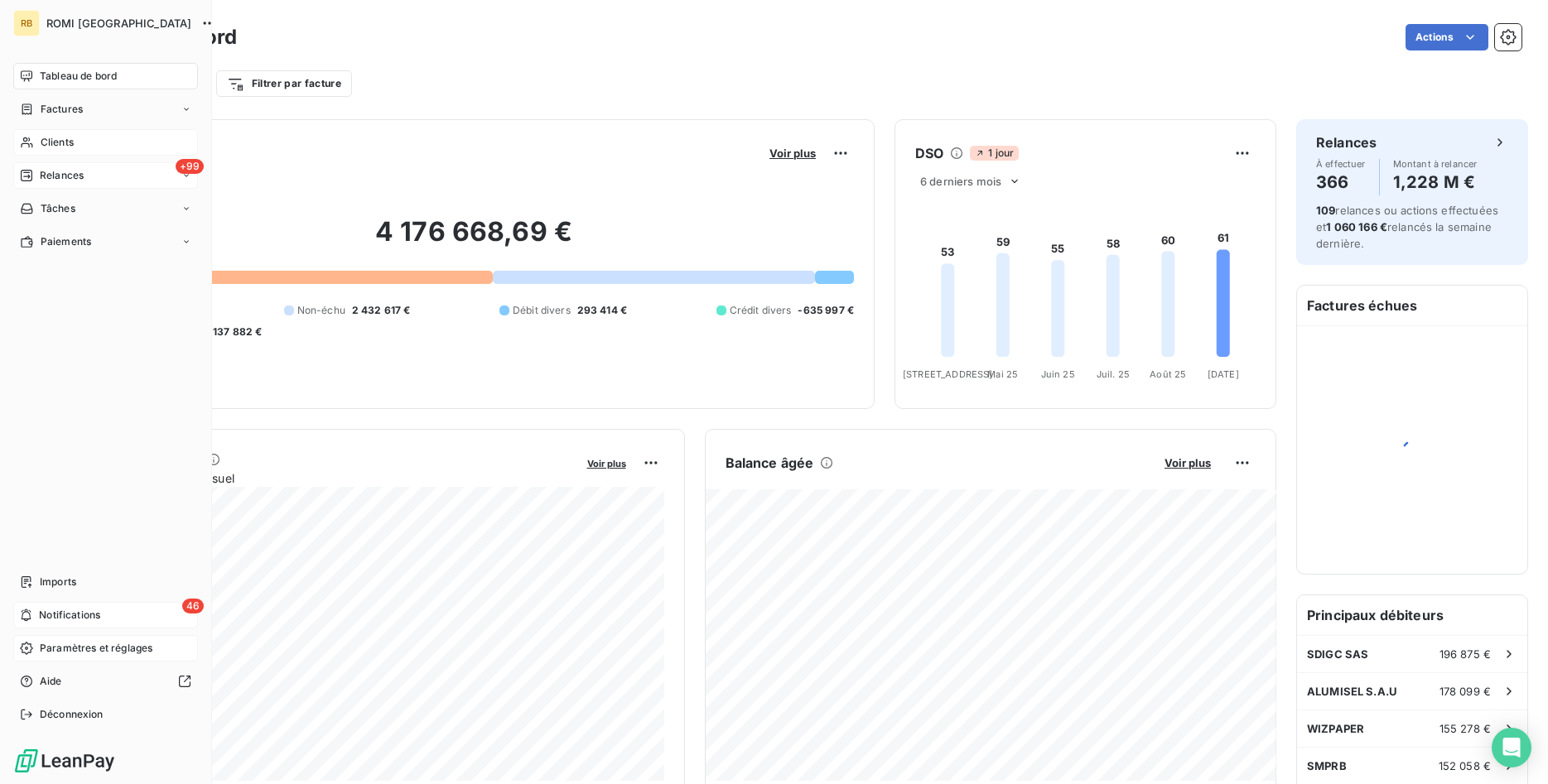
click at [44, 146] on span "Clients" at bounding box center [57, 142] width 33 height 15
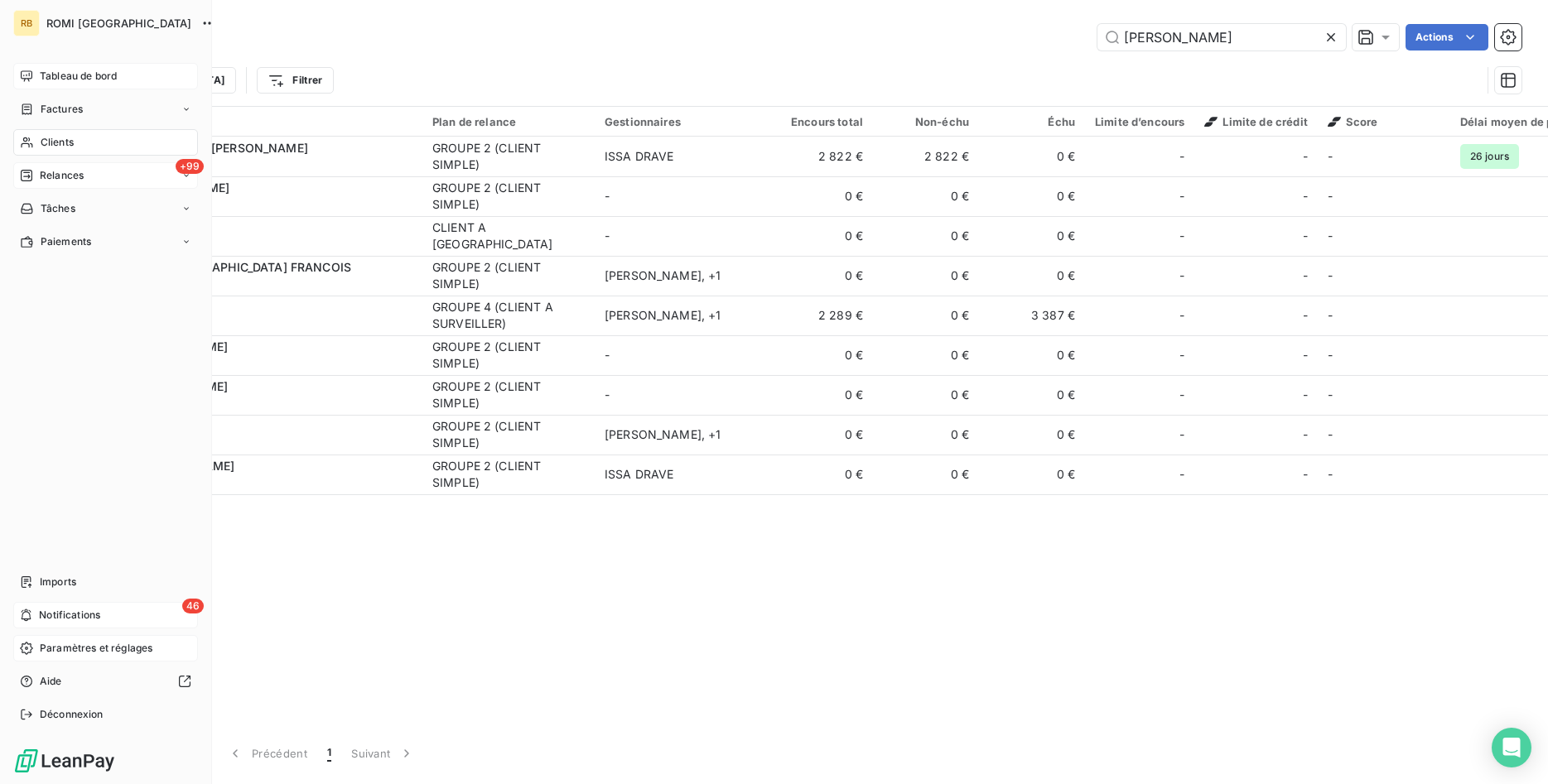
click at [63, 177] on span "Relances" at bounding box center [61, 175] width 44 height 15
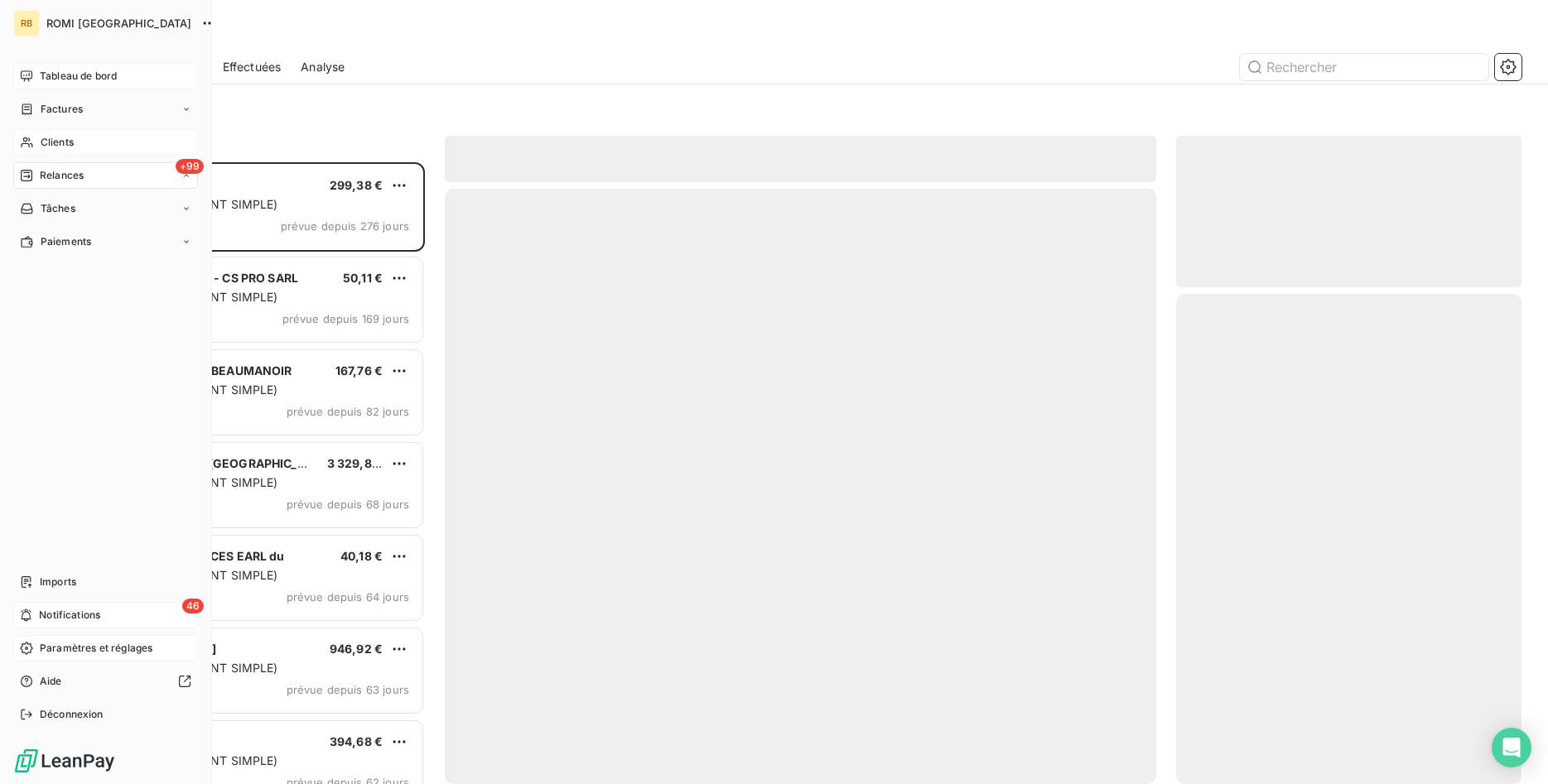
scroll to position [621, 346]
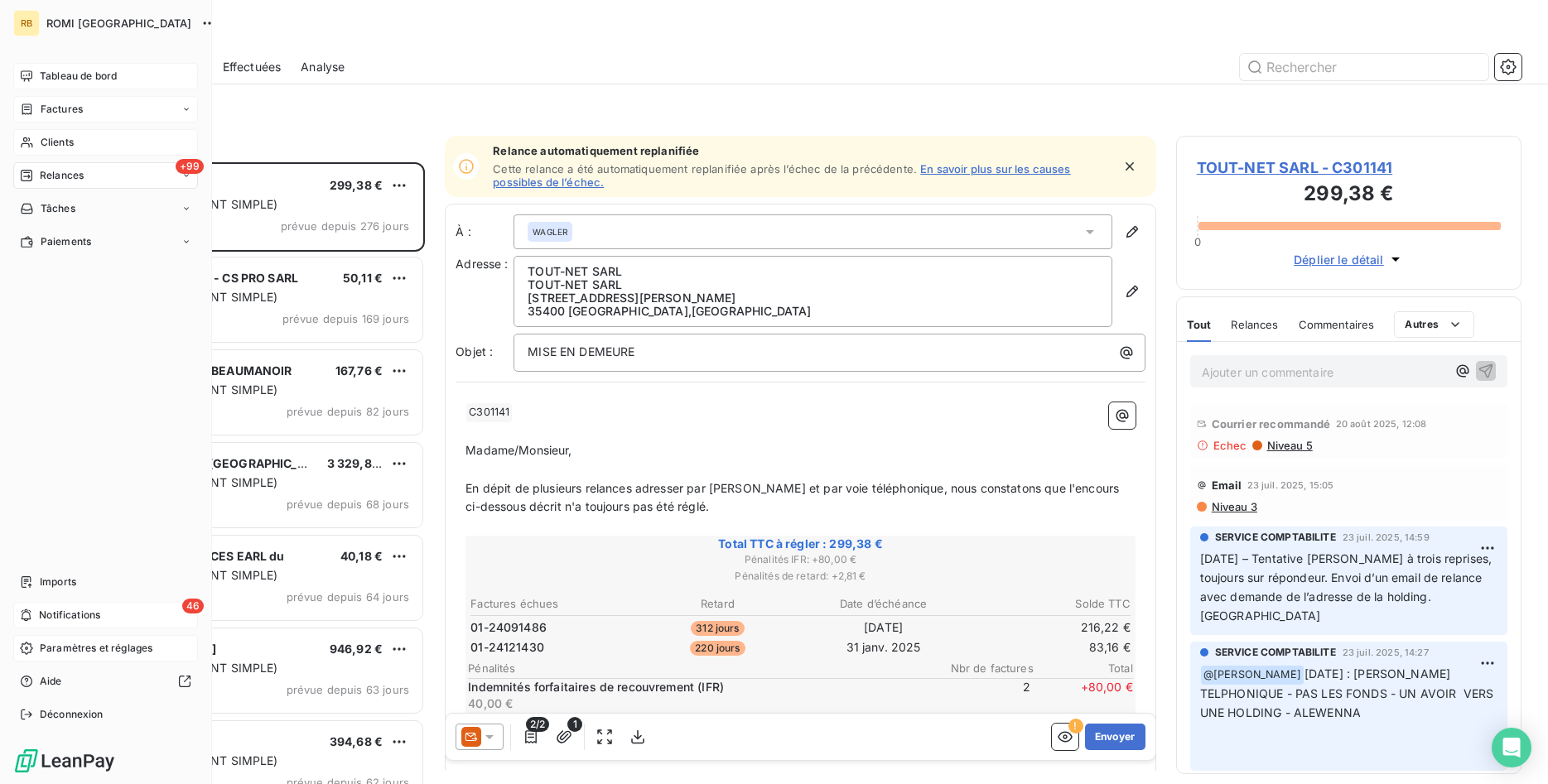
click at [60, 106] on span "Factures" at bounding box center [61, 109] width 42 height 15
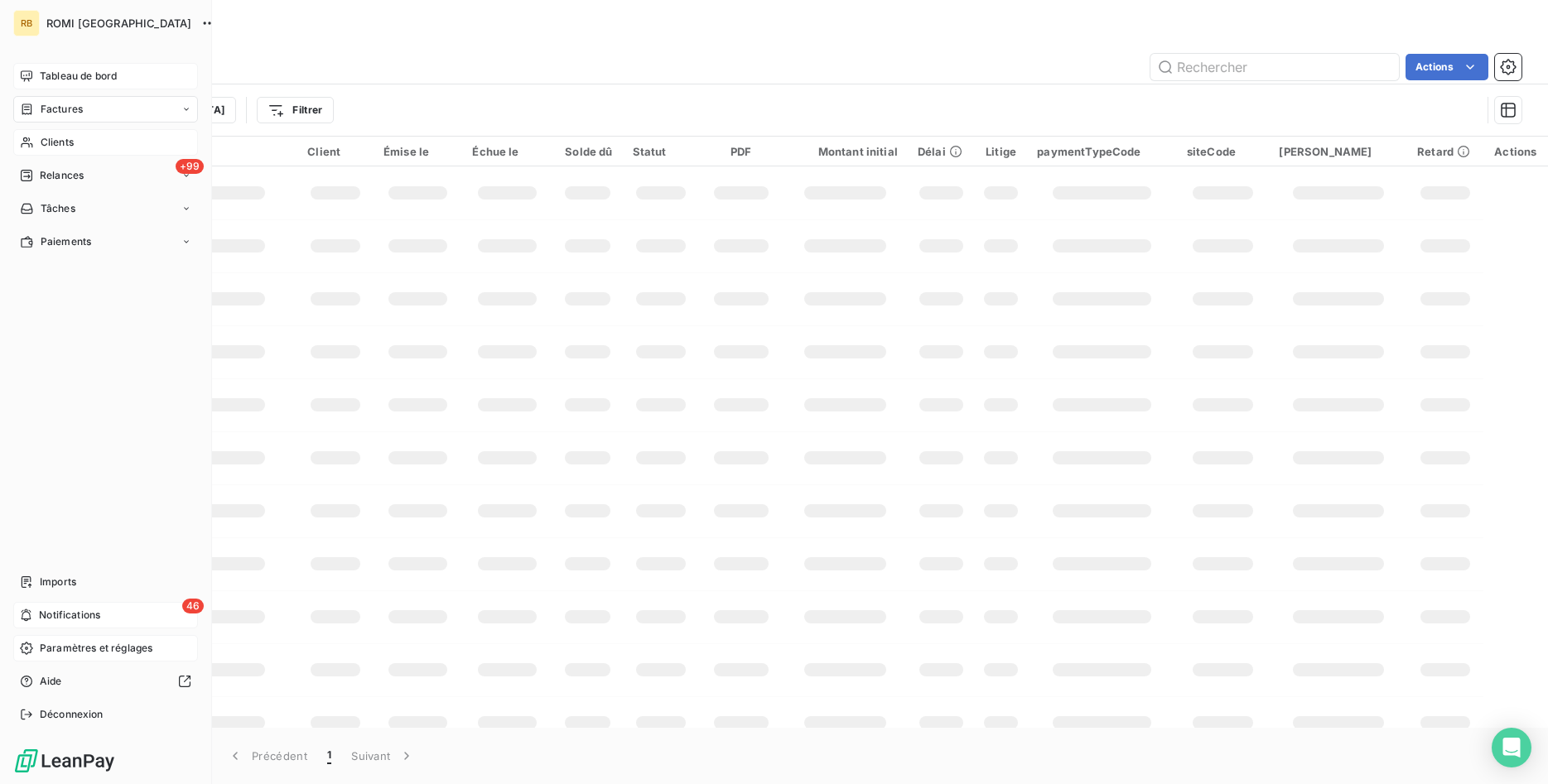
click at [65, 69] on span "Tableau de bord" at bounding box center [78, 75] width 77 height 15
